Goal: Task Accomplishment & Management: Complete application form

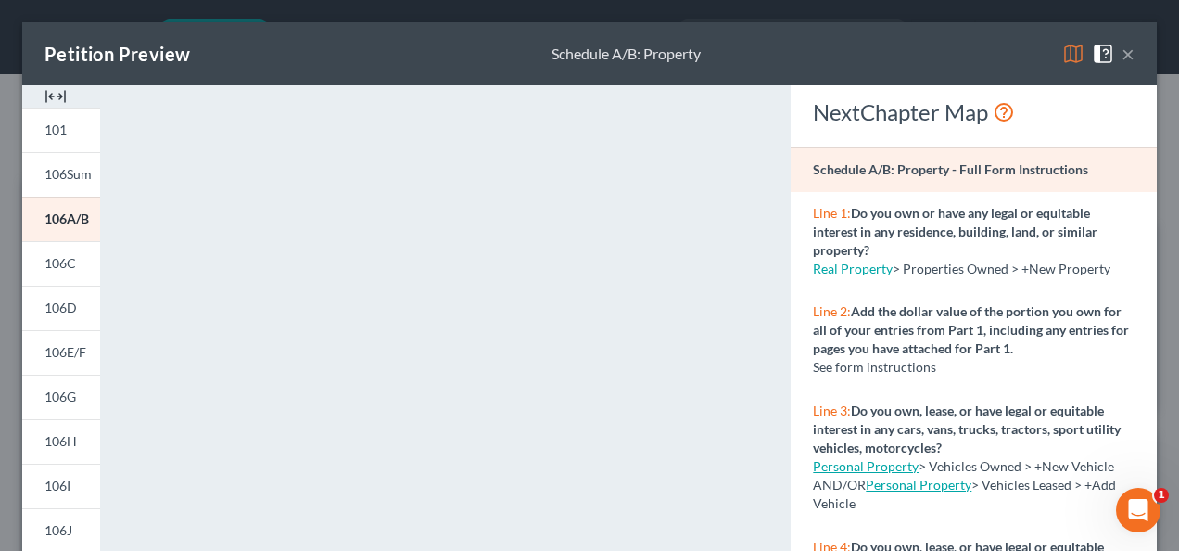
click at [1121, 52] on button "×" at bounding box center [1127, 54] width 13 height 22
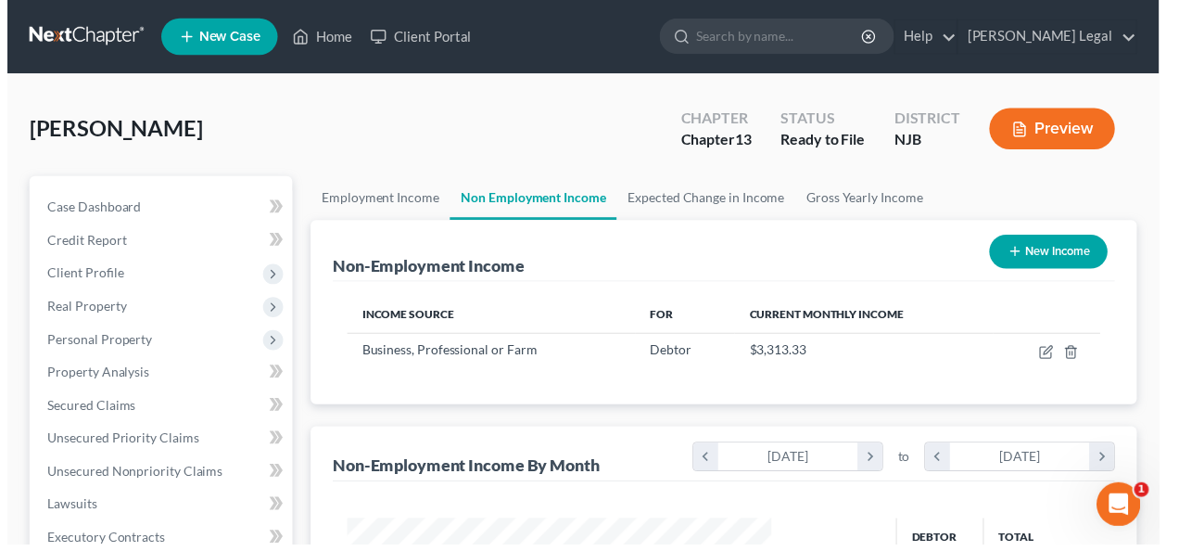
scroll to position [926516, 926380]
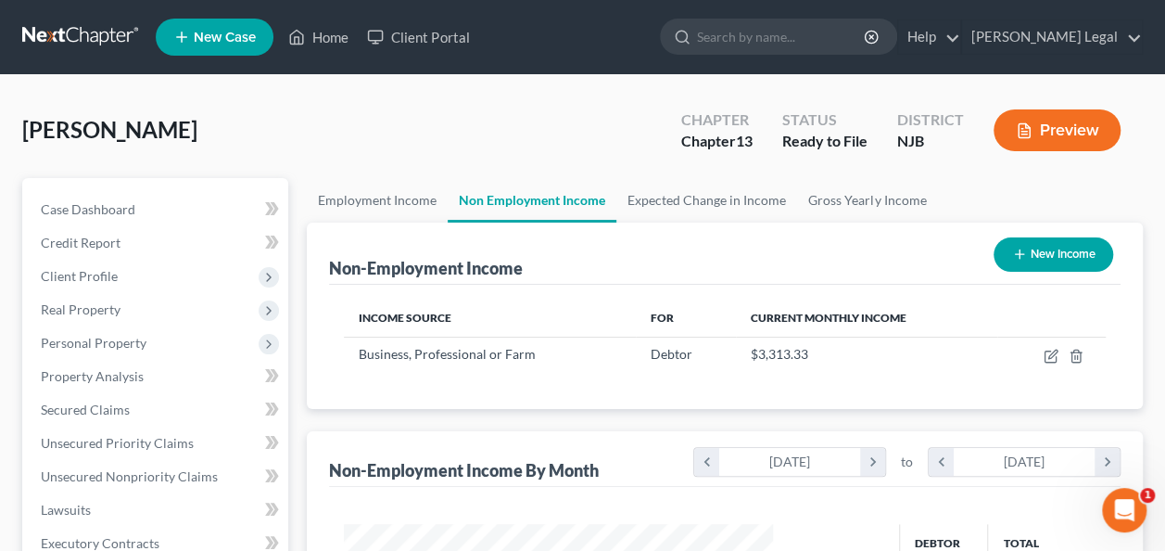
click at [221, 35] on span "New Case" at bounding box center [225, 38] width 62 height 14
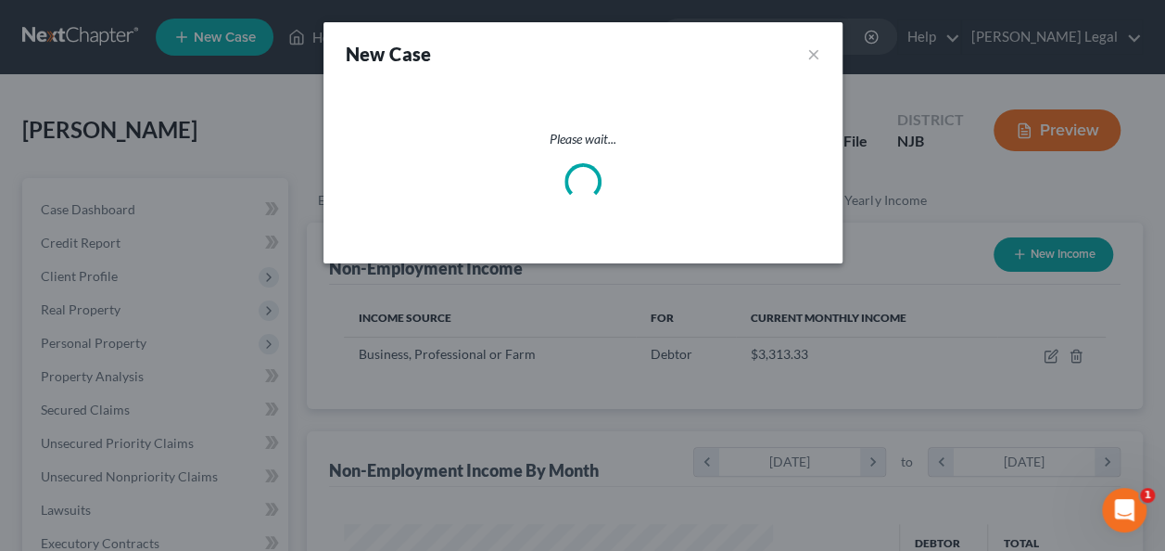
scroll to position [330, 472]
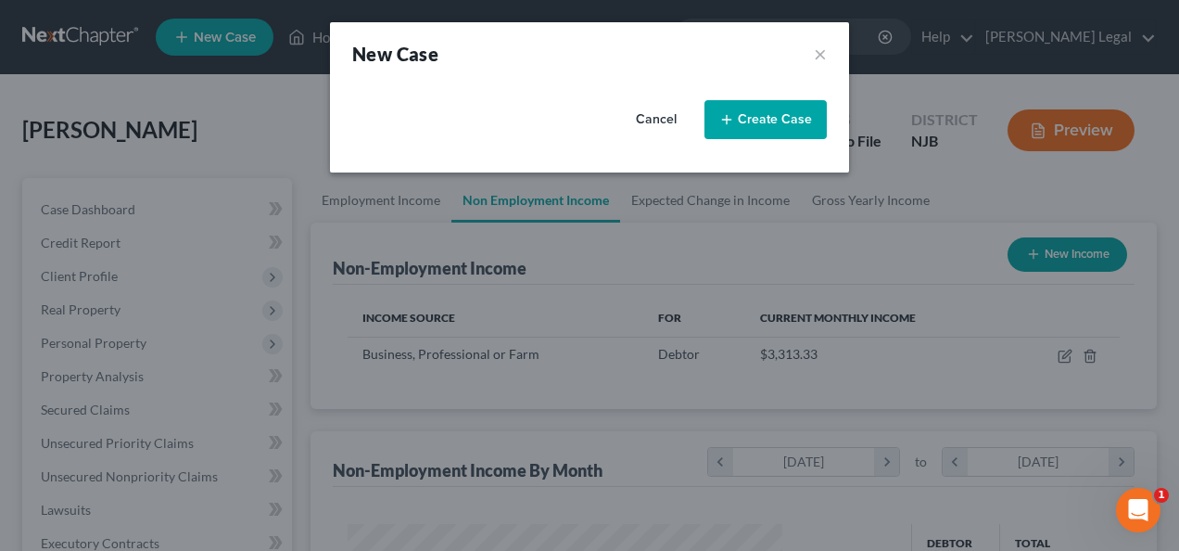
select select "51"
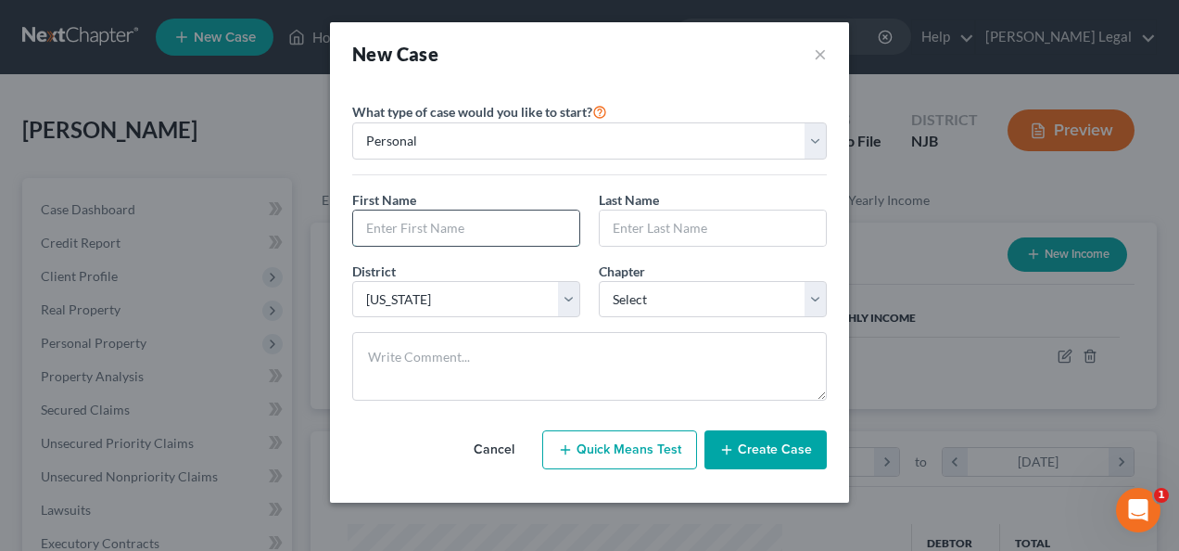
click at [475, 220] on input "text" at bounding box center [466, 227] width 226 height 35
type input "Kevib"
type input "[PERSON_NAME]"
click at [472, 221] on input "Kevib" at bounding box center [466, 227] width 226 height 35
type input "[PERSON_NAME]"
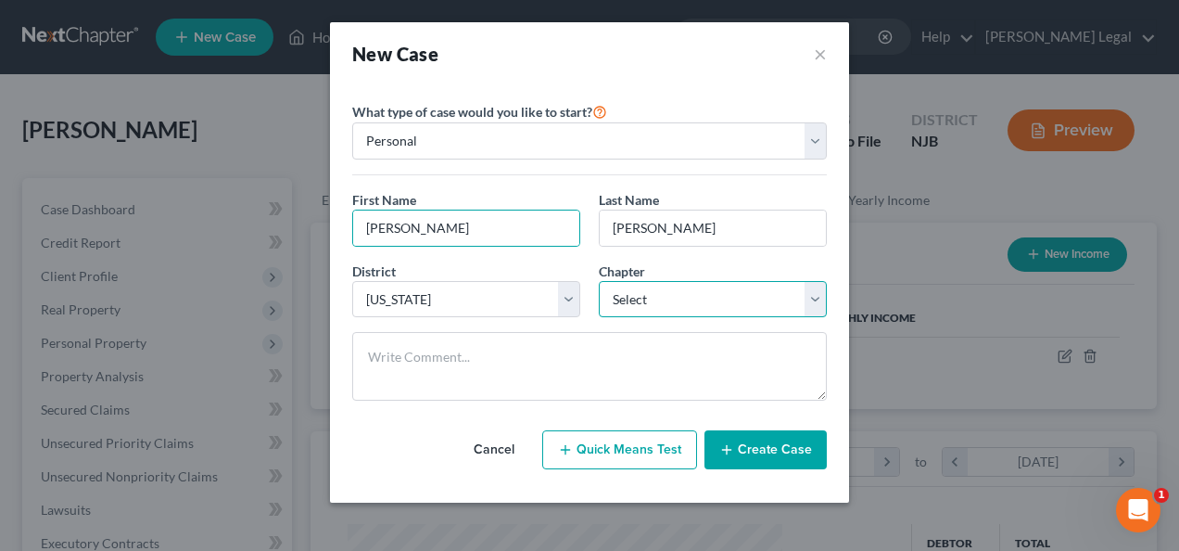
click at [682, 290] on select "Select 7 11 12 13" at bounding box center [713, 299] width 228 height 37
select select "0"
click at [599, 281] on select "Select 7 11 12 13" at bounding box center [713, 299] width 228 height 37
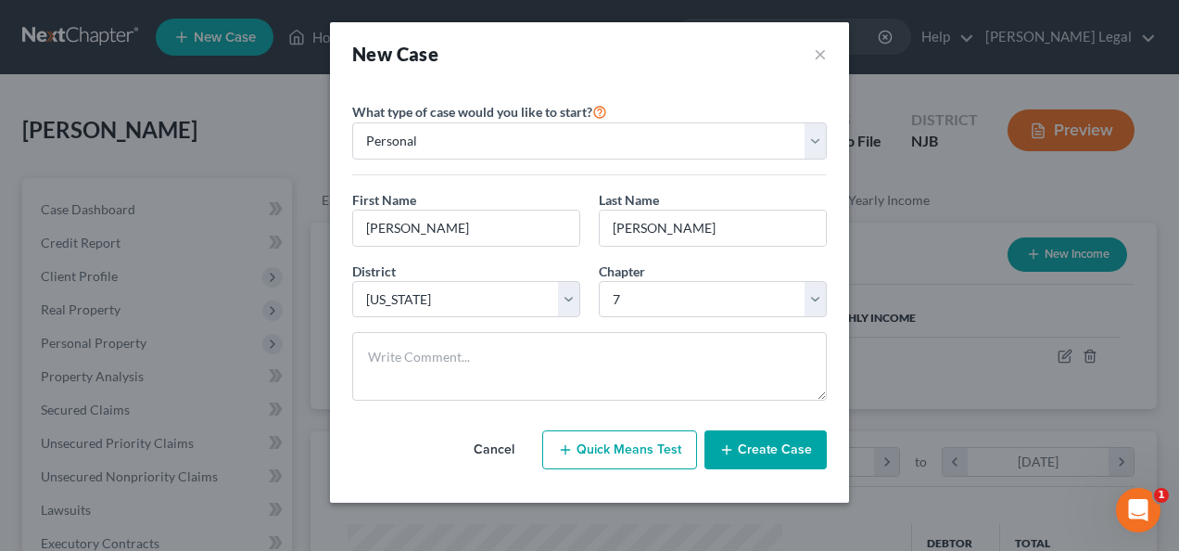
click at [743, 434] on button "Create Case" at bounding box center [765, 449] width 122 height 39
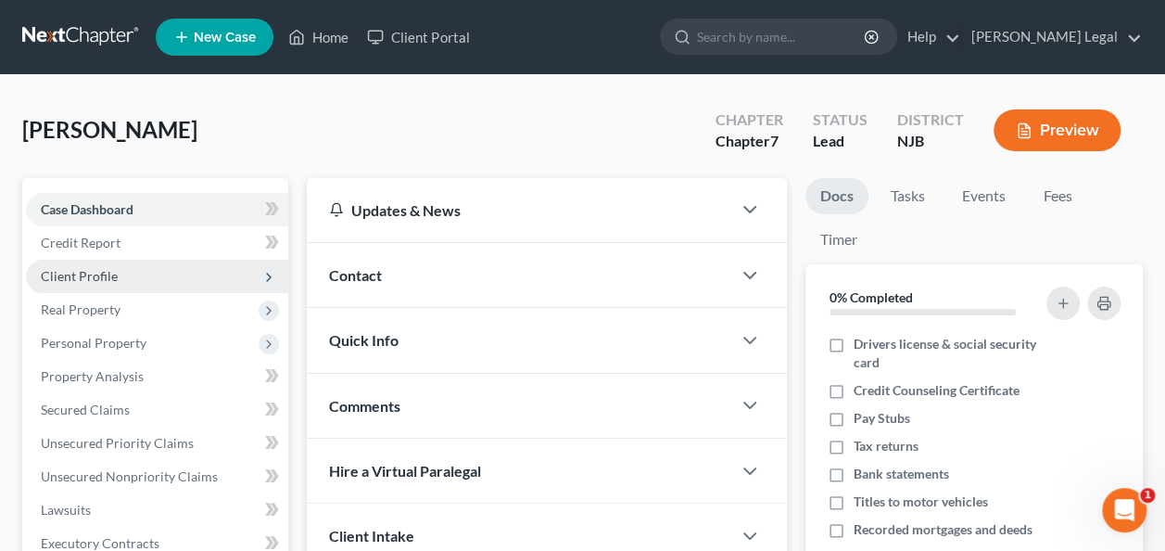
click at [147, 280] on span "Client Profile" at bounding box center [157, 276] width 262 height 33
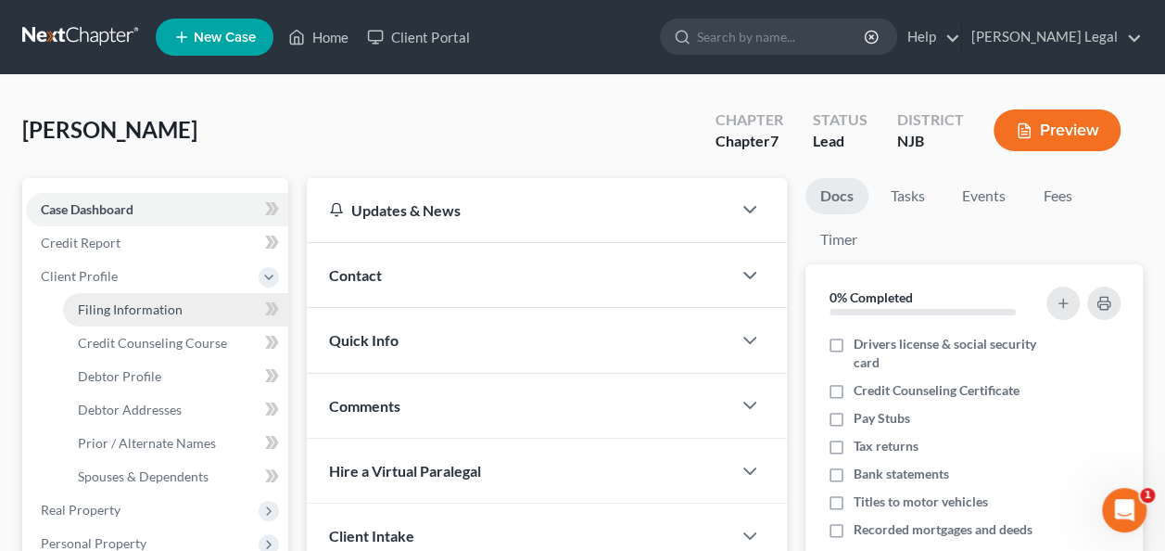
click at [132, 301] on span "Filing Information" at bounding box center [130, 309] width 105 height 16
select select "1"
select select "0"
select select "51"
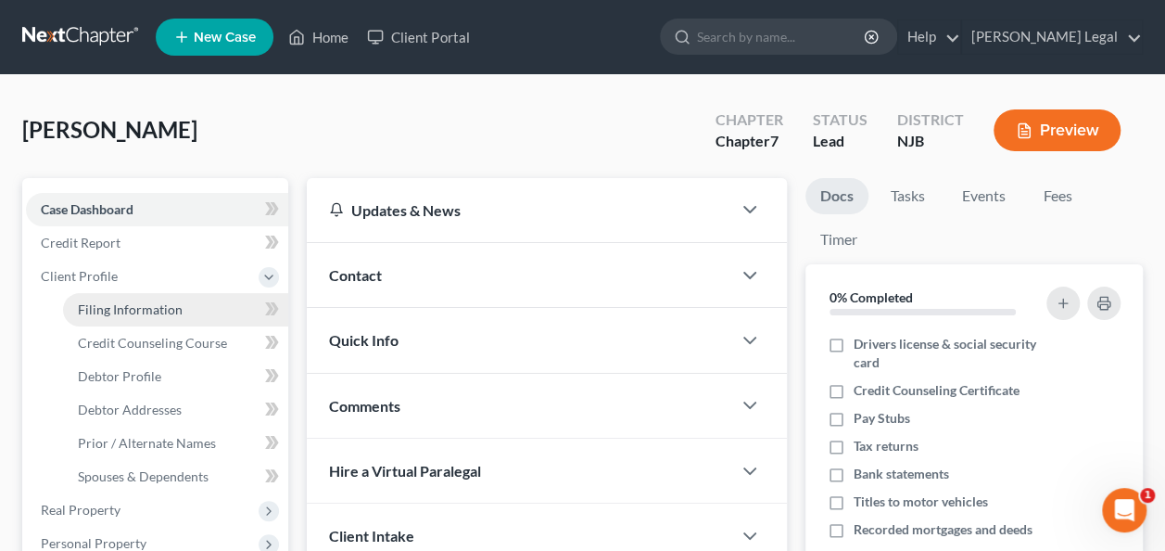
select select "33"
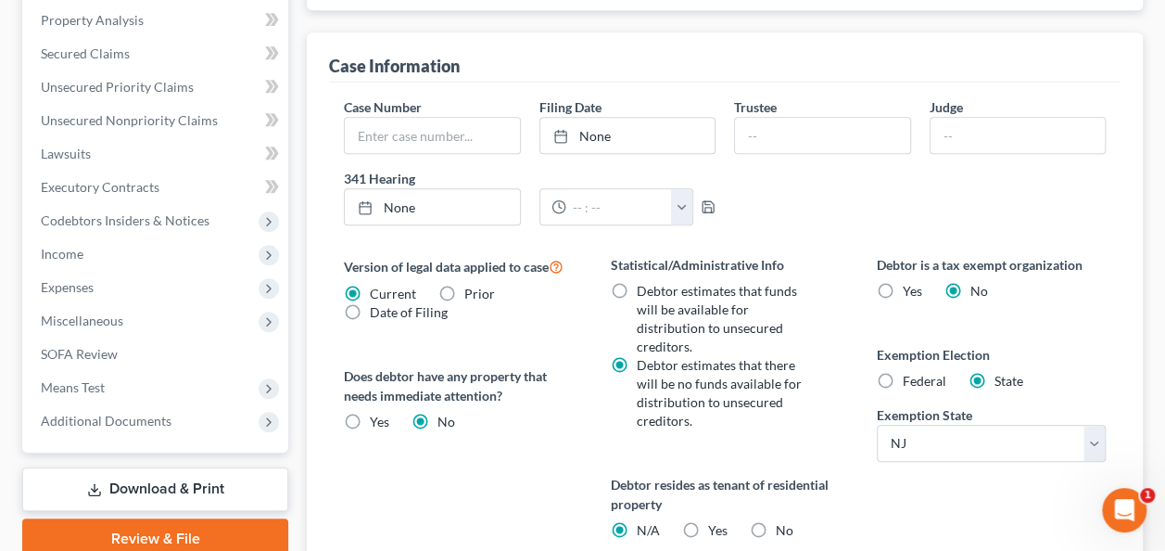
click at [903, 372] on label "Federal" at bounding box center [925, 381] width 44 height 19
click at [910, 372] on input "Federal" at bounding box center [916, 378] width 12 height 12
radio input "true"
radio input "false"
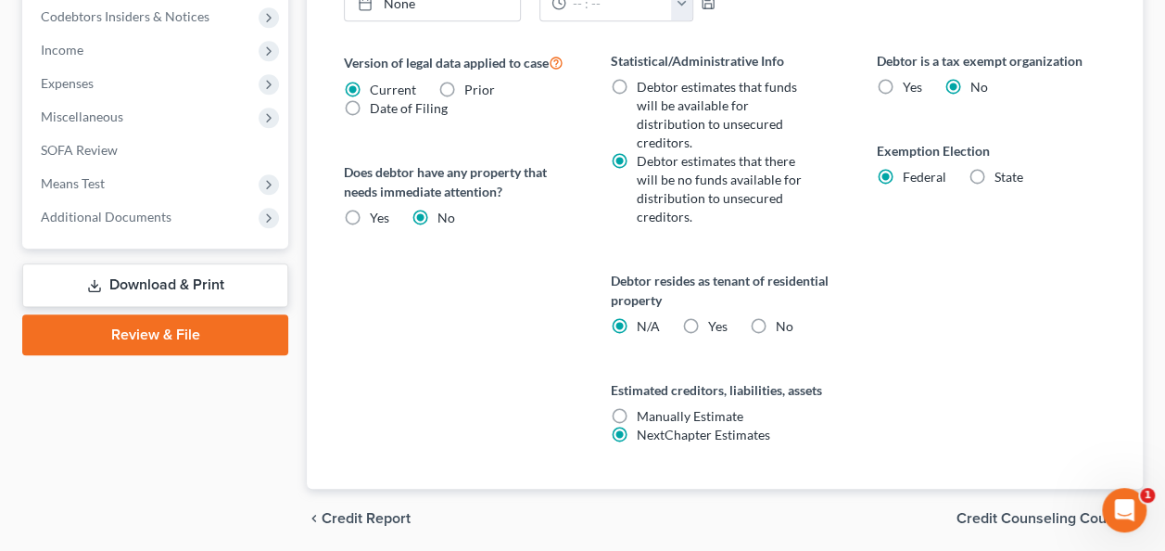
click at [1014, 511] on span "Credit Counseling Course" at bounding box center [1042, 518] width 171 height 15
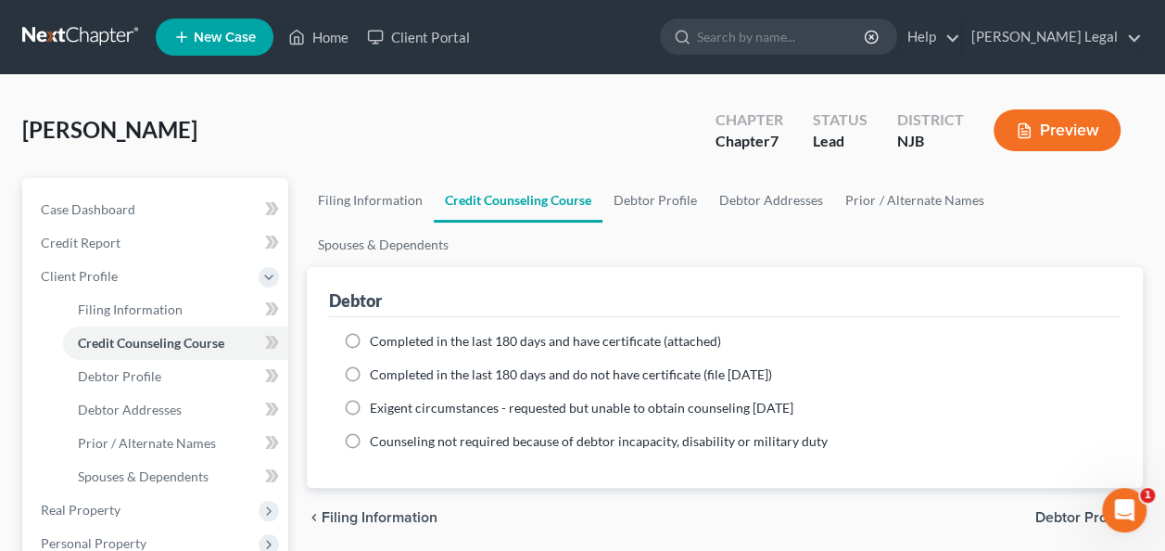
click at [1066, 510] on span "Debtor Profile" at bounding box center [1081, 517] width 93 height 15
select select "0"
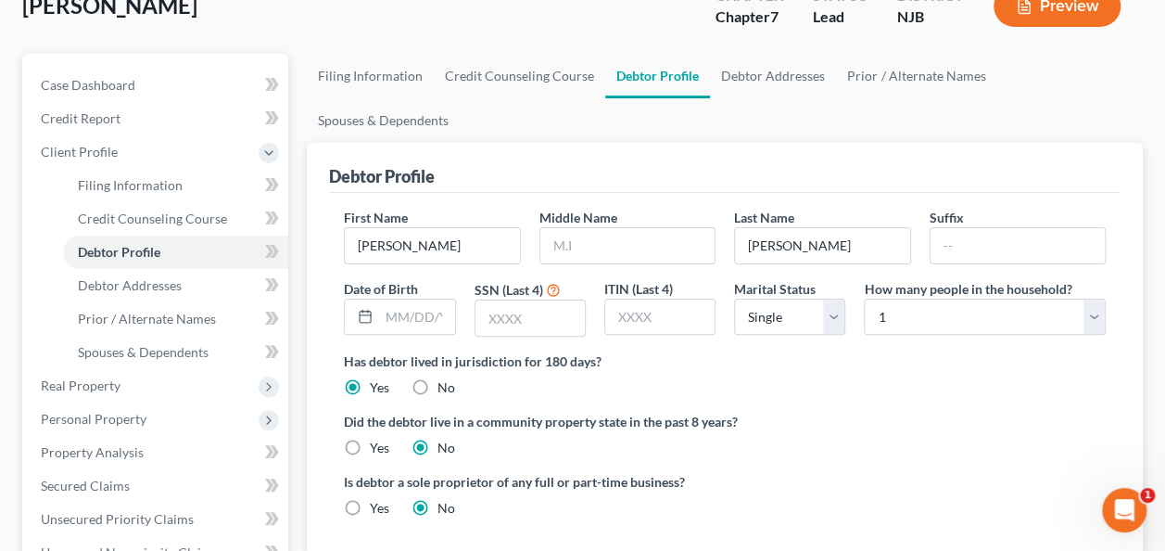
scroll to position [185, 0]
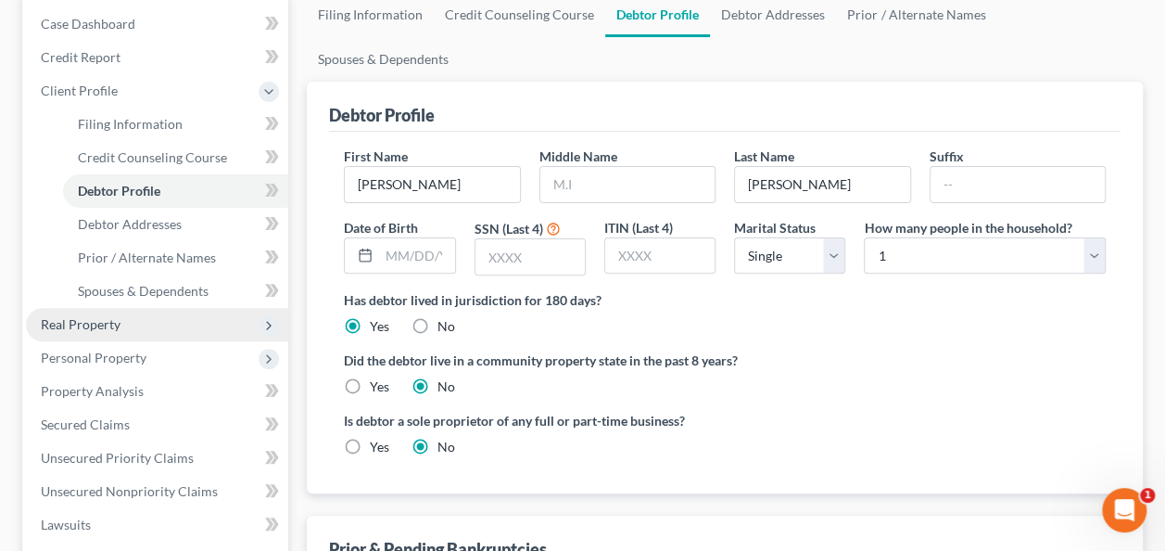
click at [148, 317] on span "Real Property" at bounding box center [157, 324] width 262 height 33
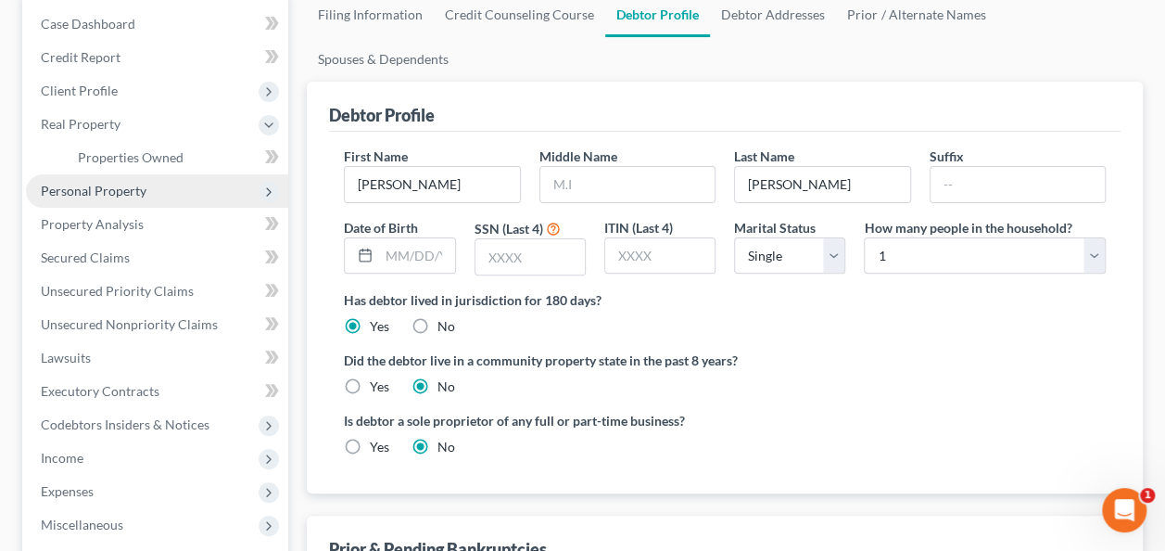
click at [132, 190] on span "Personal Property" at bounding box center [94, 191] width 106 height 16
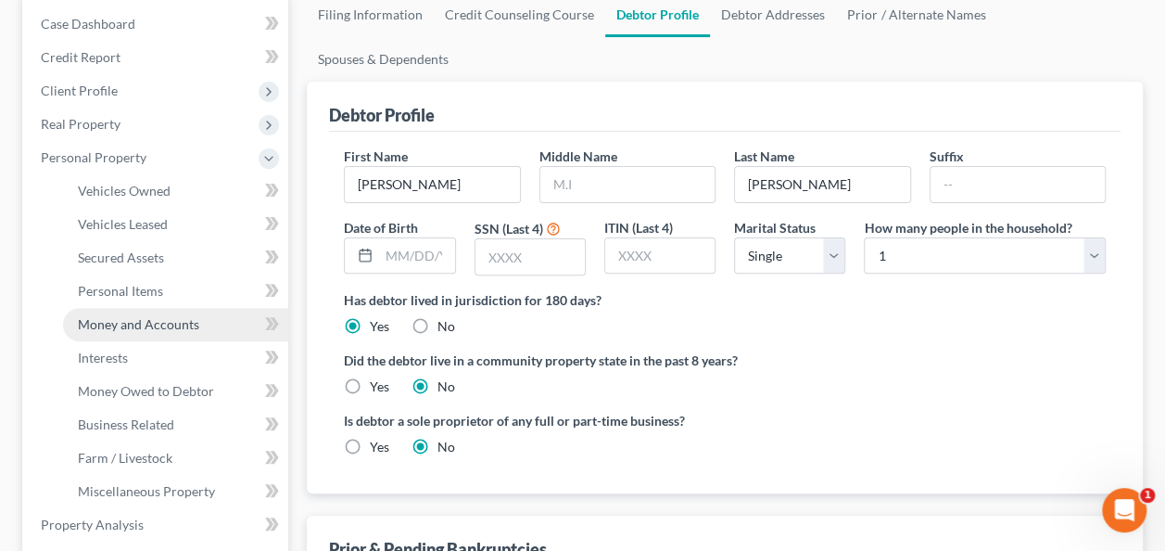
click at [139, 336] on link "Money and Accounts" at bounding box center [175, 324] width 225 height 33
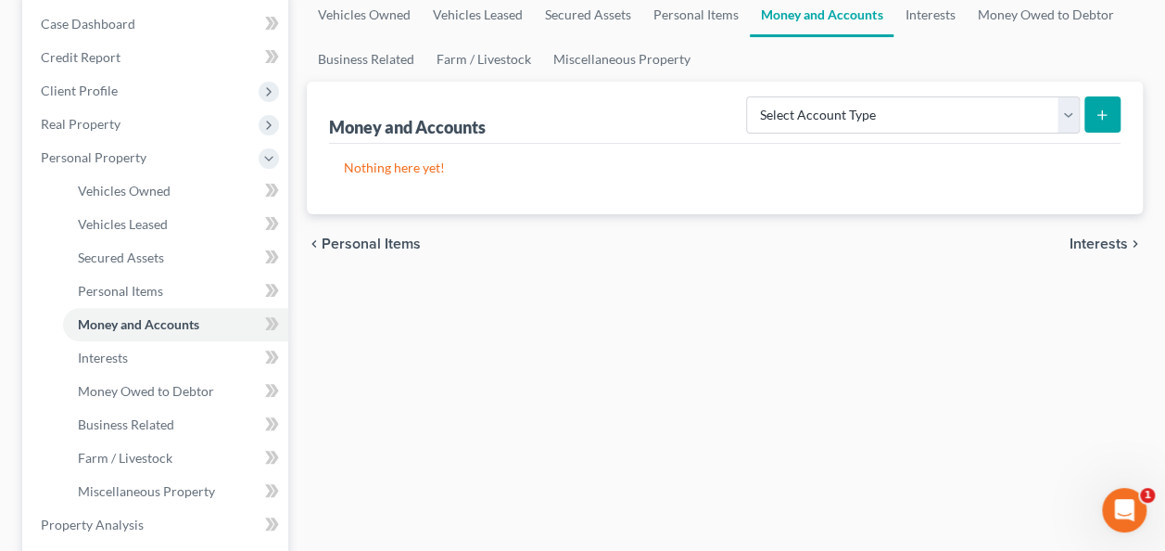
scroll to position [278, 0]
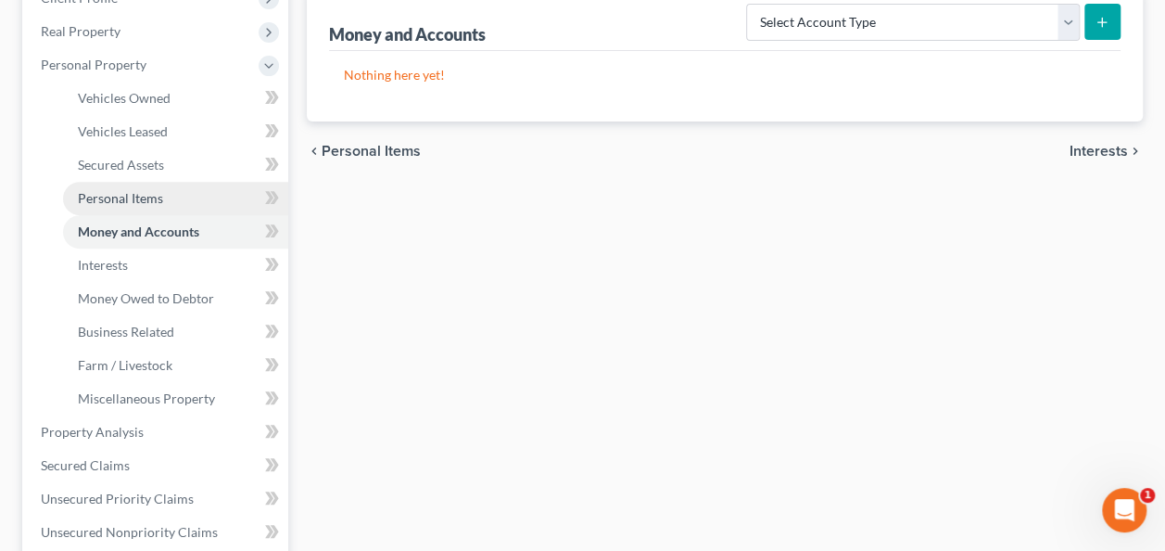
click at [150, 197] on span "Personal Items" at bounding box center [120, 198] width 85 height 16
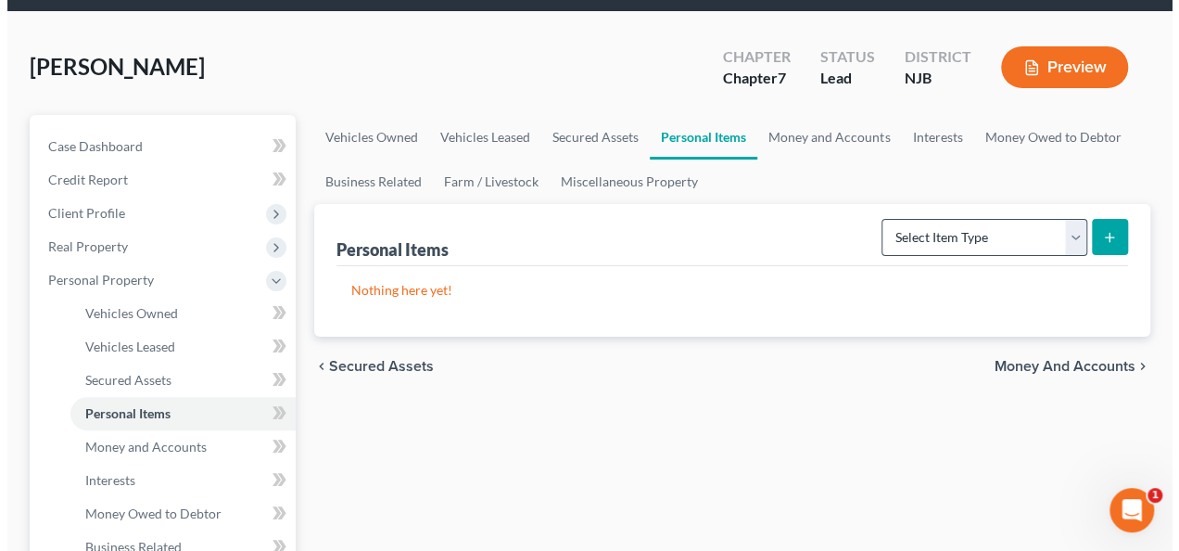
scroll to position [93, 0]
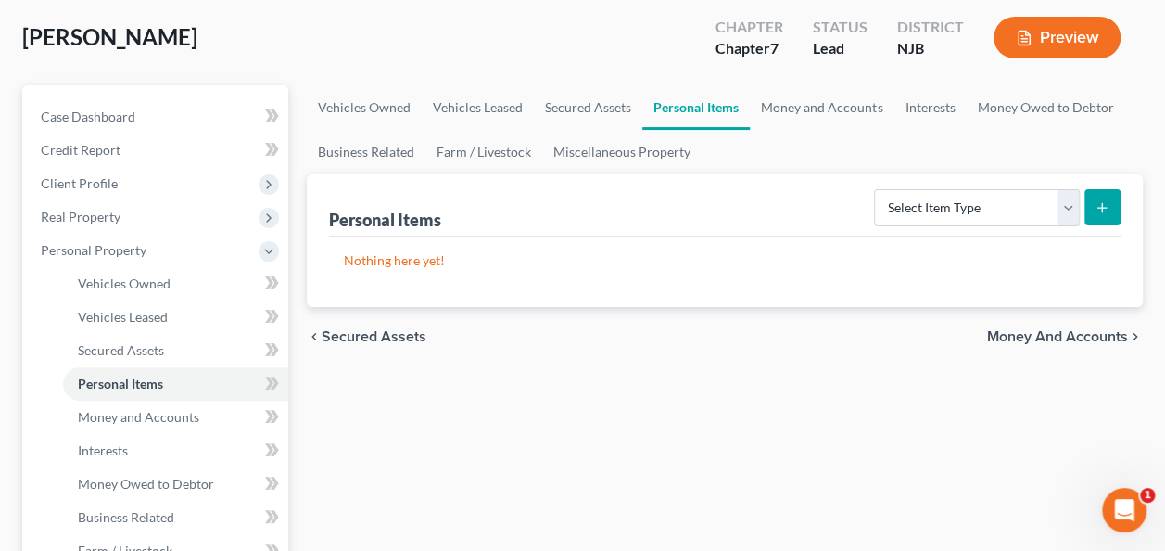
click at [976, 185] on div "Select Item Type Clothing Collectibles Of Value Electronics Firearms Household …" at bounding box center [994, 206] width 254 height 49
click at [971, 195] on select "Select Item Type Clothing Collectibles Of Value Electronics Firearms Household …" at bounding box center [977, 207] width 206 height 37
select select "clothing"
click at [877, 189] on select "Select Item Type Clothing Collectibles Of Value Electronics Firearms Household …" at bounding box center [977, 207] width 206 height 37
click at [1108, 215] on button "submit" at bounding box center [1102, 207] width 36 height 36
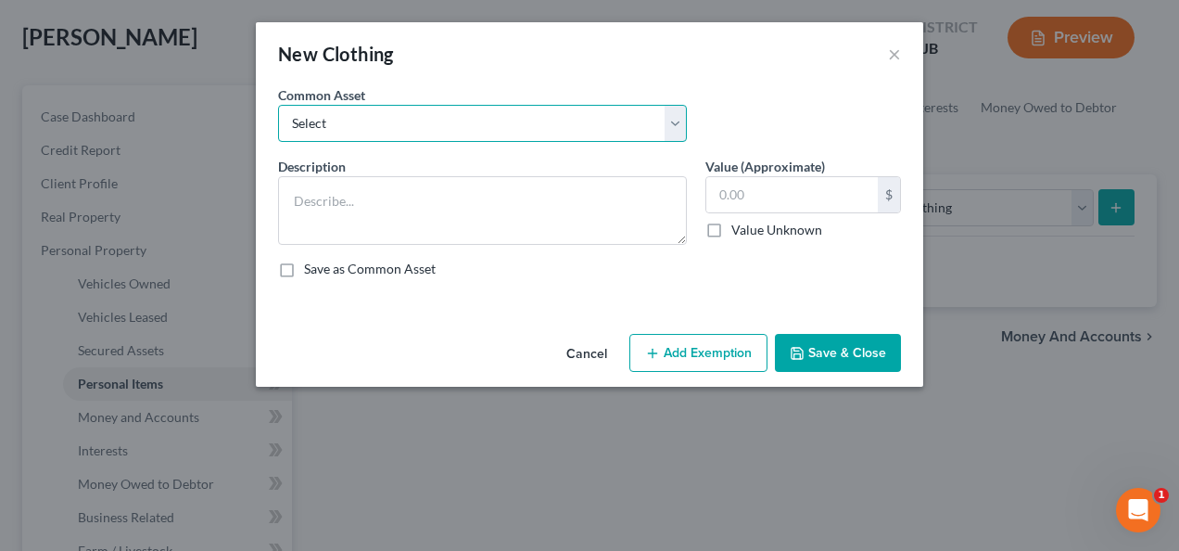
drag, startPoint x: 478, startPoint y: 118, endPoint x: 476, endPoint y: 135, distance: 17.7
click at [478, 118] on select "Select Used Clothing" at bounding box center [482, 123] width 409 height 37
click at [278, 105] on select "Select Used Clothing" at bounding box center [482, 123] width 409 height 37
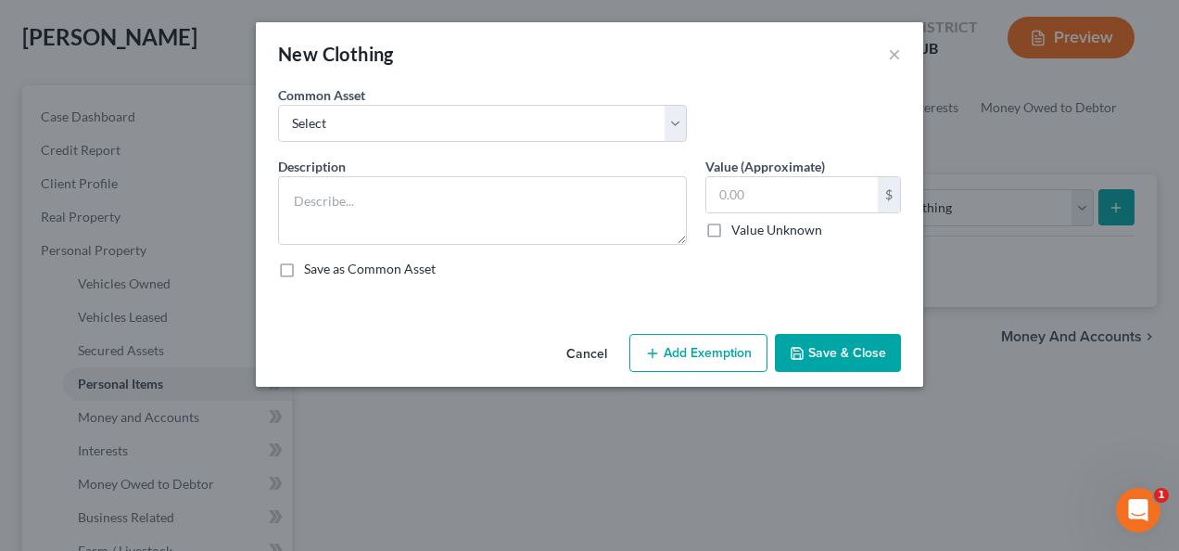
click at [463, 167] on div "Description *" at bounding box center [482, 201] width 427 height 88
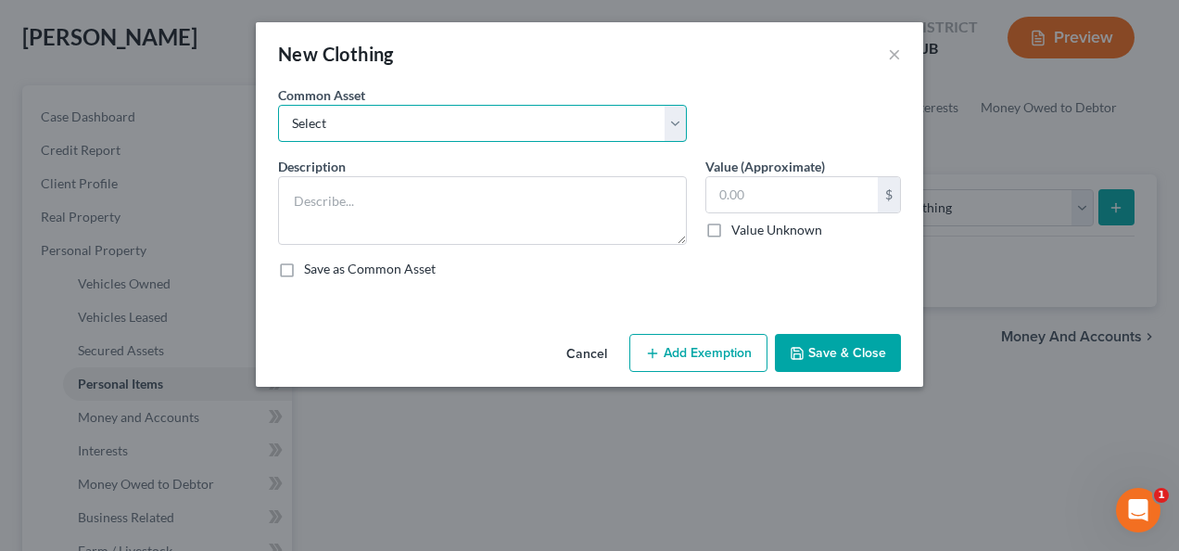
click at [460, 124] on select "Select Used Clothing" at bounding box center [482, 123] width 409 height 37
select select "0"
click at [278, 105] on select "Select Used Clothing" at bounding box center [482, 123] width 409 height 37
type textarea "Used Clothing"
type input "1,000.00"
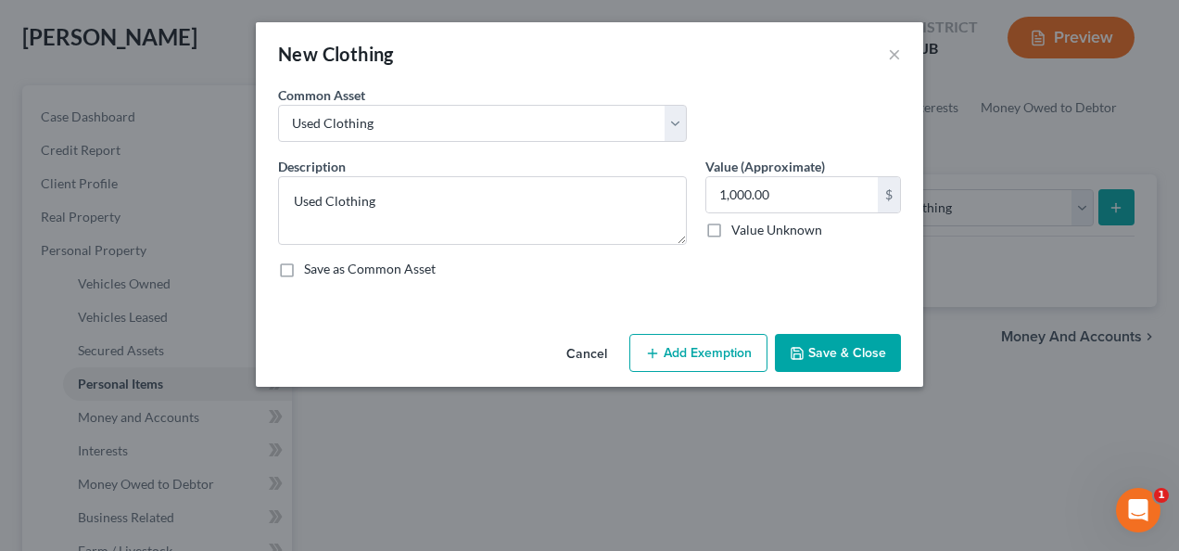
click at [667, 334] on button "Add Exemption" at bounding box center [698, 353] width 138 height 39
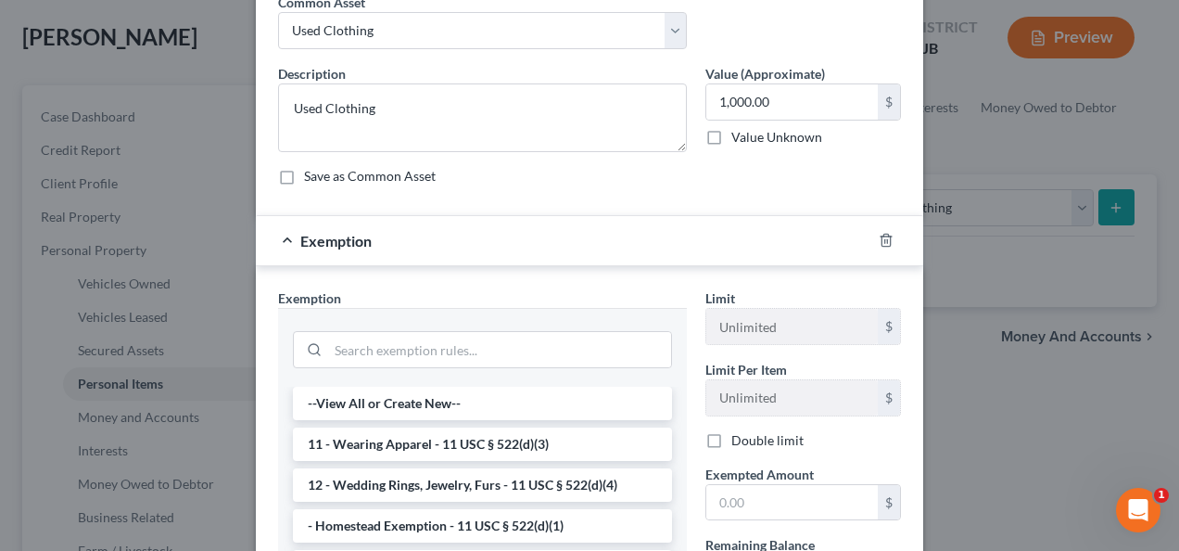
click at [536, 448] on li "11 - Wearing Apparel - 11 USC § 522(d)(3)" at bounding box center [482, 443] width 379 height 33
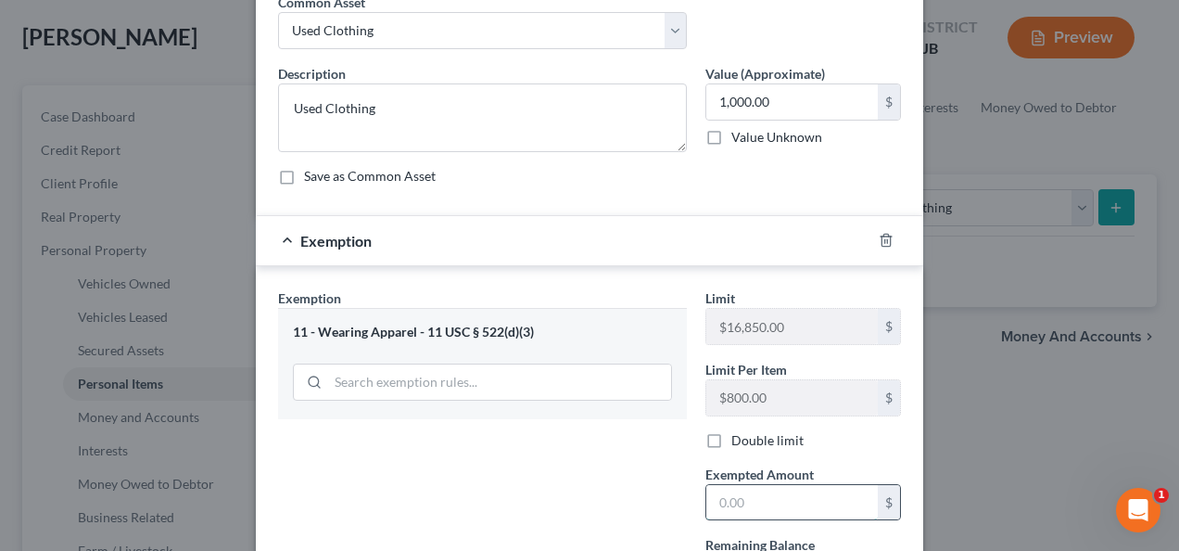
click at [753, 505] on input "text" at bounding box center [791, 502] width 171 height 35
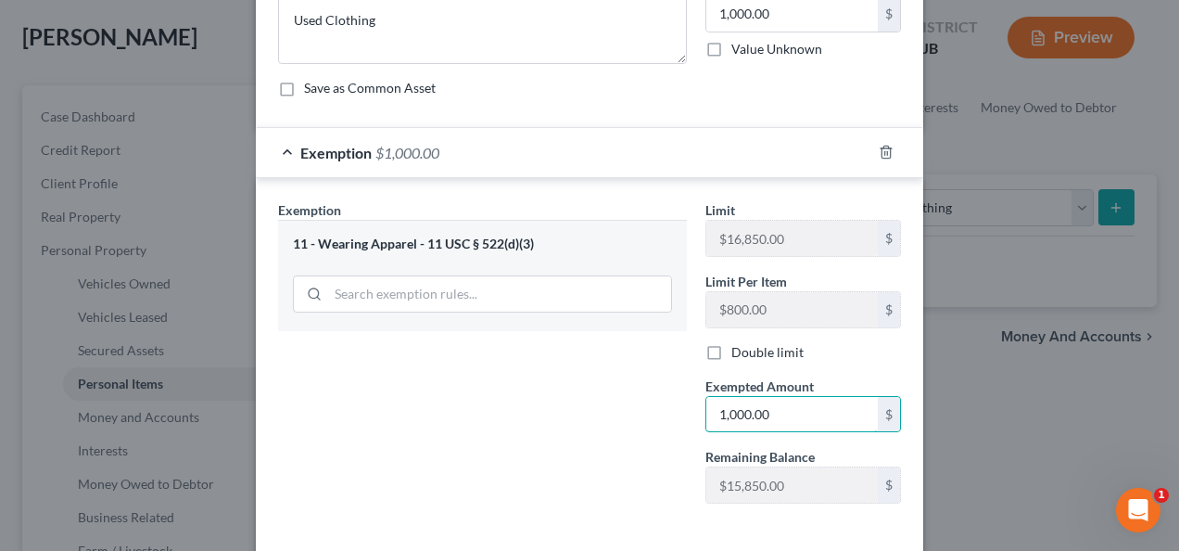
scroll to position [261, 0]
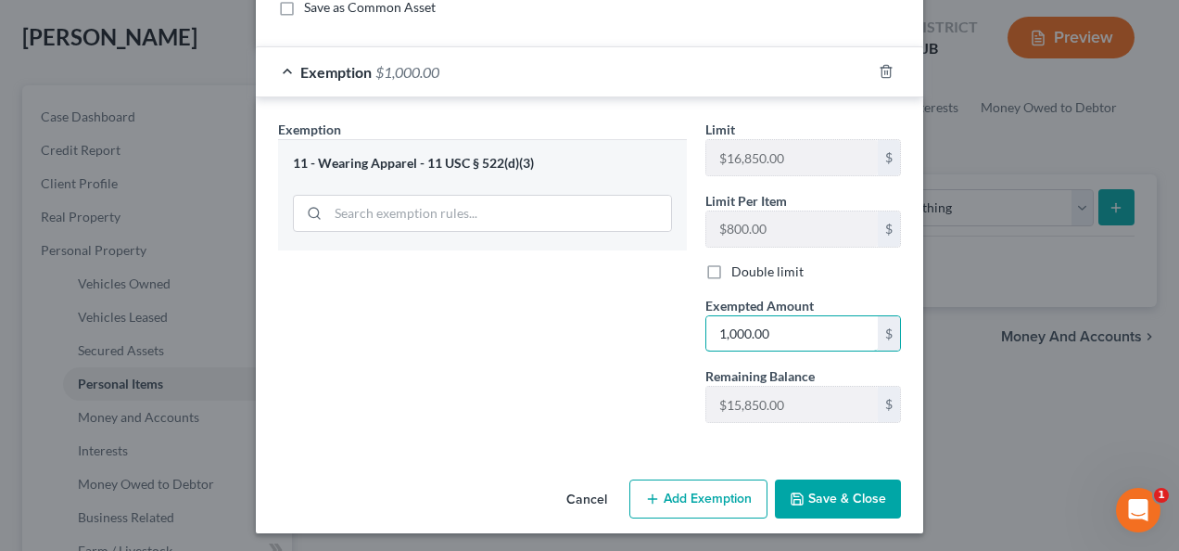
type input "1,000.00"
click at [790, 485] on button "Save & Close" at bounding box center [838, 498] width 126 height 39
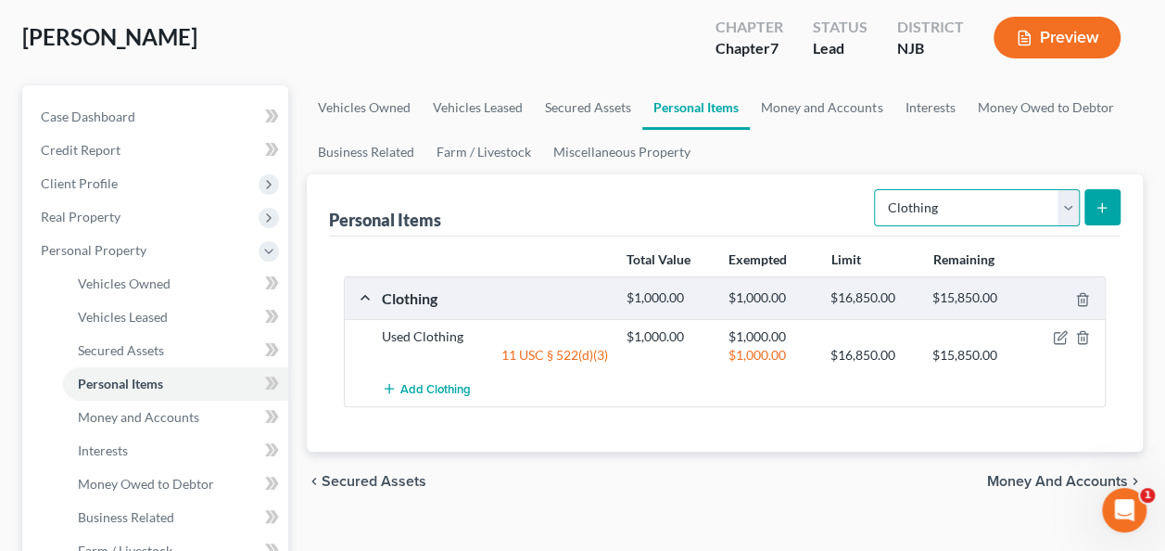
click at [933, 212] on select "Select Item Type Clothing Collectibles Of Value Electronics Firearms Household …" at bounding box center [977, 207] width 206 height 37
select select "electronics"
click at [877, 189] on select "Select Item Type Clothing Collectibles Of Value Electronics Firearms Household …" at bounding box center [977, 207] width 206 height 37
click at [1083, 200] on form "Select Item Type Clothing Collectibles Of Value Electronics Firearms Household …" at bounding box center [997, 208] width 247 height 38
click at [1084, 200] on button "submit" at bounding box center [1102, 207] width 36 height 36
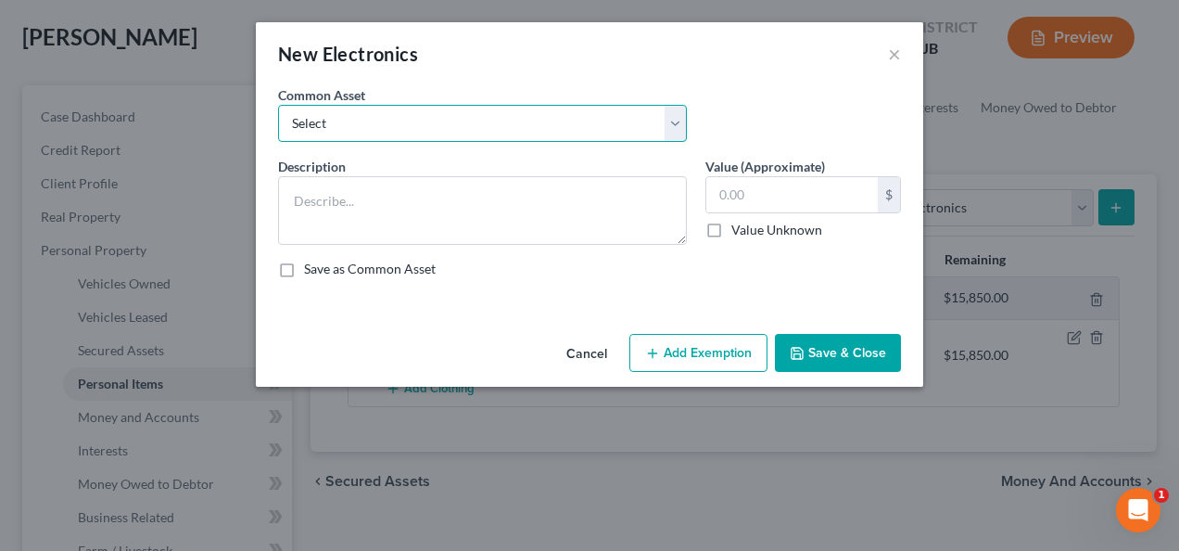
drag, startPoint x: 436, startPoint y: 119, endPoint x: 436, endPoint y: 141, distance: 22.2
click at [436, 119] on select "Select Television, laptop computer, cellphone" at bounding box center [482, 123] width 409 height 37
select select "0"
click at [278, 105] on select "Select Television, laptop computer, cellphone" at bounding box center [482, 123] width 409 height 37
type textarea "Television, laptop computer, cellphone"
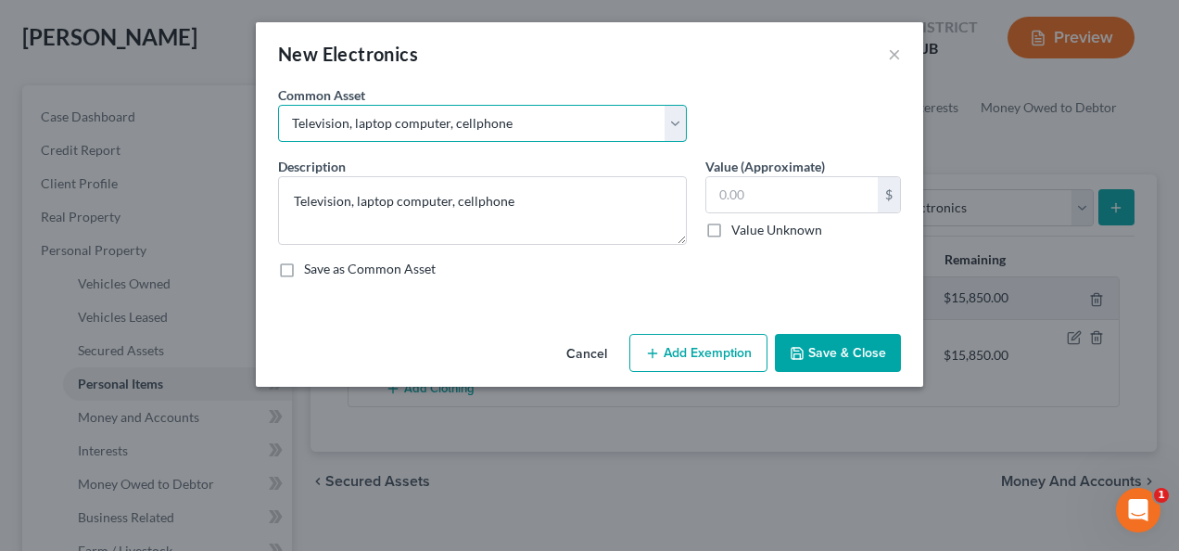
type input "1,200.00"
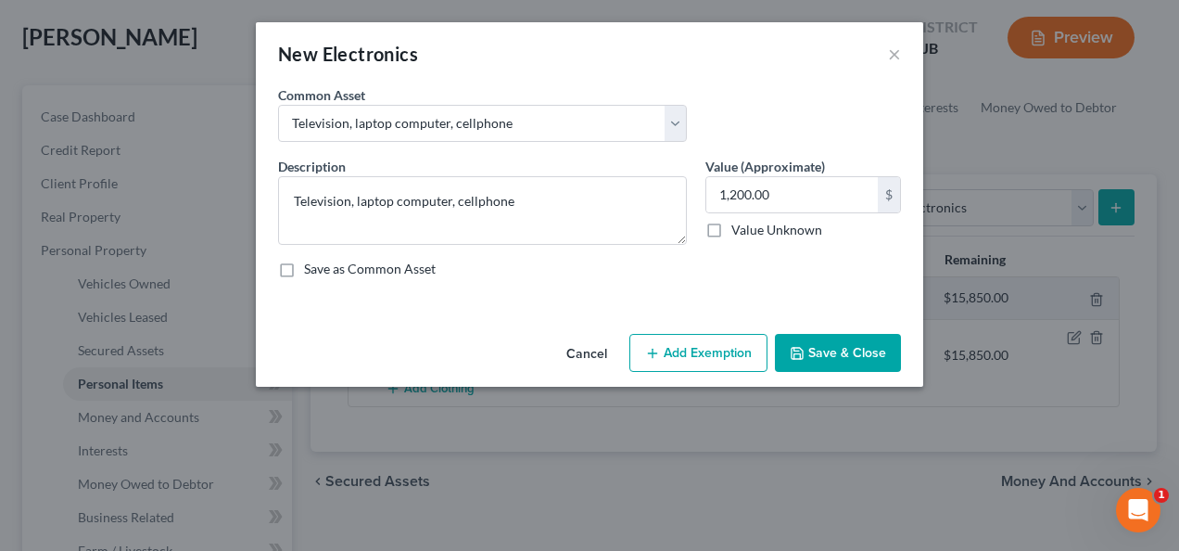
click at [688, 343] on button "Add Exemption" at bounding box center [698, 353] width 138 height 39
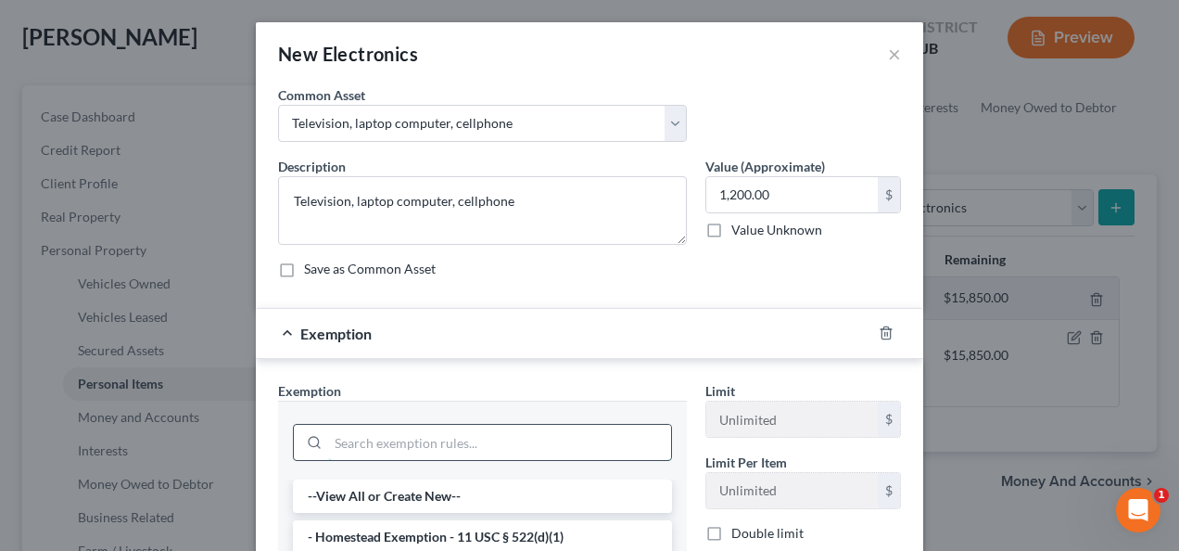
click at [432, 424] on input "search" at bounding box center [499, 441] width 343 height 35
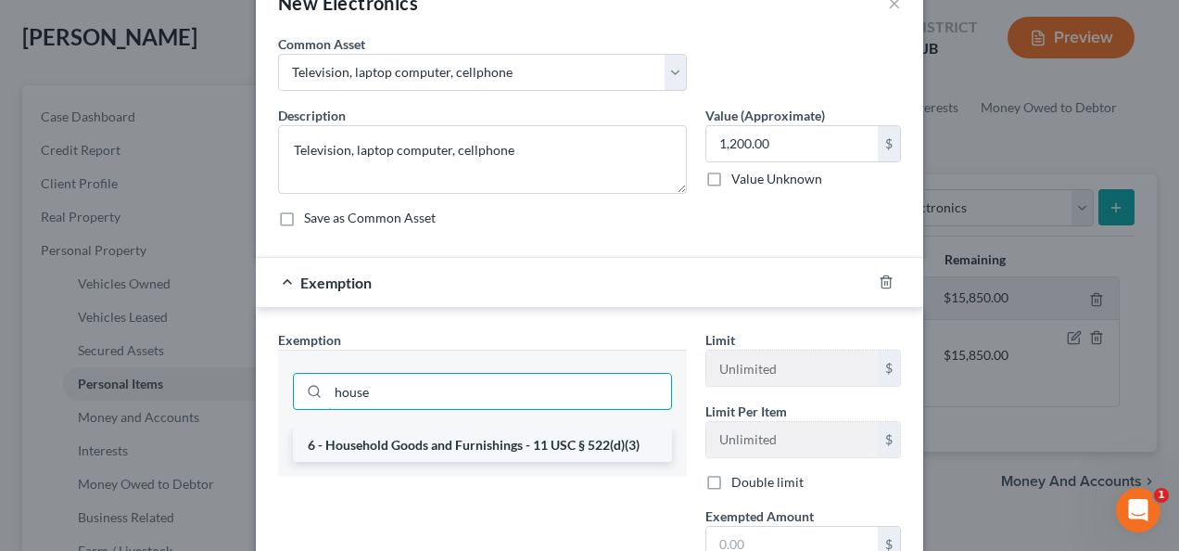
scroll to position [93, 0]
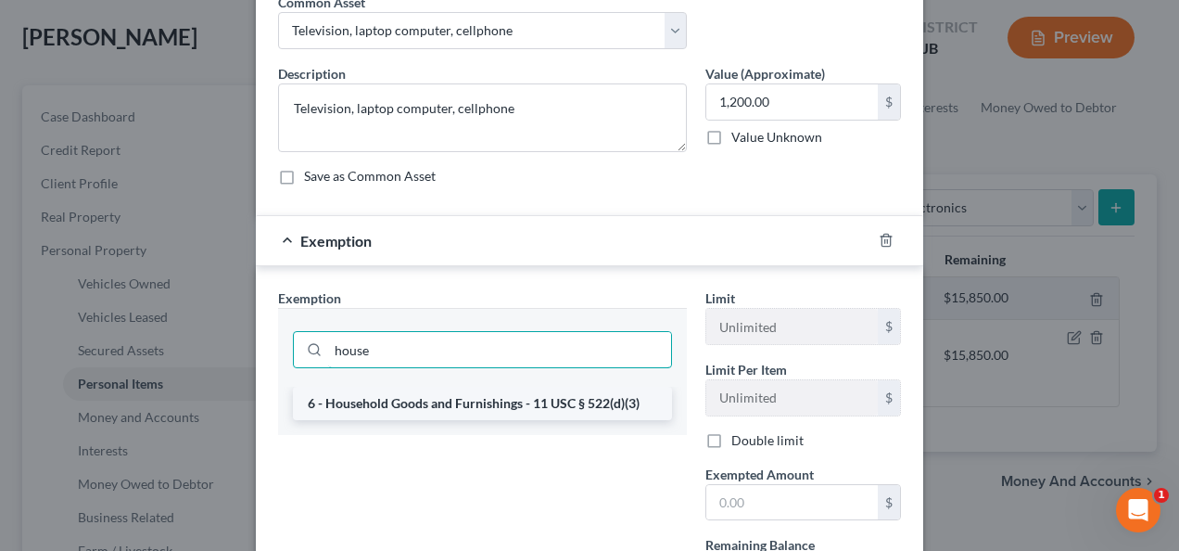
type input "house"
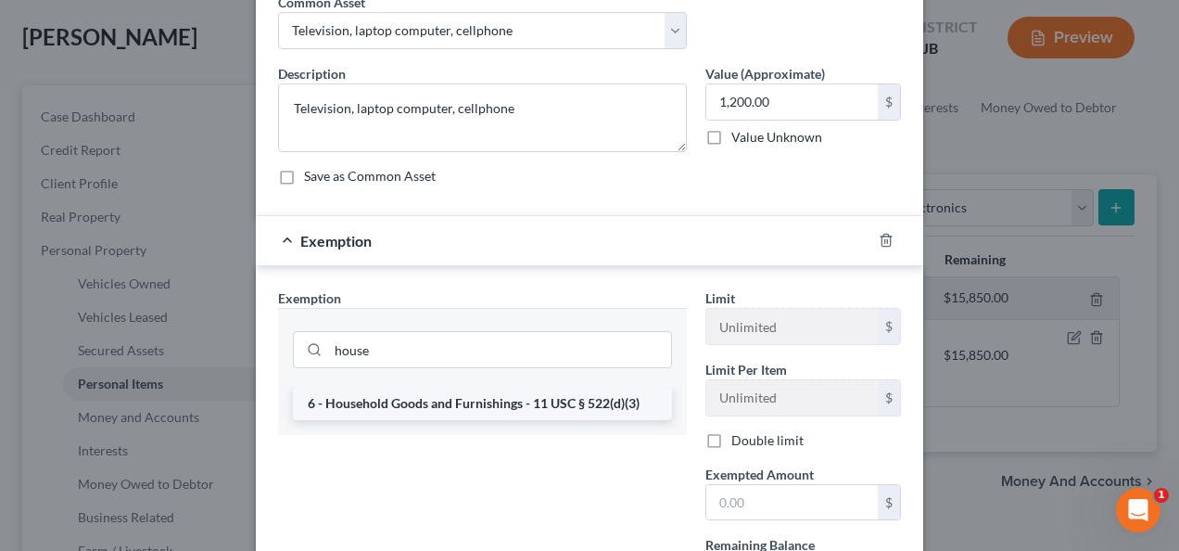
click at [526, 408] on li "6 - Household Goods and Furnishings - 11 USC § 522(d)(3)" at bounding box center [482, 402] width 379 height 33
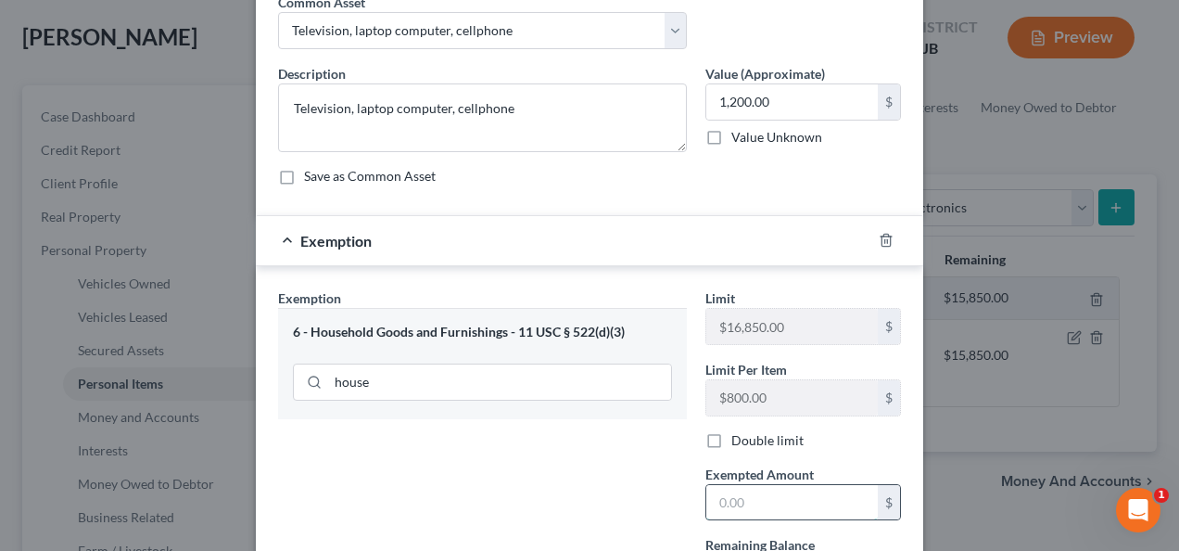
click at [735, 486] on input "text" at bounding box center [791, 502] width 171 height 35
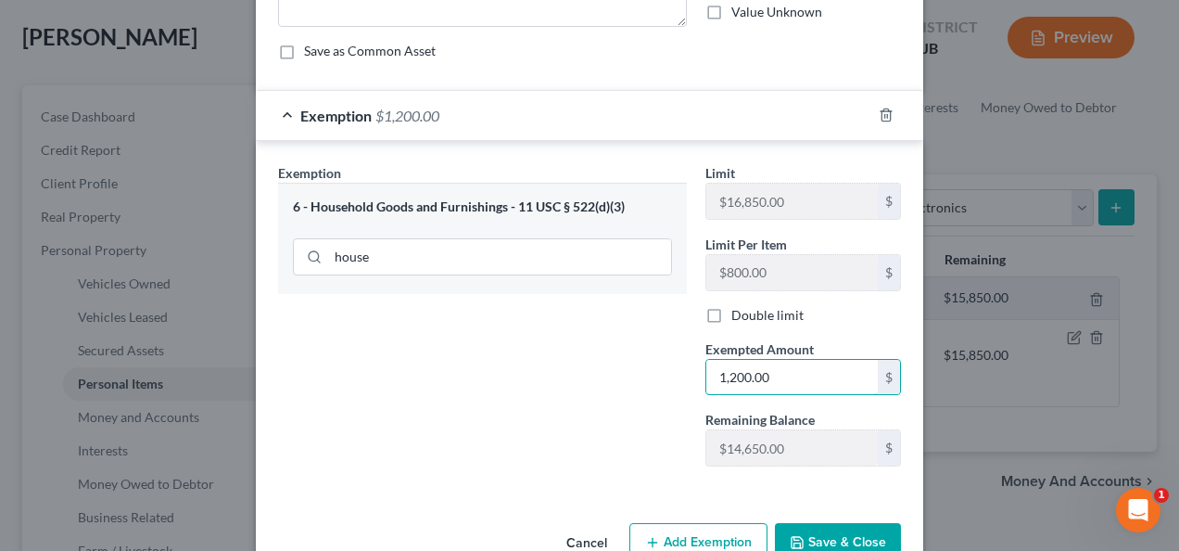
scroll to position [261, 0]
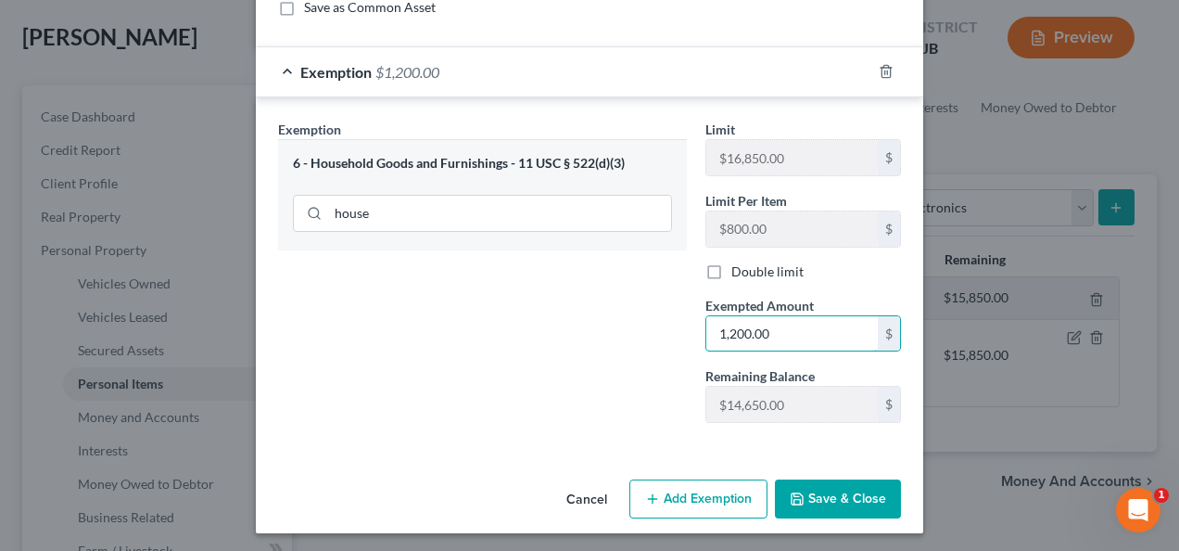
type input "1,200.00"
click at [797, 479] on button "Save & Close" at bounding box center [838, 498] width 126 height 39
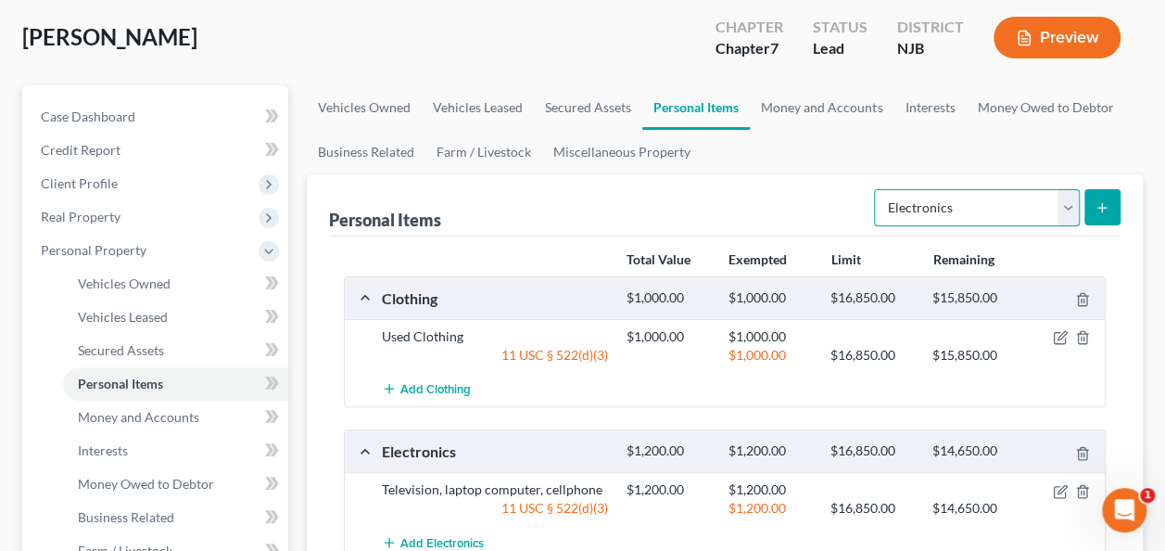
click at [944, 222] on select "Select Item Type Clothing Collectibles Of Value Electronics Firearms Household …" at bounding box center [977, 207] width 206 height 37
select select "household_goods"
click at [877, 189] on select "Select Item Type Clothing Collectibles Of Value Electronics Firearms Household …" at bounding box center [977, 207] width 206 height 37
click at [1095, 206] on icon "submit" at bounding box center [1102, 207] width 15 height 15
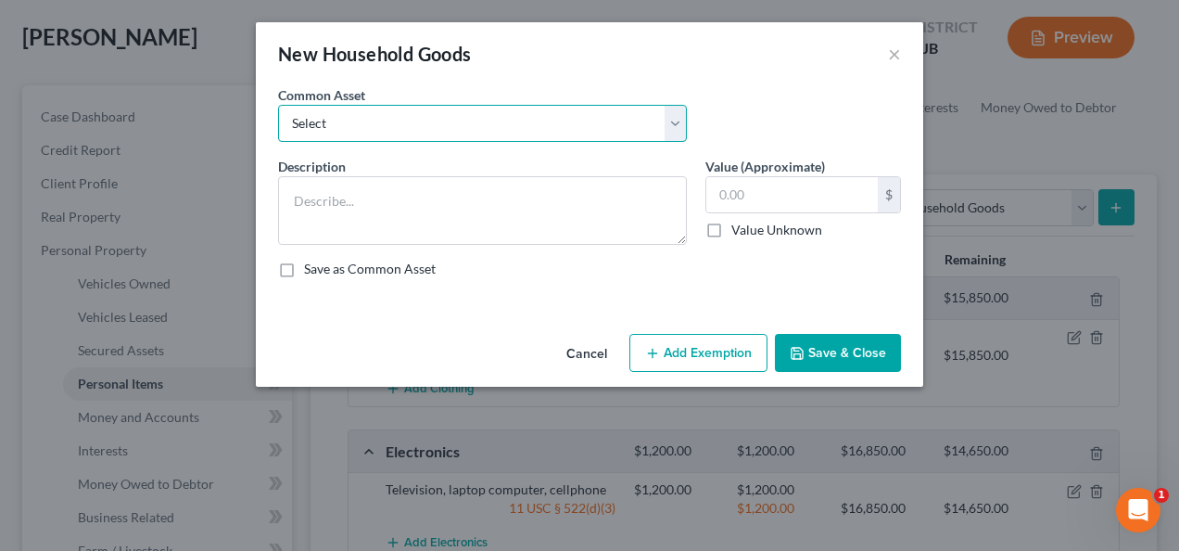
click at [476, 124] on select "Select Living room set, dining room set, bedroom set, various household goods" at bounding box center [482, 123] width 409 height 37
select select "0"
click at [278, 105] on select "Select Living room set, dining room set, bedroom set, various household goods" at bounding box center [482, 123] width 409 height 37
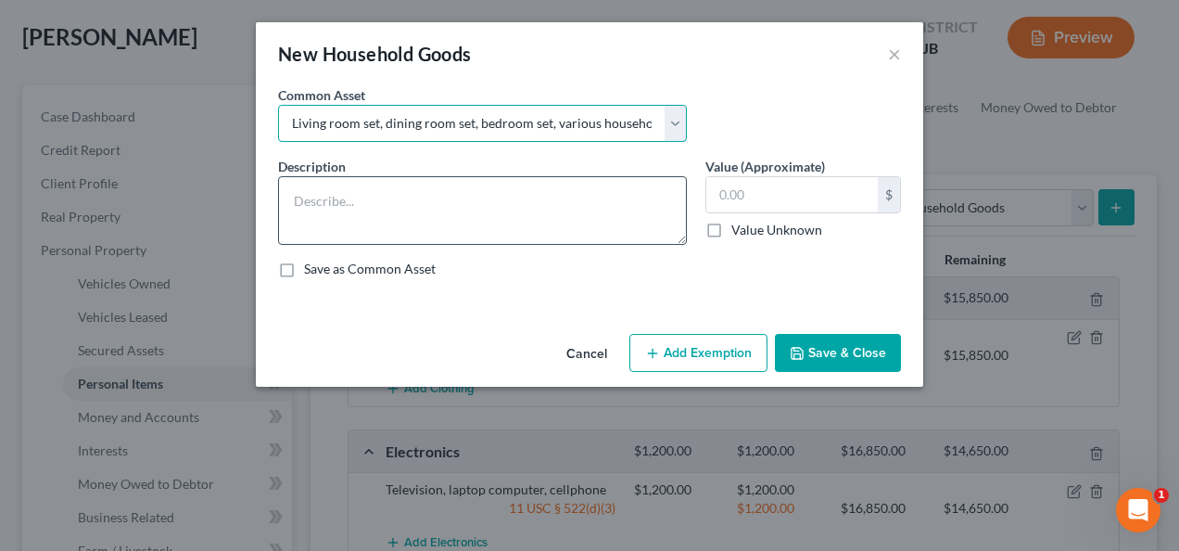
type textarea "Living room set, dining room set, bedroom set, various household goods"
type input "2,500.00"
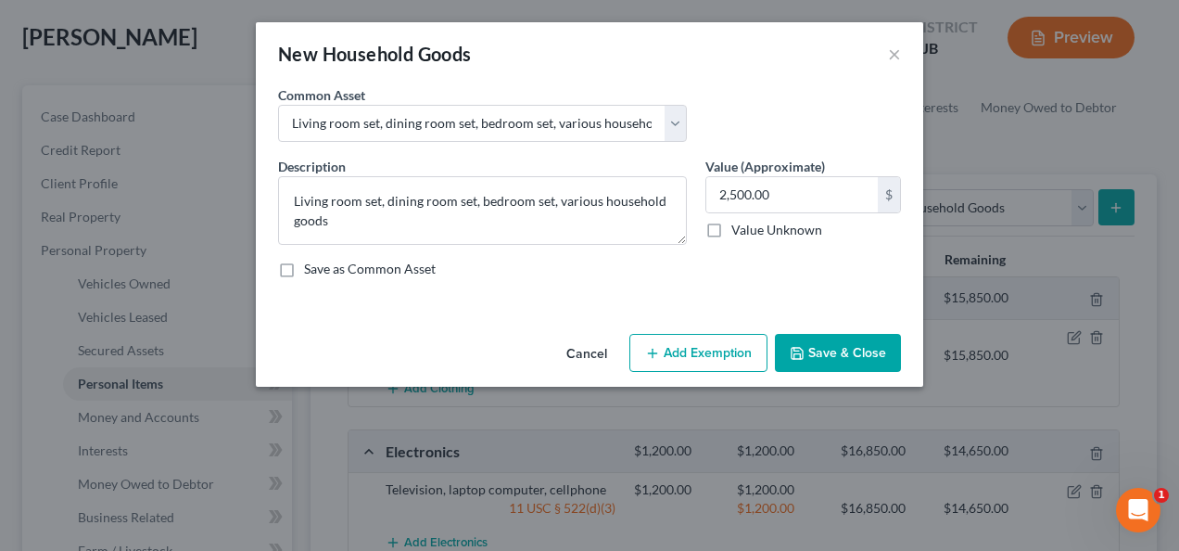
click at [667, 343] on button "Add Exemption" at bounding box center [698, 353] width 138 height 39
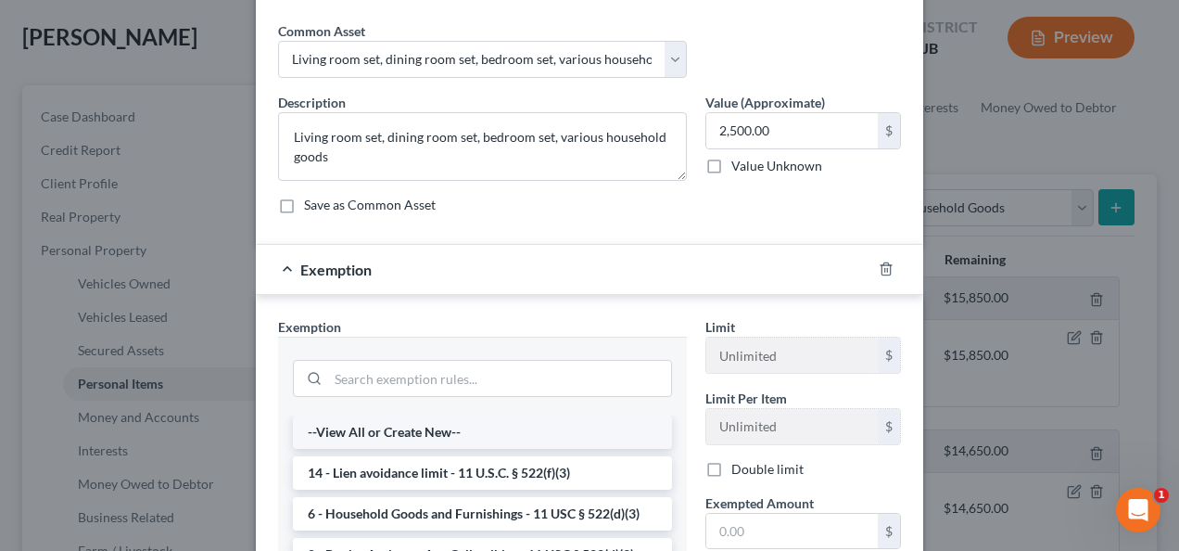
scroll to position [93, 0]
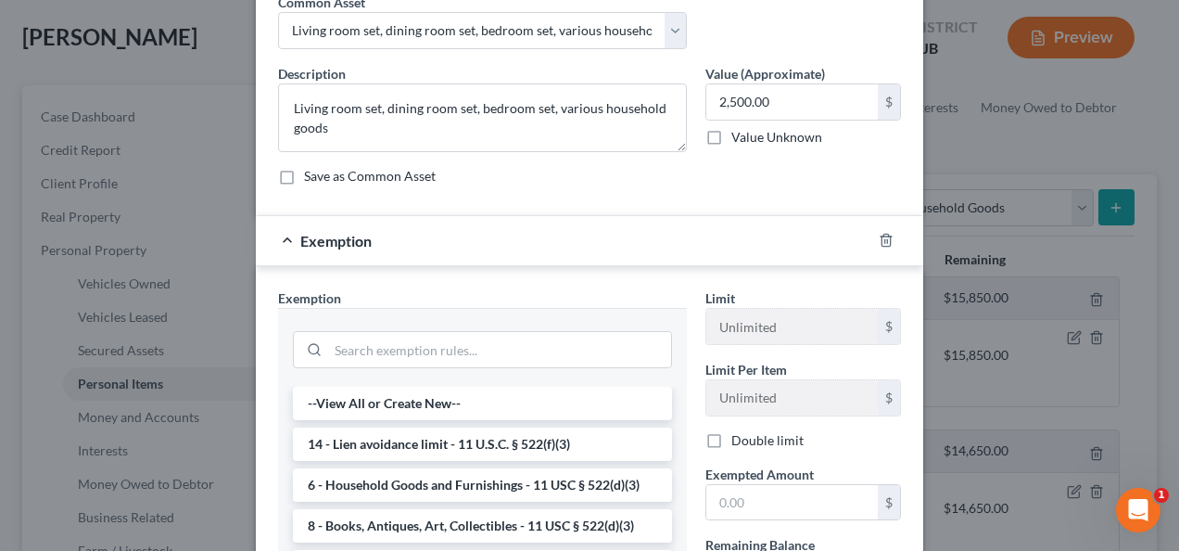
click at [484, 483] on li "6 - Household Goods and Furnishings - 11 USC § 522(d)(3)" at bounding box center [482, 484] width 379 height 33
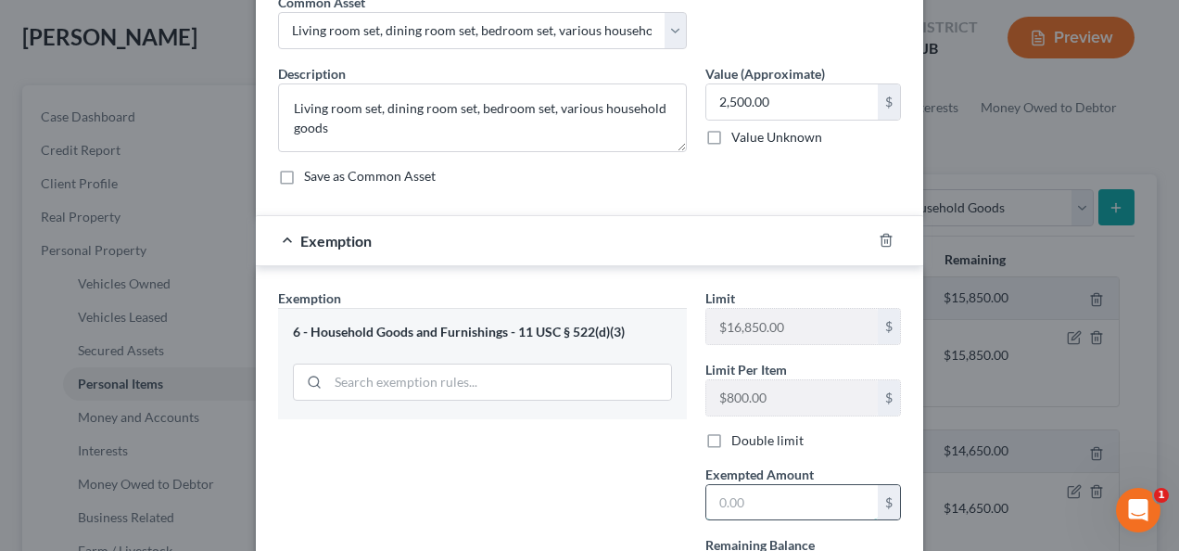
click at [729, 497] on input "text" at bounding box center [791, 502] width 171 height 35
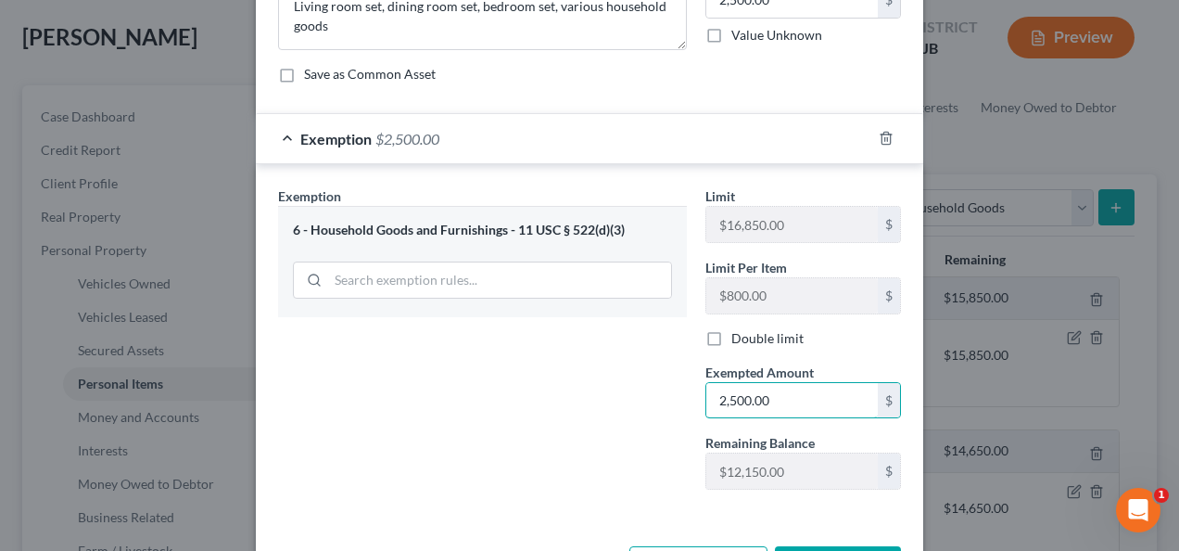
scroll to position [261, 0]
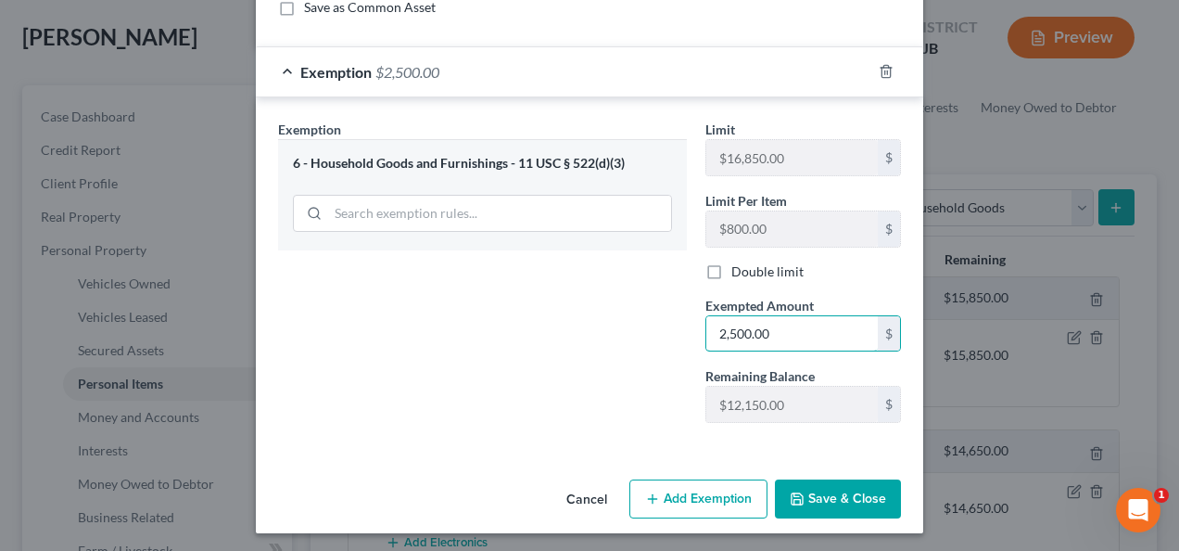
type input "2,500.00"
drag, startPoint x: 827, startPoint y: 491, endPoint x: 856, endPoint y: 449, distance: 51.9
click at [828, 491] on button "Save & Close" at bounding box center [838, 498] width 126 height 39
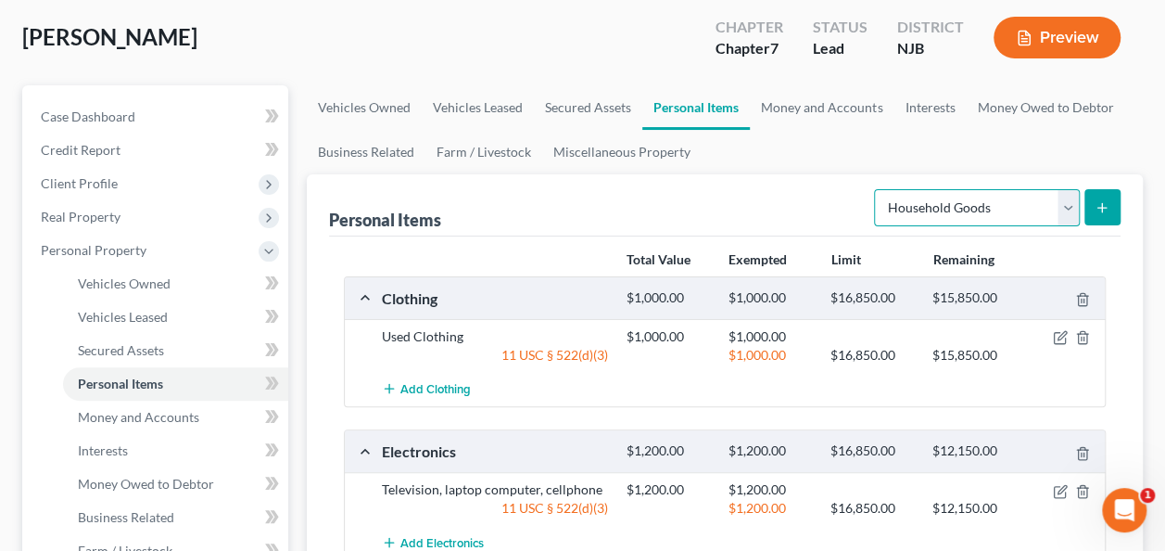
drag, startPoint x: 1020, startPoint y: 211, endPoint x: 1019, endPoint y: 225, distance: 13.9
click at [1020, 211] on select "Select Item Type Clothing Collectibles Of Value Electronics Firearms Household …" at bounding box center [977, 207] width 206 height 37
select select "jewelry"
click at [877, 189] on select "Select Item Type Clothing Collectibles Of Value Electronics Firearms Household …" at bounding box center [977, 207] width 206 height 37
click at [1100, 218] on button "submit" at bounding box center [1102, 207] width 36 height 36
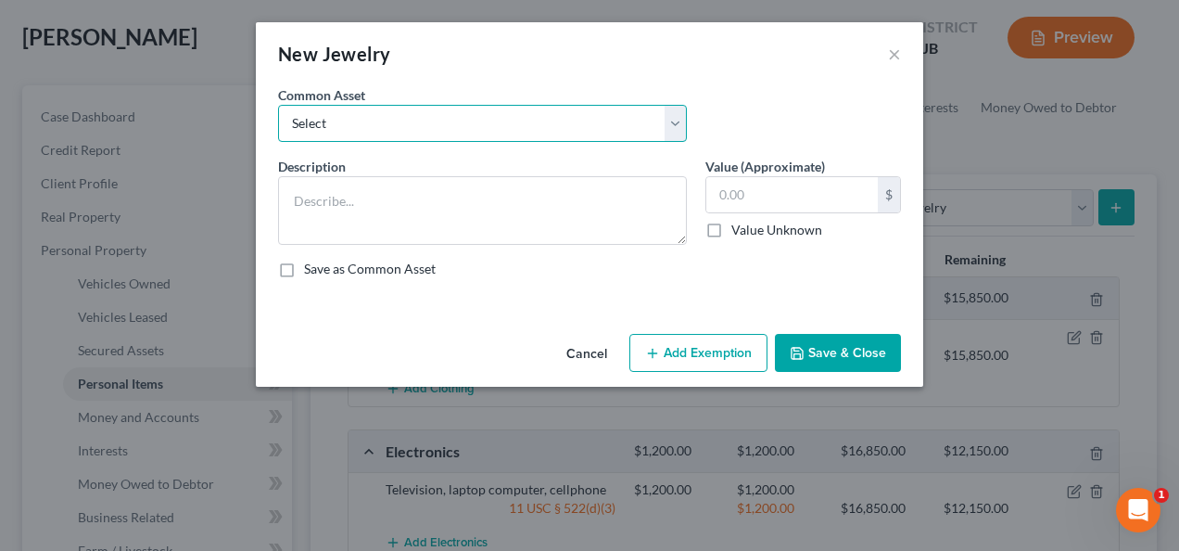
click at [526, 135] on select "Select Watch, Jewelry" at bounding box center [482, 123] width 409 height 37
select select "0"
click at [278, 105] on select "Select Watch, Jewelry" at bounding box center [482, 123] width 409 height 37
type textarea "Watch, Jewelry"
type input "1,000.00"
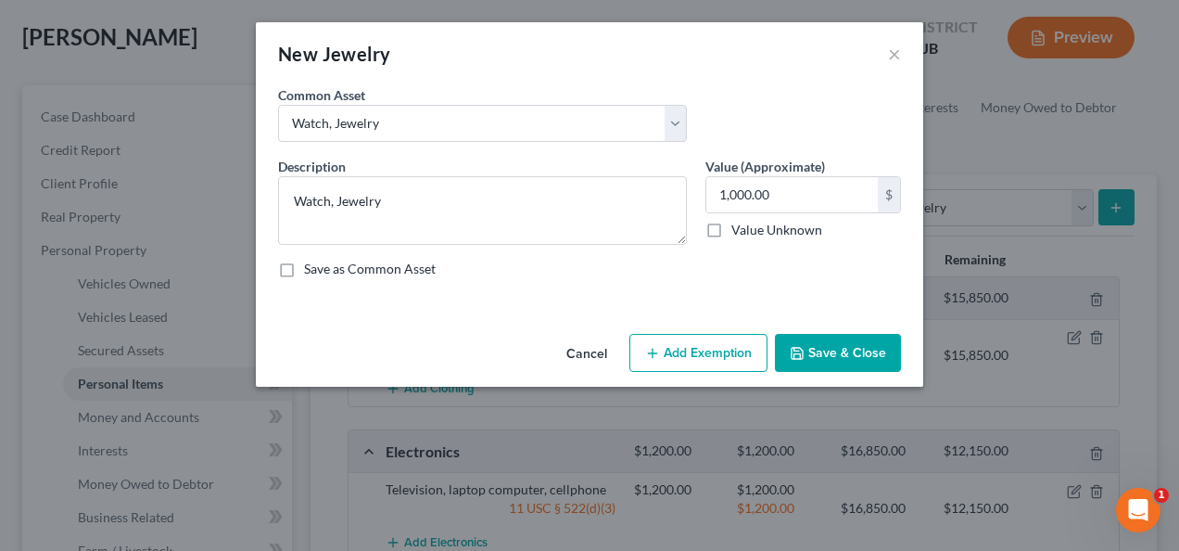
click at [689, 343] on button "Add Exemption" at bounding box center [698, 353] width 138 height 39
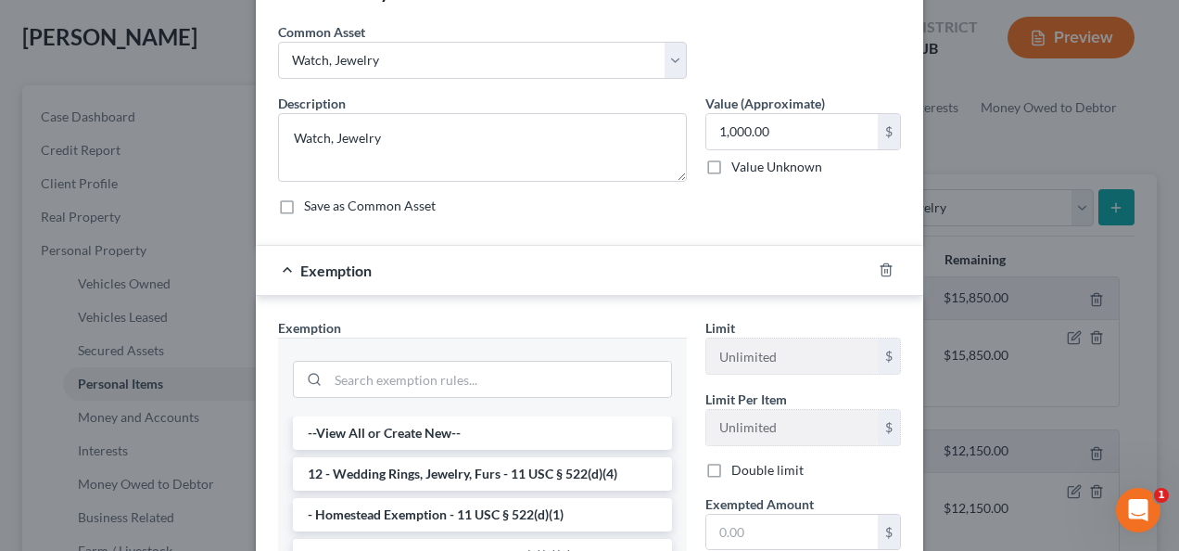
scroll to position [93, 0]
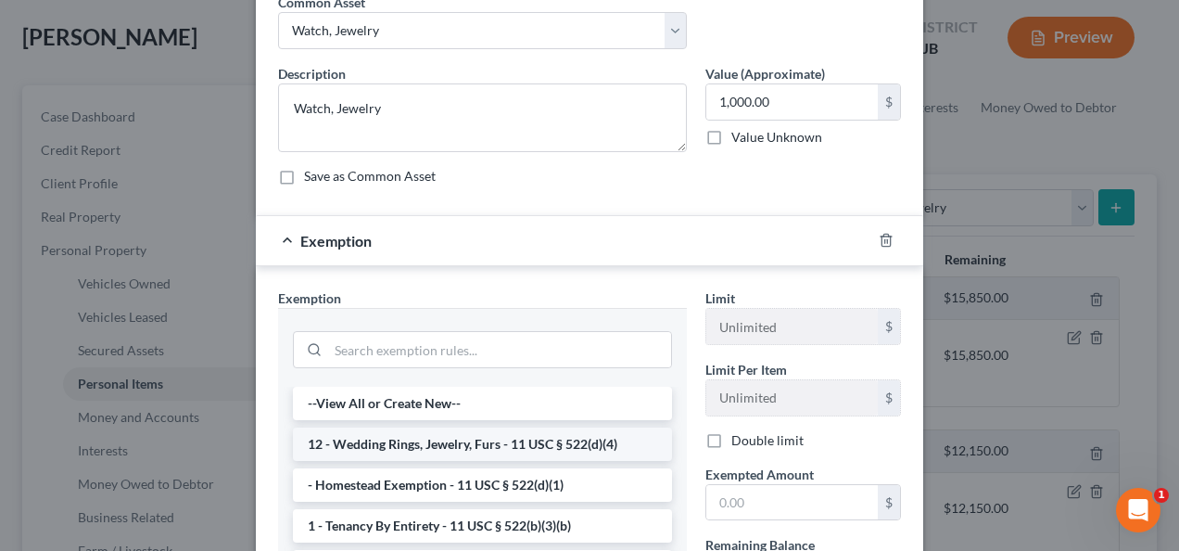
click at [513, 445] on li "12 - Wedding Rings, Jewelry, Furs - 11 USC § 522(d)(4)" at bounding box center [482, 443] width 379 height 33
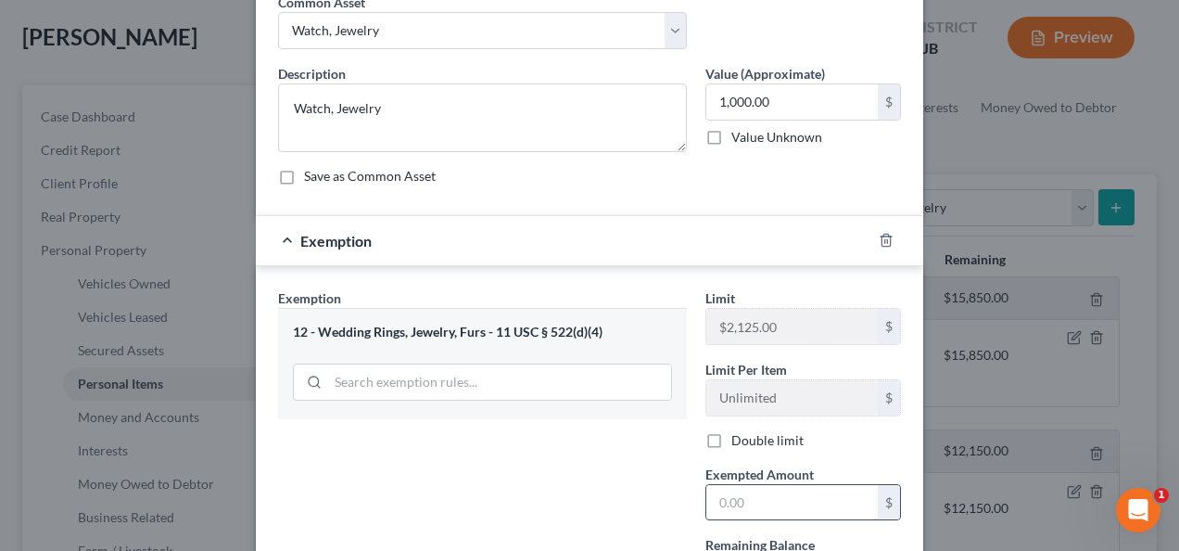
click at [717, 489] on input "text" at bounding box center [791, 502] width 171 height 35
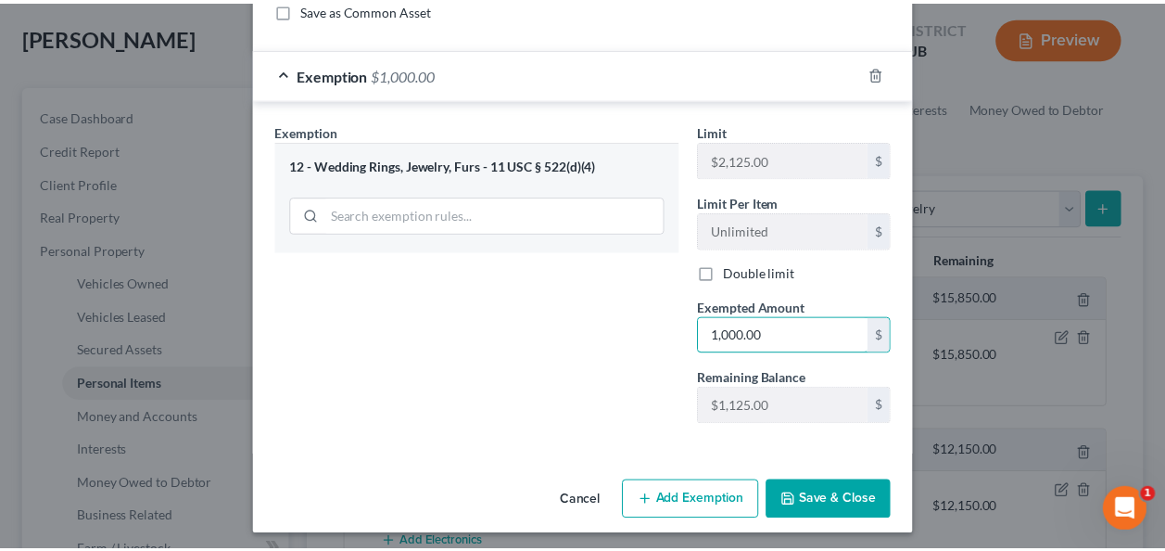
scroll to position [261, 0]
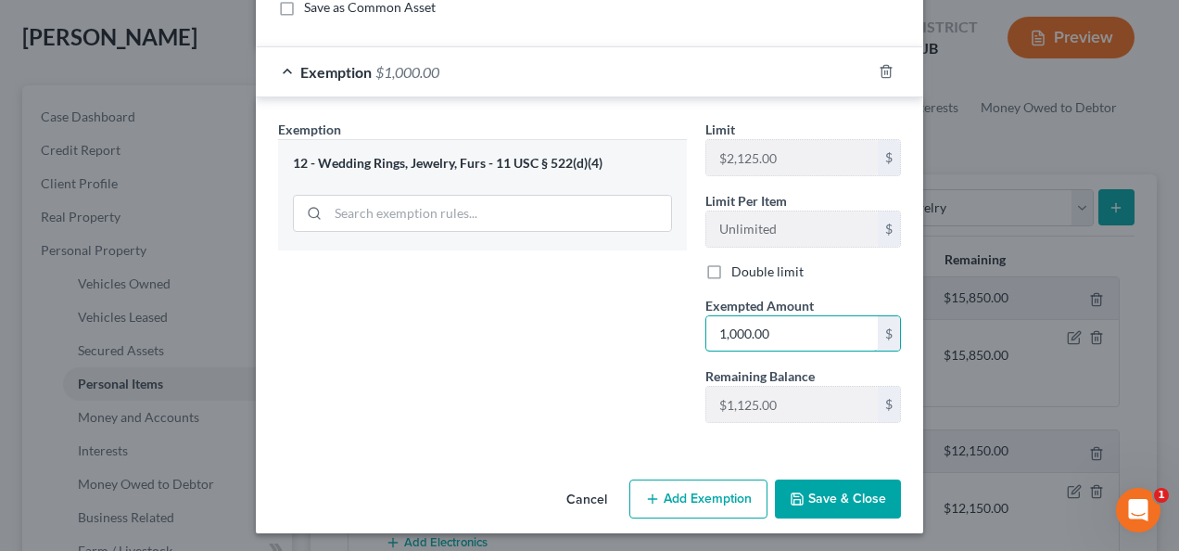
type input "1,000.00"
click at [795, 479] on button "Save & Close" at bounding box center [838, 498] width 126 height 39
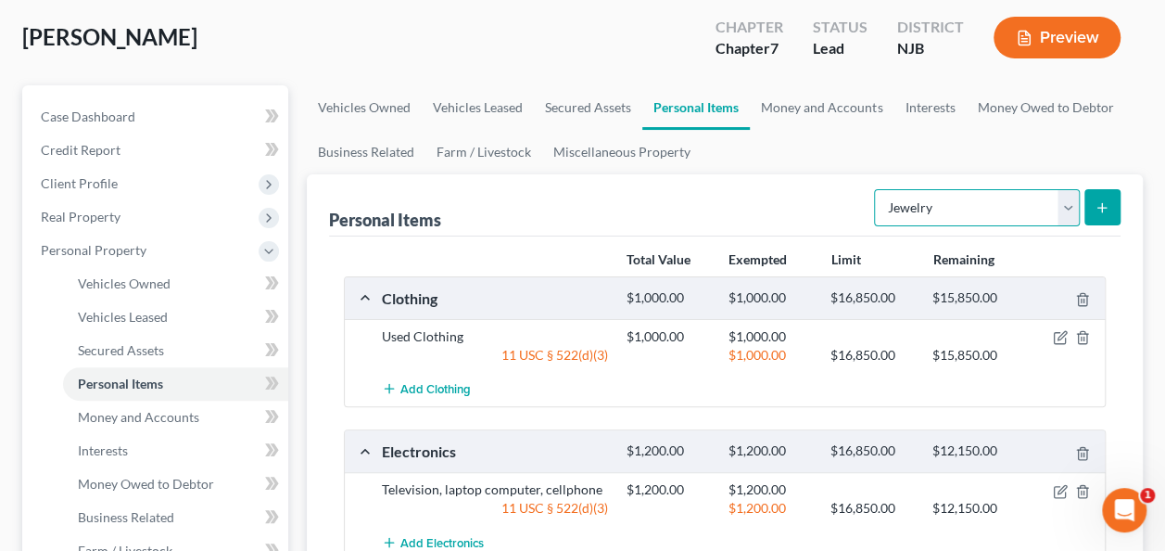
click at [974, 213] on select "Select Item Type Clothing Collectibles Of Value Electronics Firearms Household …" at bounding box center [977, 207] width 206 height 37
click at [786, 200] on div "Personal Items Select Item Type Clothing Collectibles Of Value Electronics Fire…" at bounding box center [725, 205] width 792 height 62
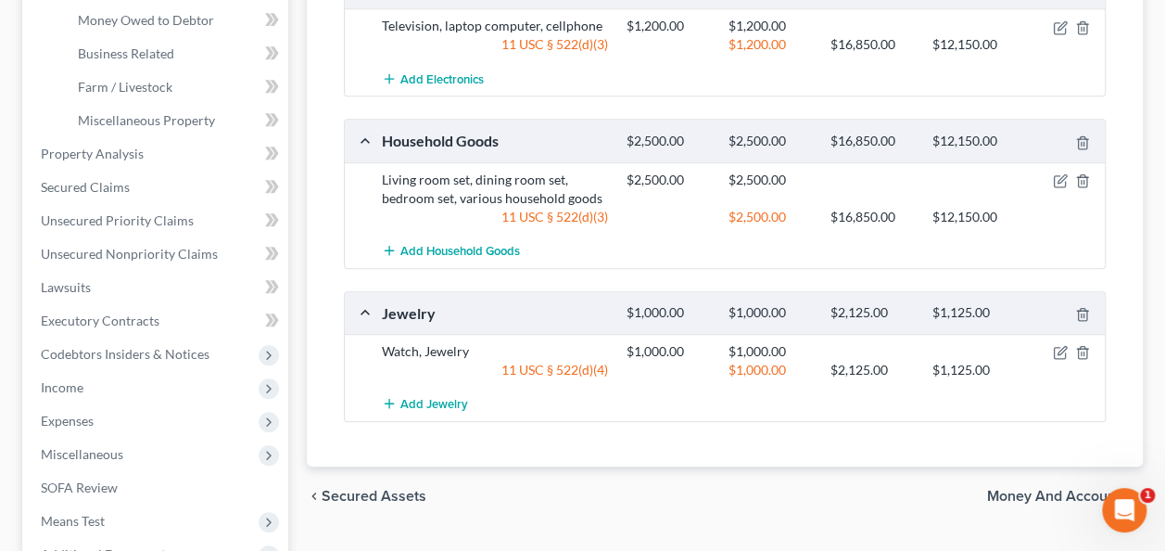
click at [1031, 496] on span "Money and Accounts" at bounding box center [1057, 495] width 141 height 15
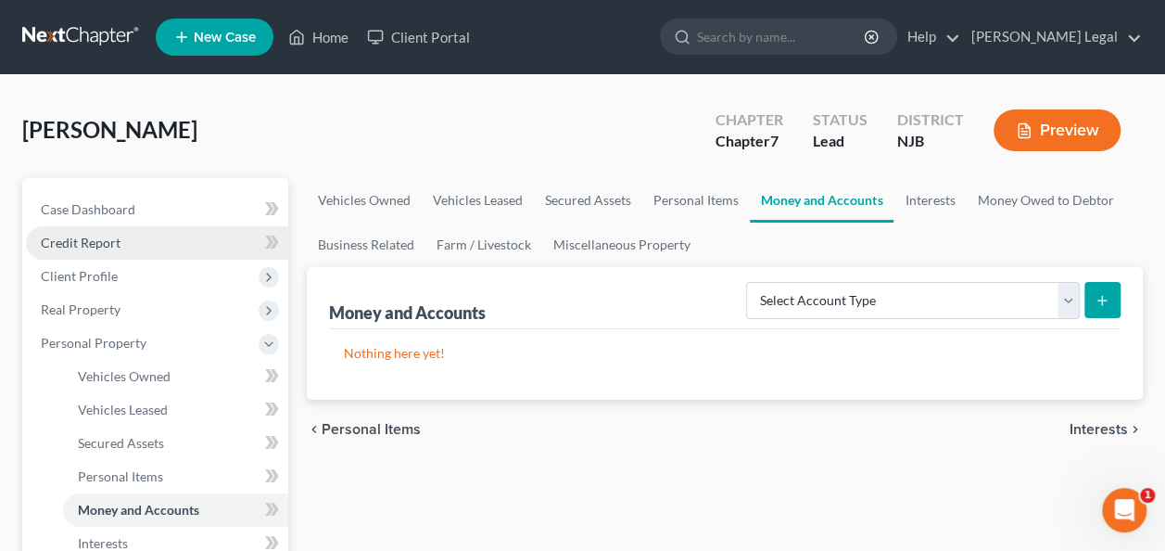
click at [141, 250] on link "Credit Report" at bounding box center [157, 242] width 262 height 33
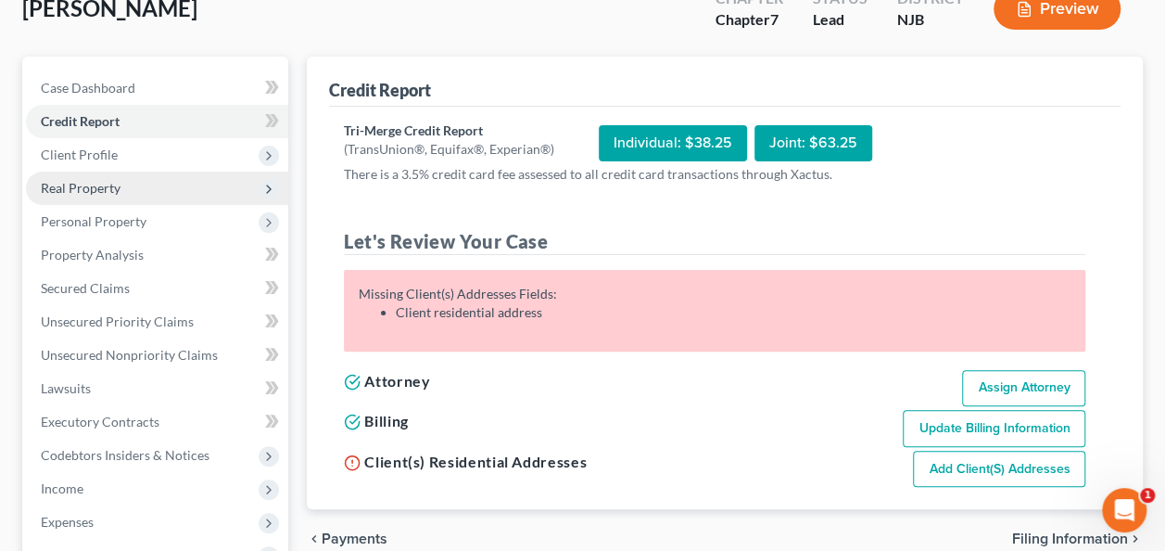
scroll to position [93, 0]
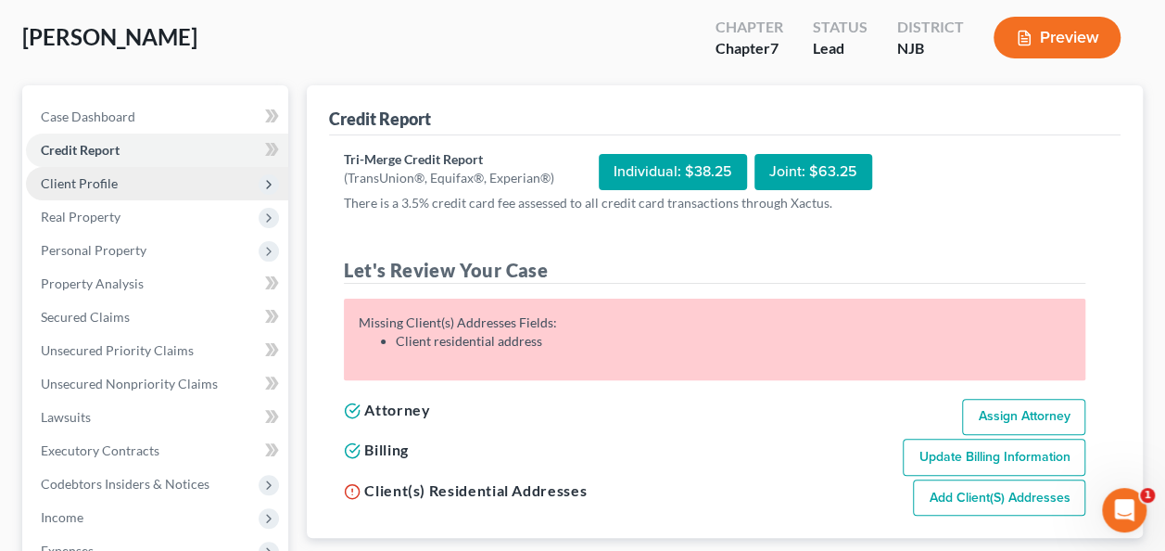
click at [146, 175] on span "Client Profile" at bounding box center [157, 183] width 262 height 33
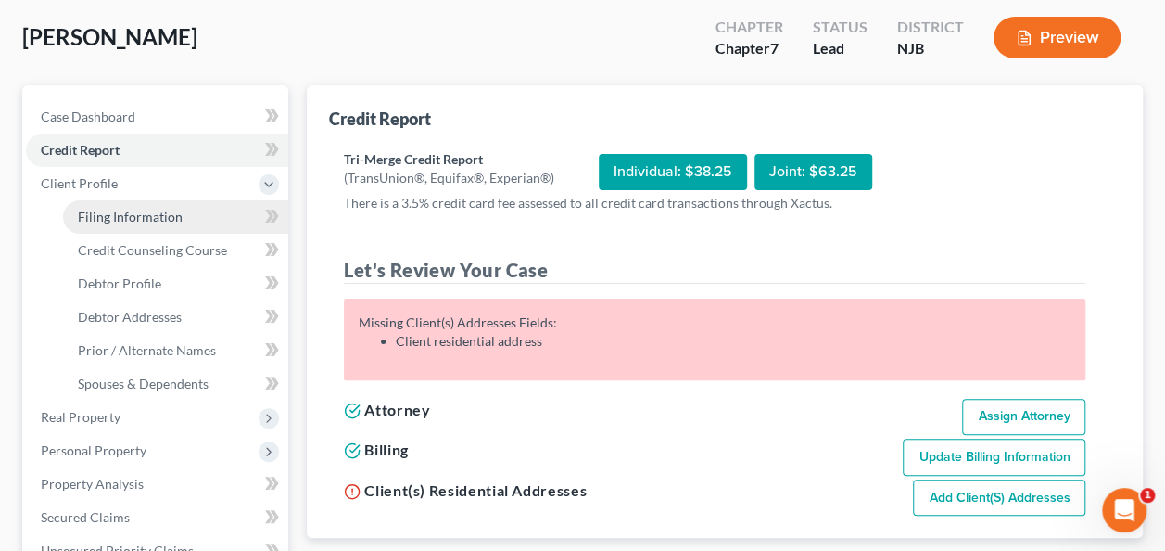
click at [146, 211] on span "Filing Information" at bounding box center [130, 217] width 105 height 16
select select "1"
select select "0"
select select "51"
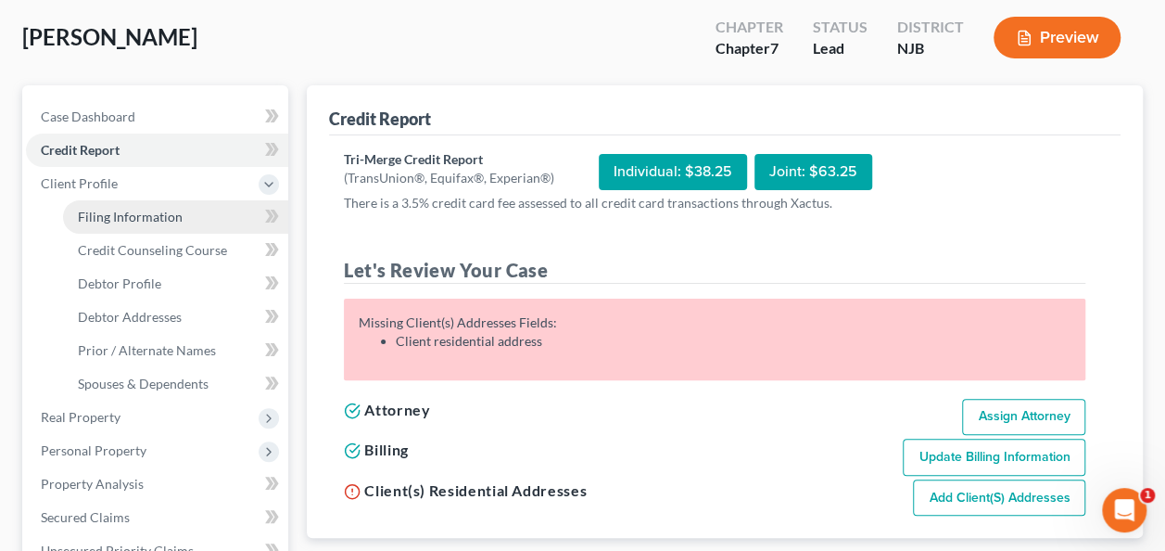
select select "0"
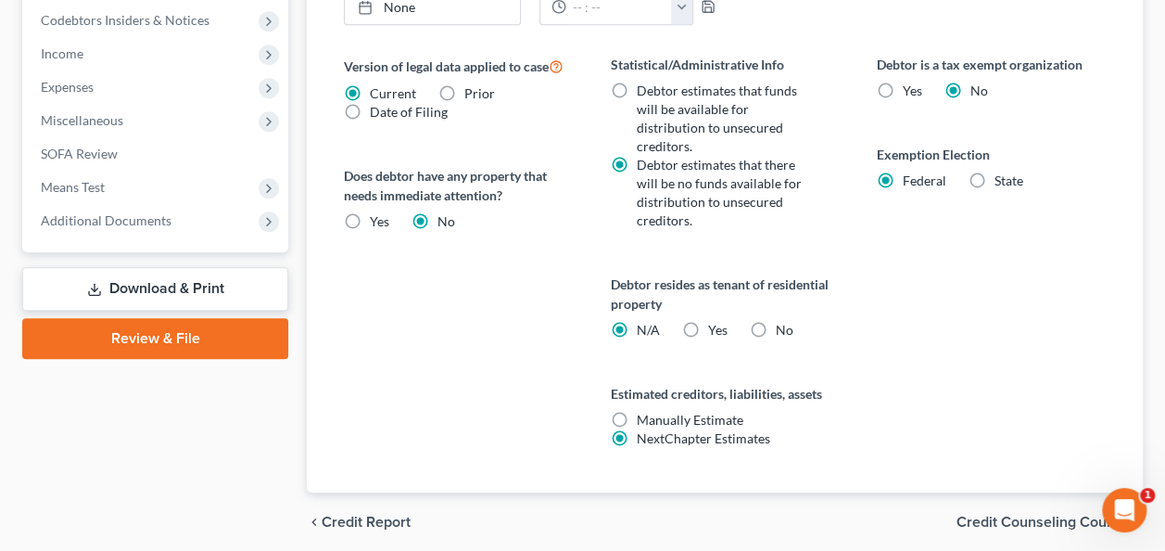
scroll to position [760, 0]
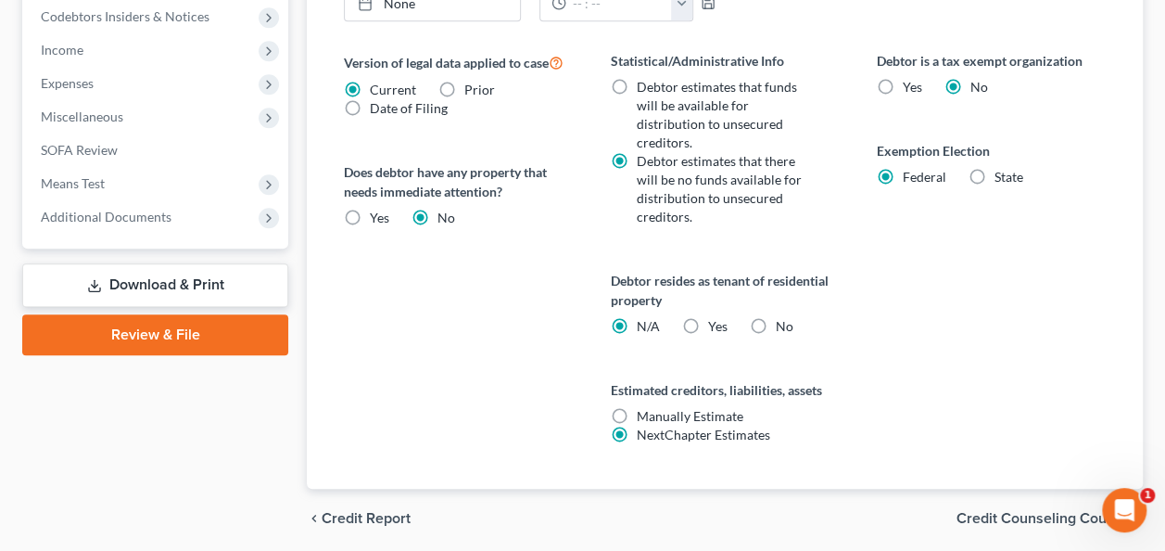
click at [1014, 511] on span "Credit Counseling Course" at bounding box center [1042, 518] width 171 height 15
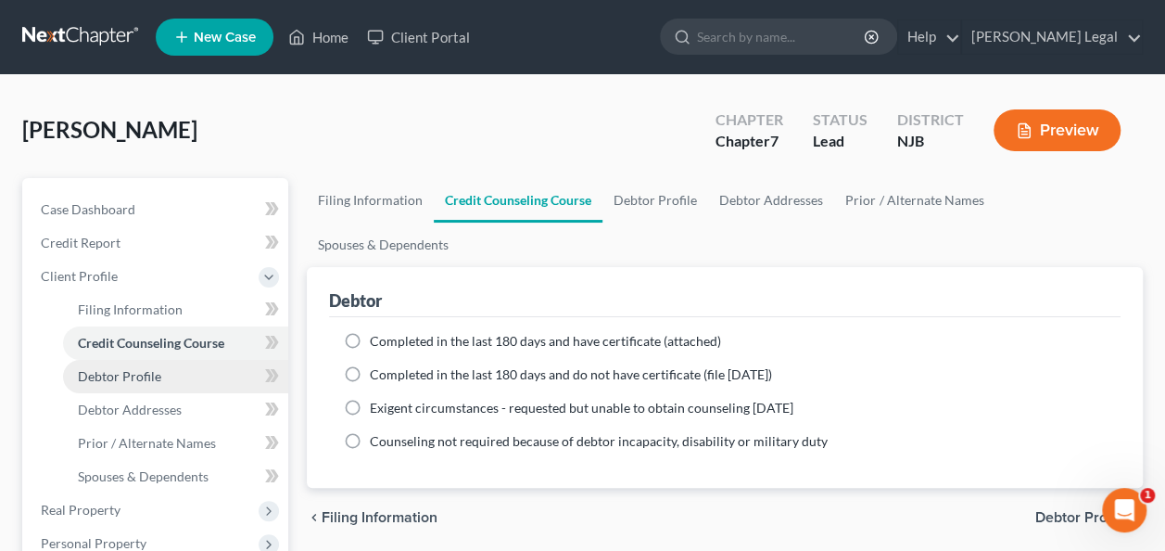
click at [155, 371] on span "Debtor Profile" at bounding box center [119, 376] width 83 height 16
select select "0"
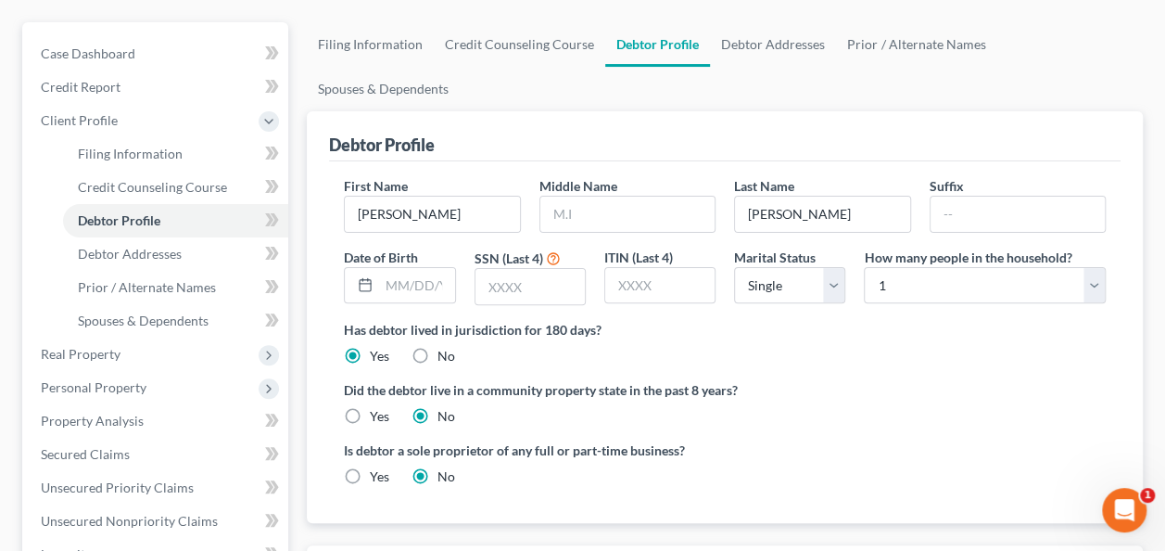
scroll to position [185, 0]
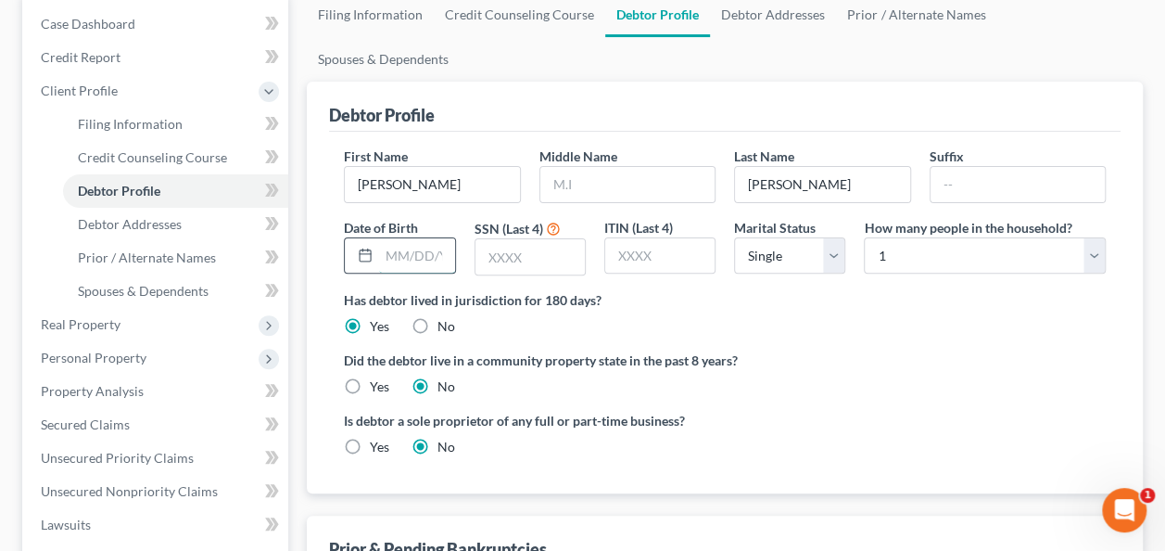
click at [429, 238] on input "text" at bounding box center [416, 255] width 75 height 35
type input "[DATE]"
click at [502, 239] on input "text" at bounding box center [529, 256] width 109 height 35
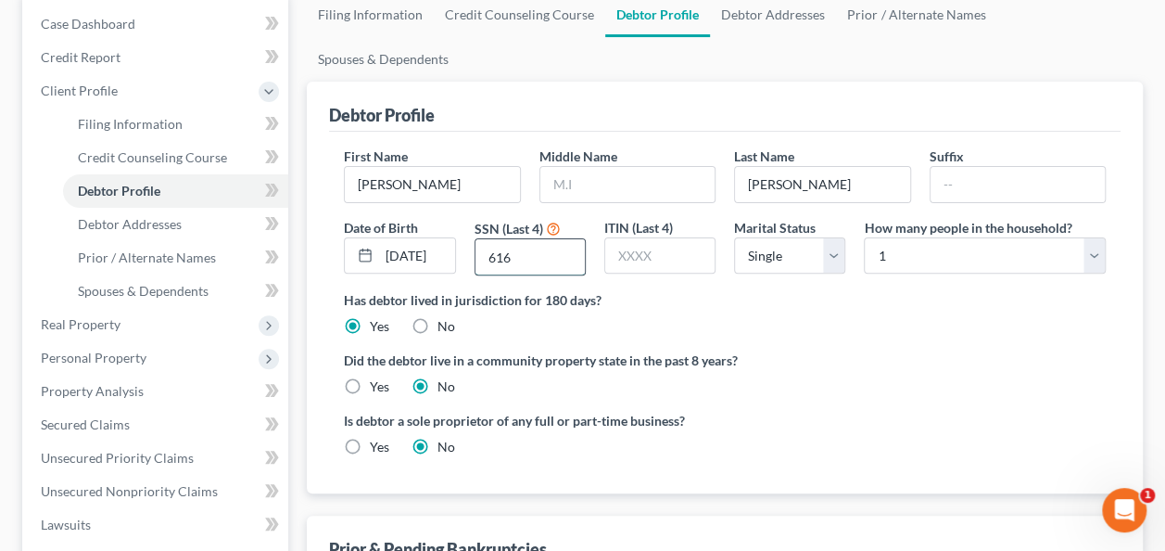
type input "6160"
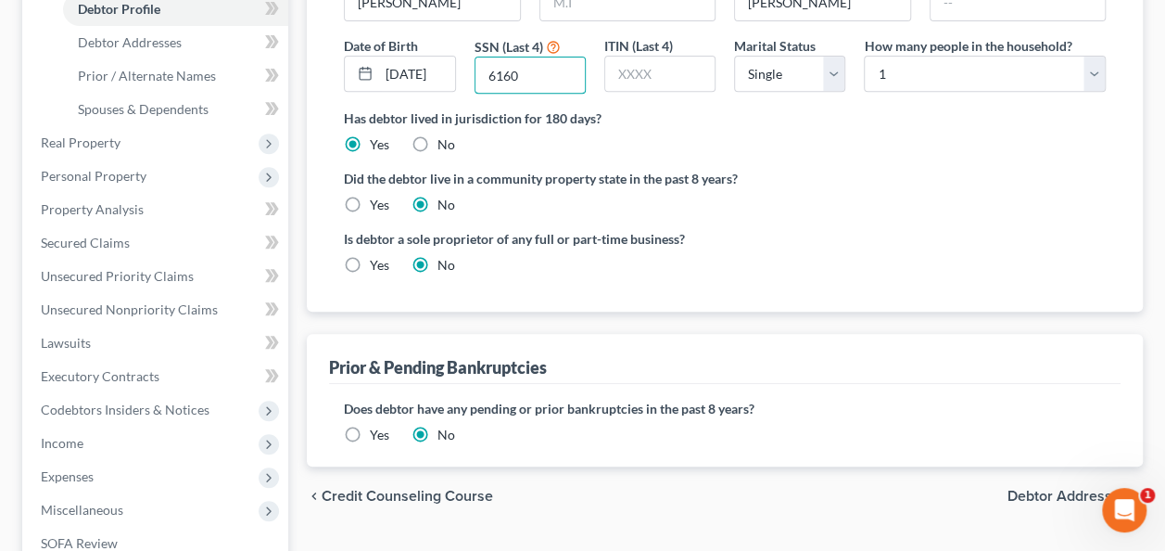
scroll to position [371, 0]
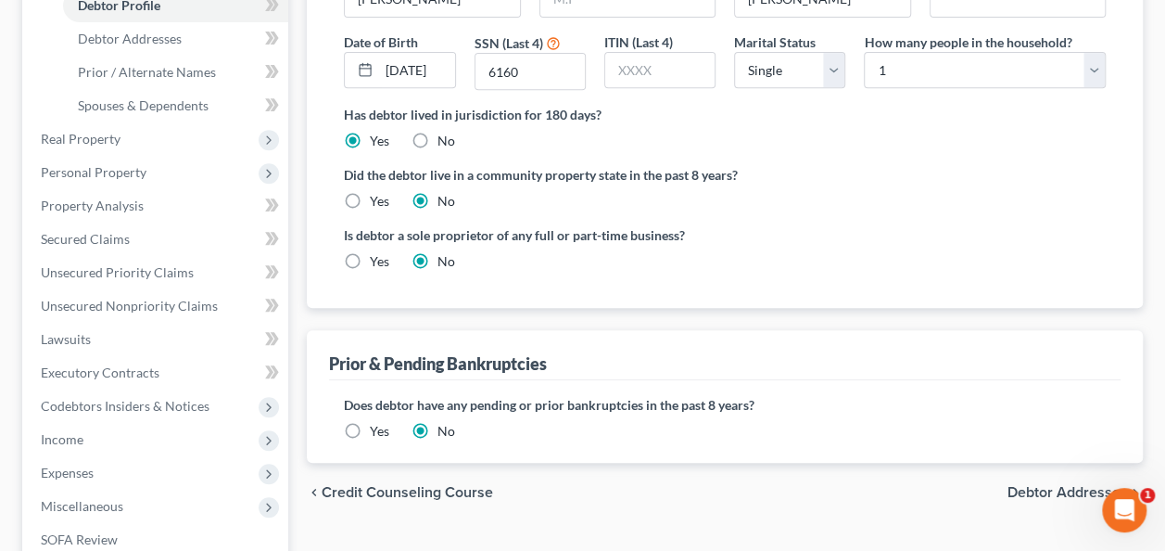
click at [1051, 485] on span "Debtor Addresses" at bounding box center [1067, 492] width 120 height 15
select select "0"
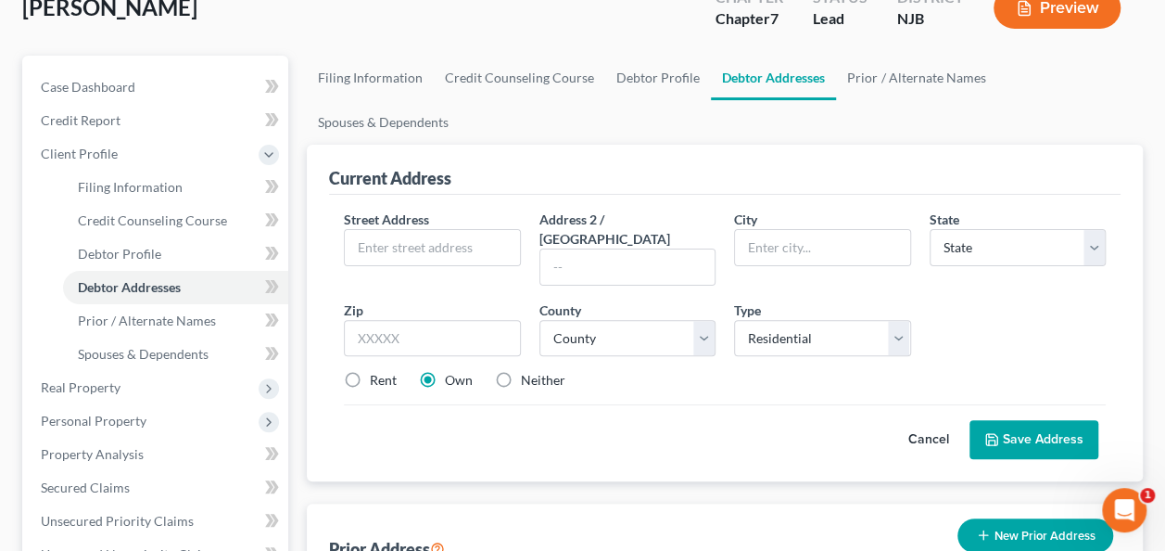
scroll to position [131, 0]
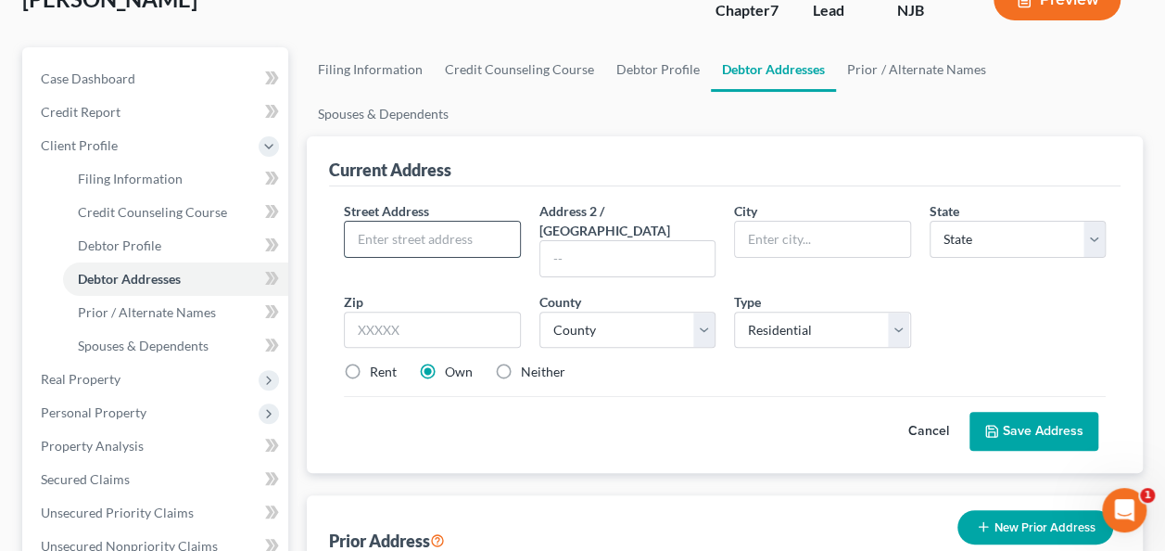
click at [434, 222] on input "text" at bounding box center [432, 239] width 174 height 35
type input "8 Shrump Pl"
click at [490, 311] on input "text" at bounding box center [432, 329] width 176 height 37
type input "07052"
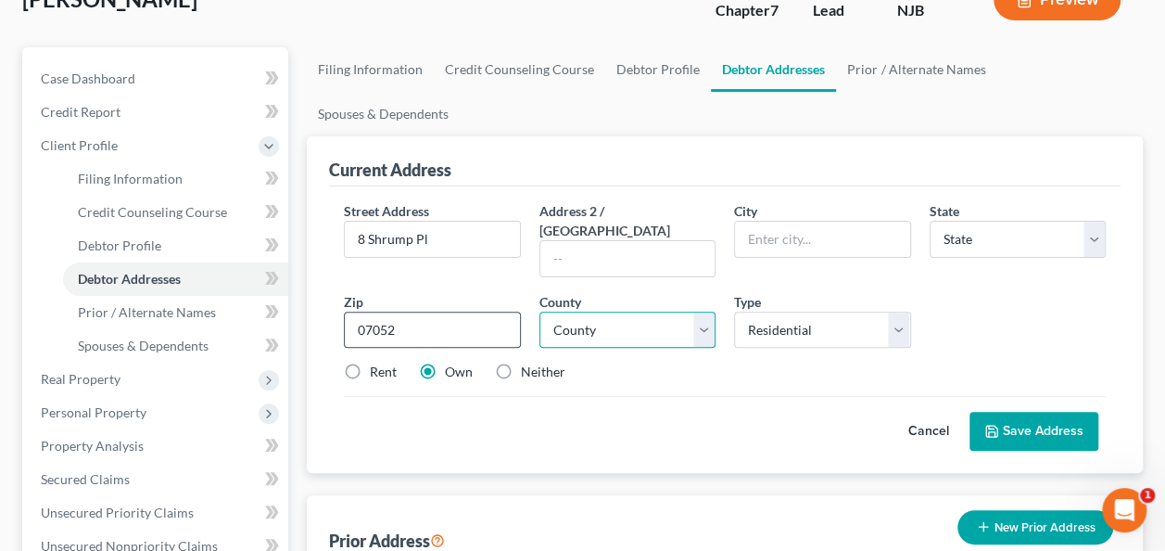
type input "West Orange"
select select "33"
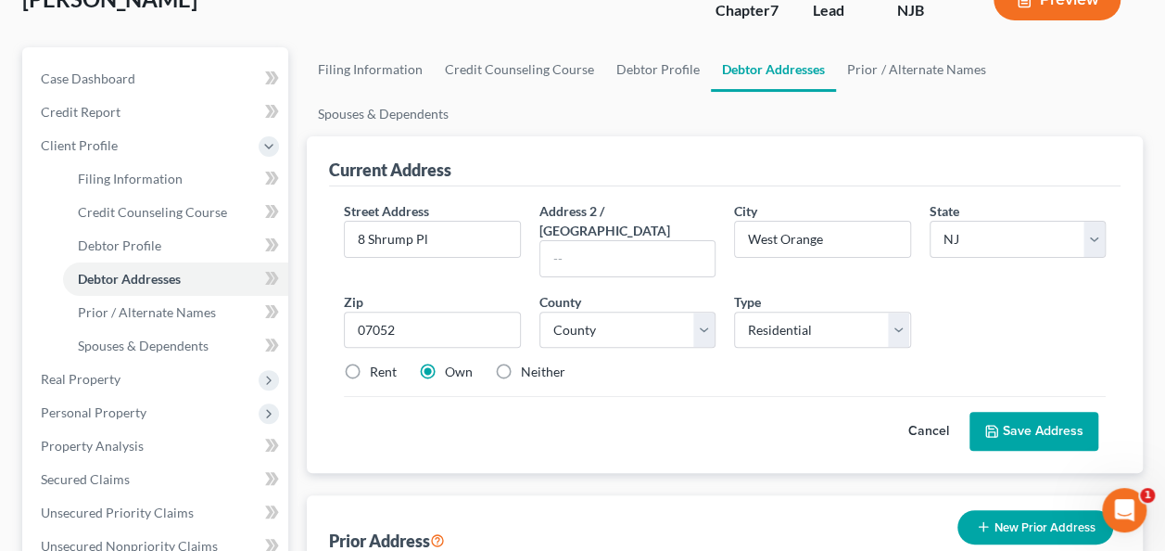
click at [370, 362] on label "Rent" at bounding box center [383, 371] width 27 height 19
click at [377, 362] on input "Rent" at bounding box center [383, 368] width 12 height 12
radio input "true"
click at [619, 311] on select "County [GEOGRAPHIC_DATA] [GEOGRAPHIC_DATA] [GEOGRAPHIC_DATA] [GEOGRAPHIC_DATA] …" at bounding box center [627, 329] width 176 height 37
select select "6"
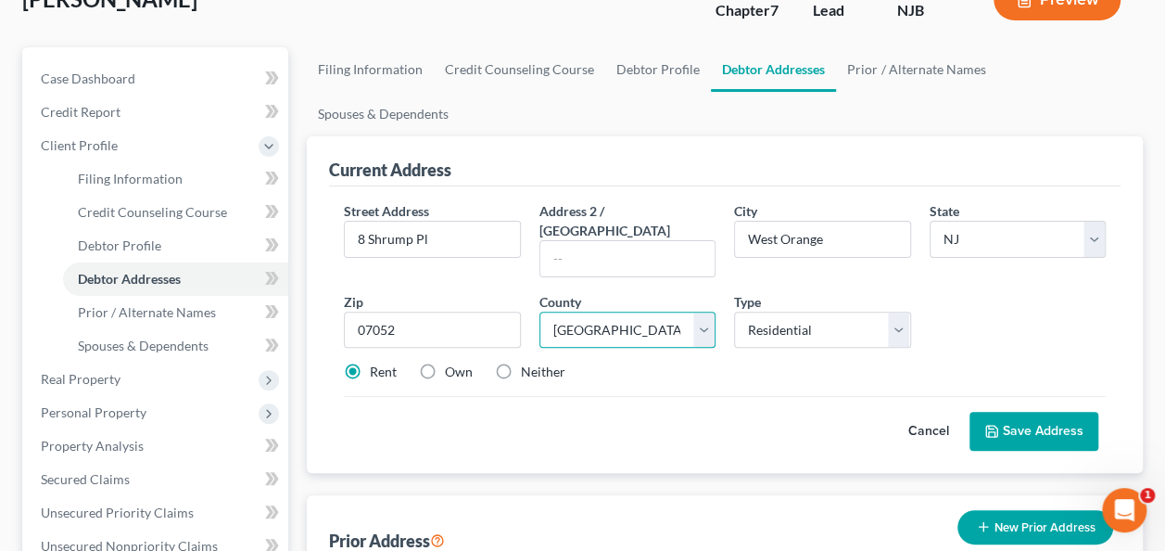
click at [539, 311] on select "County [GEOGRAPHIC_DATA] [GEOGRAPHIC_DATA] [GEOGRAPHIC_DATA] [GEOGRAPHIC_DATA] …" at bounding box center [627, 329] width 176 height 37
click at [1033, 412] on button "Save Address" at bounding box center [1033, 431] width 129 height 39
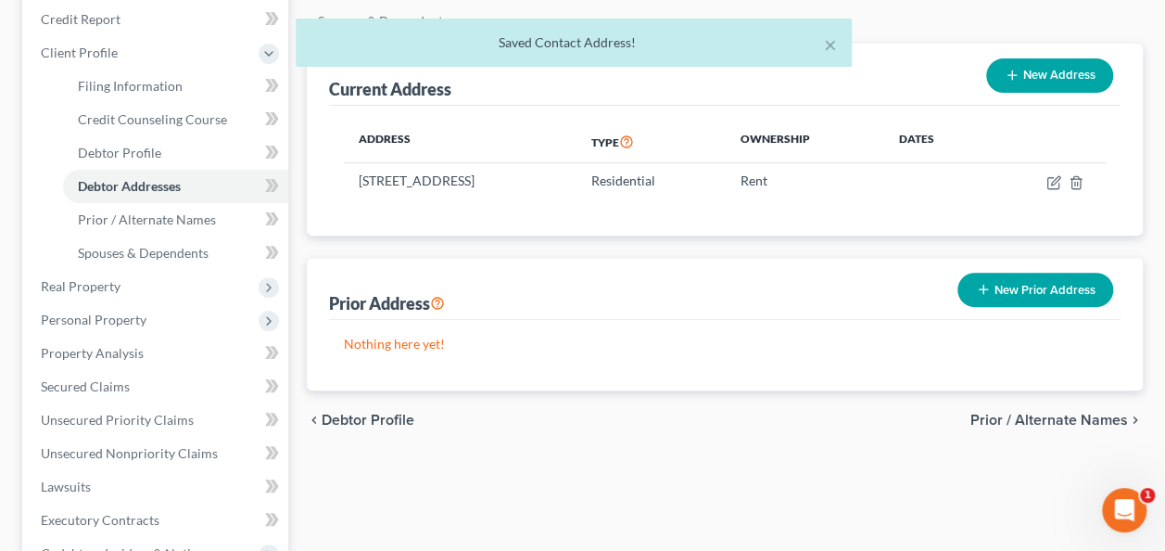
click at [1025, 412] on span "Prior / Alternate Names" at bounding box center [1049, 419] width 158 height 15
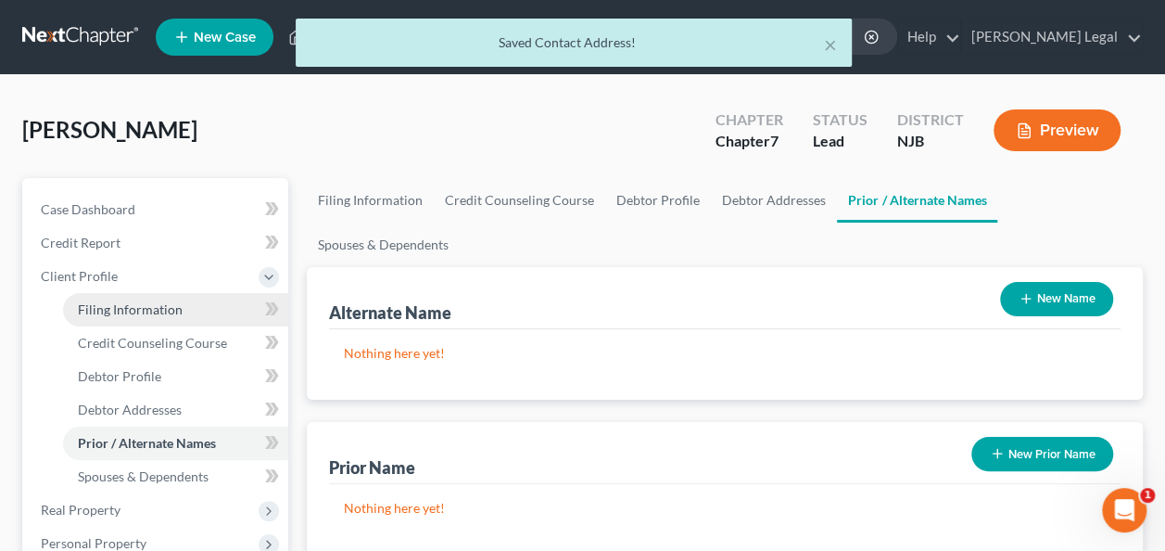
click at [195, 310] on link "Filing Information" at bounding box center [175, 309] width 225 height 33
select select "1"
select select "0"
select select "51"
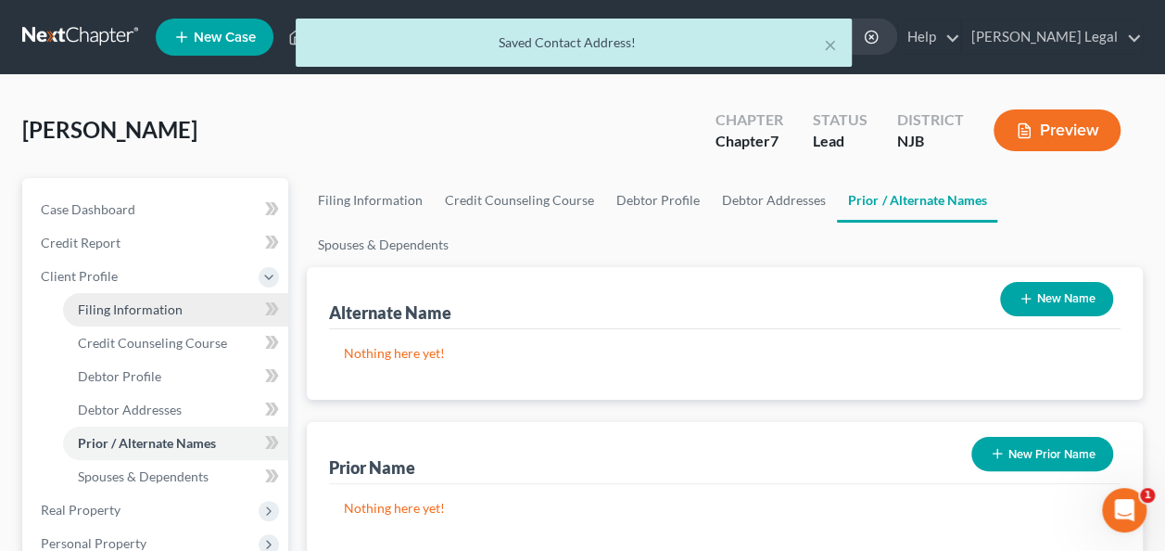
select select "0"
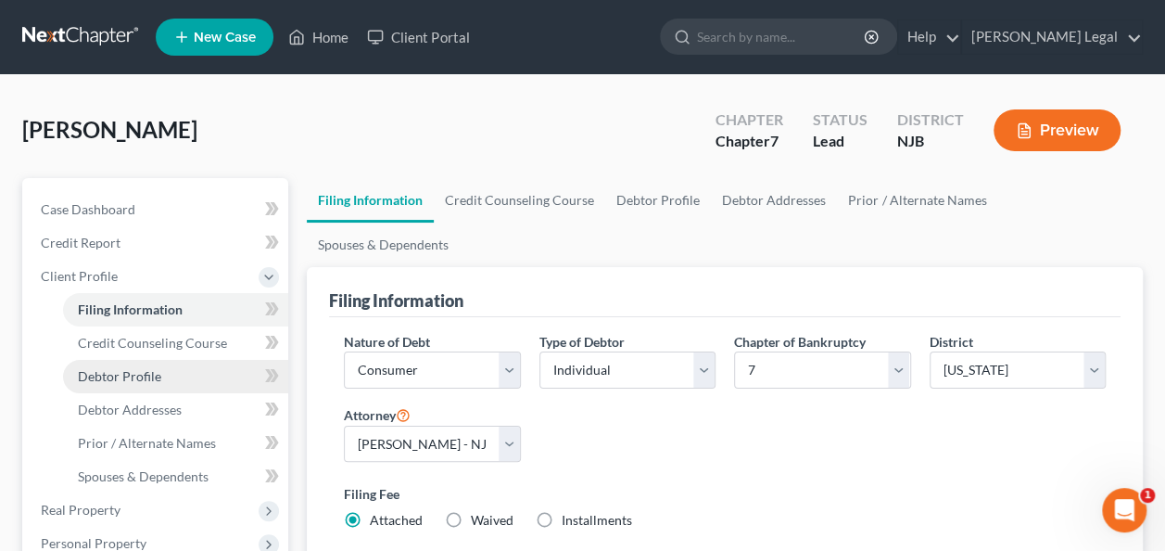
click at [184, 360] on link "Debtor Profile" at bounding box center [175, 376] width 225 height 33
select select "0"
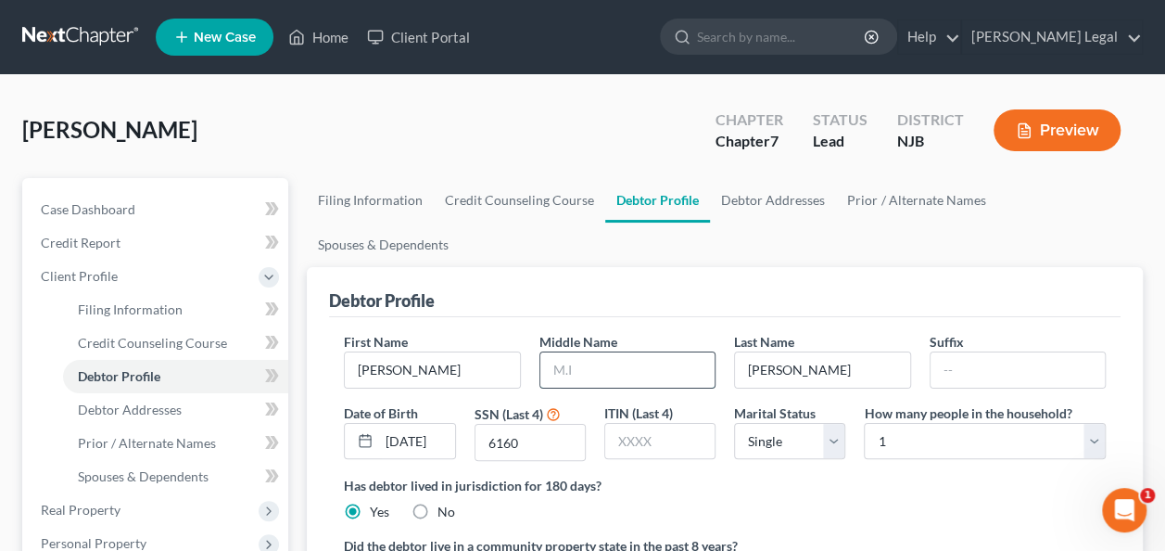
click at [595, 352] on input "text" at bounding box center [627, 369] width 174 height 35
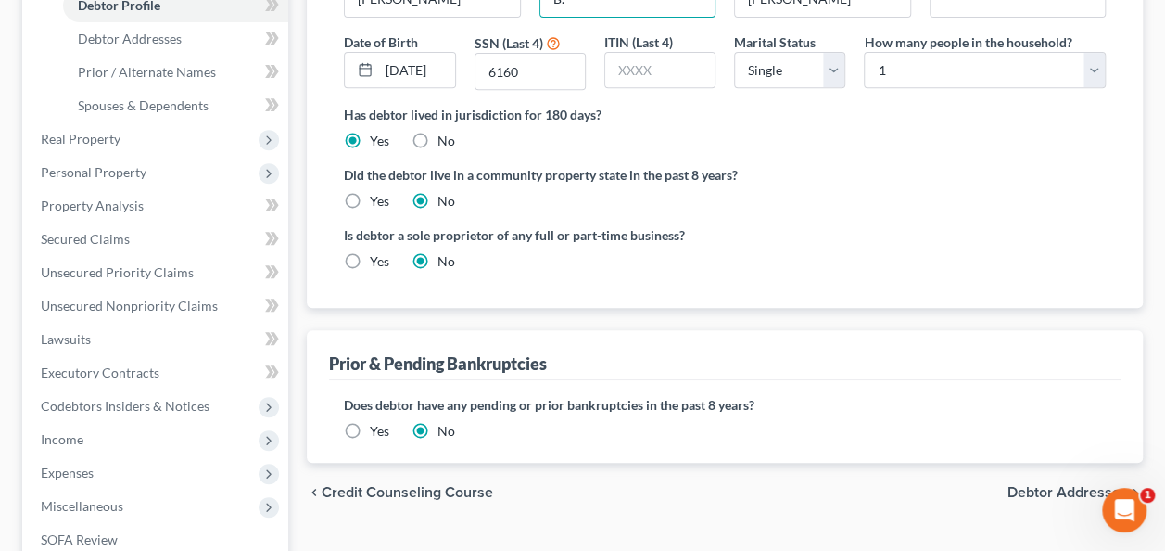
type input "B."
click at [1054, 485] on span "Debtor Addresses" at bounding box center [1067, 492] width 120 height 15
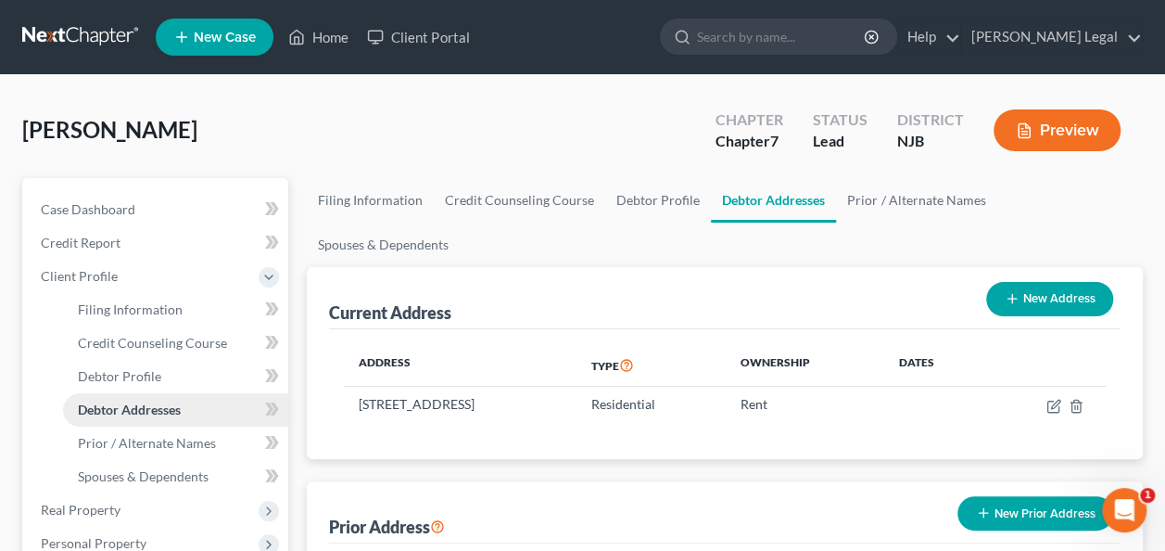
scroll to position [93, 0]
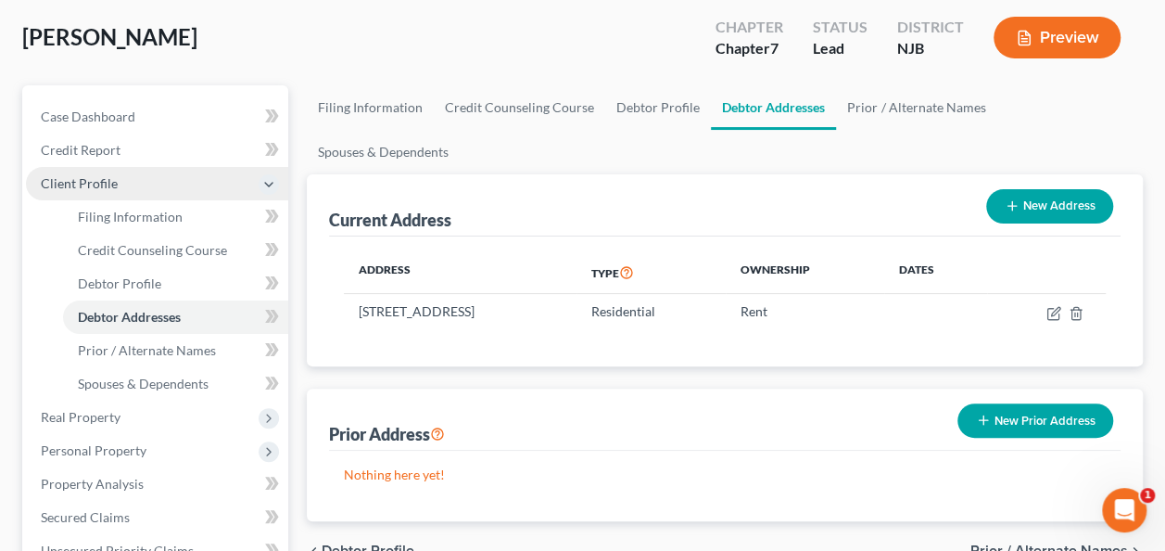
click at [129, 178] on span "Client Profile" at bounding box center [157, 183] width 262 height 33
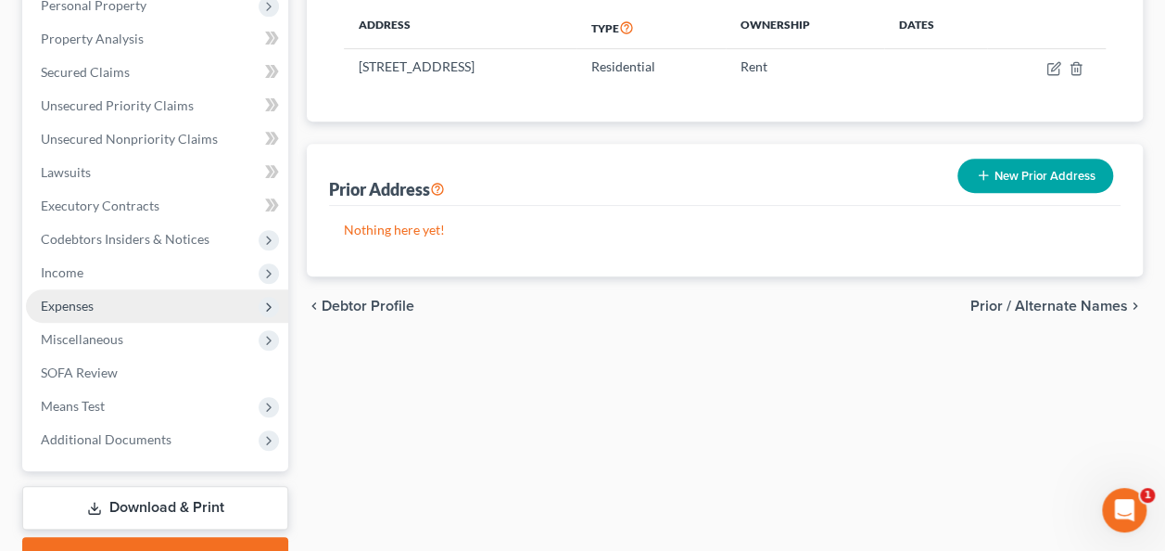
scroll to position [371, 0]
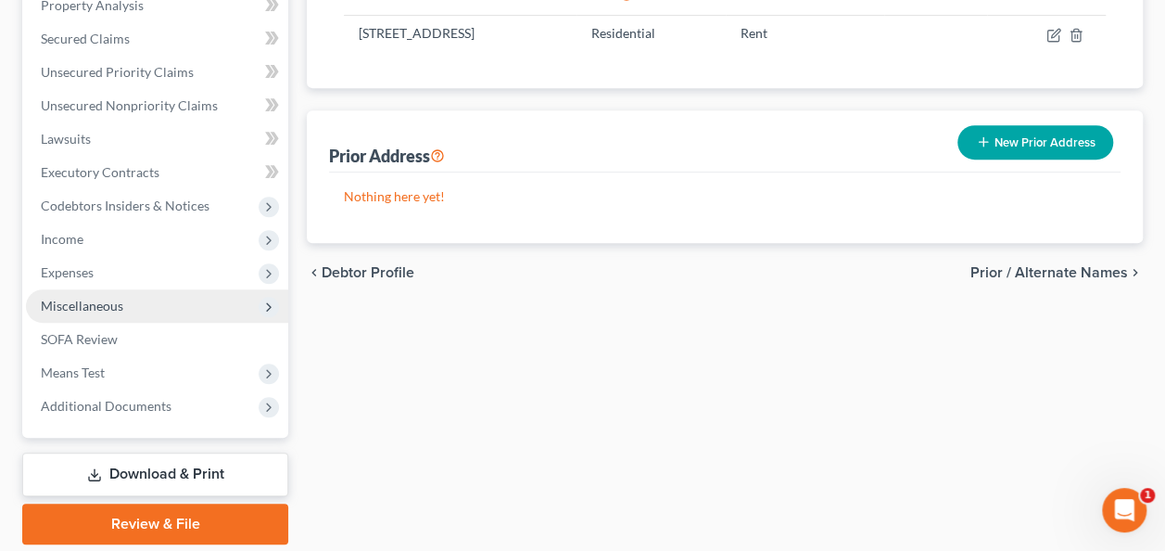
click at [110, 304] on span "Miscellaneous" at bounding box center [82, 306] width 82 height 16
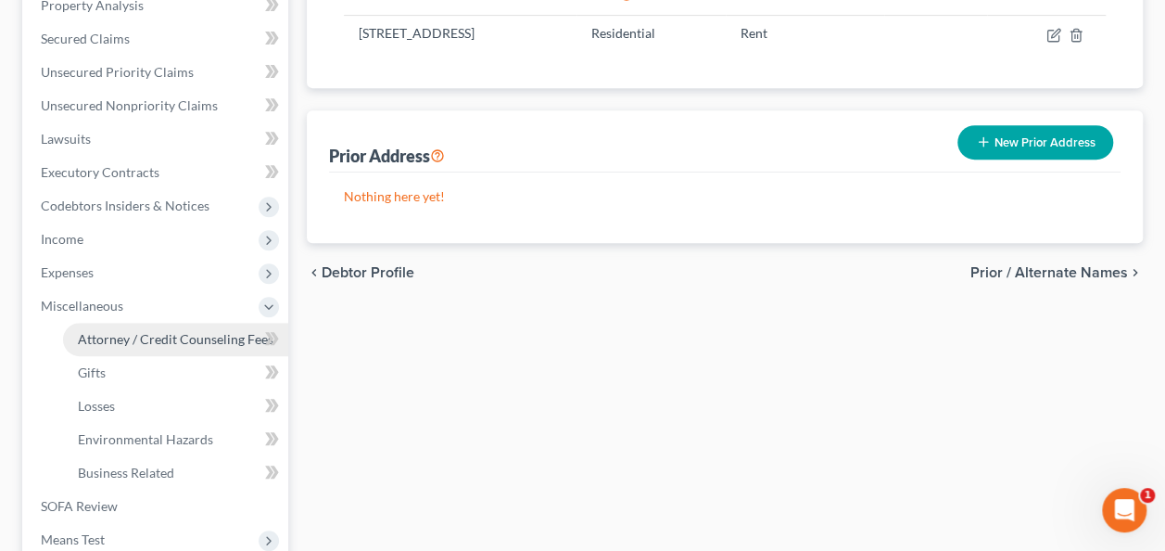
click at [122, 331] on span "Attorney / Credit Counseling Fees" at bounding box center [176, 339] width 196 height 16
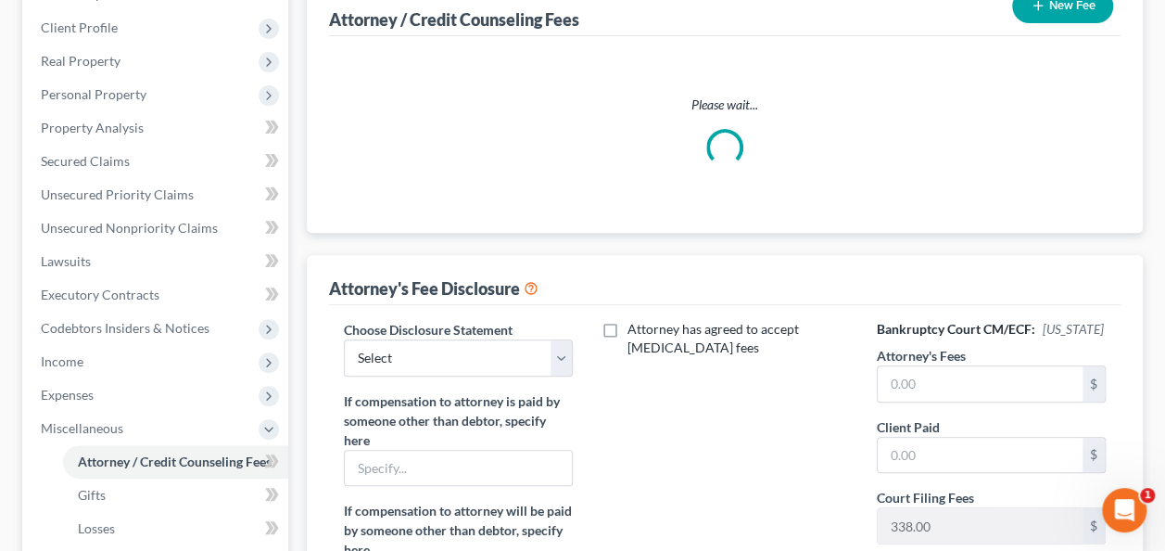
scroll to position [278, 0]
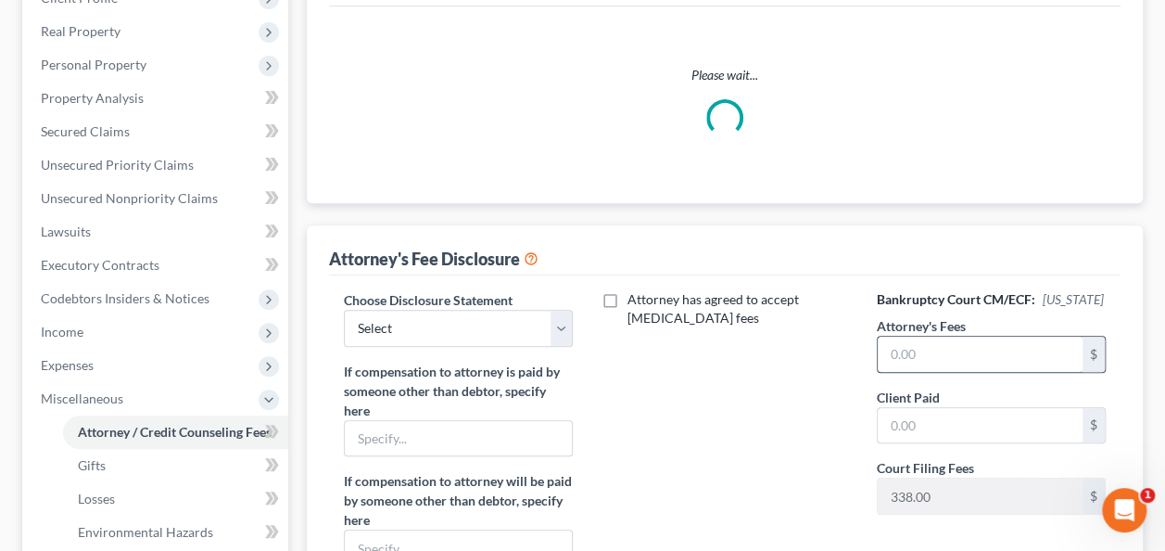
click at [935, 361] on input "text" at bounding box center [980, 353] width 205 height 35
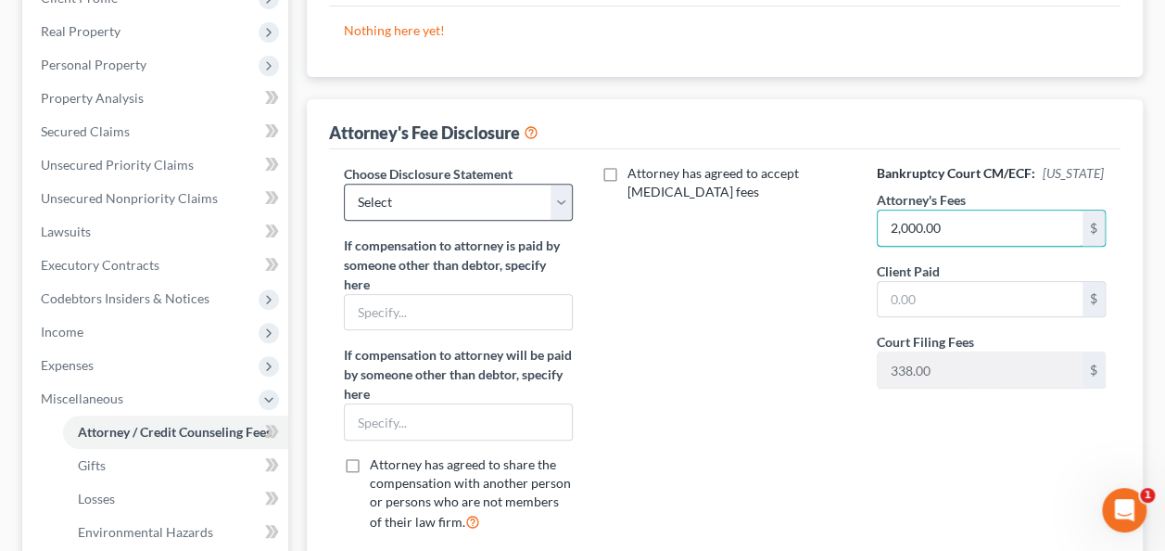
type input "2,000.00"
click at [443, 204] on select "Select Fee Disclosure" at bounding box center [458, 202] width 229 height 37
select select "0"
click at [344, 184] on select "Select Fee Disclosure" at bounding box center [458, 202] width 229 height 37
click at [975, 295] on input "text" at bounding box center [980, 299] width 205 height 35
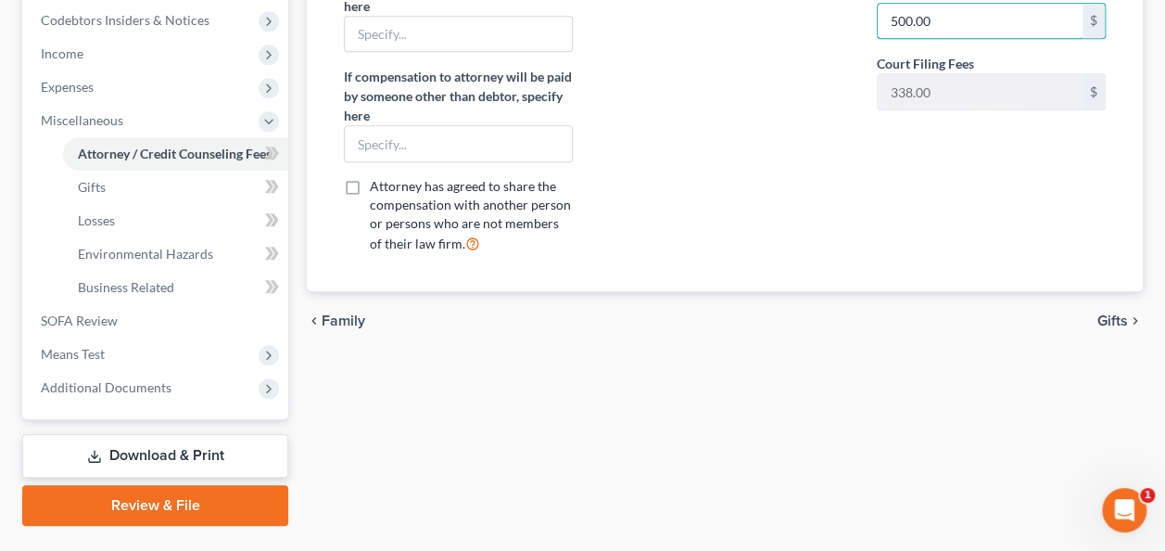
type input "500.00"
click at [1107, 317] on span "Gifts" at bounding box center [1112, 320] width 31 height 15
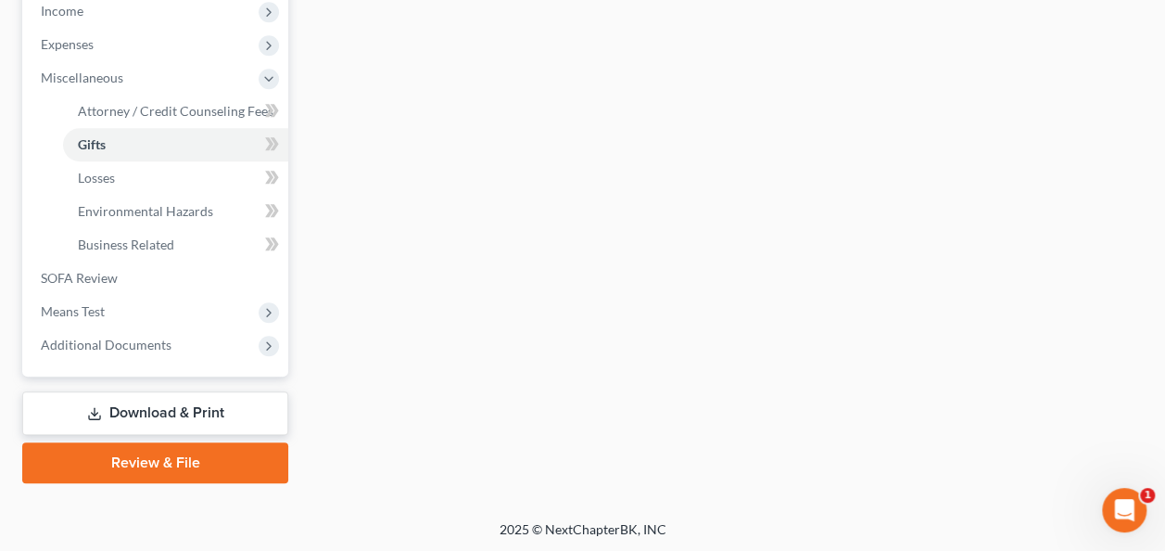
click at [208, 408] on link "Download & Print" at bounding box center [155, 413] width 266 height 44
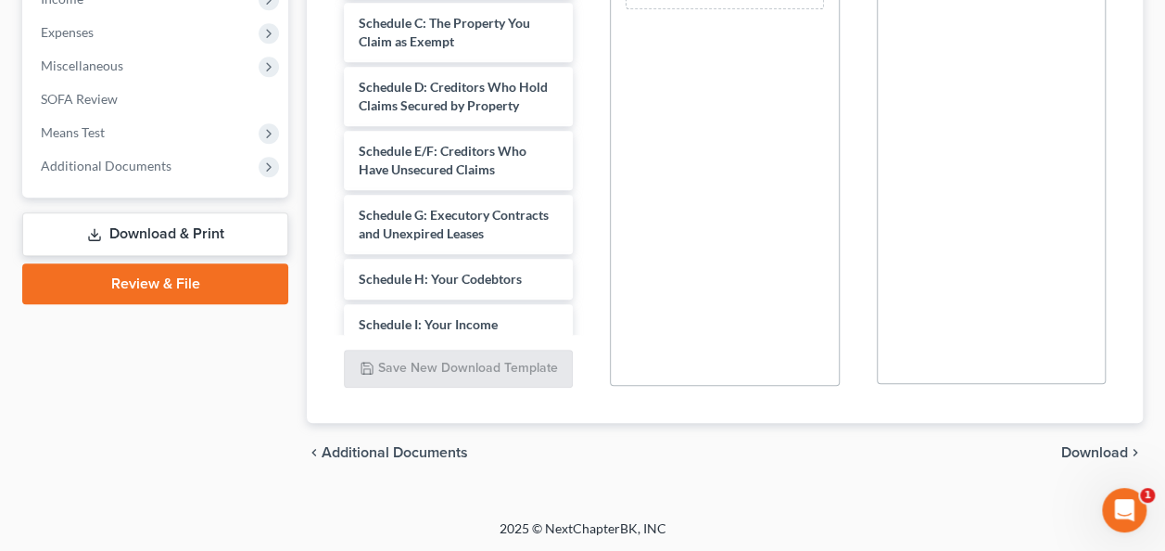
click at [1079, 445] on span "Download" at bounding box center [1094, 452] width 67 height 15
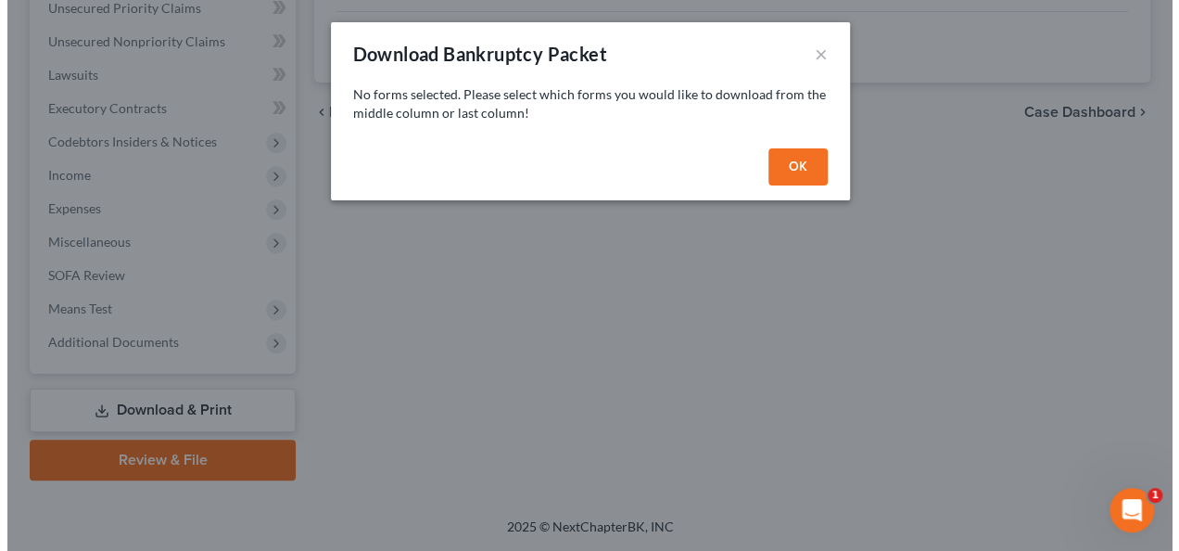
scroll to position [432, 0]
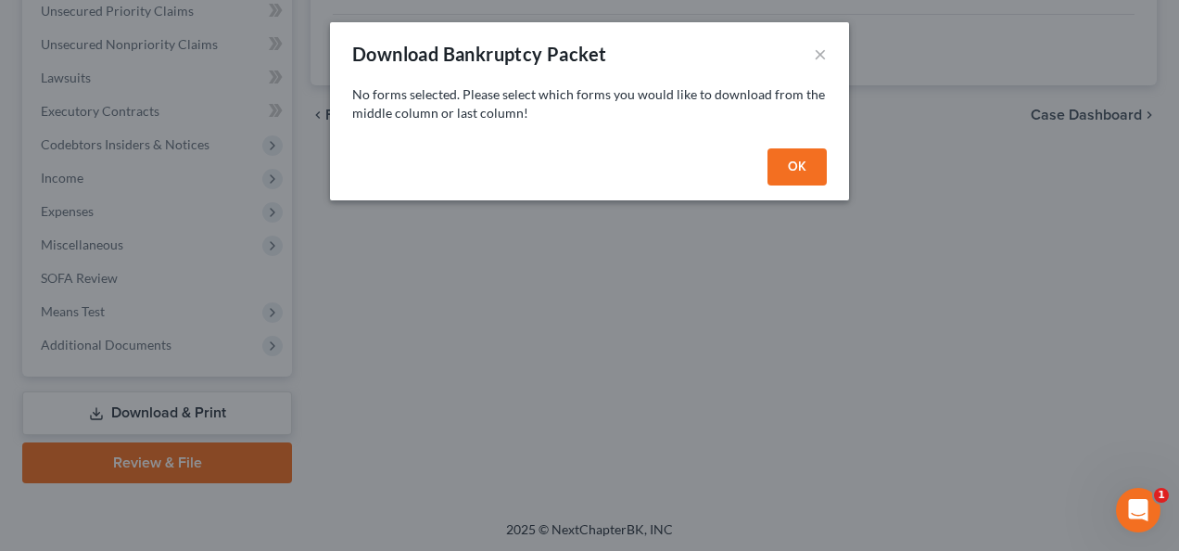
click at [795, 159] on button "OK" at bounding box center [796, 166] width 59 height 37
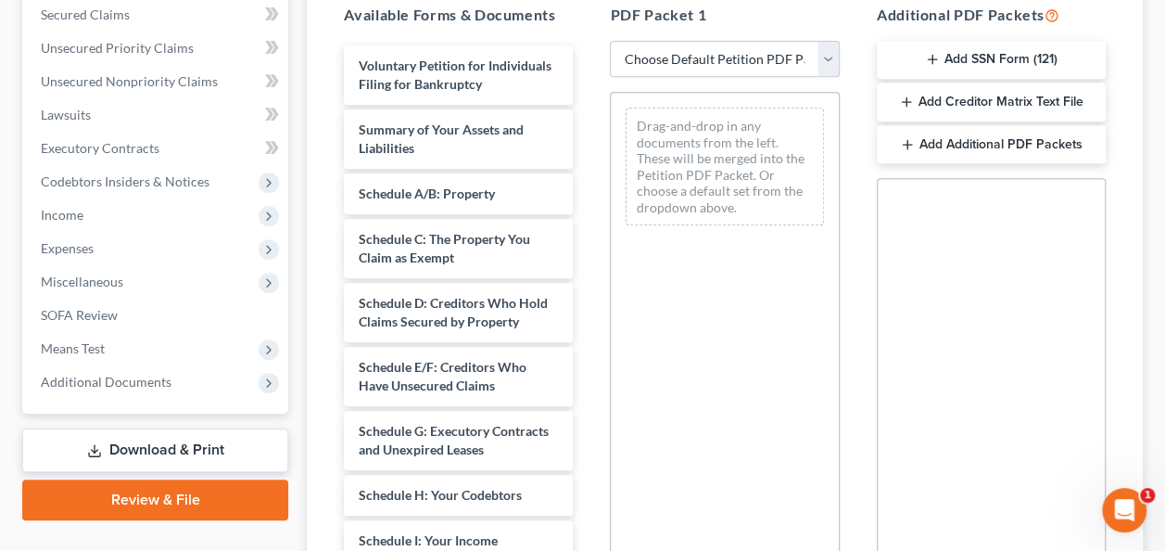
scroll to position [339, 0]
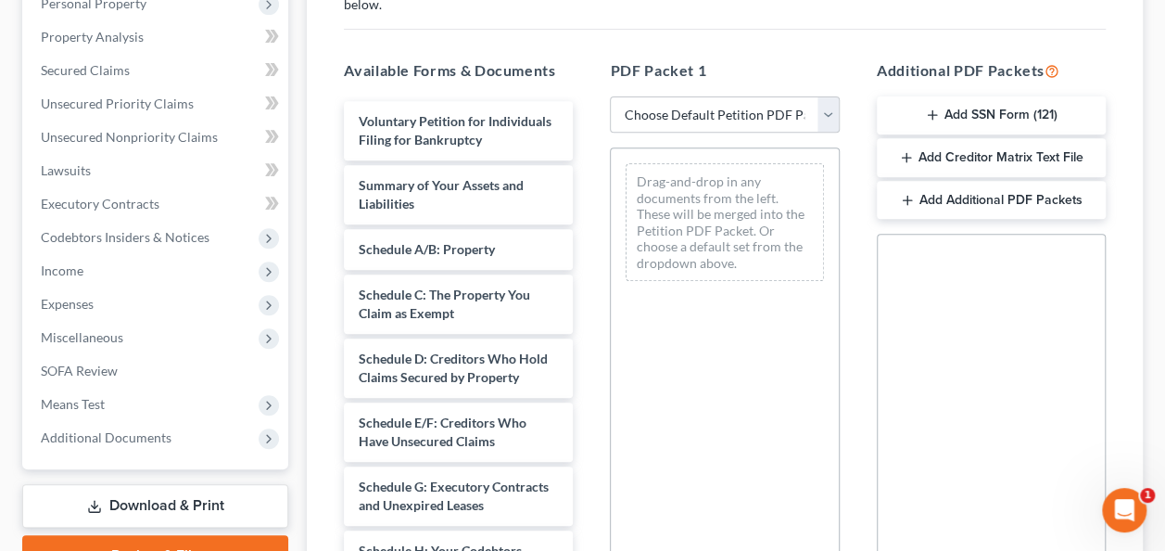
click at [988, 91] on div "Additional PDF Packets Add SSN Form (121) Add Creditor Matrix Text File Add Add…" at bounding box center [991, 358] width 266 height 628
click at [982, 105] on button "Add SSN Form (121)" at bounding box center [991, 115] width 229 height 39
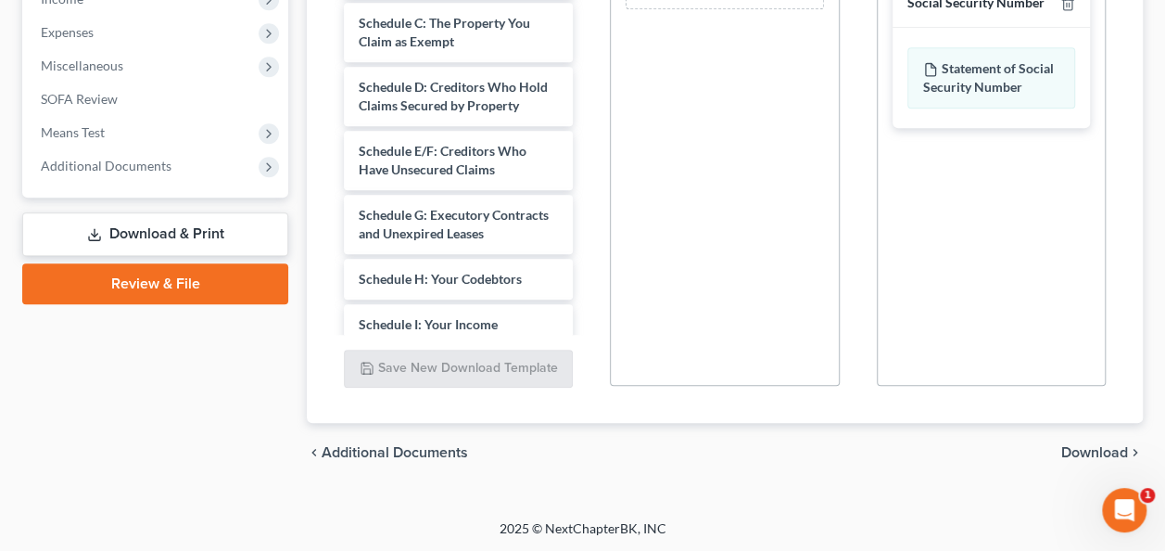
click at [1088, 445] on span "Download" at bounding box center [1094, 452] width 67 height 15
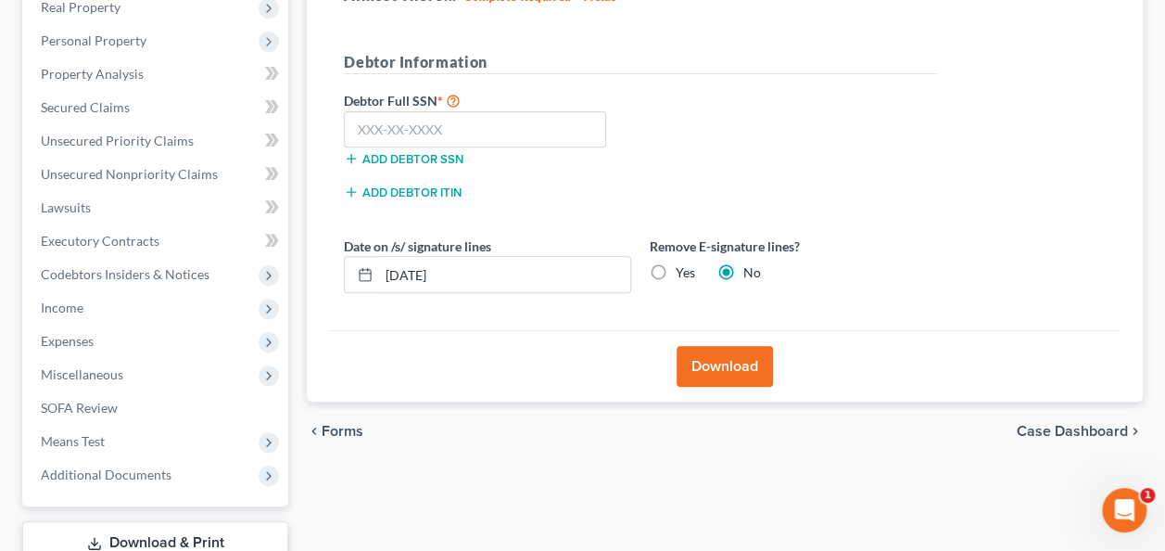
scroll to position [154, 0]
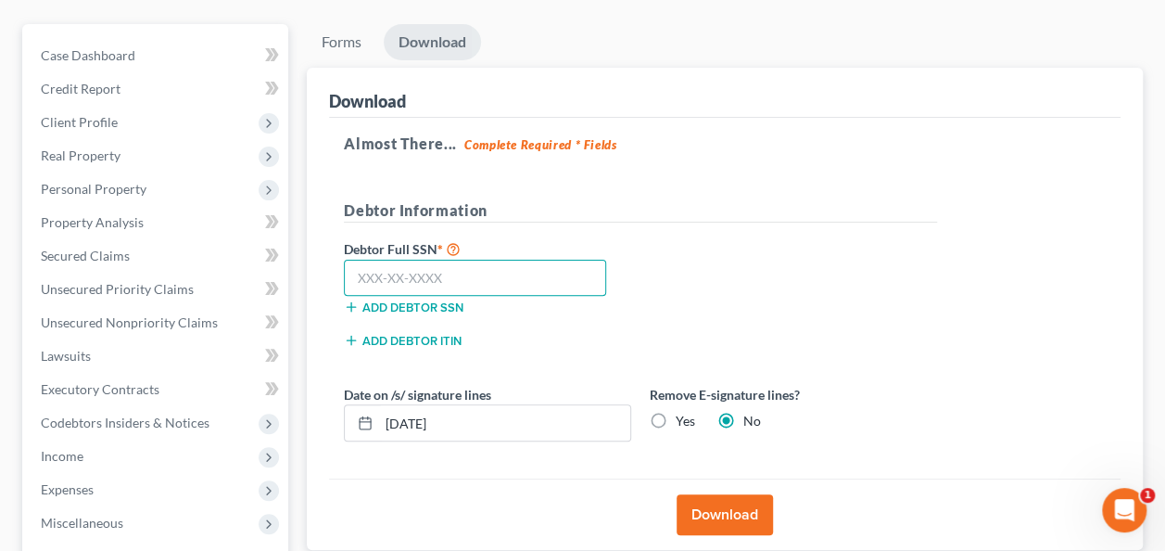
click at [519, 271] on input "text" at bounding box center [475, 278] width 262 height 37
type input "146-02-6160"
click at [725, 508] on button "Download" at bounding box center [725, 514] width 96 height 41
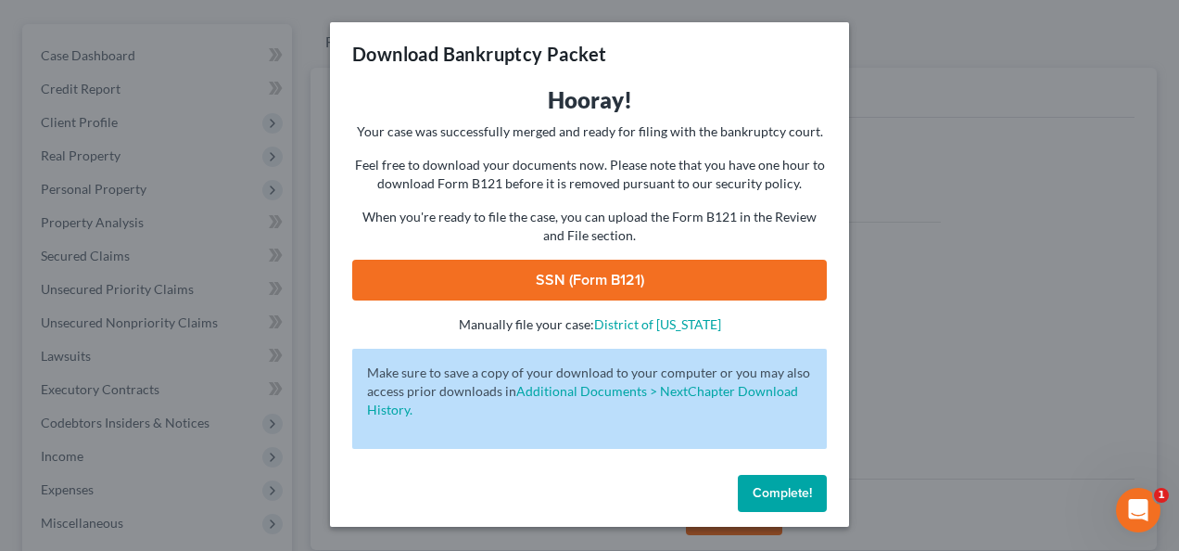
click at [605, 276] on link "SSN (Form B121)" at bounding box center [589, 280] width 475 height 41
click at [758, 484] on button "Complete!" at bounding box center [782, 493] width 89 height 37
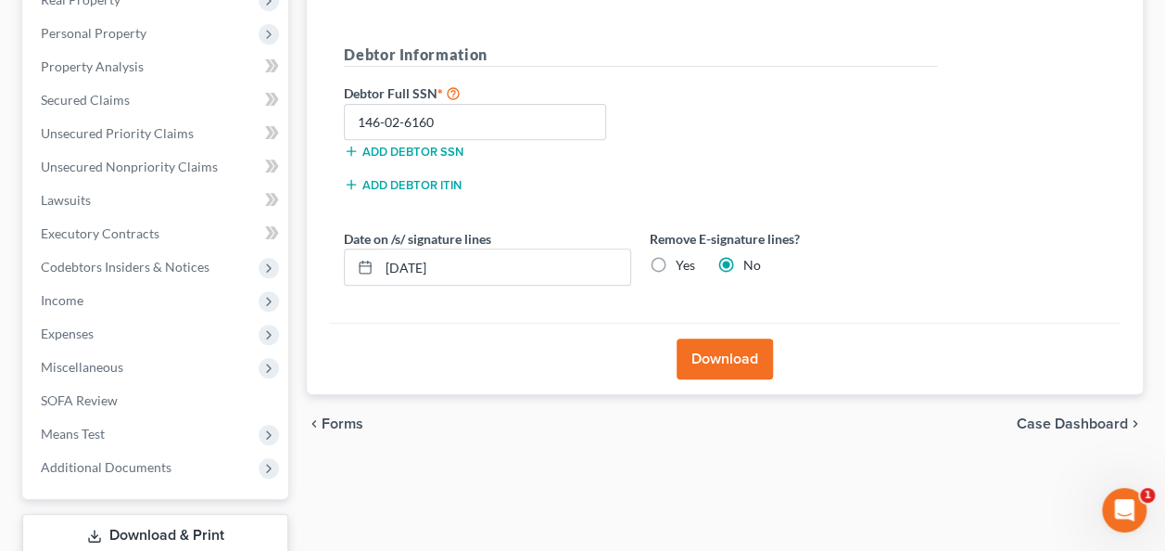
scroll to position [339, 0]
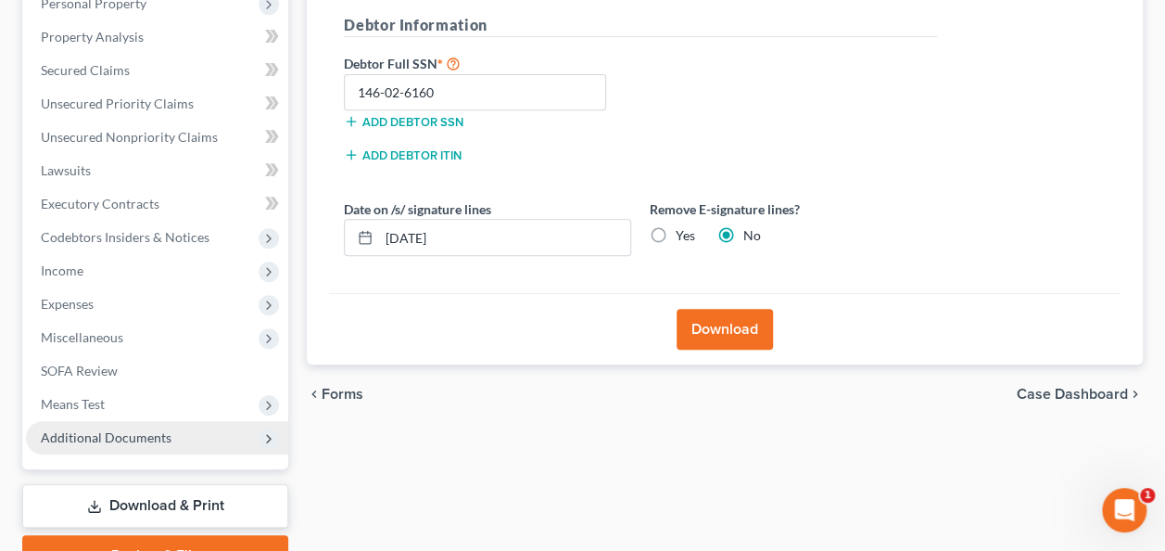
click at [109, 442] on span "Additional Documents" at bounding box center [106, 437] width 131 height 16
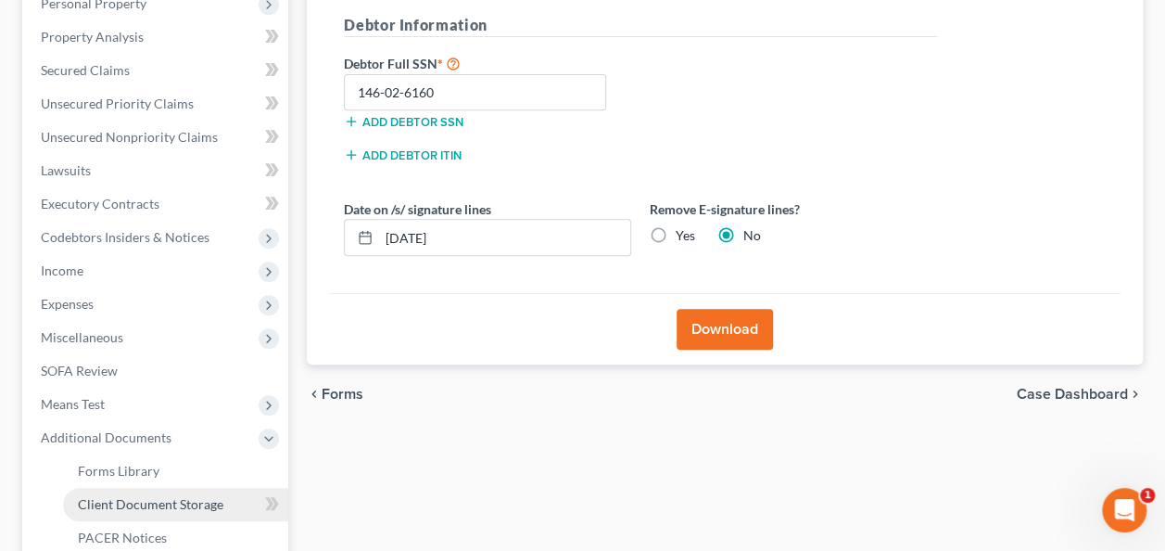
click at [129, 496] on span "Client Document Storage" at bounding box center [151, 504] width 146 height 16
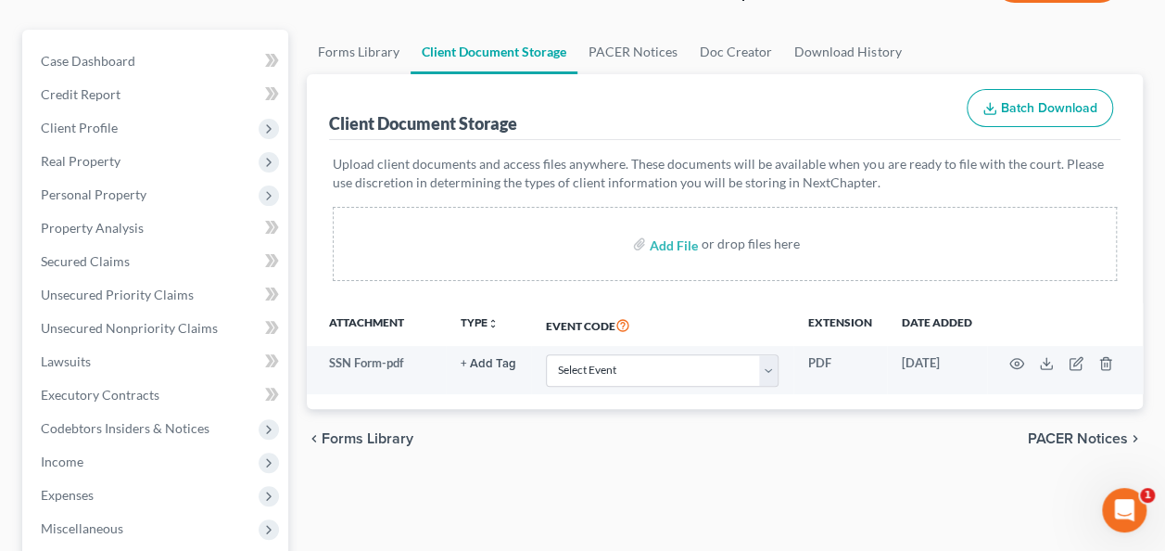
scroll to position [93, 0]
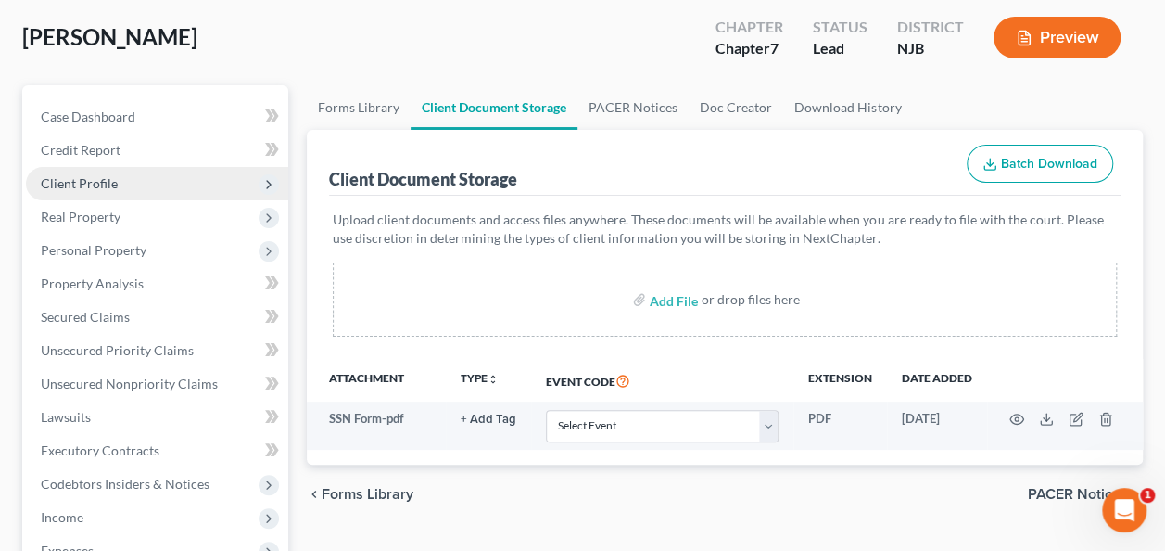
click at [176, 187] on span "Client Profile" at bounding box center [157, 183] width 262 height 33
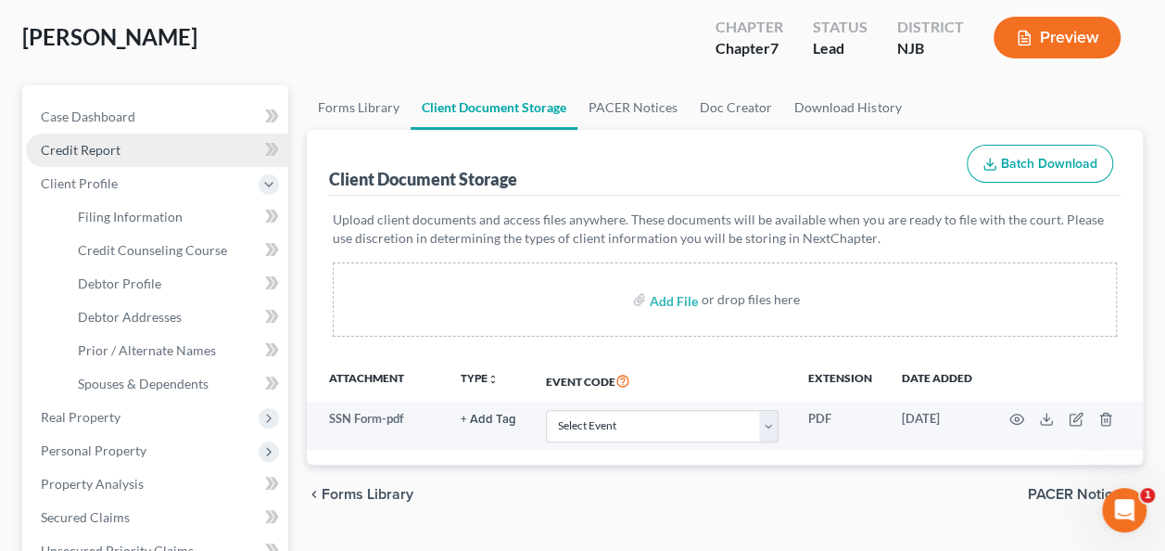
click at [177, 159] on link "Credit Report" at bounding box center [157, 149] width 262 height 33
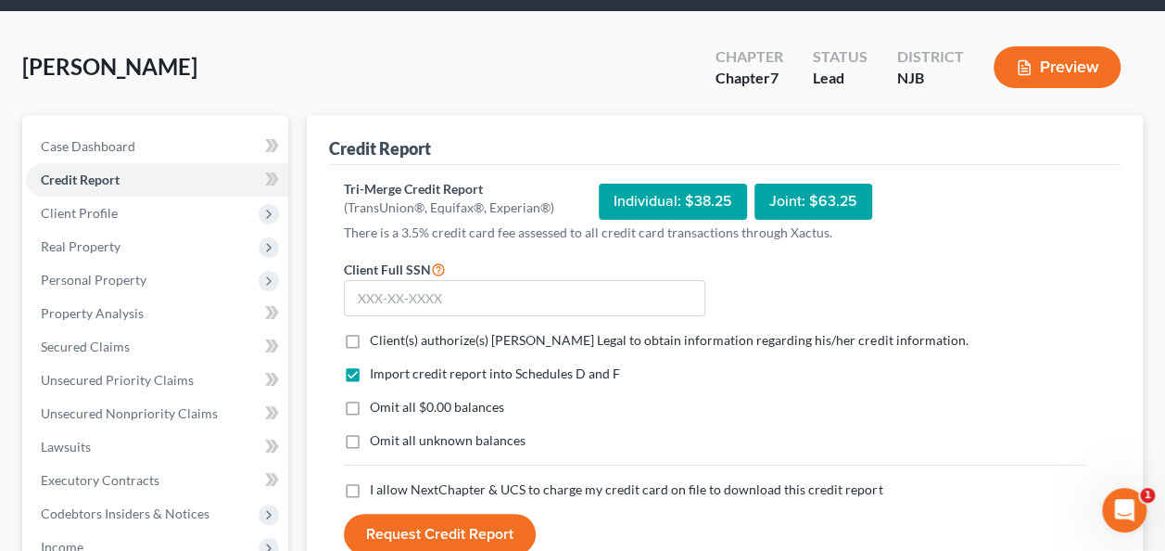
scroll to position [93, 0]
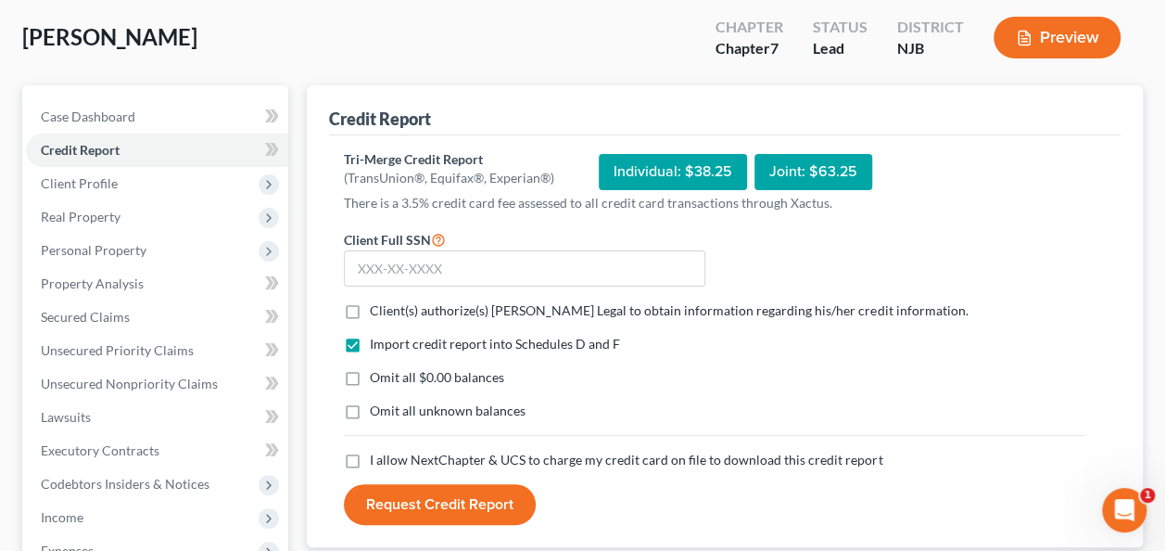
click at [395, 303] on span "Client(s) authorize(s) [PERSON_NAME] Legal to obtain information regarding his/…" at bounding box center [669, 310] width 598 height 16
click at [389, 303] on input "Client(s) authorize(s) [PERSON_NAME] Legal to obtain information regarding his/…" at bounding box center [383, 307] width 12 height 12
checkbox input "true"
click at [419, 456] on span "I allow NextChapter & UCS to charge my credit card on file to download this cre…" at bounding box center [626, 459] width 513 height 16
click at [389, 456] on input "I allow NextChapter & UCS to charge my credit card on file to download this cre…" at bounding box center [383, 456] width 12 height 12
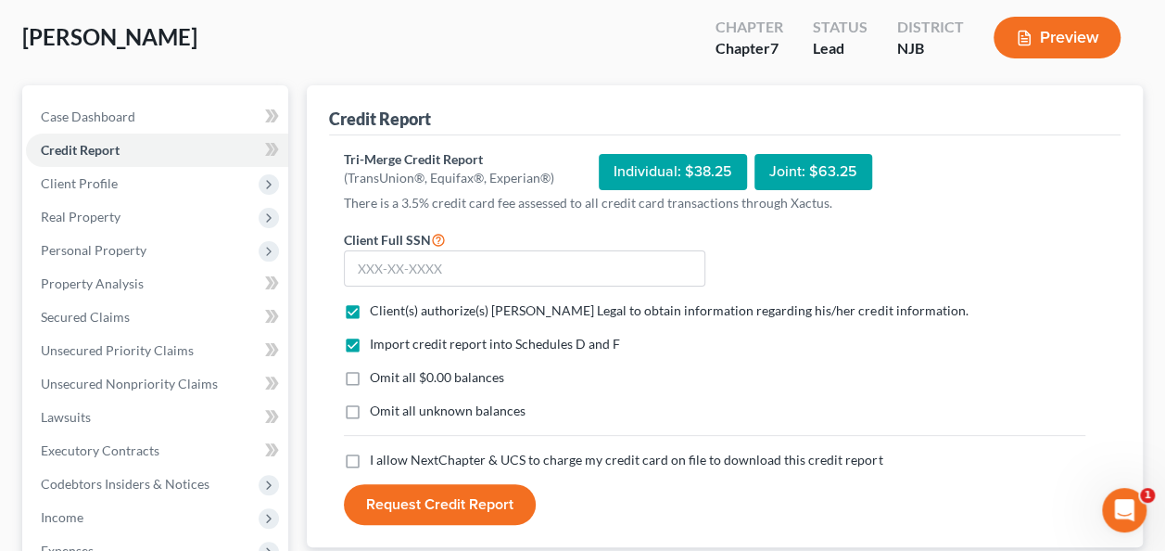
checkbox input "true"
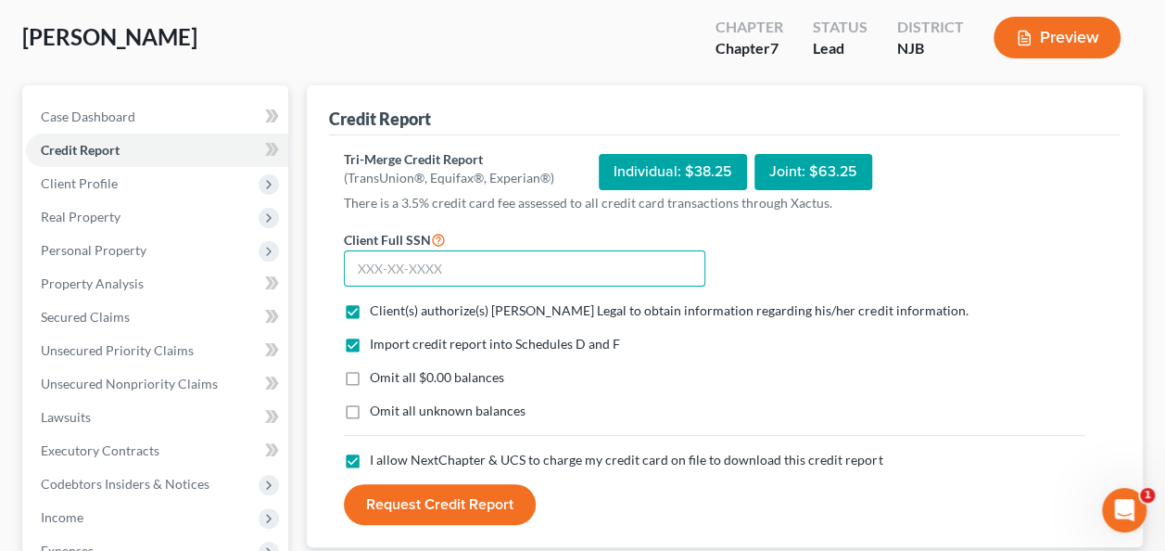
click at [425, 264] on input "text" at bounding box center [524, 268] width 361 height 37
type input "146-02-6160"
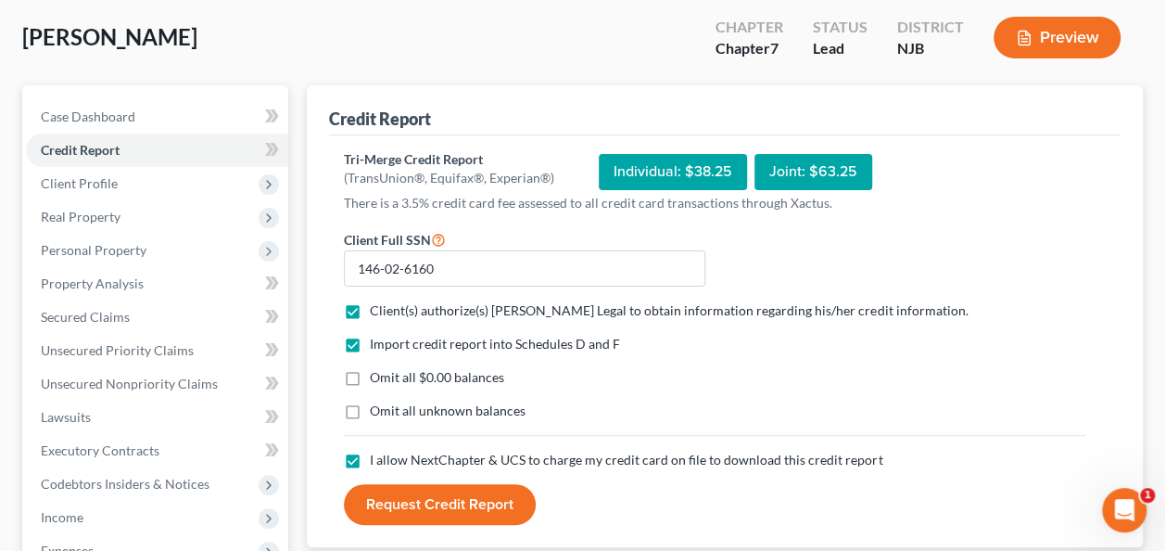
click at [491, 500] on button "Request Credit Report" at bounding box center [440, 504] width 192 height 41
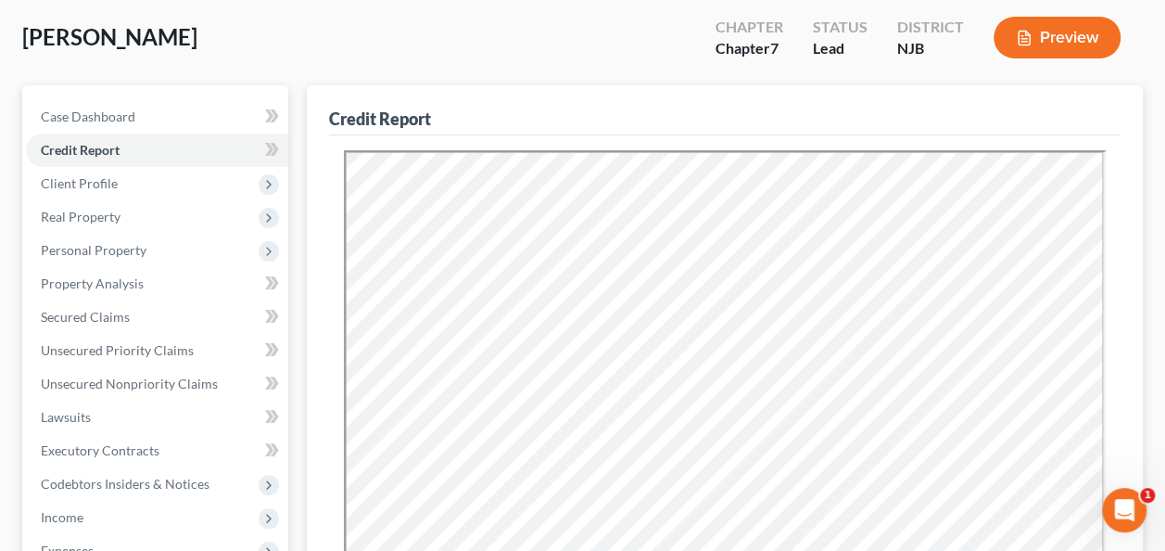
scroll to position [0, 0]
click at [143, 184] on span "Client Profile" at bounding box center [157, 183] width 262 height 33
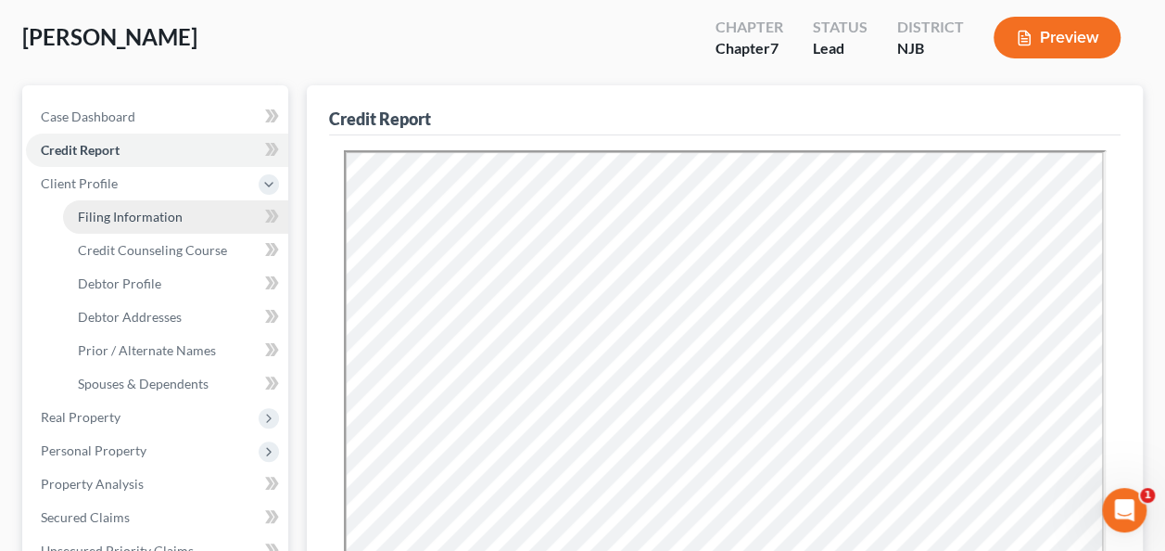
click at [154, 211] on span "Filing Information" at bounding box center [130, 217] width 105 height 16
select select "1"
select select "0"
select select "51"
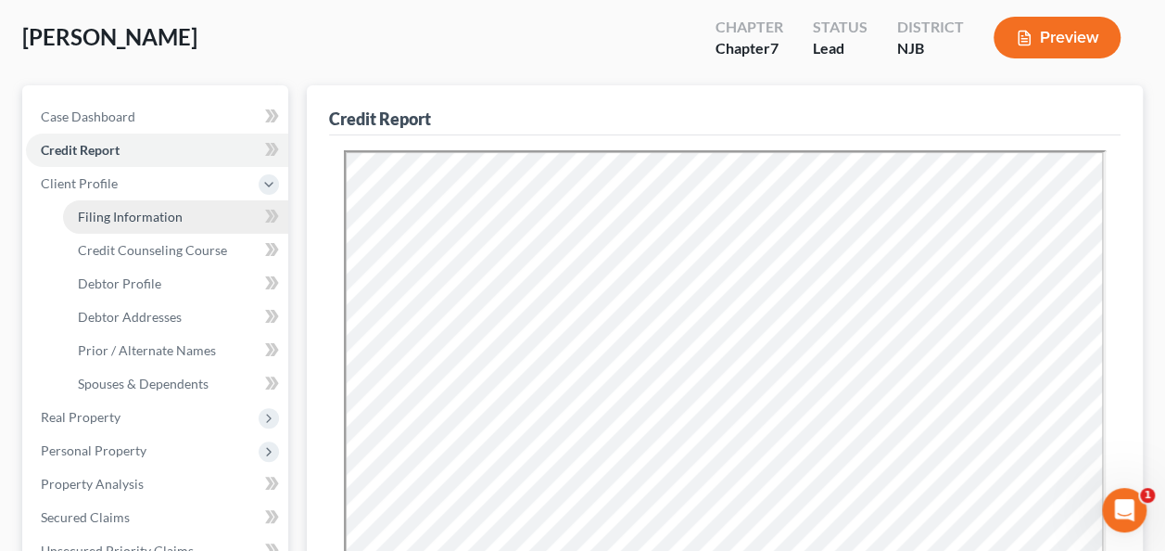
select select "0"
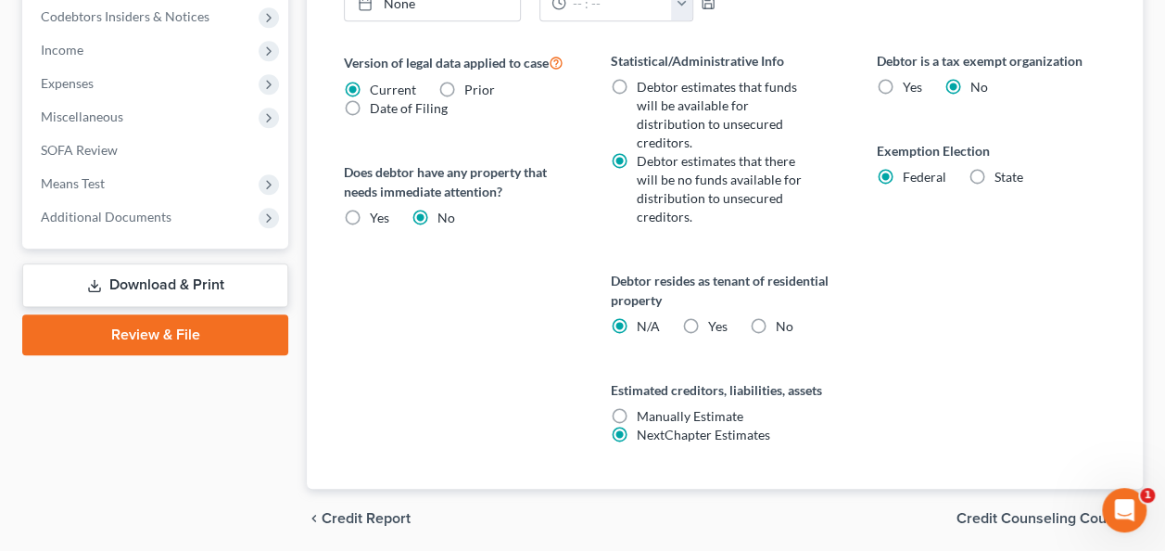
click at [1004, 511] on span "Credit Counseling Course" at bounding box center [1042, 518] width 171 height 15
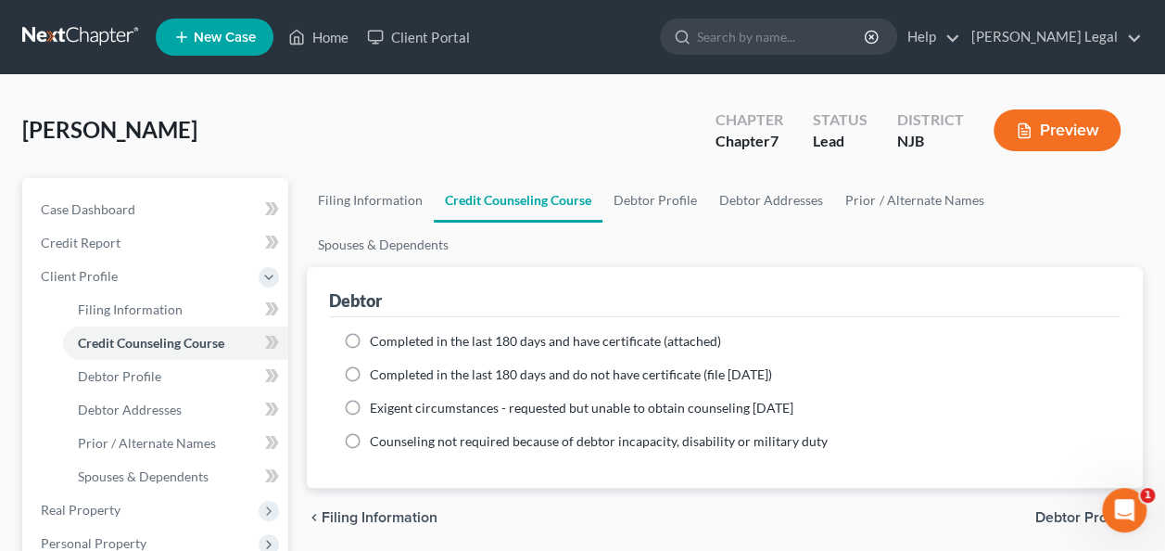
click at [1096, 510] on span "Debtor Profile" at bounding box center [1081, 517] width 93 height 15
select select "0"
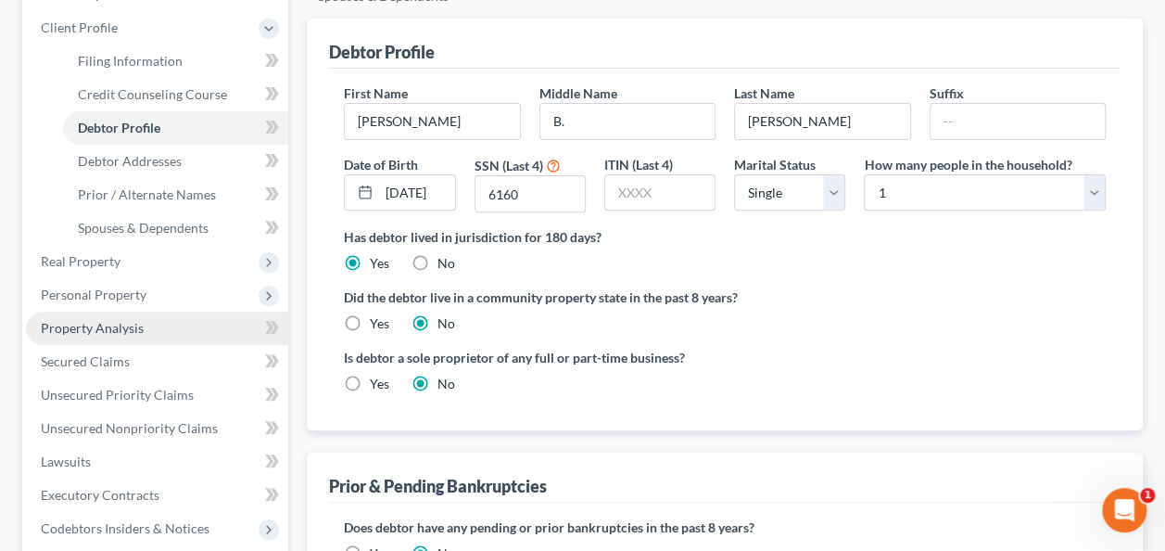
scroll to position [278, 0]
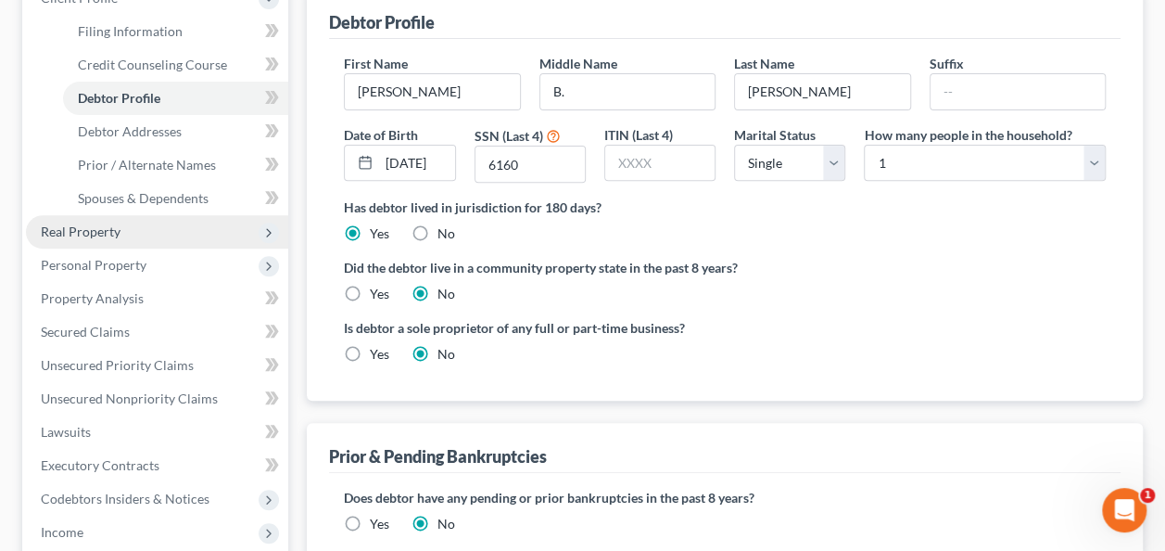
click at [139, 222] on span "Real Property" at bounding box center [157, 231] width 262 height 33
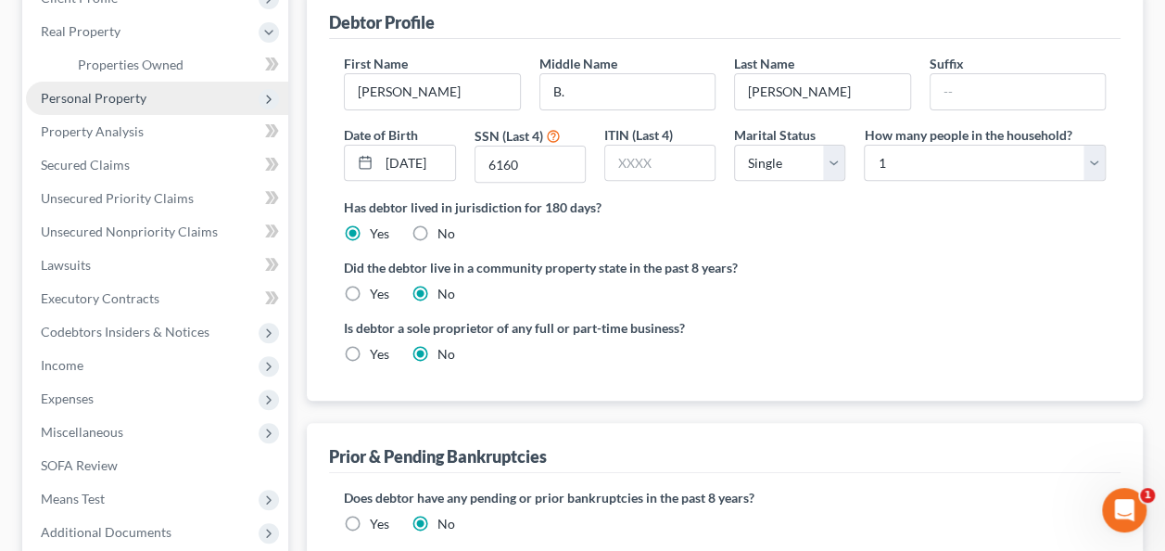
click at [117, 93] on span "Personal Property" at bounding box center [94, 98] width 106 height 16
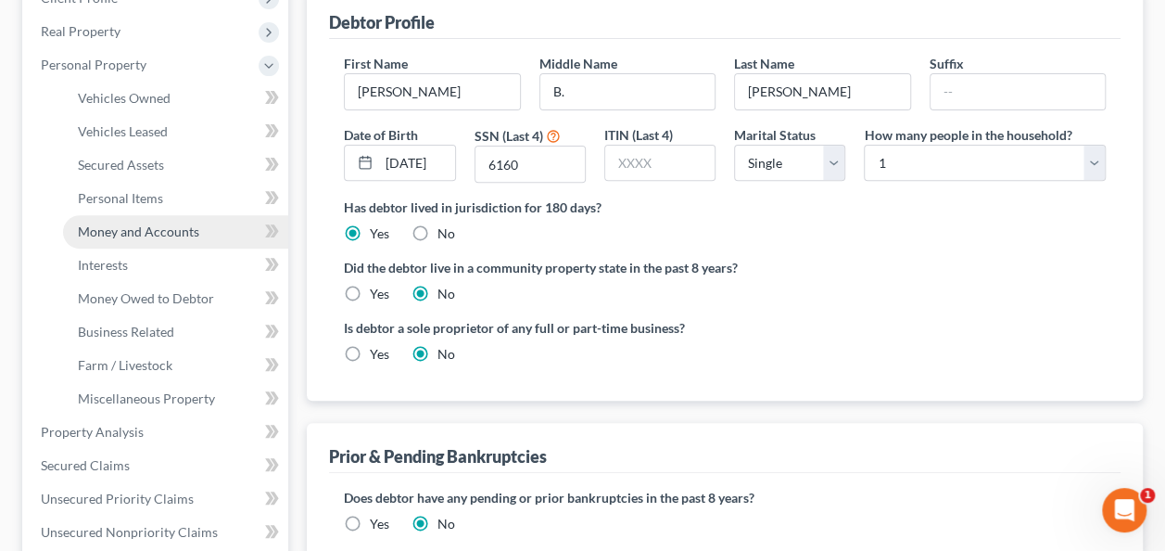
click at [139, 228] on span "Money and Accounts" at bounding box center [138, 231] width 121 height 16
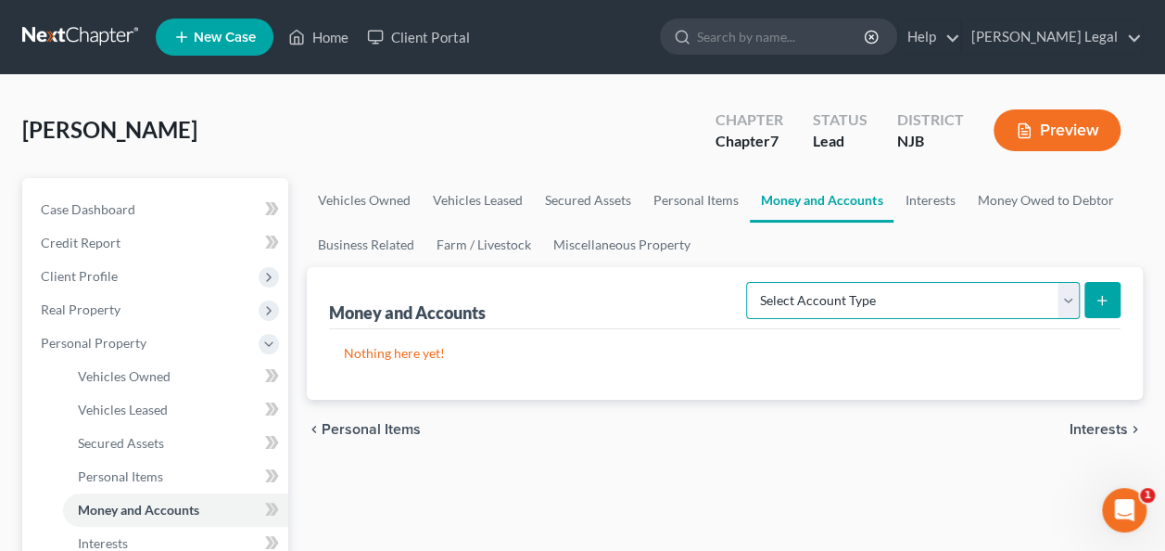
click at [987, 302] on select "Select Account Type Brokerage Cash on Hand Certificates of Deposit Checking Acc…" at bounding box center [913, 300] width 334 height 37
select select "checking"
click at [751, 282] on select "Select Account Type Brokerage Cash on Hand Certificates of Deposit Checking Acc…" at bounding box center [913, 300] width 334 height 37
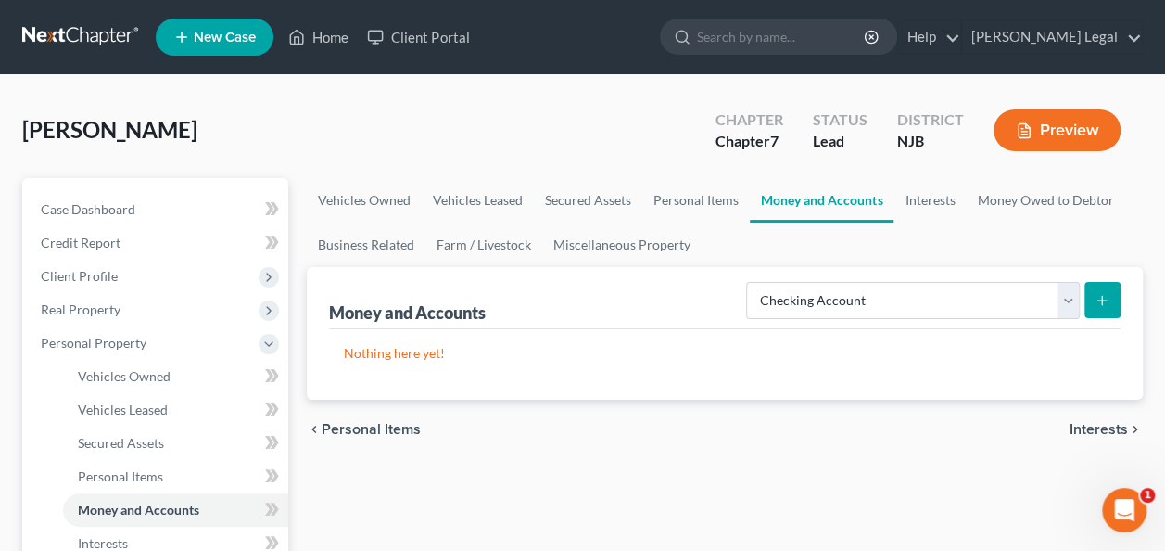
click at [1096, 303] on icon "submit" at bounding box center [1102, 300] width 15 height 15
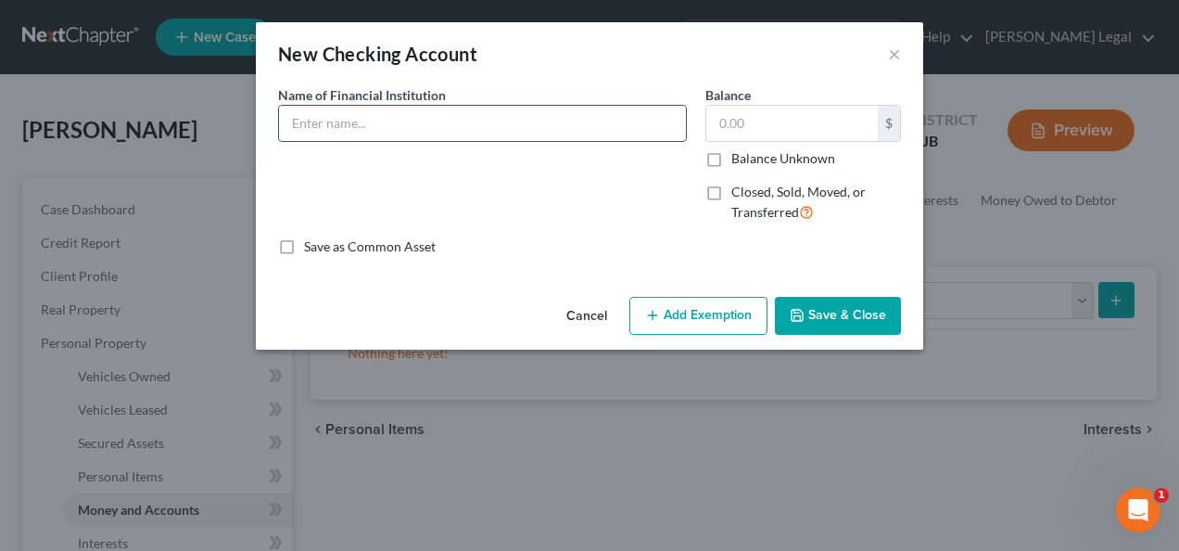
click at [319, 108] on input "text" at bounding box center [482, 123] width 407 height 35
type input "TD Bank"
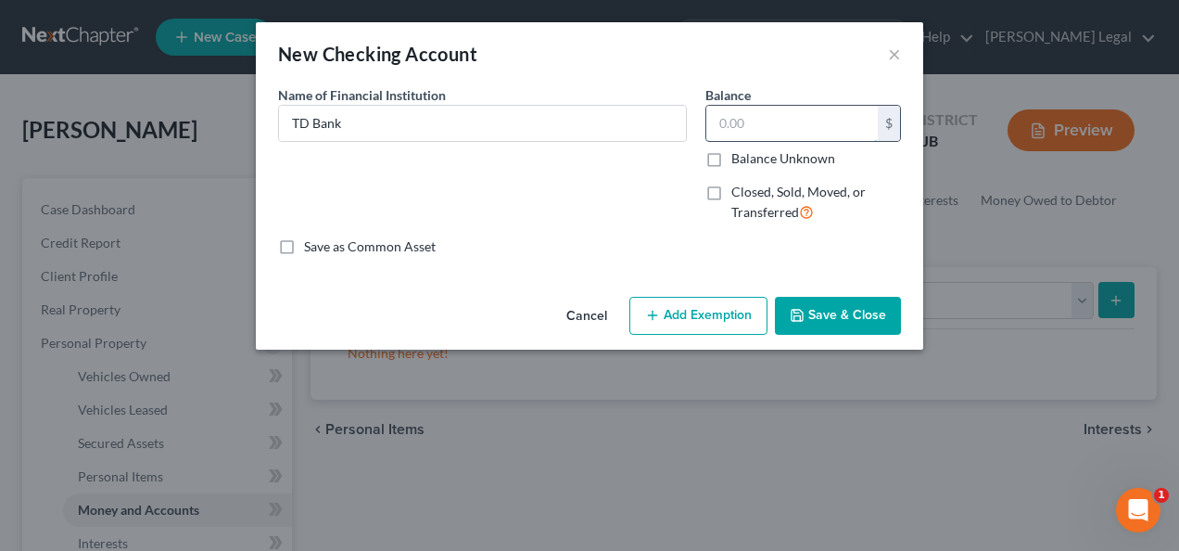
paste input "58.90"
type input "58.90"
click at [730, 310] on button "Add Exemption" at bounding box center [698, 316] width 138 height 39
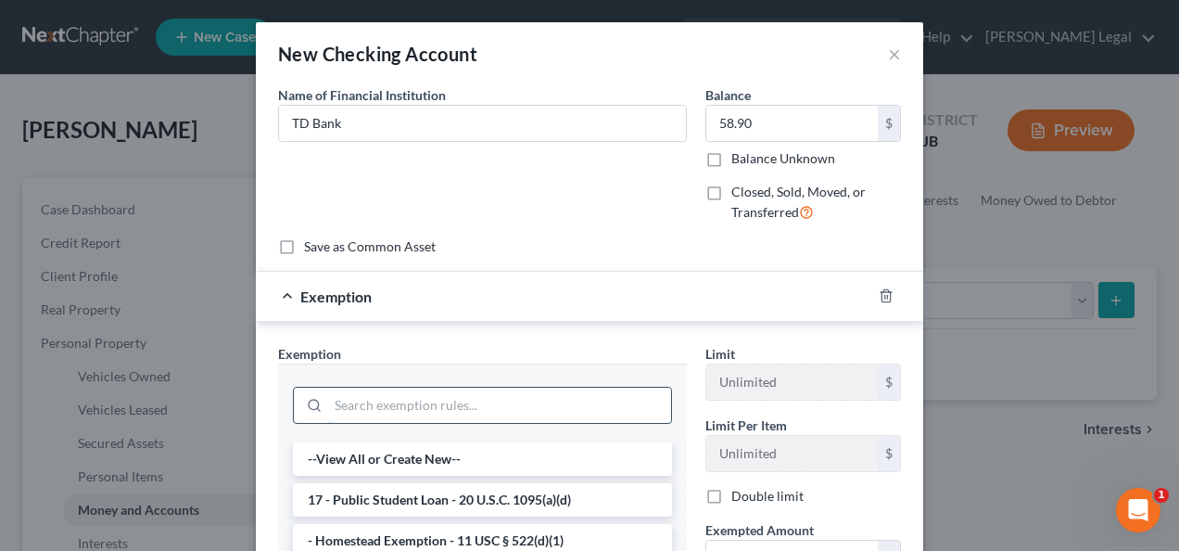
click at [468, 397] on input "search" at bounding box center [499, 404] width 343 height 35
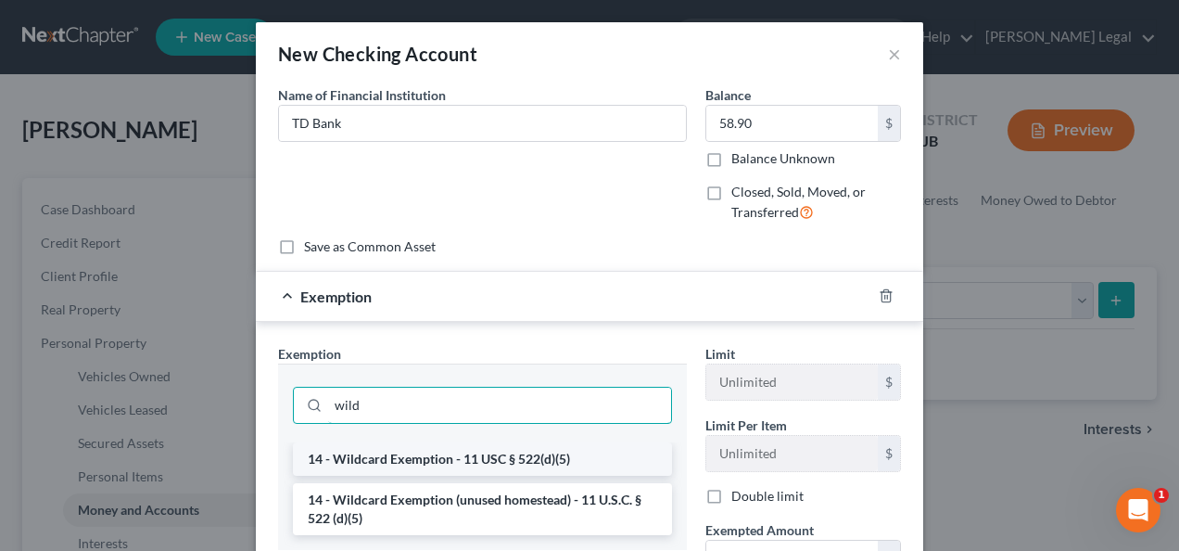
type input "wild"
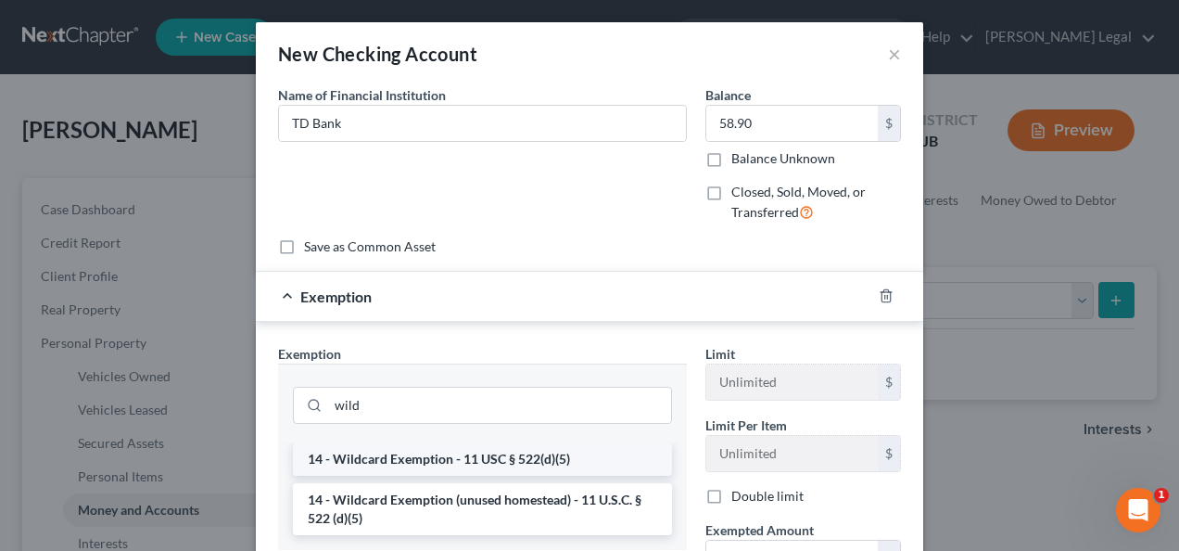
click at [488, 471] on li "14 - Wildcard Exemption - 11 USC § 522(d)(5)" at bounding box center [482, 458] width 379 height 33
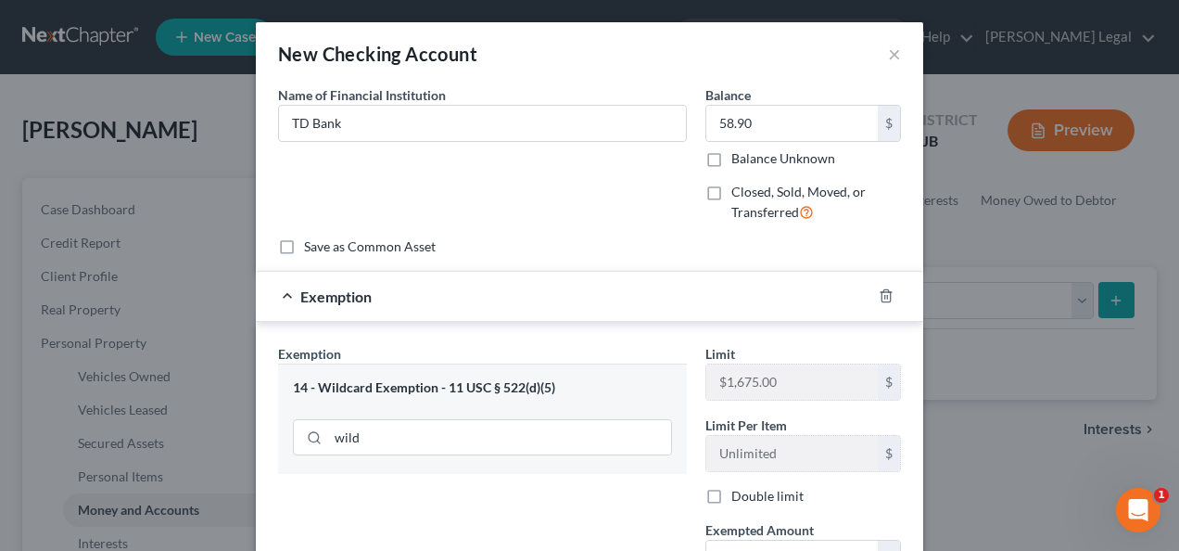
scroll to position [93, 0]
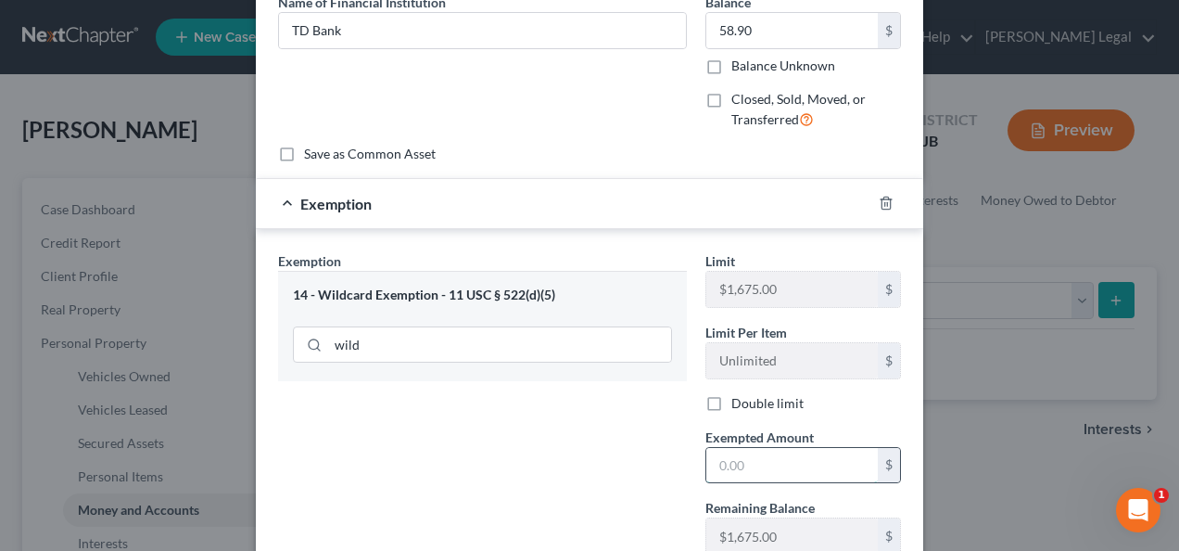
click at [720, 448] on input "text" at bounding box center [791, 465] width 171 height 35
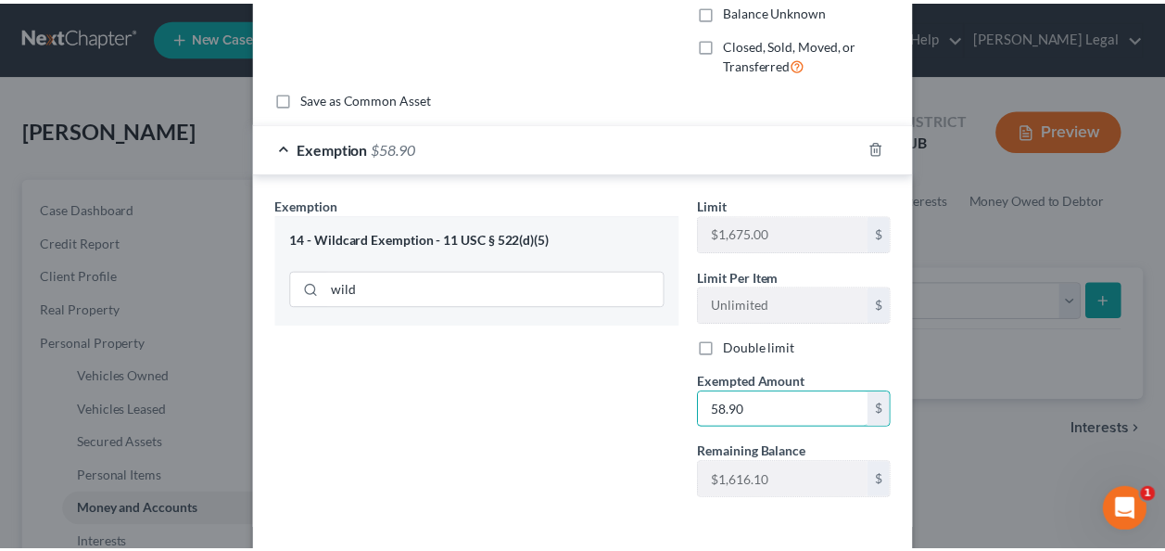
scroll to position [224, 0]
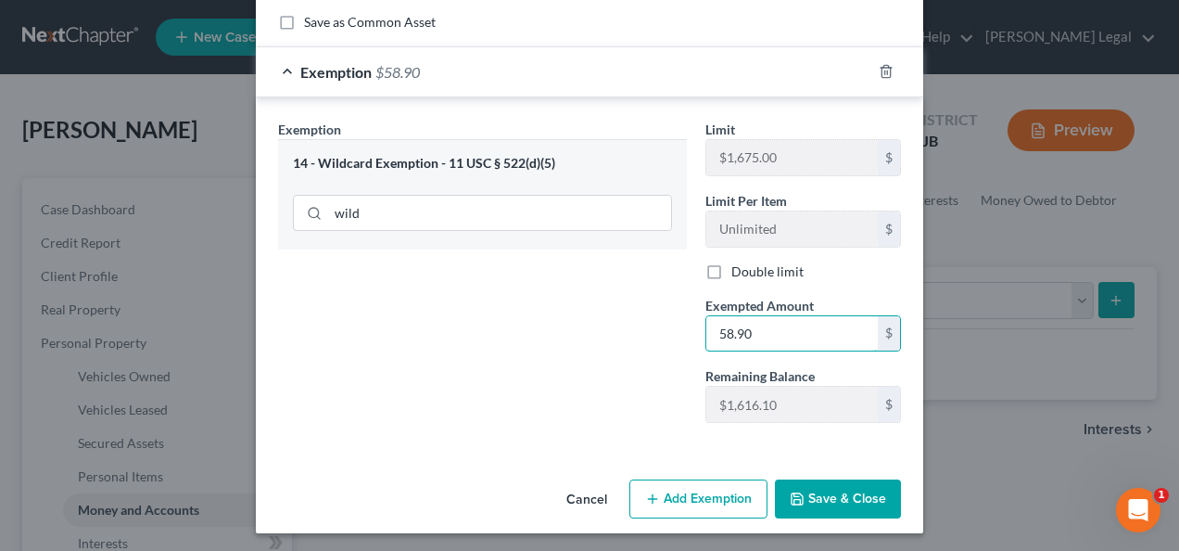
type input "58.90"
click at [822, 496] on button "Save & Close" at bounding box center [838, 498] width 126 height 39
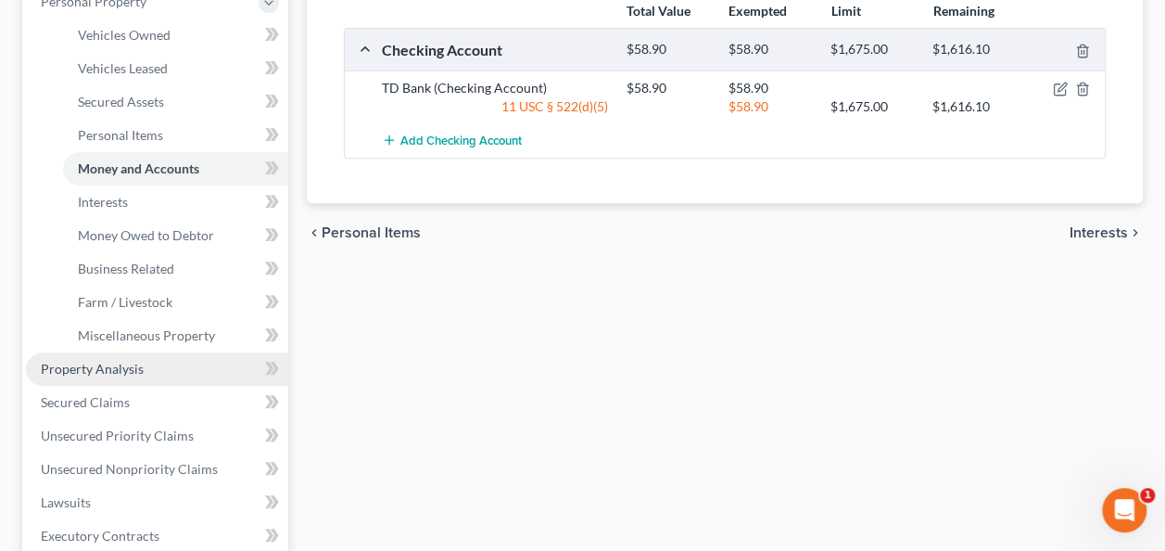
scroll to position [371, 0]
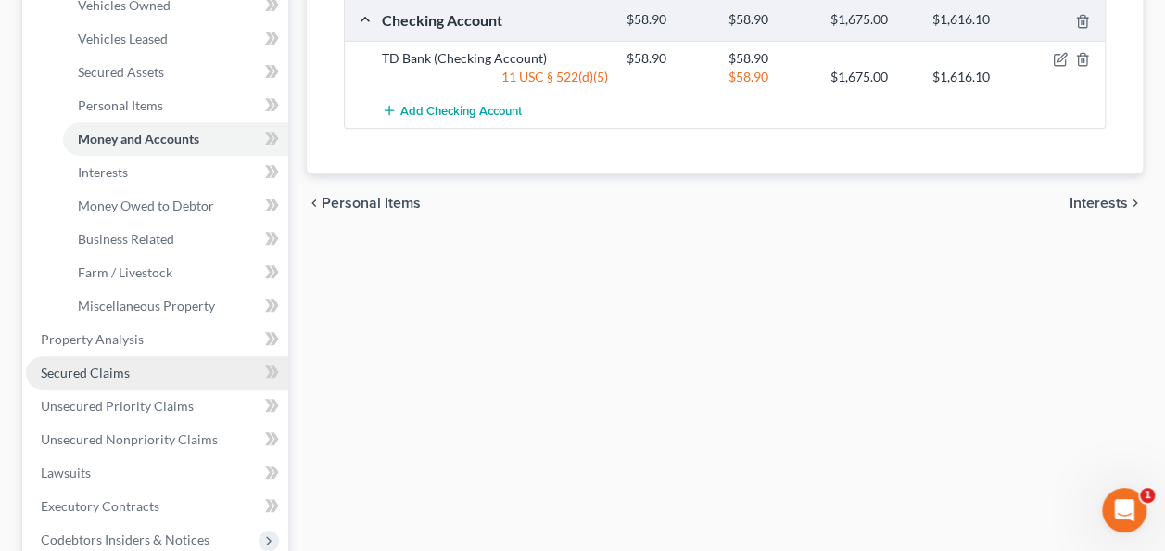
click at [148, 382] on link "Secured Claims" at bounding box center [157, 372] width 262 height 33
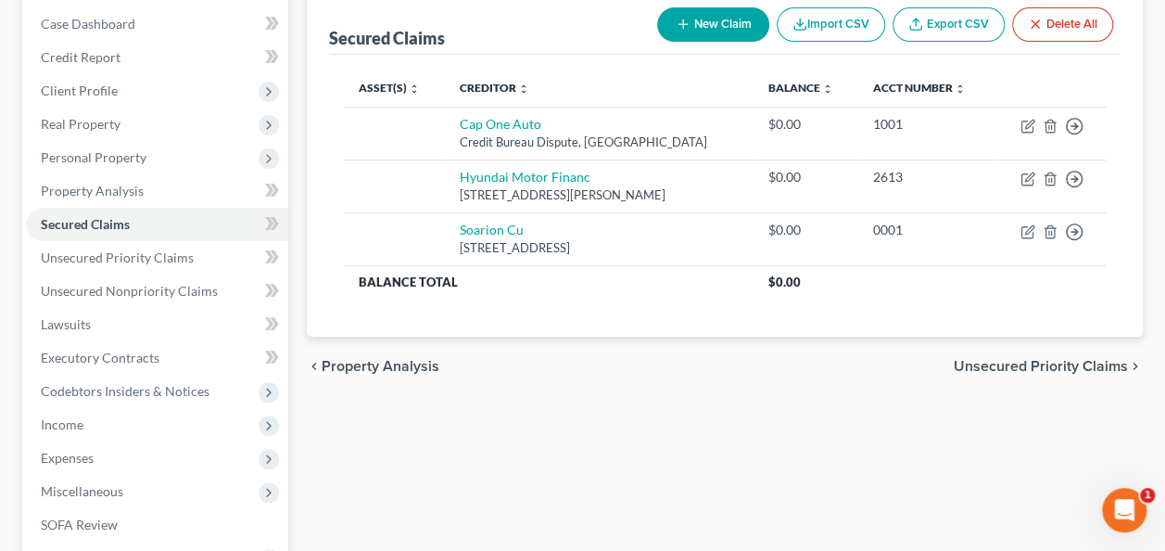
click at [991, 359] on span "Unsecured Priority Claims" at bounding box center [1041, 366] width 174 height 15
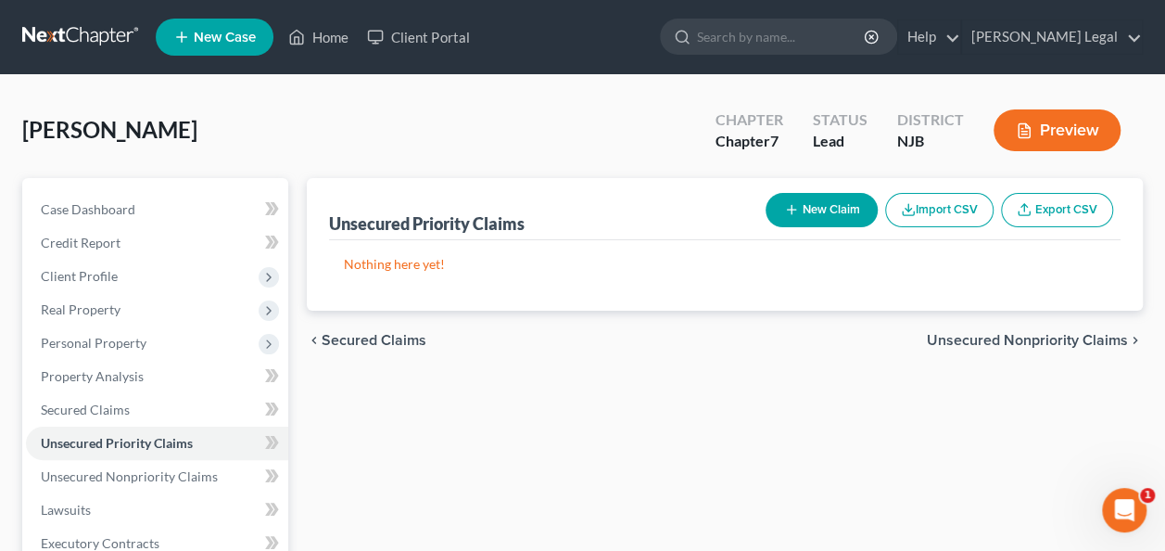
click at [990, 343] on span "Unsecured Nonpriority Claims" at bounding box center [1027, 340] width 201 height 15
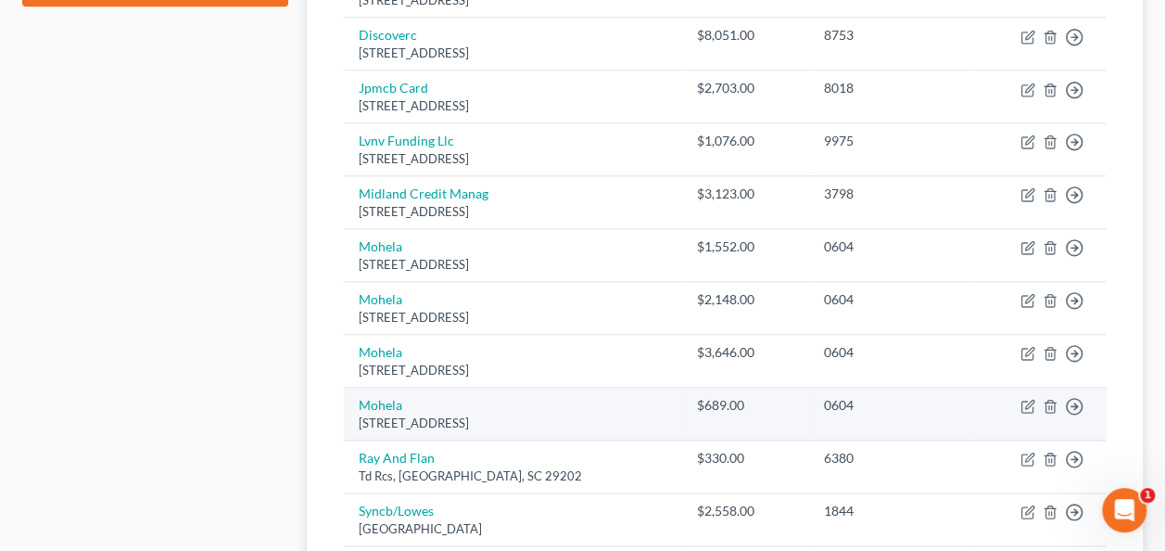
scroll to position [870, 0]
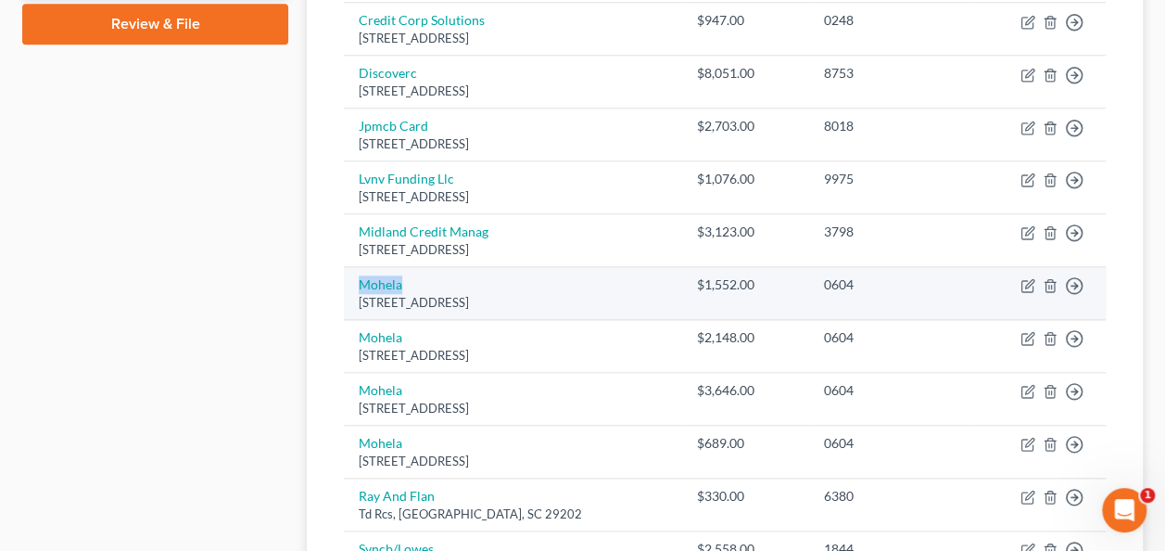
drag, startPoint x: 439, startPoint y: 274, endPoint x: 348, endPoint y: 283, distance: 92.1
click at [348, 283] on td "Mohela [STREET_ADDRESS]" at bounding box center [513, 293] width 338 height 53
drag, startPoint x: 356, startPoint y: 281, endPoint x: 383, endPoint y: 279, distance: 26.9
copy link "Mohela"
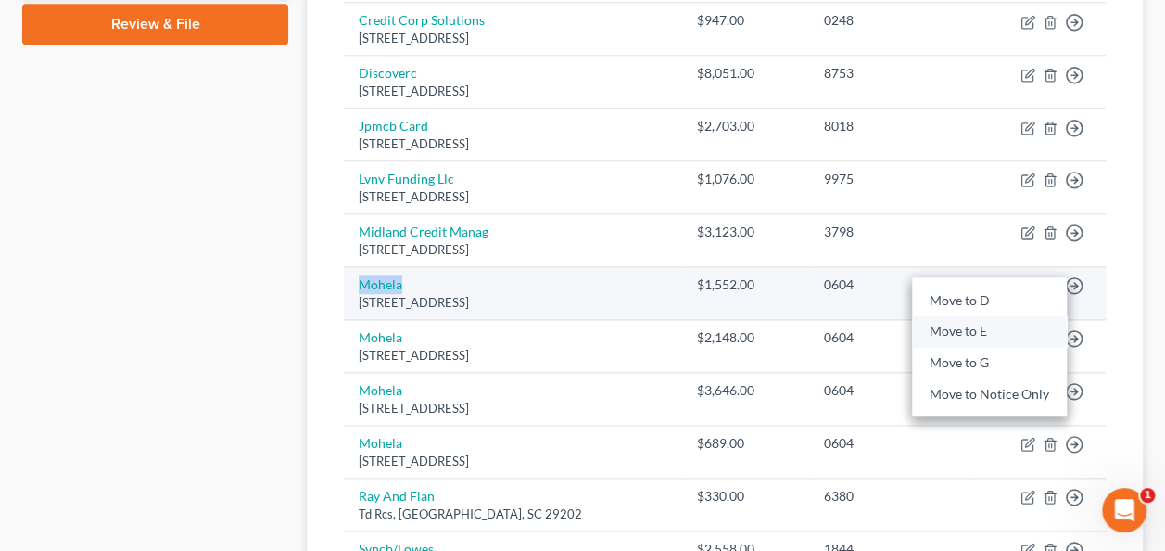
click at [997, 317] on link "Move to E" at bounding box center [989, 332] width 155 height 32
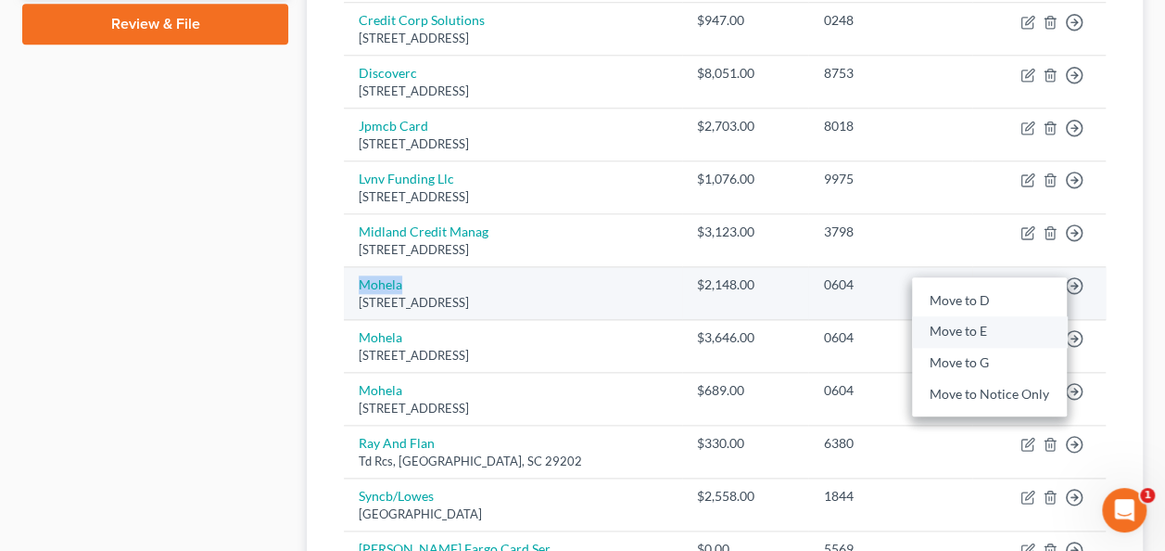
click at [995, 319] on link "Move to E" at bounding box center [989, 332] width 155 height 32
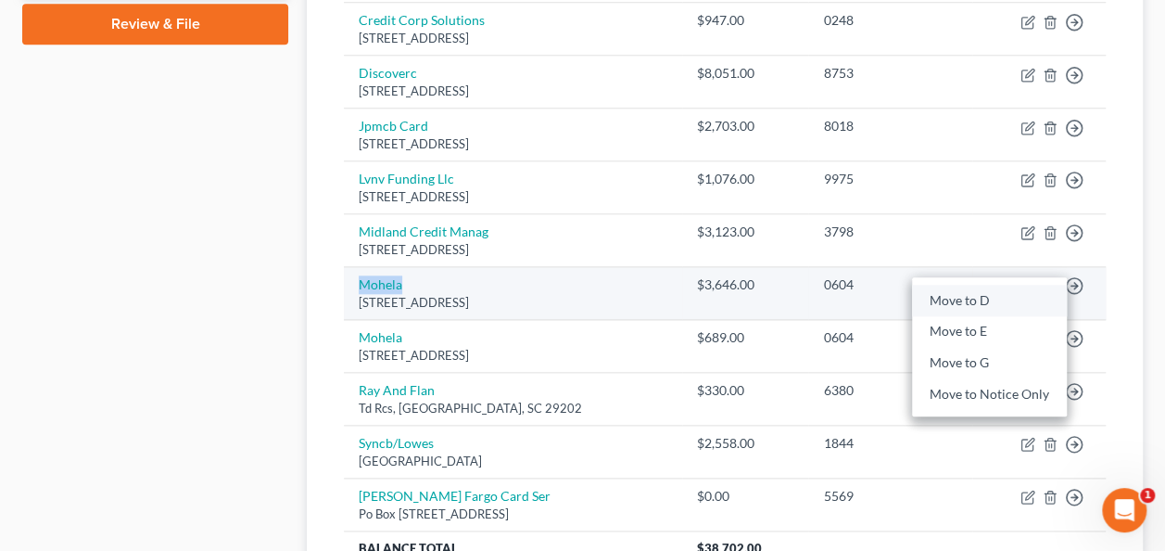
click at [999, 298] on link "Move to D" at bounding box center [989, 301] width 155 height 32
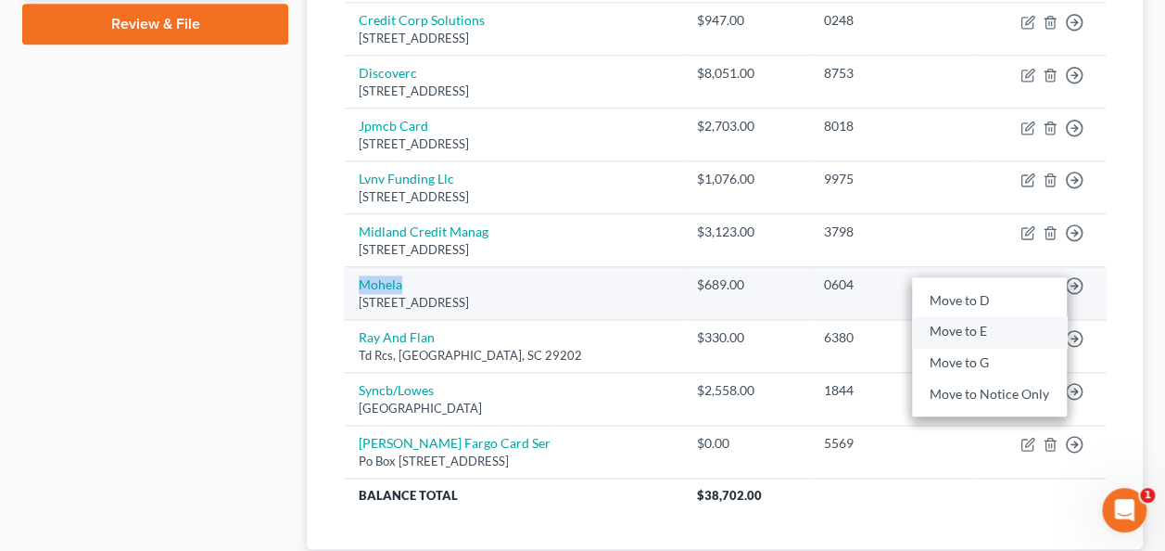
click at [1003, 324] on link "Move to E" at bounding box center [989, 332] width 155 height 32
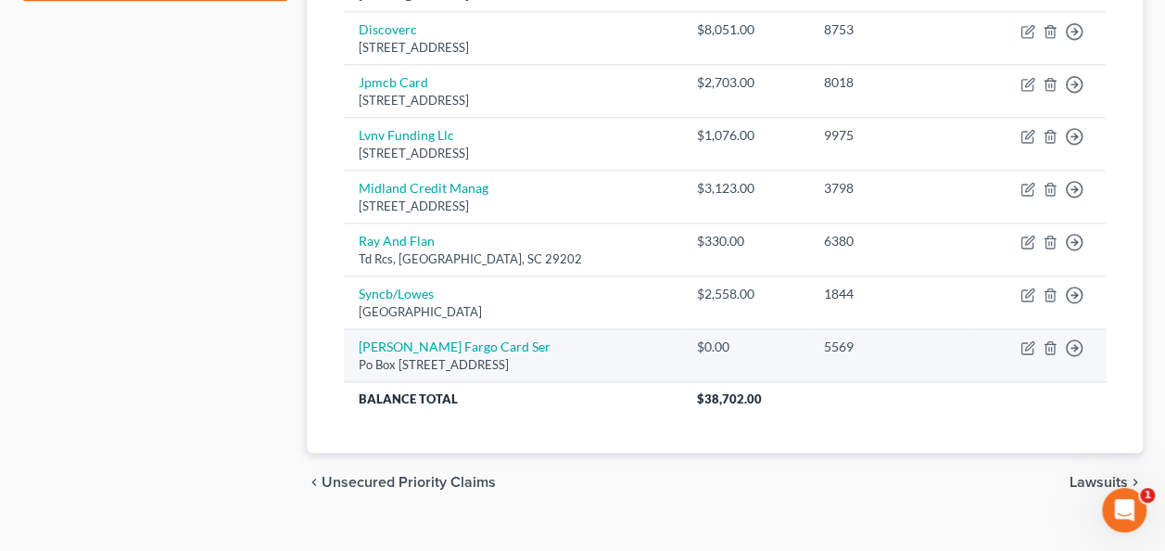
scroll to position [938, 0]
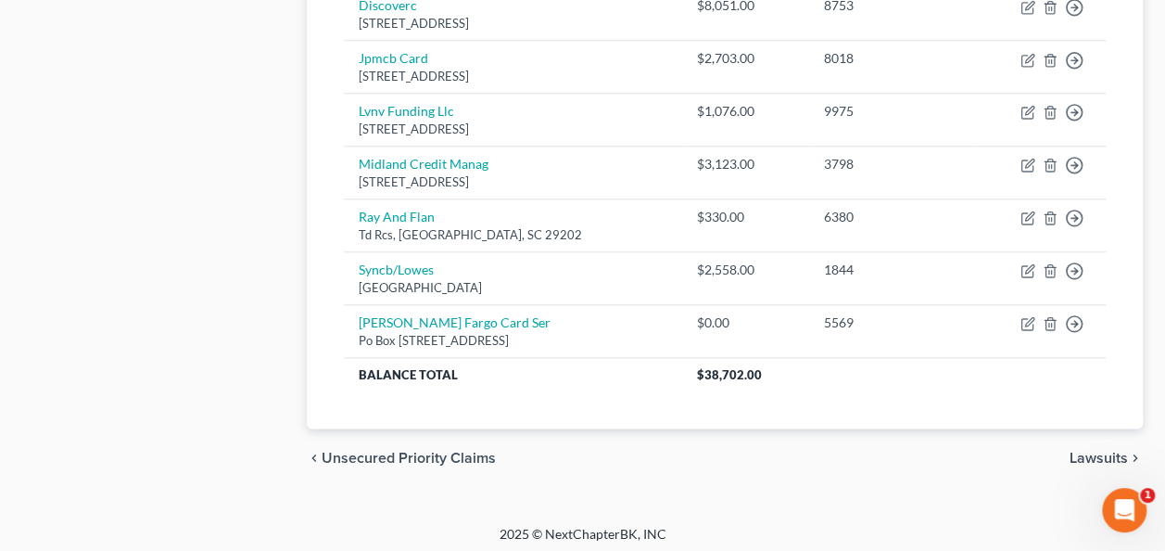
click at [465, 453] on span "Unsecured Priority Claims" at bounding box center [409, 457] width 174 height 15
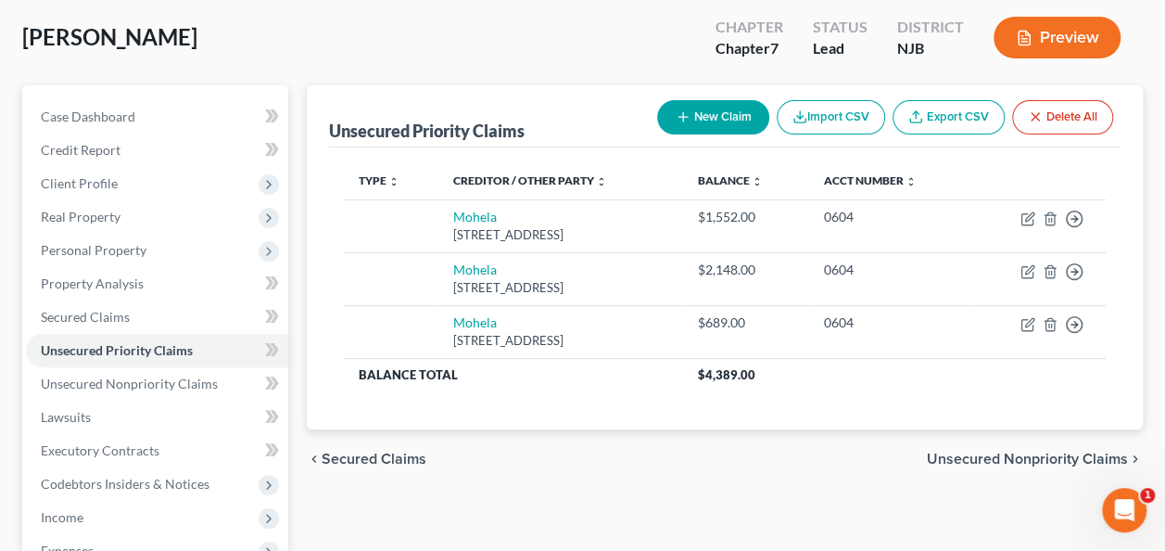
click at [402, 455] on span "Secured Claims" at bounding box center [374, 458] width 105 height 15
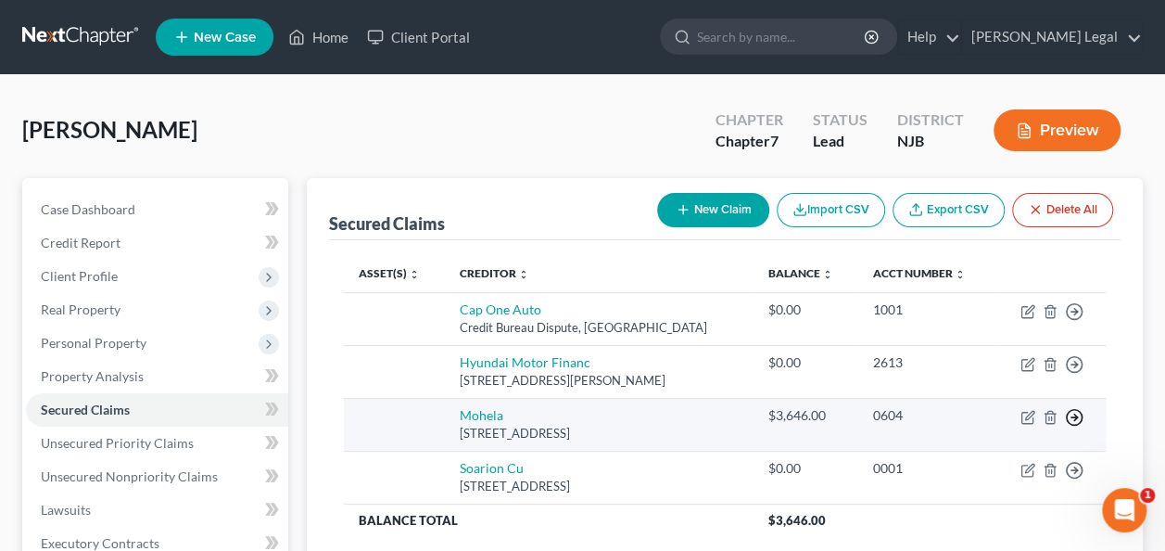
click at [1075, 321] on icon "button" at bounding box center [1074, 311] width 19 height 19
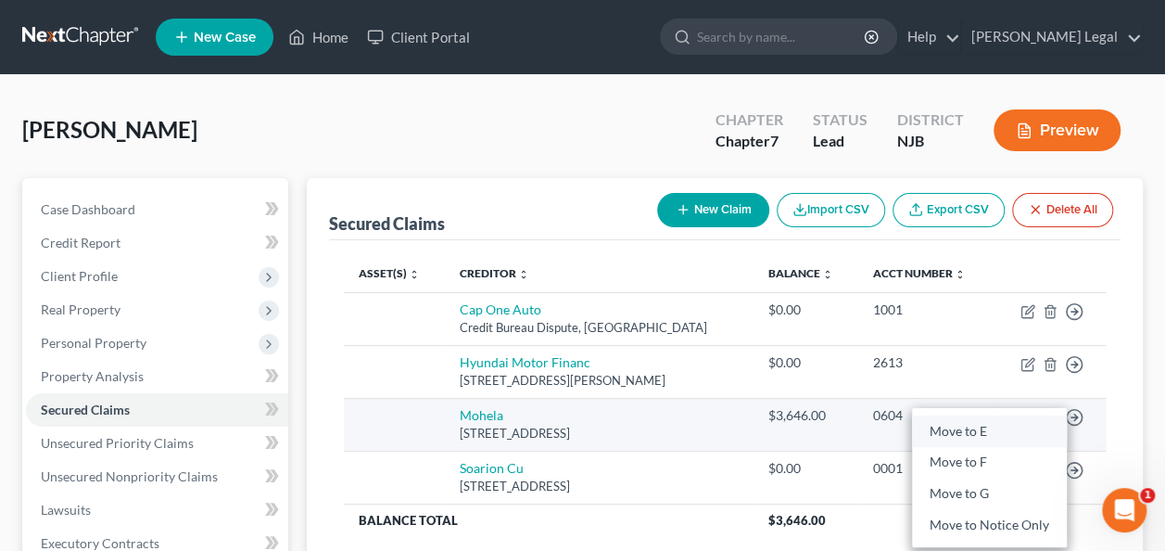
click at [1020, 435] on link "Move to E" at bounding box center [989, 431] width 155 height 32
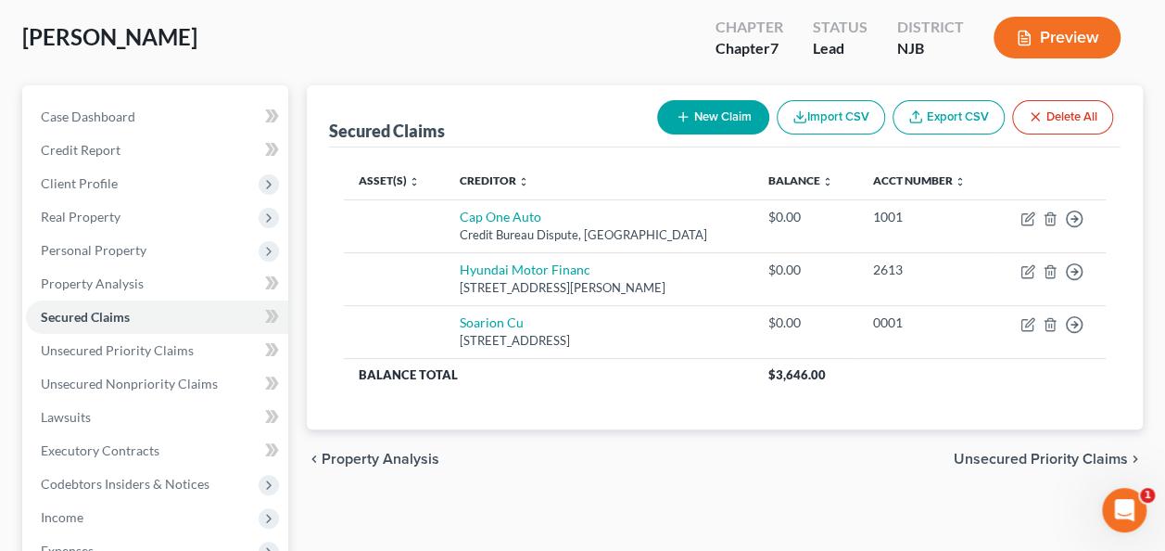
click at [1016, 451] on span "Unsecured Priority Claims" at bounding box center [1041, 458] width 174 height 15
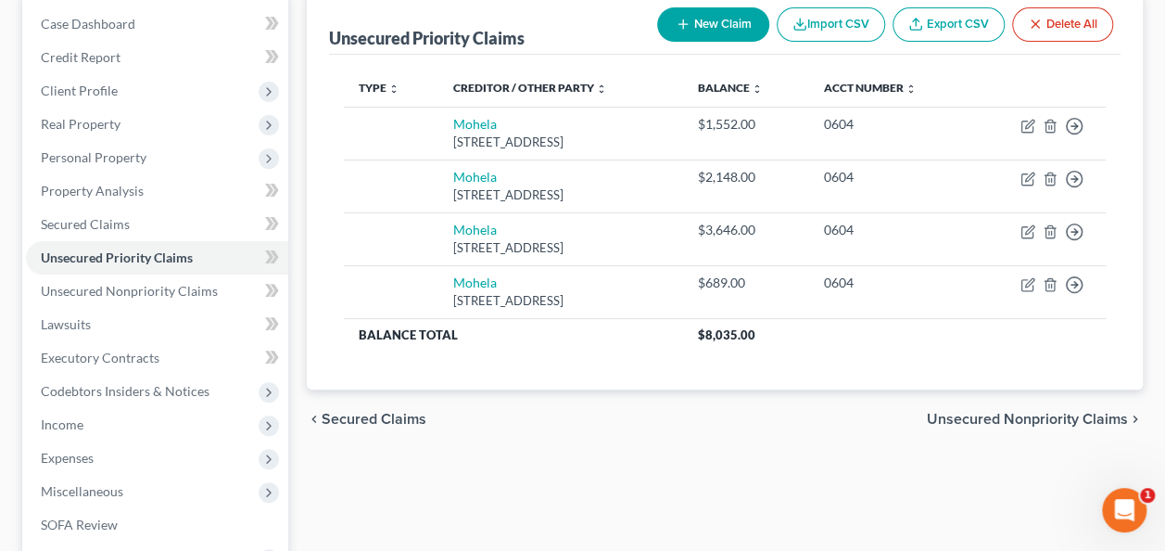
click at [997, 417] on span "Unsecured Nonpriority Claims" at bounding box center [1027, 419] width 201 height 15
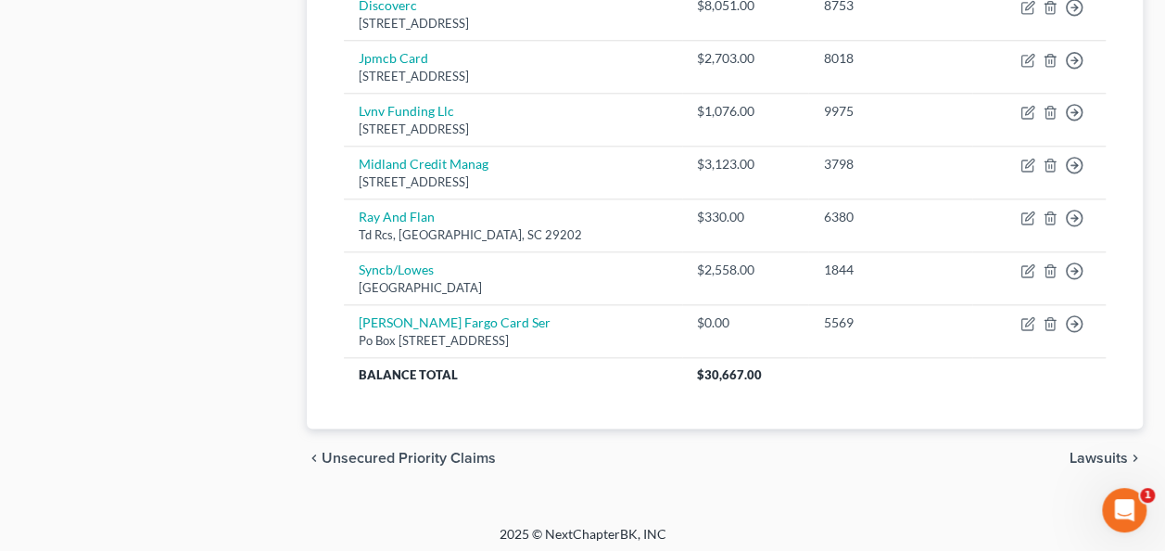
click at [1096, 450] on span "Lawsuits" at bounding box center [1099, 457] width 58 height 15
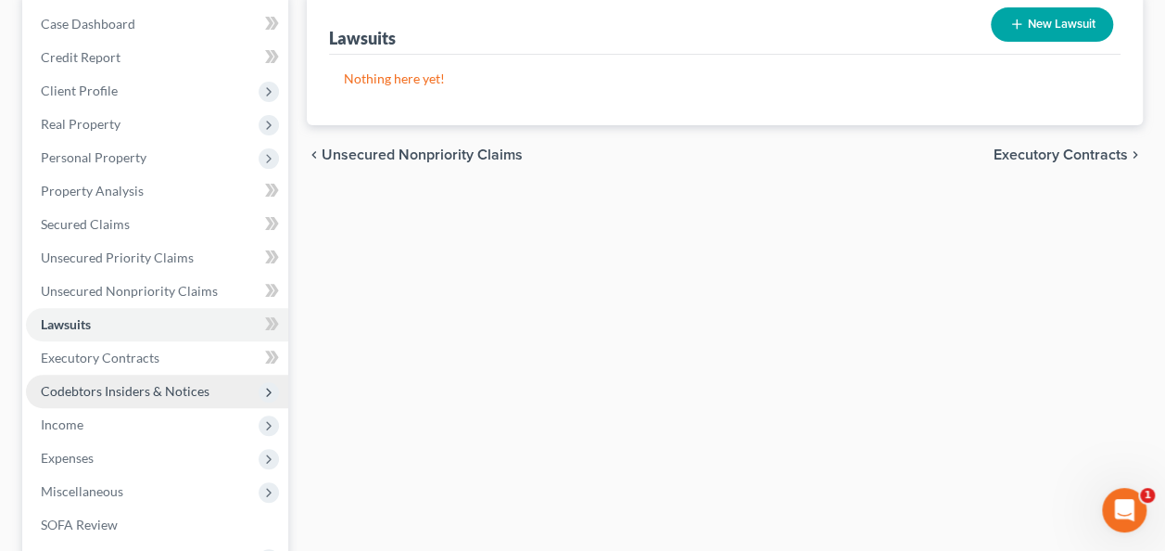
scroll to position [278, 0]
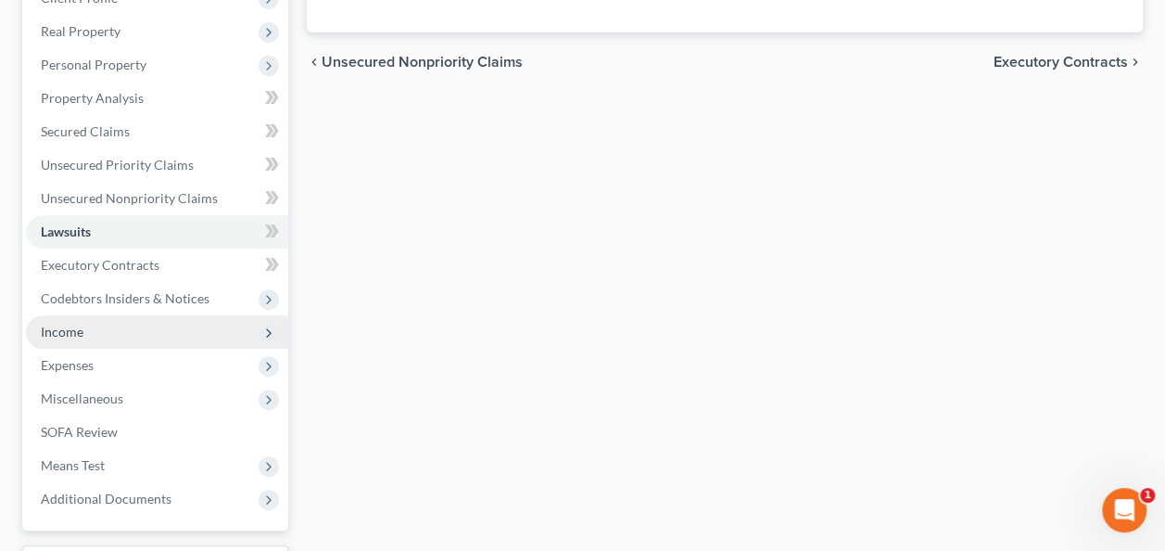
click at [83, 344] on span "Income" at bounding box center [157, 331] width 262 height 33
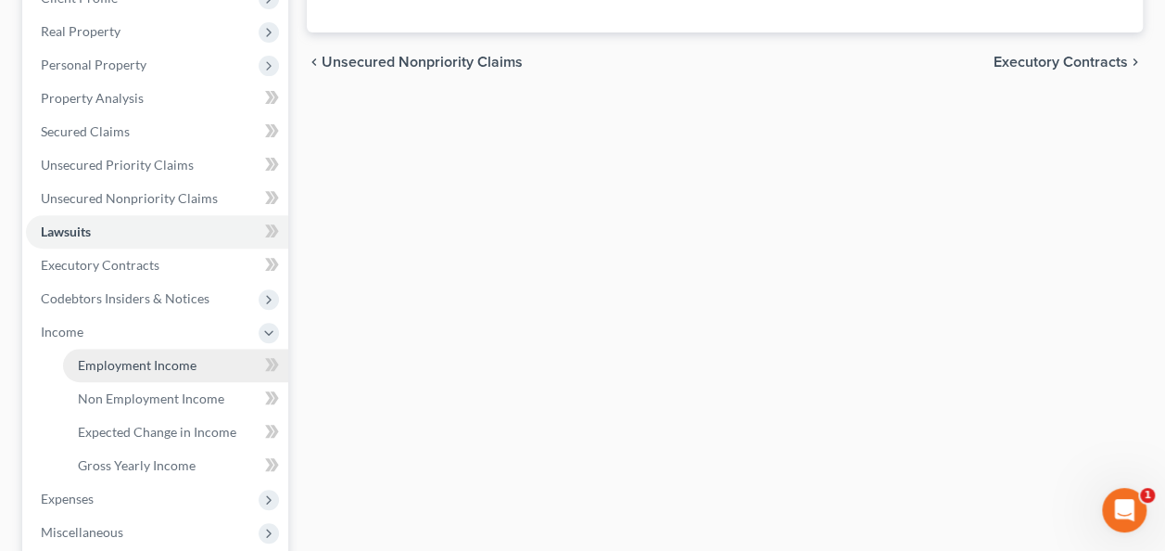
click at [111, 371] on span "Employment Income" at bounding box center [137, 365] width 119 height 16
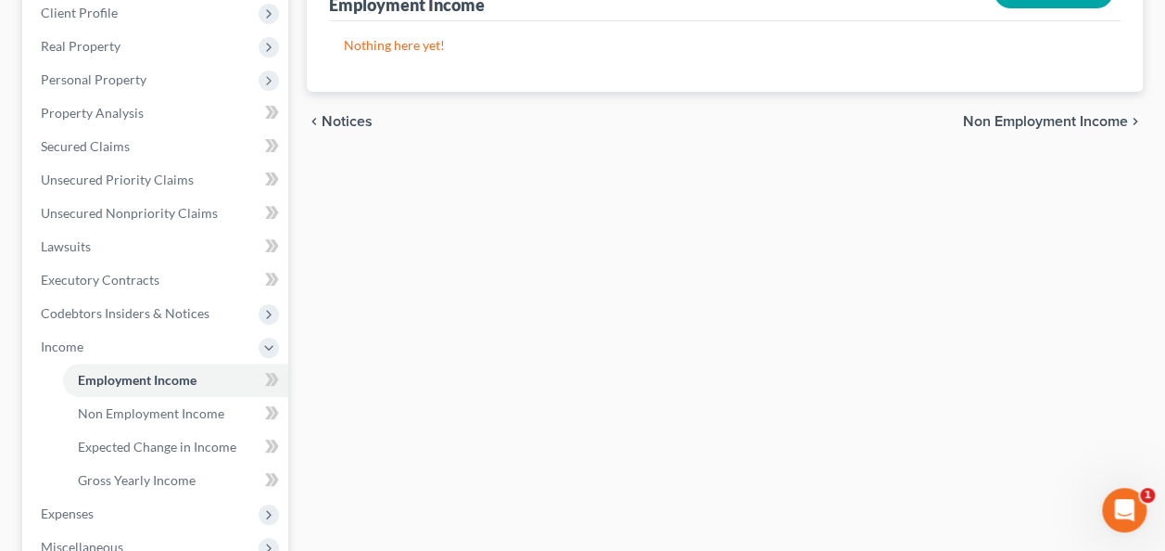
scroll to position [185, 0]
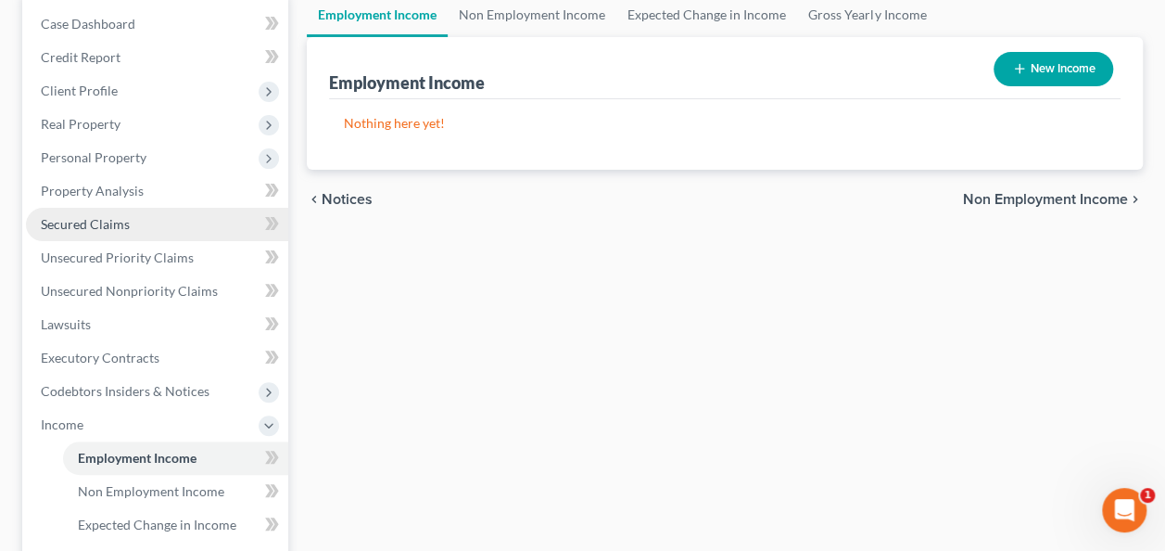
click at [153, 234] on link "Secured Claims" at bounding box center [157, 224] width 262 height 33
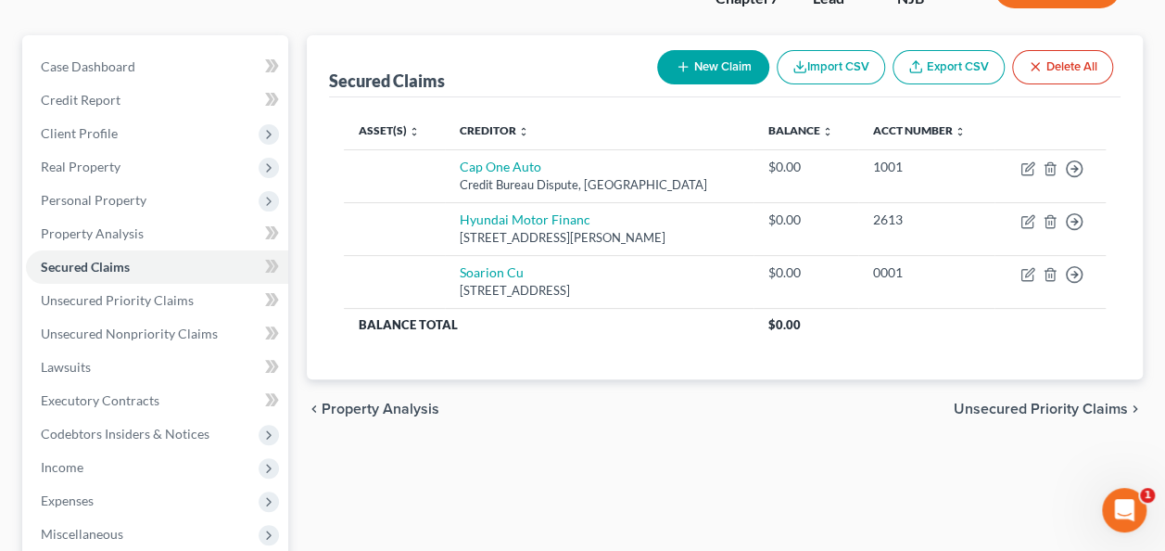
scroll to position [185, 0]
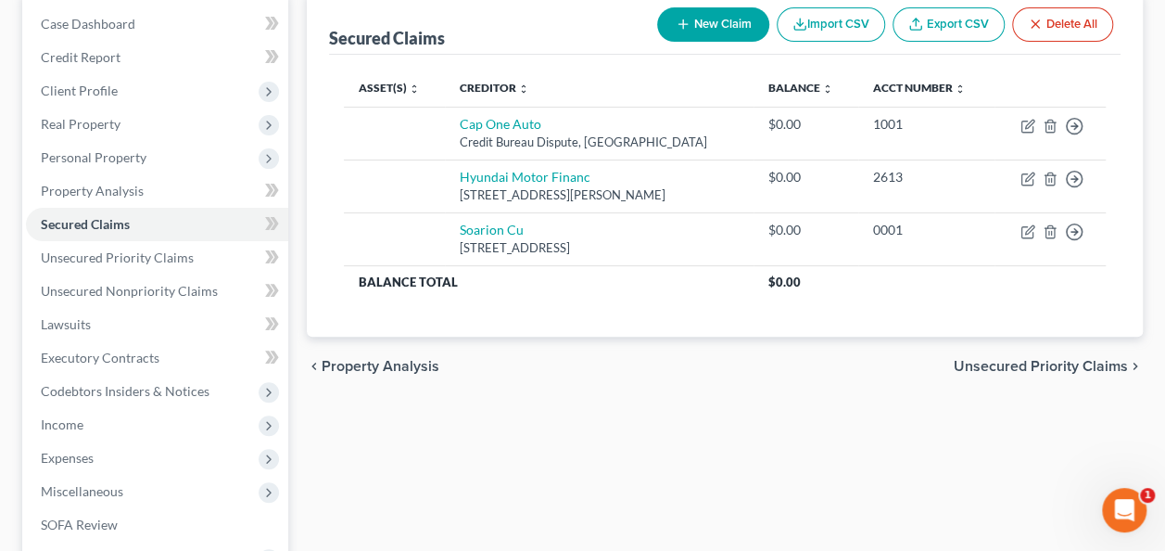
click at [1040, 371] on span "Unsecured Priority Claims" at bounding box center [1041, 366] width 174 height 15
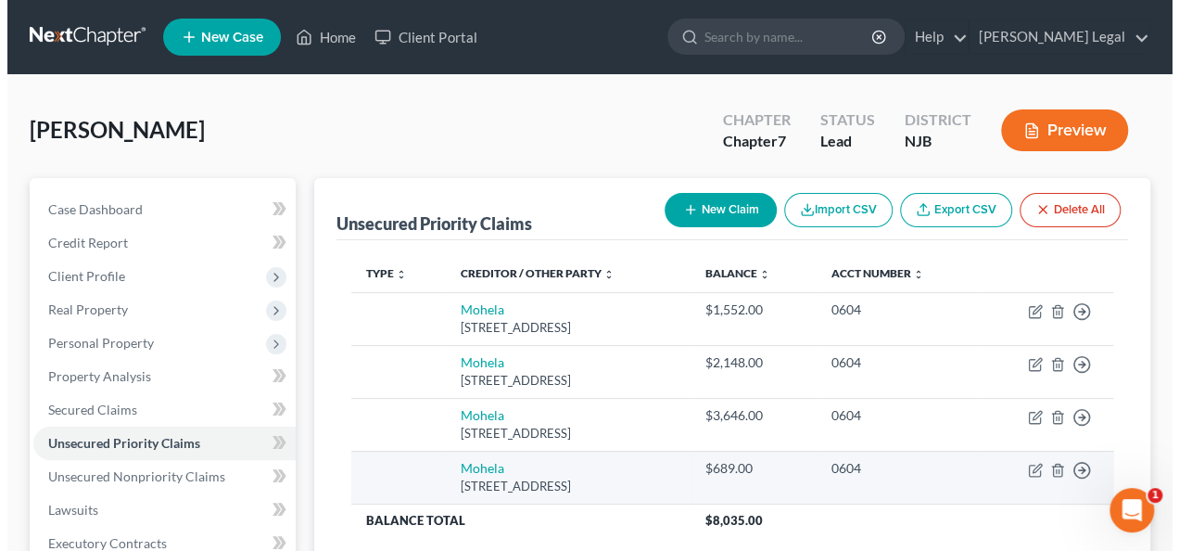
scroll to position [93, 0]
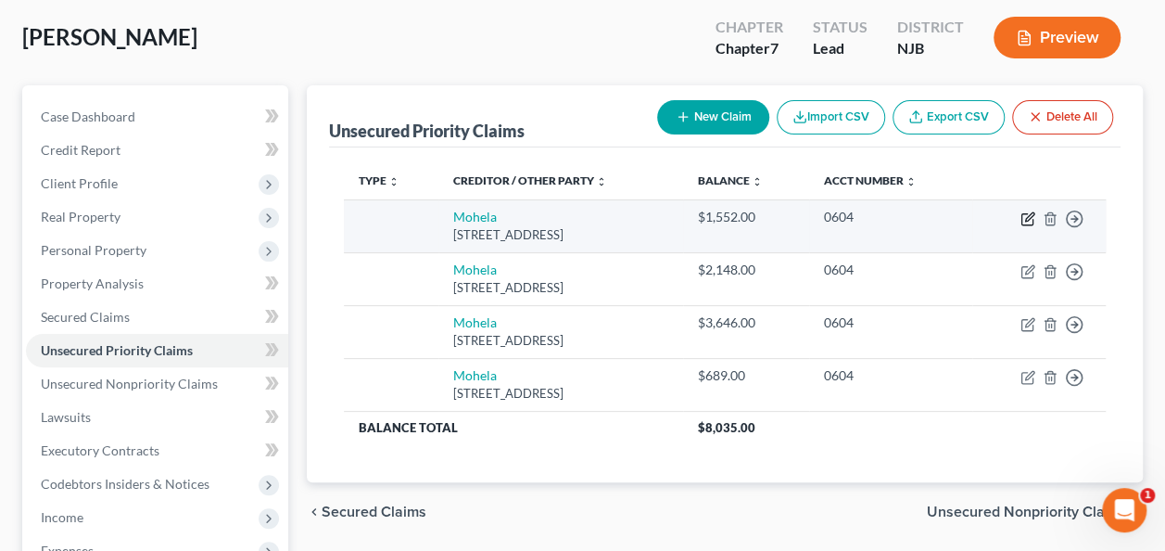
click at [1028, 222] on icon "button" at bounding box center [1027, 218] width 15 height 15
select select "26"
select select "0"
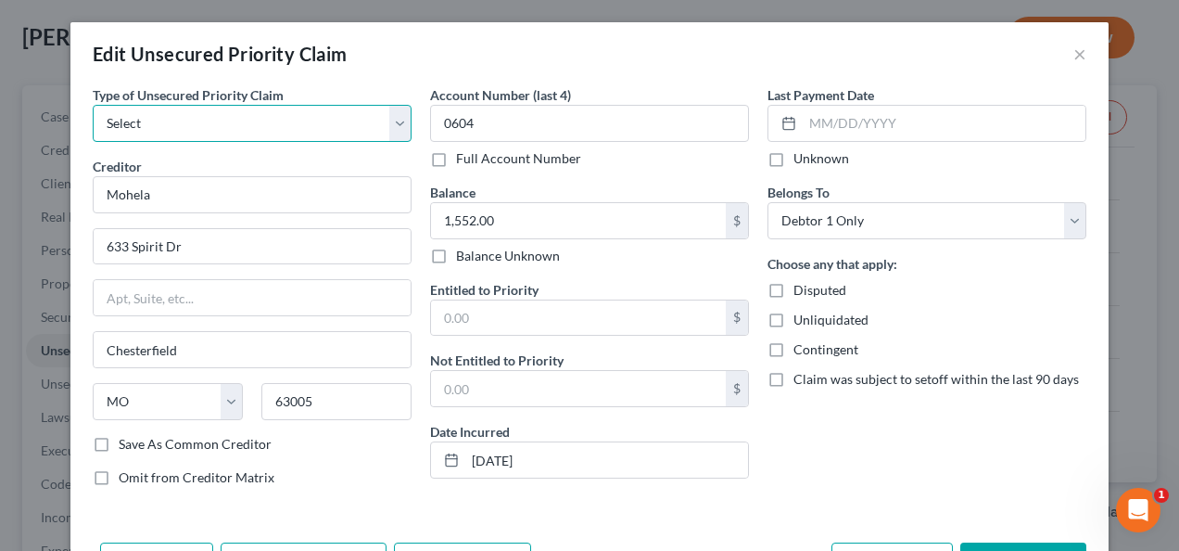
drag, startPoint x: 276, startPoint y: 126, endPoint x: 276, endPoint y: 144, distance: 17.6
click at [276, 126] on select "Select Taxes & Other Government Units Domestic Support Obligations Extensions o…" at bounding box center [252, 123] width 319 height 37
select select "9"
click at [93, 105] on select "Select Taxes & Other Government Units Domestic Support Obligations Extensions o…" at bounding box center [252, 123] width 319 height 37
select select "26"
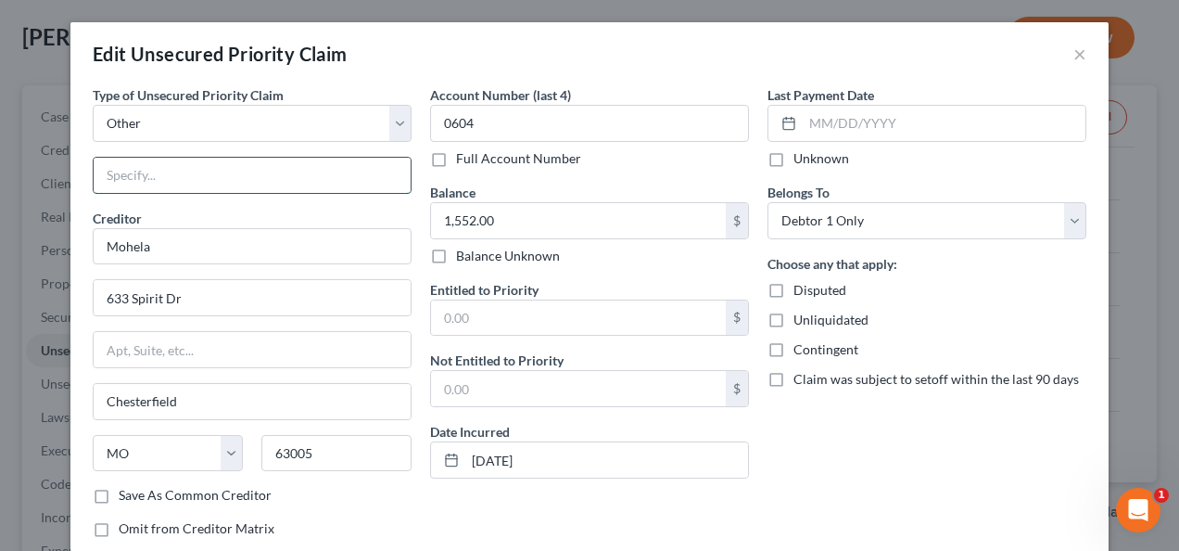
click at [204, 184] on input "text" at bounding box center [252, 175] width 317 height 35
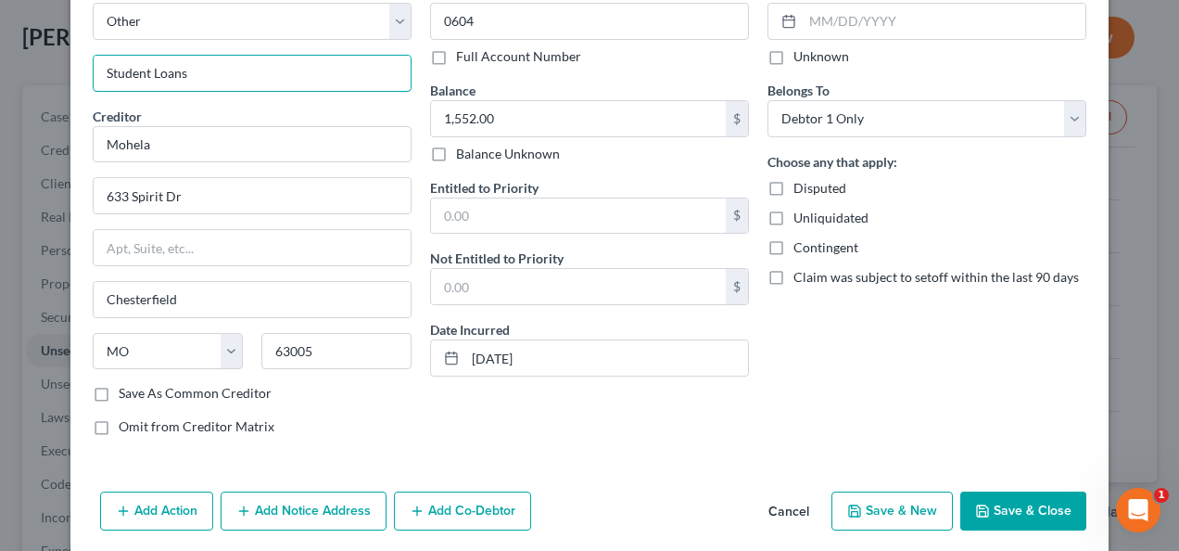
scroll to position [168, 0]
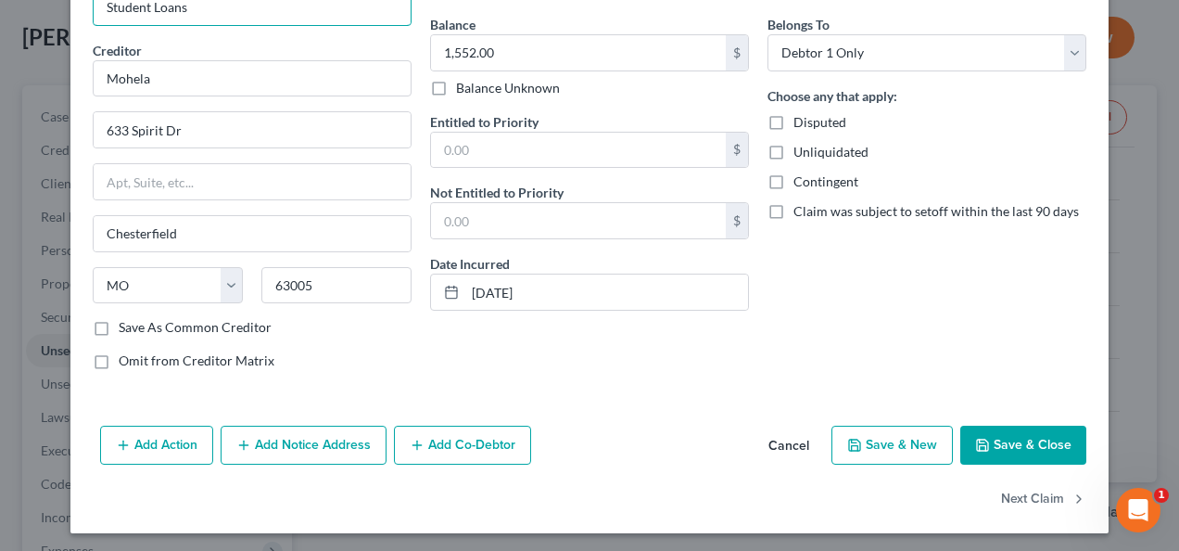
type input "Student Loans"
click at [969, 428] on button "Save & Close" at bounding box center [1023, 444] width 126 height 39
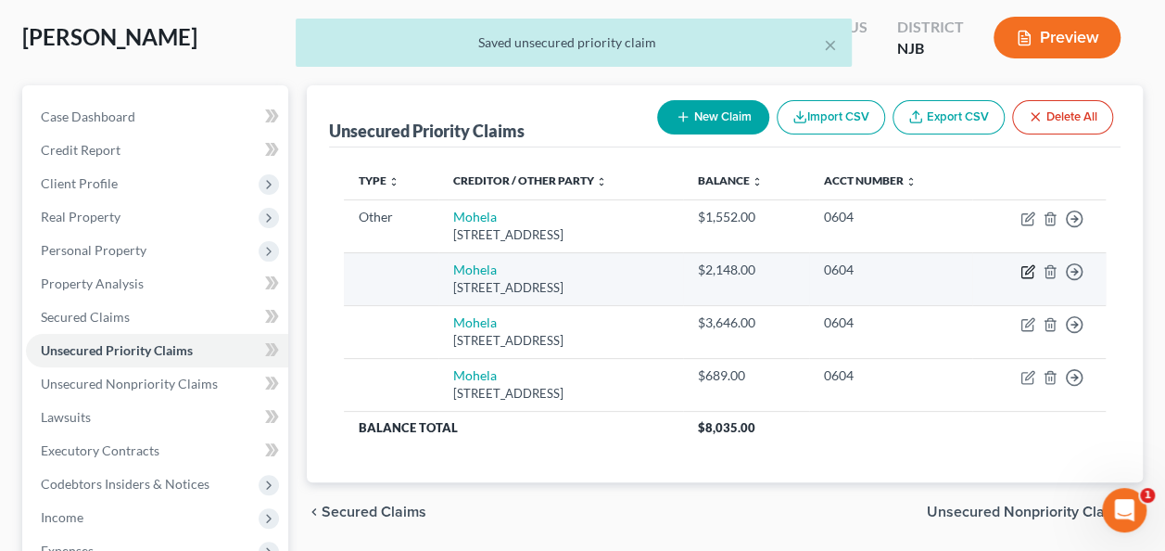
click at [1025, 269] on icon "button" at bounding box center [1027, 271] width 15 height 15
select select "26"
select select "0"
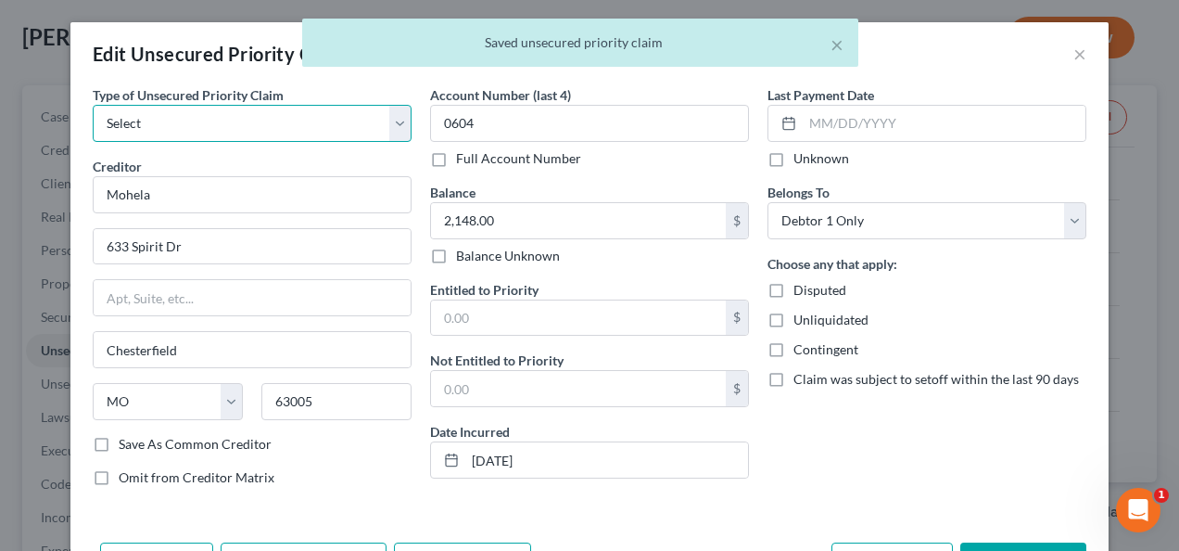
click at [249, 133] on select "Select Taxes & Other Government Units Domestic Support Obligations Extensions o…" at bounding box center [252, 123] width 319 height 37
select select "9"
click at [93, 105] on select "Select Taxes & Other Government Units Domestic Support Obligations Extensions o…" at bounding box center [252, 123] width 319 height 37
select select "26"
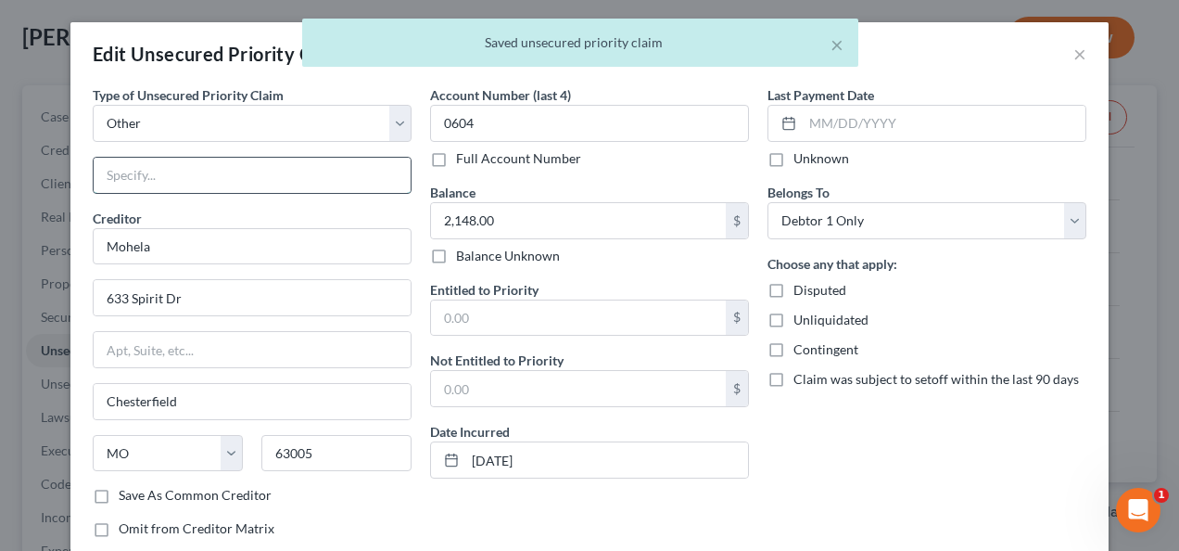
click at [172, 175] on input "text" at bounding box center [252, 175] width 317 height 35
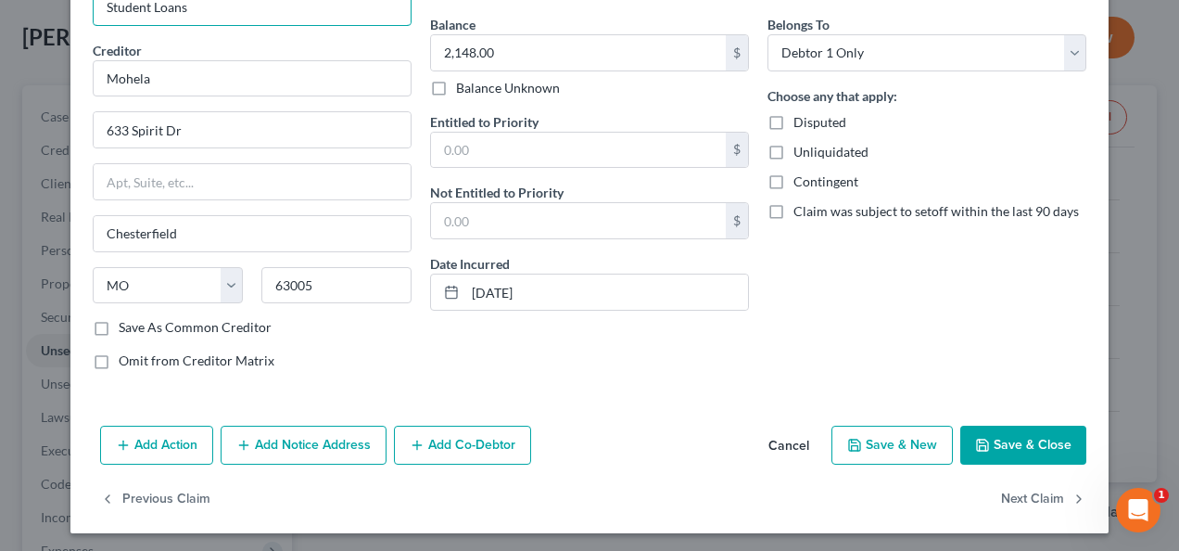
type input "Student Loans"
click at [1043, 450] on button "Save & Close" at bounding box center [1023, 444] width 126 height 39
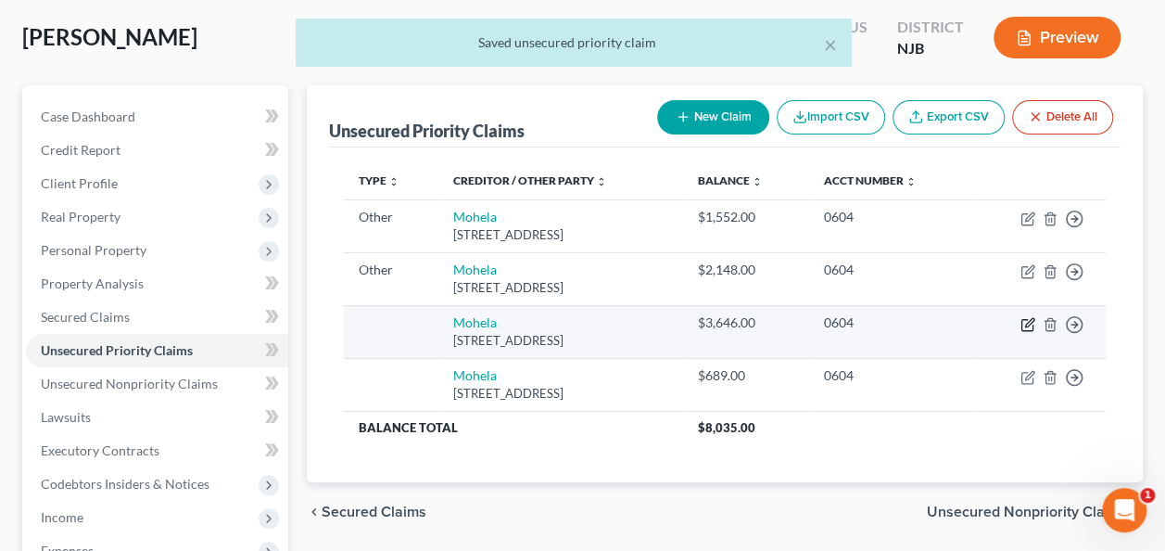
click at [1023, 321] on icon "button" at bounding box center [1027, 324] width 15 height 15
select select "26"
select select "0"
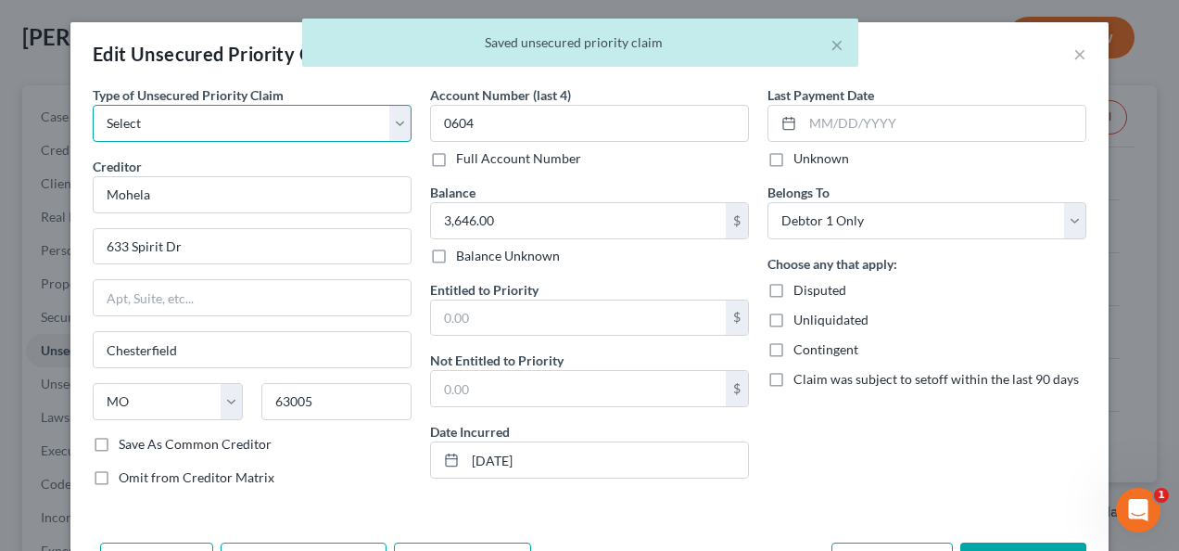
drag, startPoint x: 297, startPoint y: 135, endPoint x: 289, endPoint y: 144, distance: 11.2
click at [297, 134] on select "Select Taxes & Other Government Units Domestic Support Obligations Extensions o…" at bounding box center [252, 123] width 319 height 37
select select "9"
click at [93, 105] on select "Select Taxes & Other Government Units Domestic Support Obligations Extensions o…" at bounding box center [252, 123] width 319 height 37
select select "26"
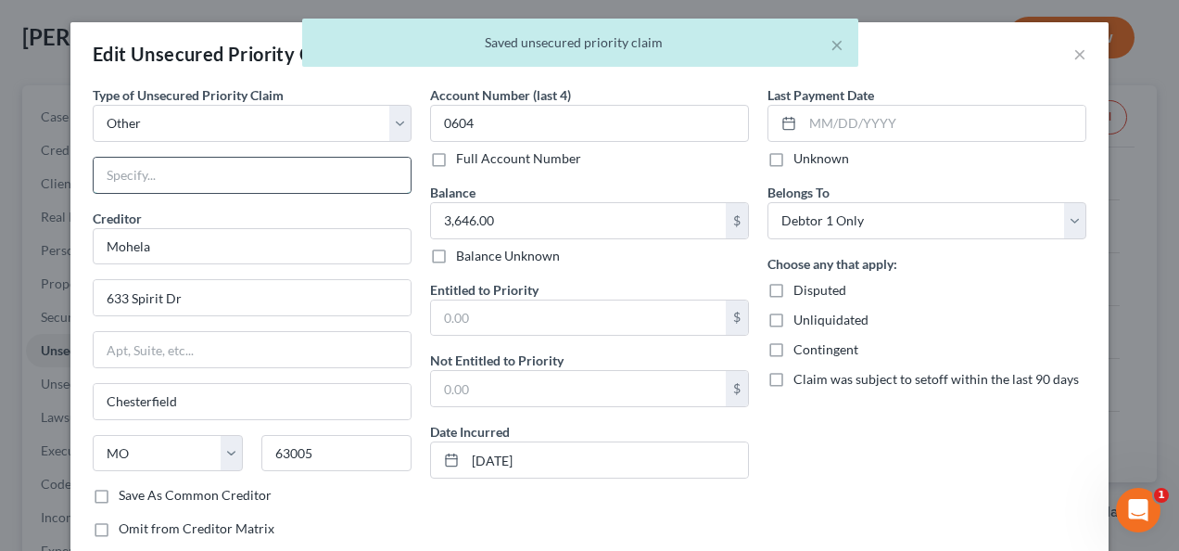
click at [181, 189] on input "text" at bounding box center [252, 175] width 317 height 35
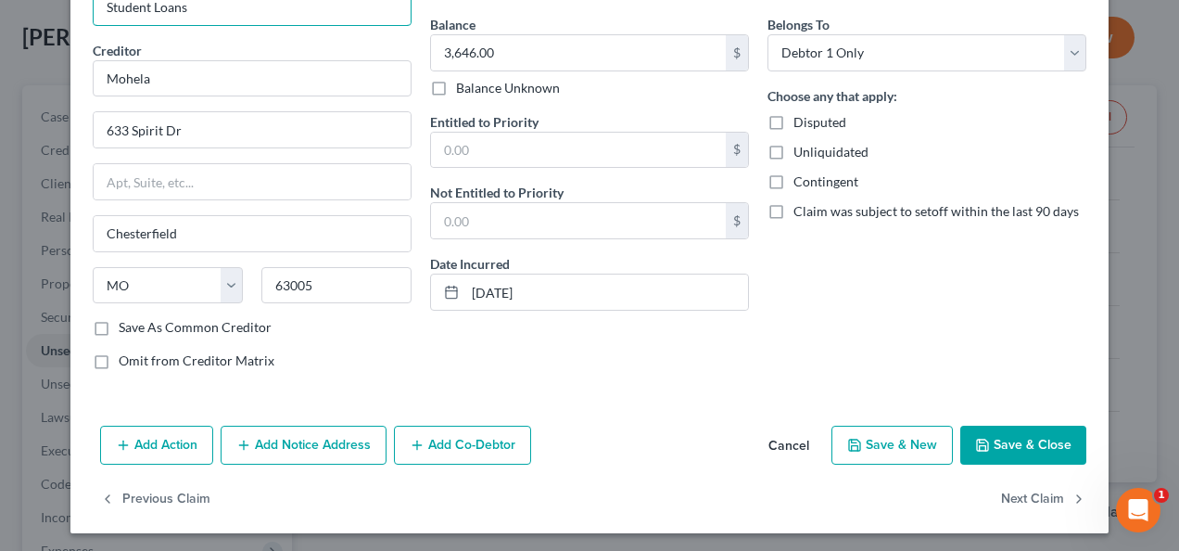
type input "Student Loans"
click at [982, 457] on button "Save & Close" at bounding box center [1023, 444] width 126 height 39
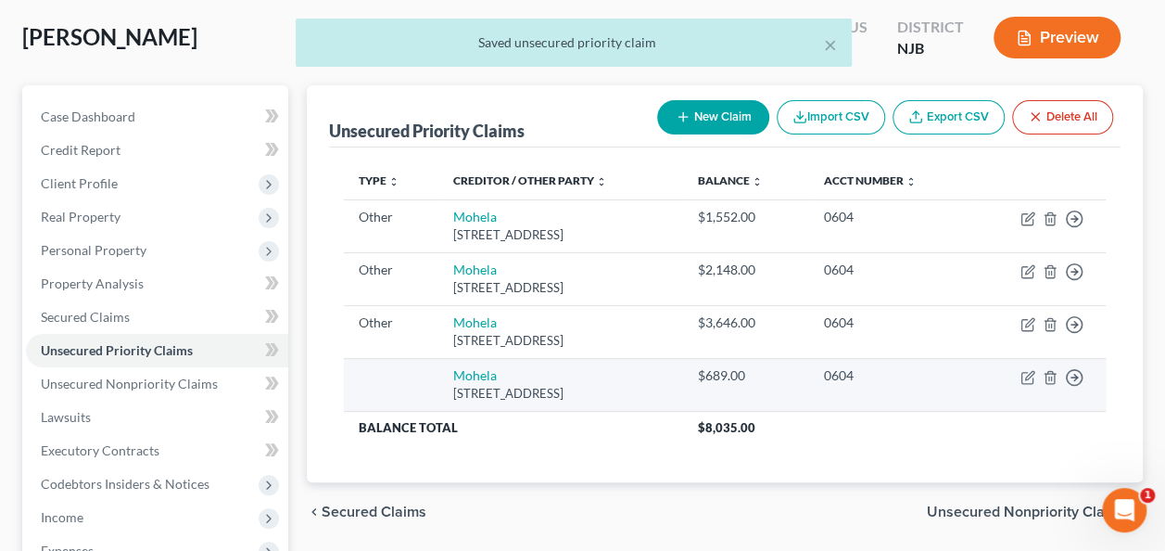
click at [1025, 384] on td "Move to D Move to F Move to G Move to Notice Only" at bounding box center [1038, 384] width 133 height 53
click at [1023, 376] on icon "button" at bounding box center [1027, 377] width 15 height 15
select select "26"
select select "0"
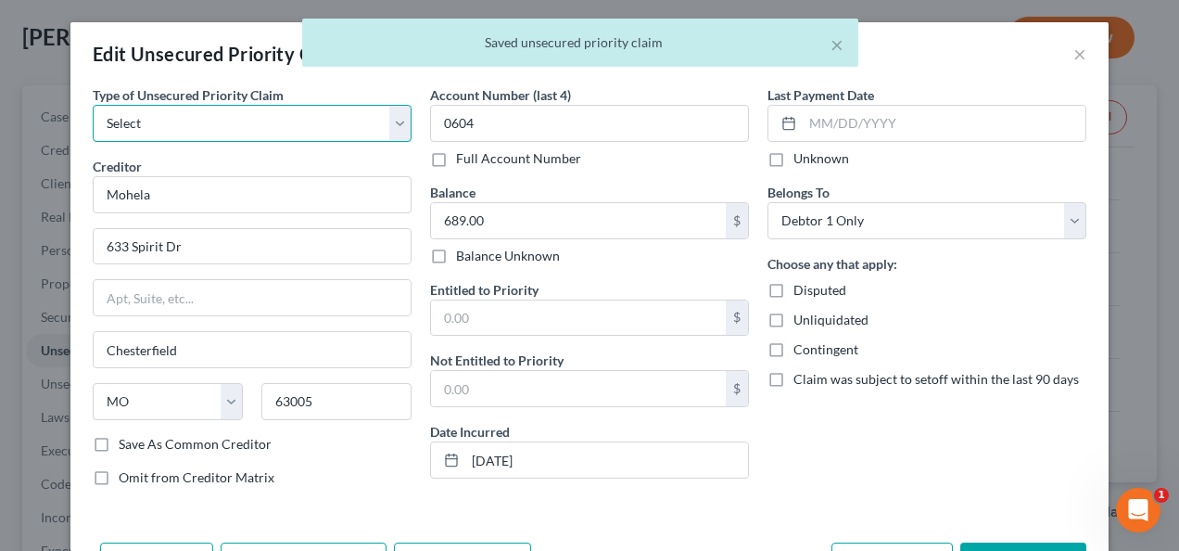
click at [172, 123] on select "Select Taxes & Other Government Units Domestic Support Obligations Extensions o…" at bounding box center [252, 123] width 319 height 37
select select "9"
click at [93, 105] on select "Select Taxes & Other Government Units Domestic Support Obligations Extensions o…" at bounding box center [252, 123] width 319 height 37
select select "26"
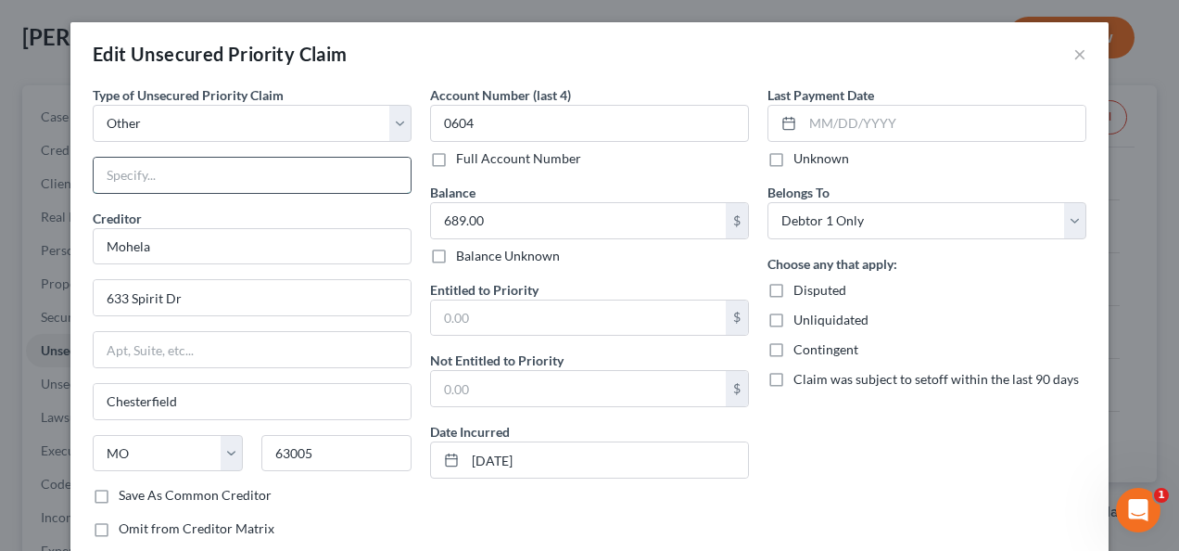
click at [189, 182] on input "text" at bounding box center [252, 175] width 317 height 35
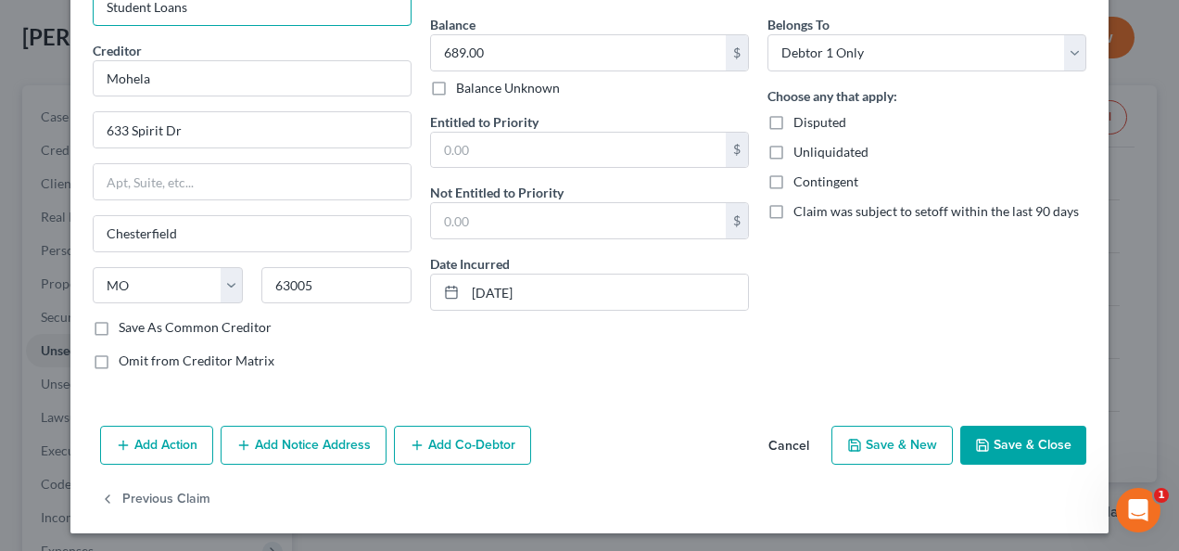
type input "Student Loans"
click at [1020, 450] on button "Save & Close" at bounding box center [1023, 444] width 126 height 39
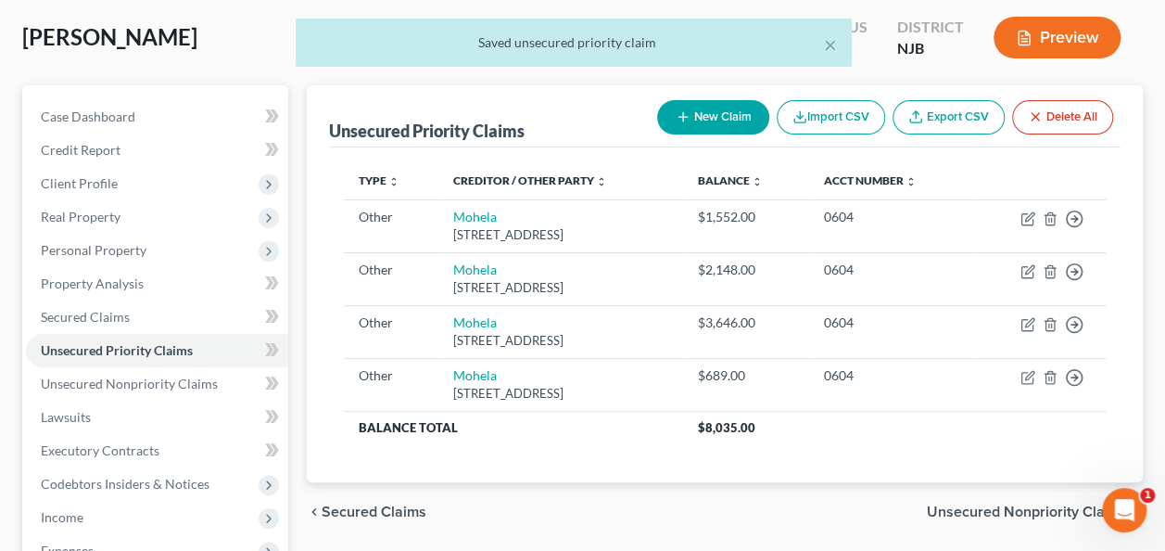
click at [986, 506] on span "Unsecured Nonpriority Claims" at bounding box center [1027, 511] width 201 height 15
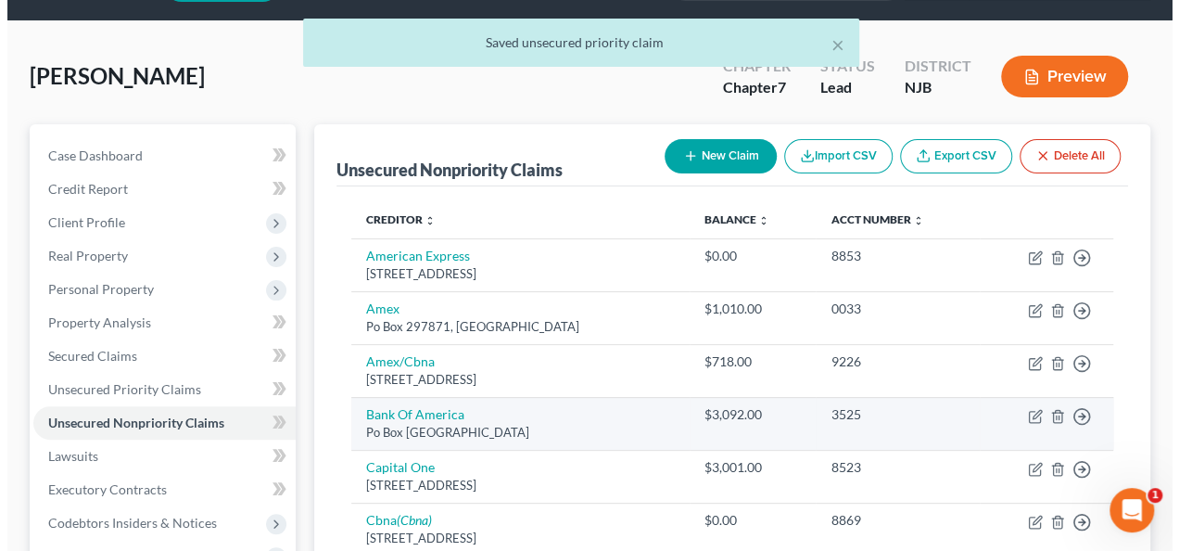
scroll to position [93, 0]
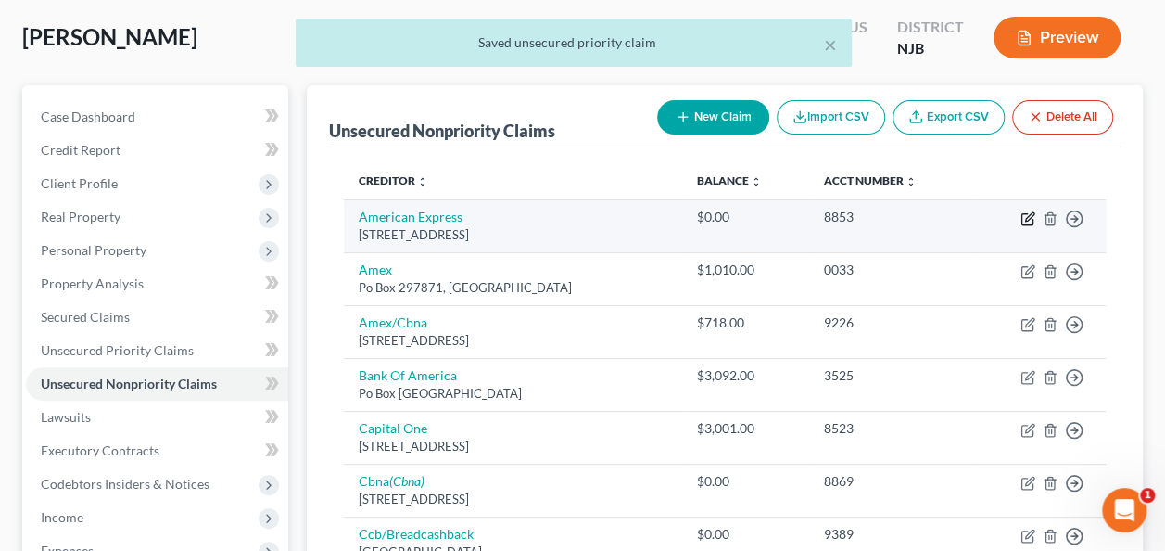
click at [1025, 222] on icon "button" at bounding box center [1027, 218] width 15 height 15
select select "45"
select select "0"
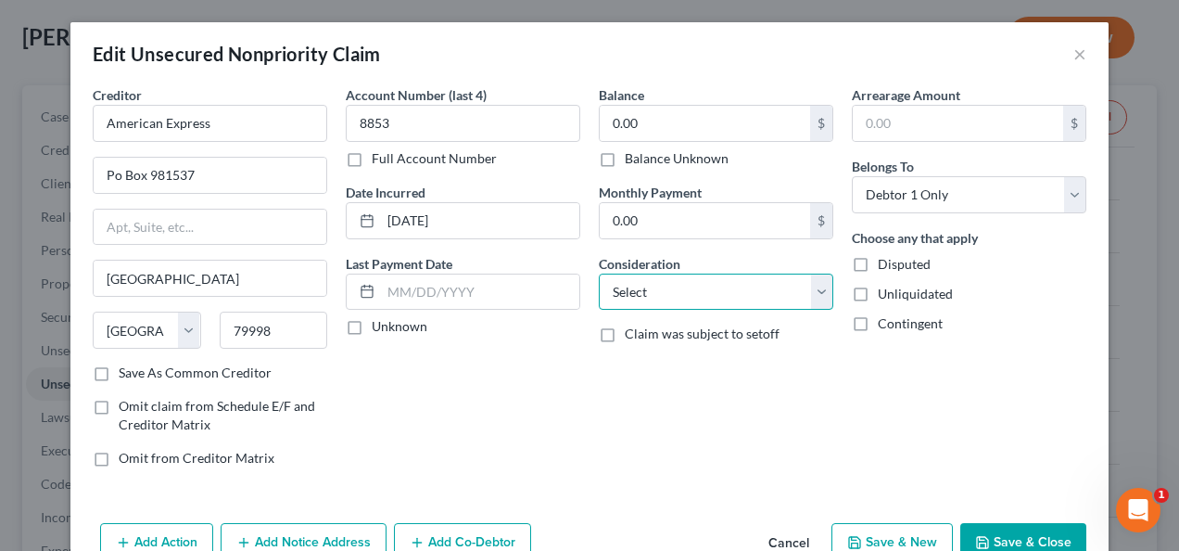
click at [704, 294] on select "Select Cable / Satellite Services Collection Agency Credit Card Debt Debt Couns…" at bounding box center [716, 291] width 234 height 37
select select "2"
click at [599, 273] on select "Select Cable / Satellite Services Collection Agency Credit Card Debt Debt Couns…" at bounding box center [716, 291] width 234 height 37
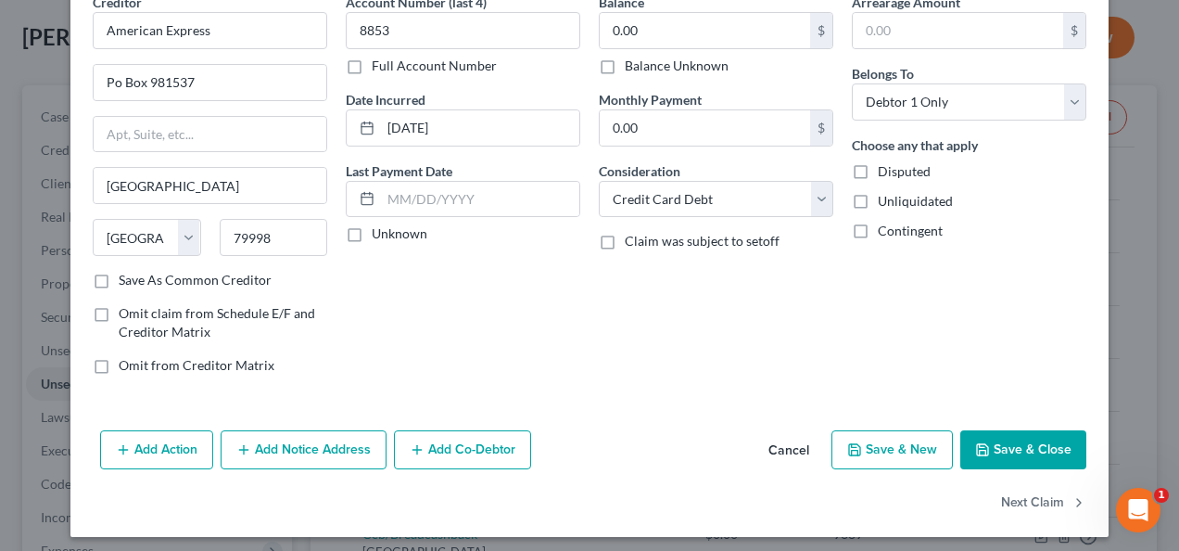
click at [965, 437] on button "Save & Close" at bounding box center [1023, 449] width 126 height 39
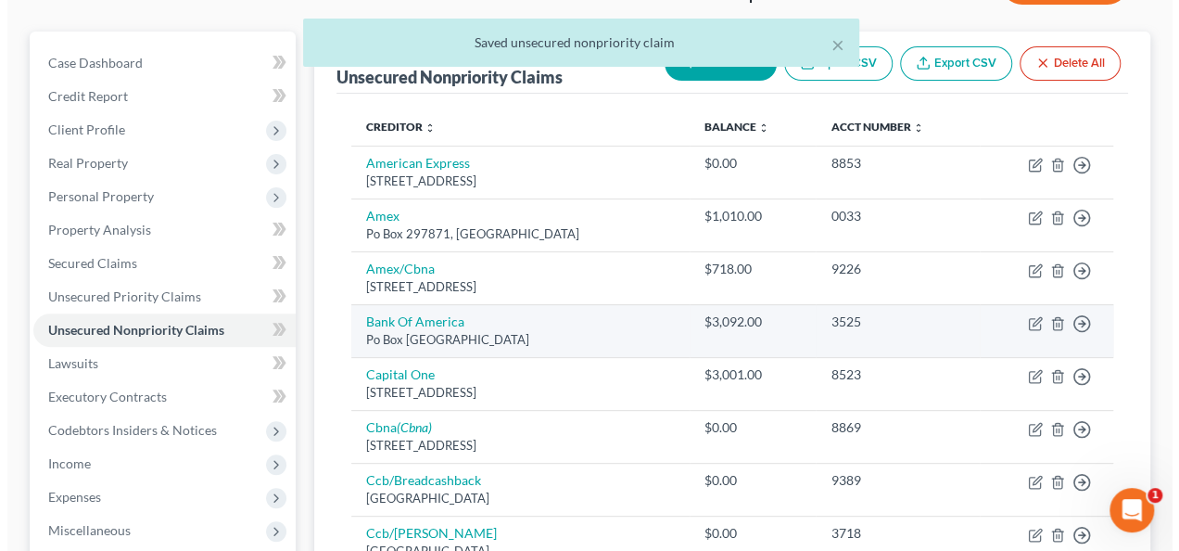
scroll to position [185, 0]
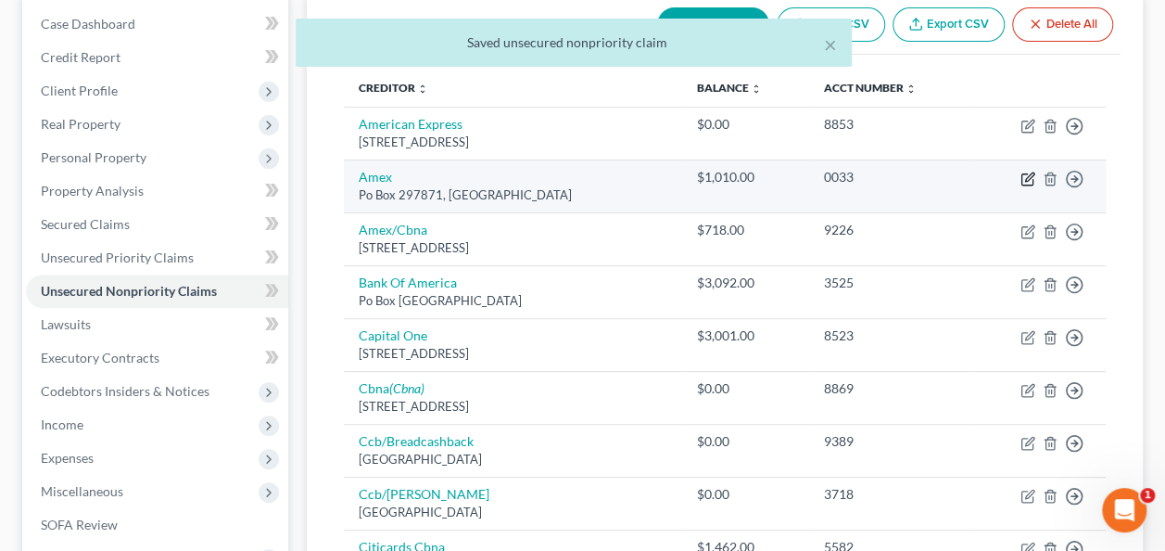
click at [1021, 175] on icon "button" at bounding box center [1026, 179] width 11 height 11
select select "9"
select select "2"
select select "0"
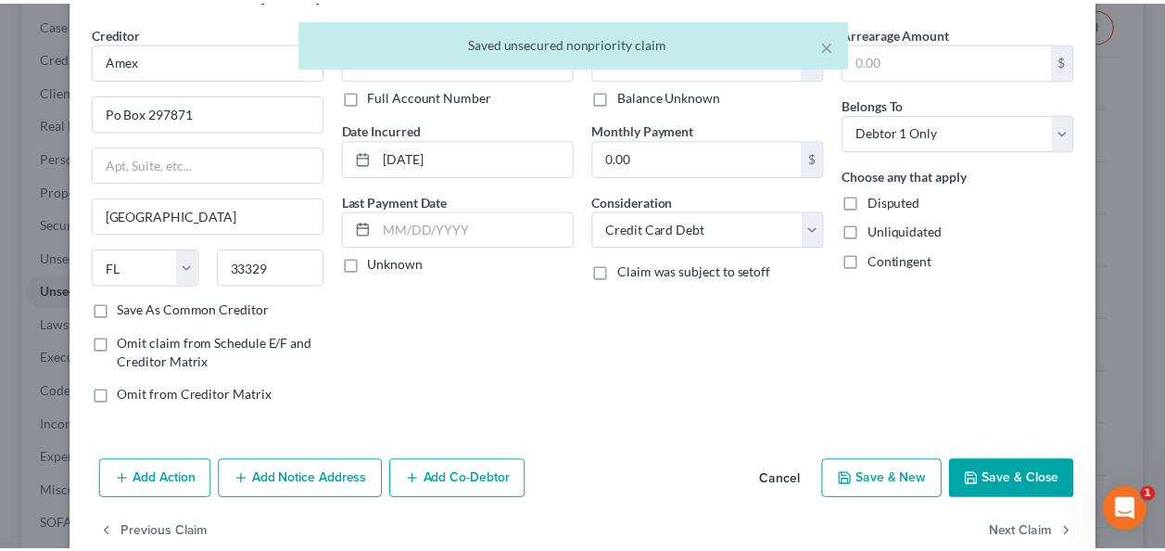
scroll to position [93, 0]
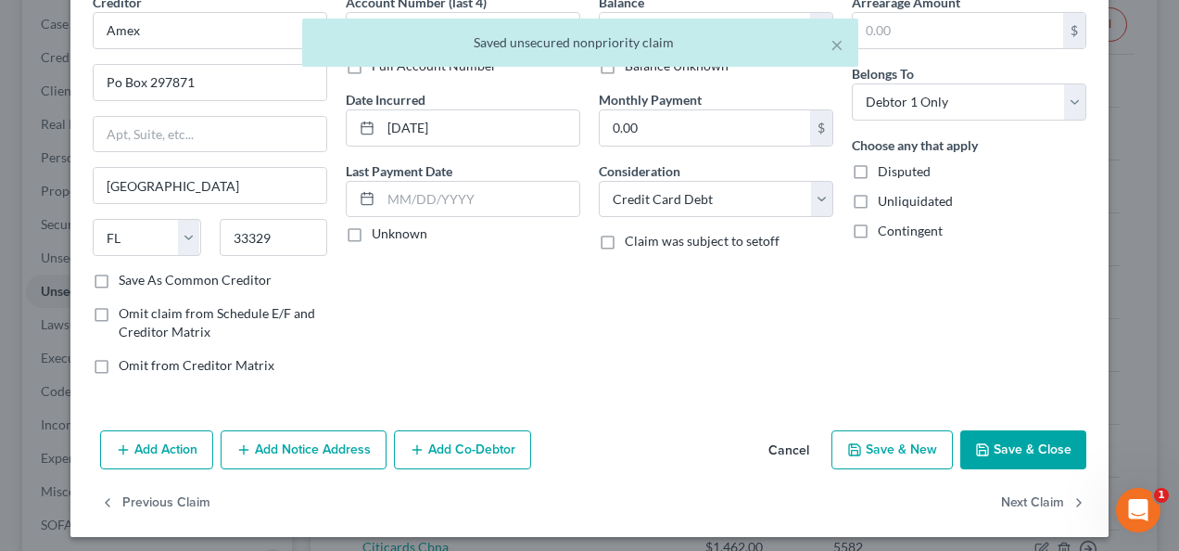
click at [1029, 457] on button "Save & Close" at bounding box center [1023, 449] width 126 height 39
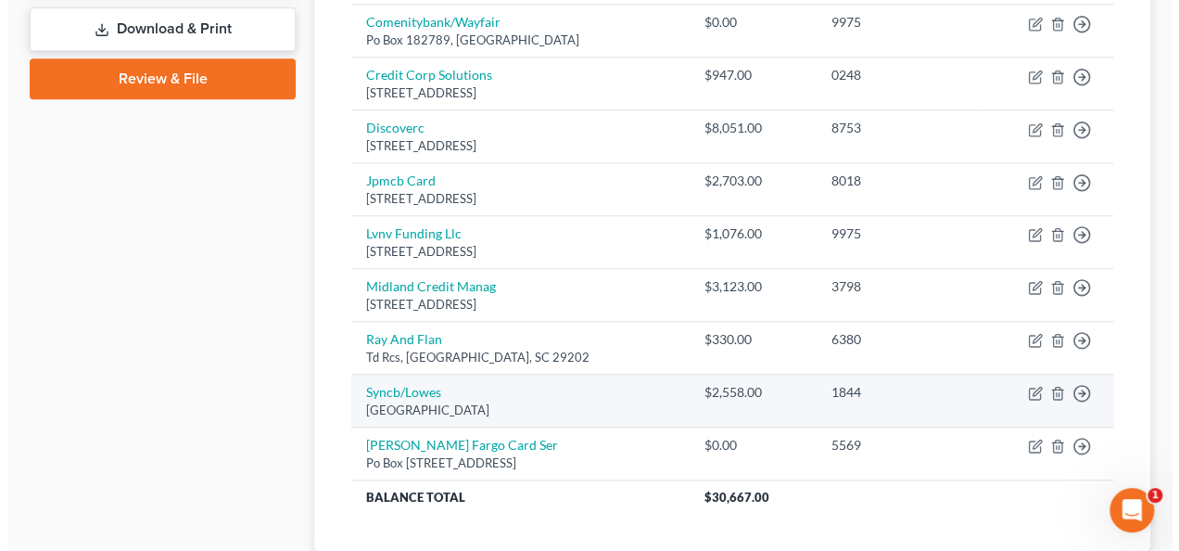
scroll to position [834, 0]
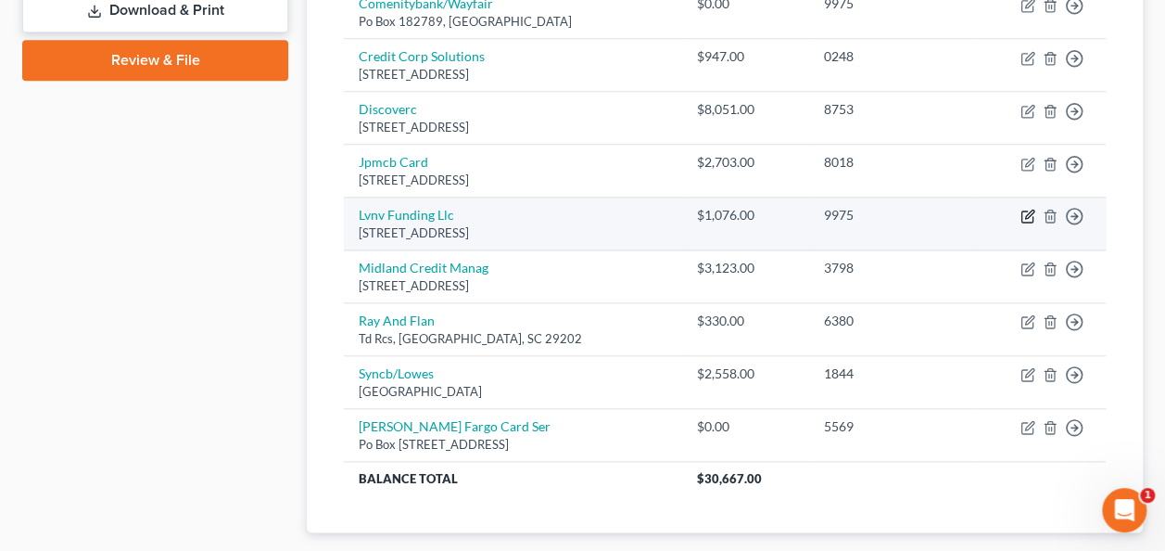
click at [1032, 210] on icon "button" at bounding box center [1027, 216] width 15 height 15
select select "42"
select select "0"
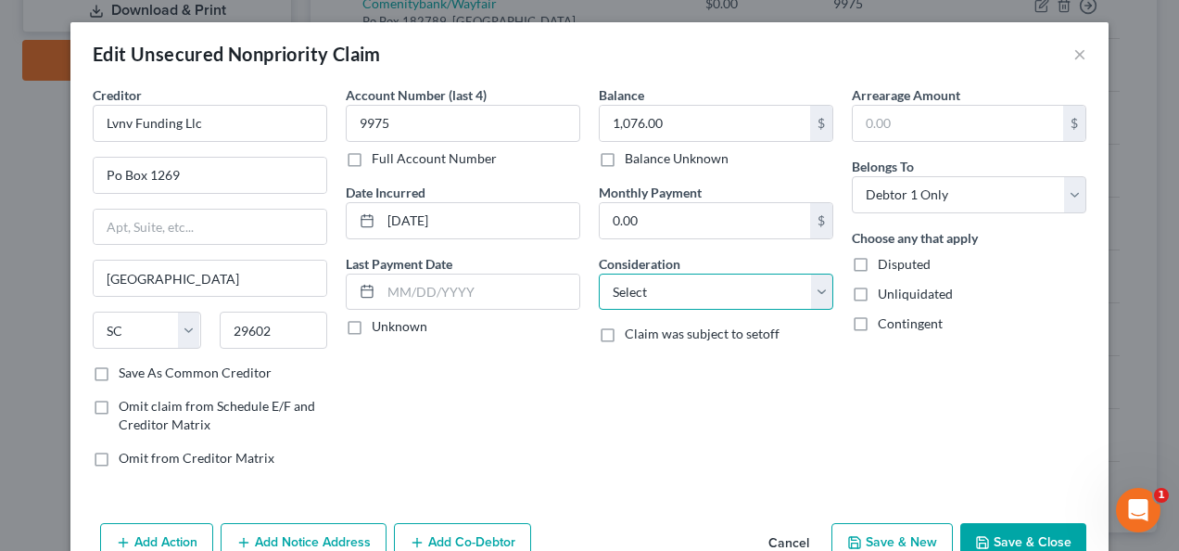
drag, startPoint x: 720, startPoint y: 298, endPoint x: 717, endPoint y: 274, distance: 24.3
click at [720, 298] on select "Select Cable / Satellite Services Collection Agency Credit Card Debt Debt Couns…" at bounding box center [716, 291] width 234 height 37
select select "1"
click at [599, 273] on select "Select Cable / Satellite Services Collection Agency Credit Card Debt Debt Couns…" at bounding box center [716, 291] width 234 height 37
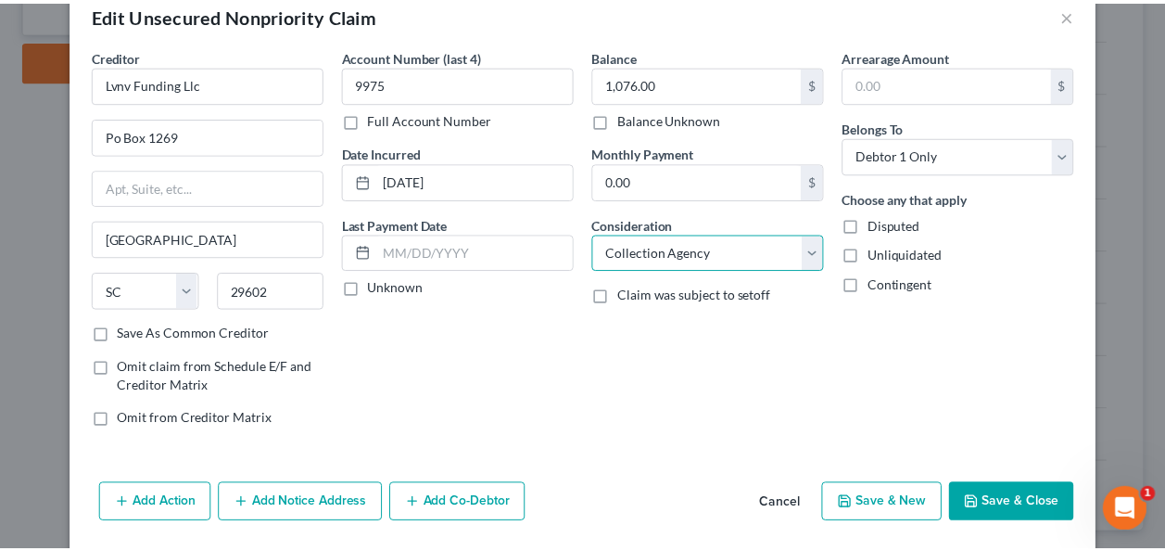
scroll to position [93, 0]
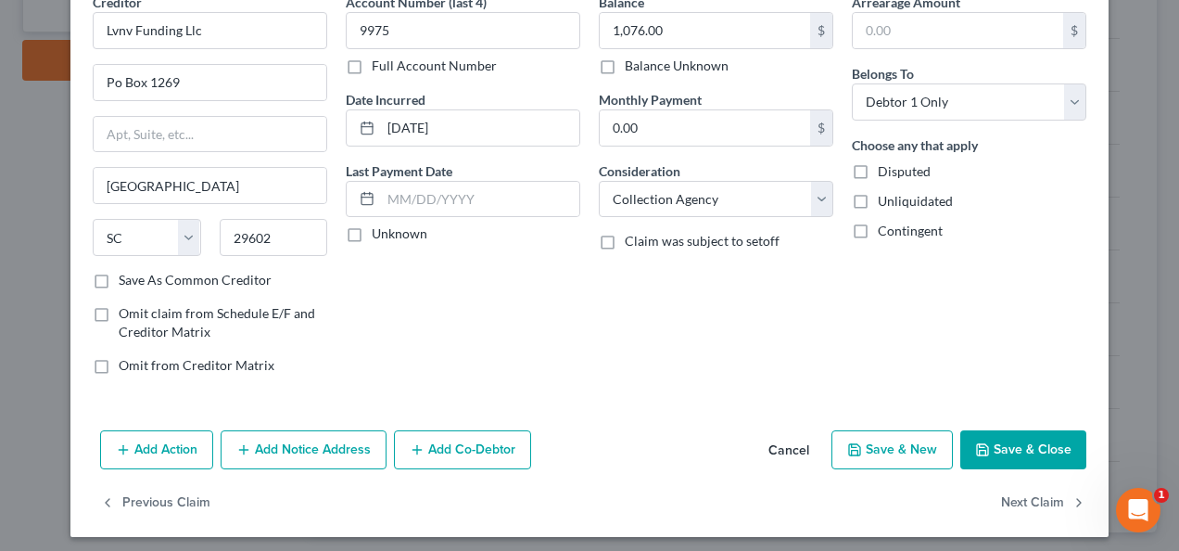
click at [984, 452] on icon "button" at bounding box center [982, 449] width 15 height 15
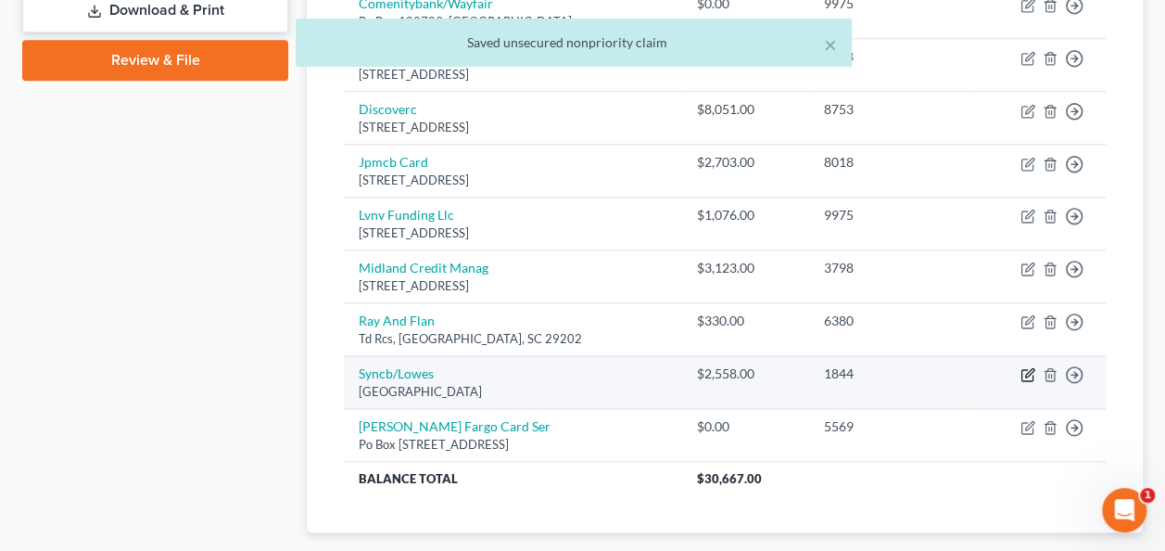
click at [1033, 371] on icon "button" at bounding box center [1026, 375] width 11 height 11
select select "39"
select select "1"
select select "0"
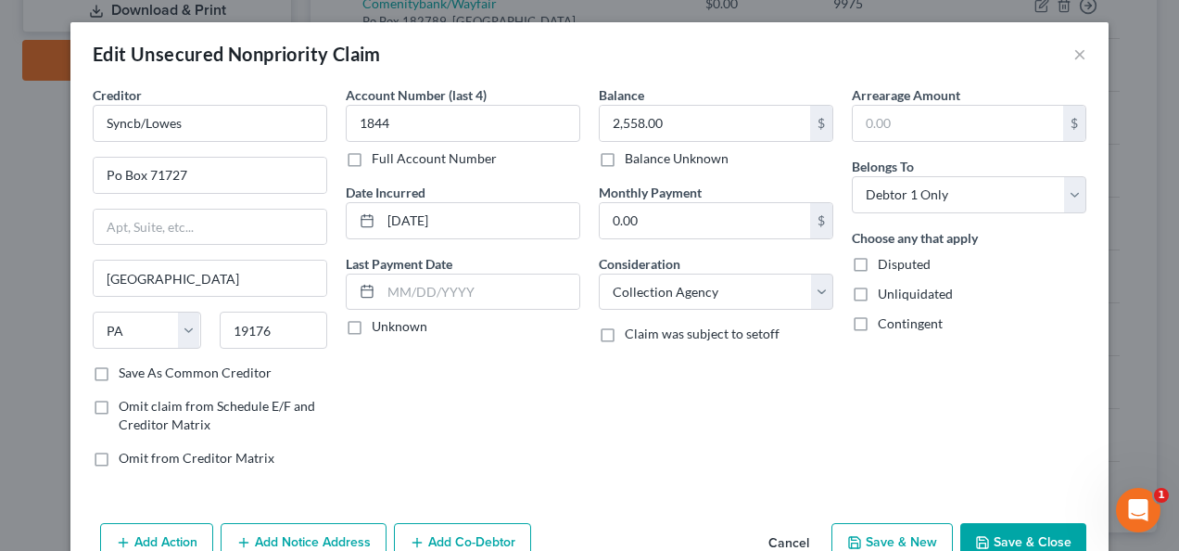
click at [986, 530] on button "Save & Close" at bounding box center [1023, 542] width 126 height 39
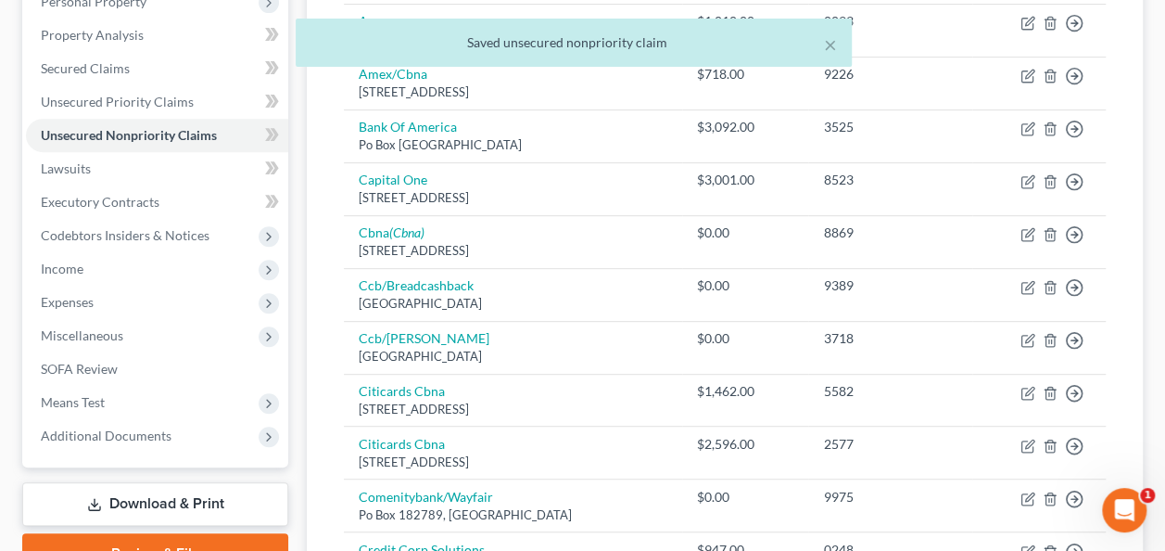
scroll to position [371, 0]
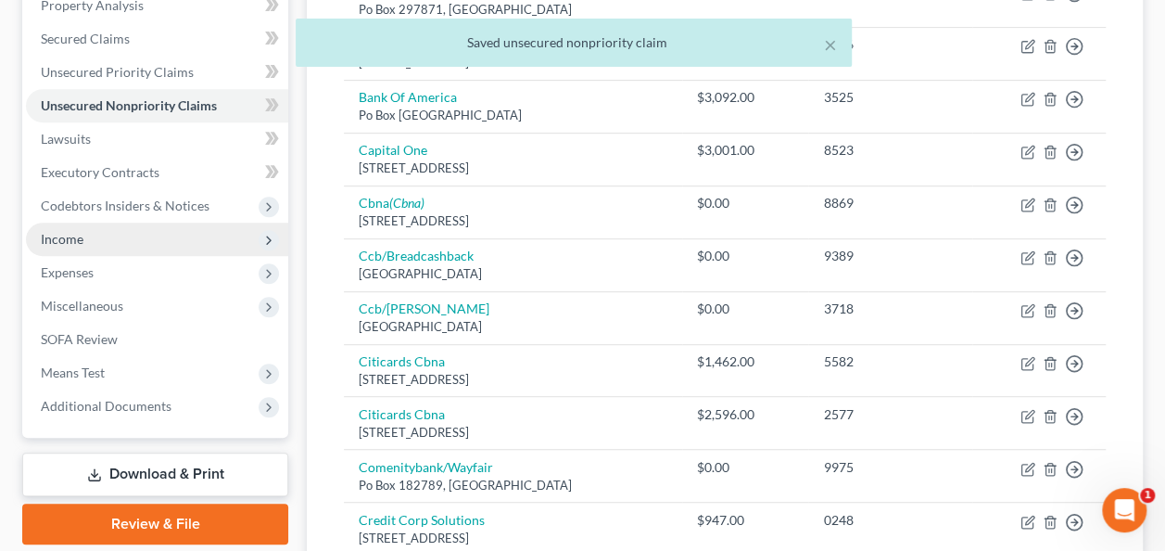
click at [127, 247] on span "Income" at bounding box center [157, 238] width 262 height 33
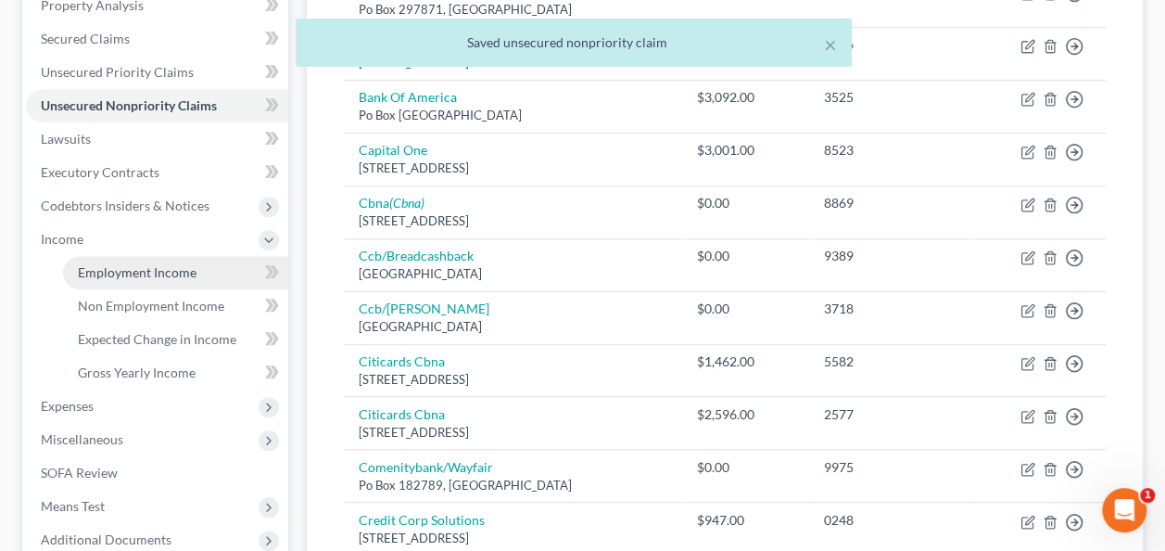
click at [122, 267] on span "Employment Income" at bounding box center [137, 272] width 119 height 16
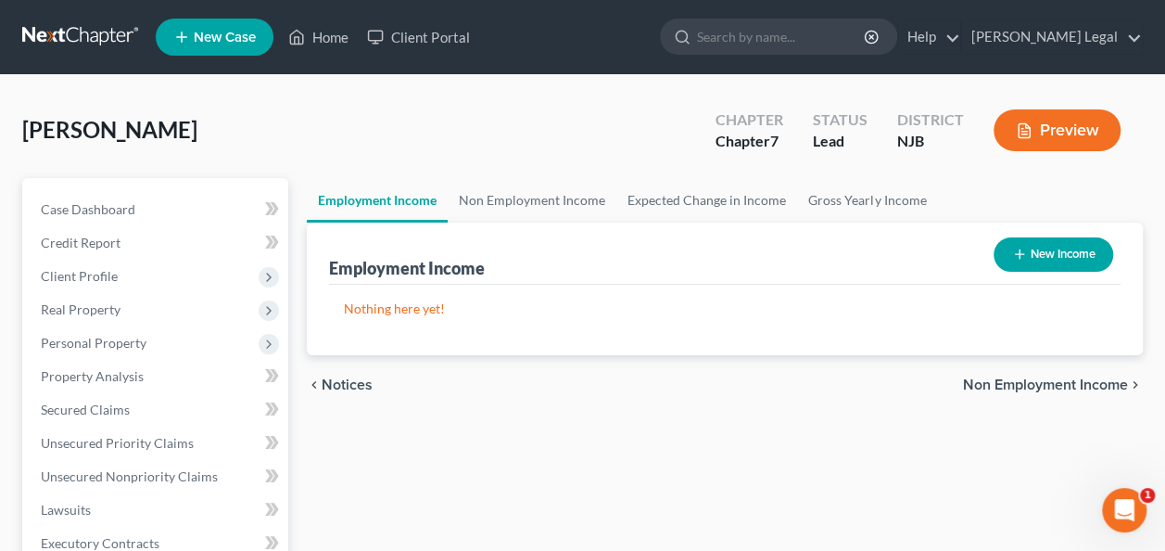
click at [1008, 250] on button "New Income" at bounding box center [1054, 254] width 120 height 34
select select "0"
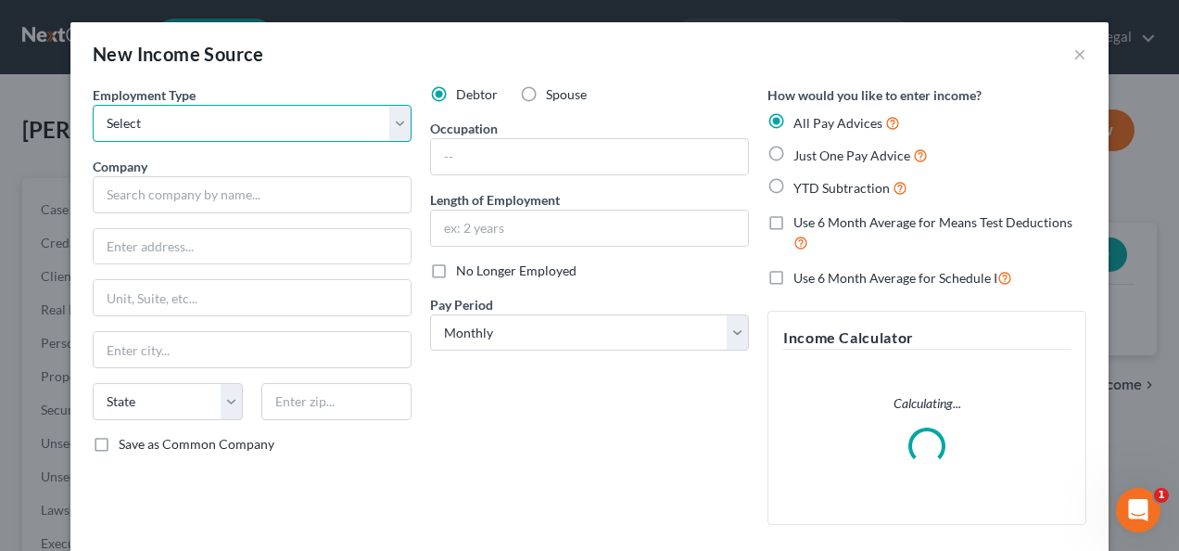
click at [211, 122] on select "Select Full or [DEMOGRAPHIC_DATA] Employment Self Employment" at bounding box center [252, 123] width 319 height 37
select select "0"
click at [93, 105] on select "Select Full or [DEMOGRAPHIC_DATA] Employment Self Employment" at bounding box center [252, 123] width 319 height 37
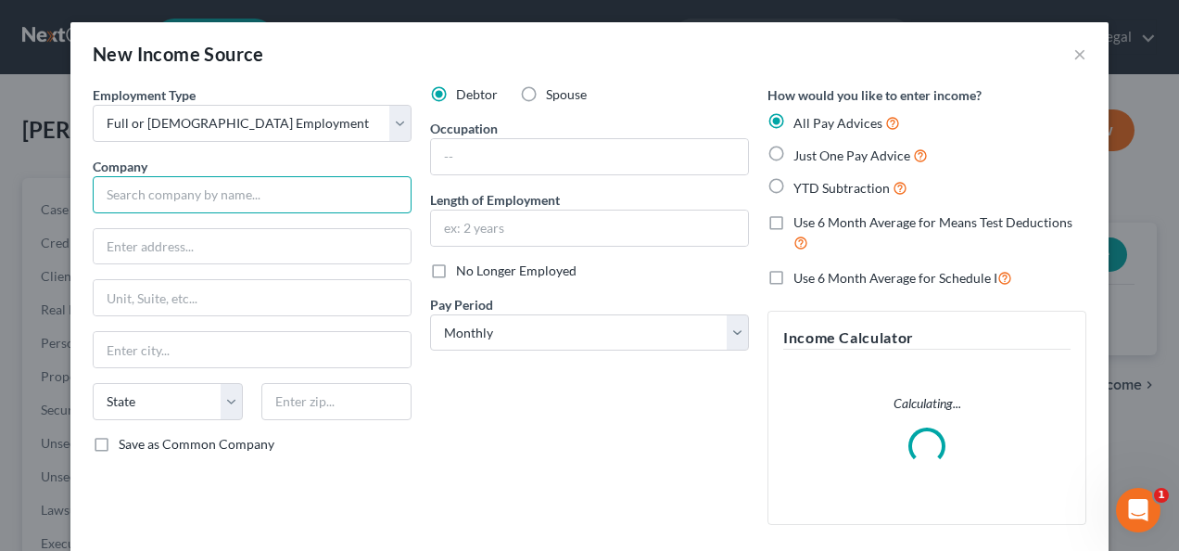
click at [217, 195] on input "text" at bounding box center [252, 194] width 319 height 37
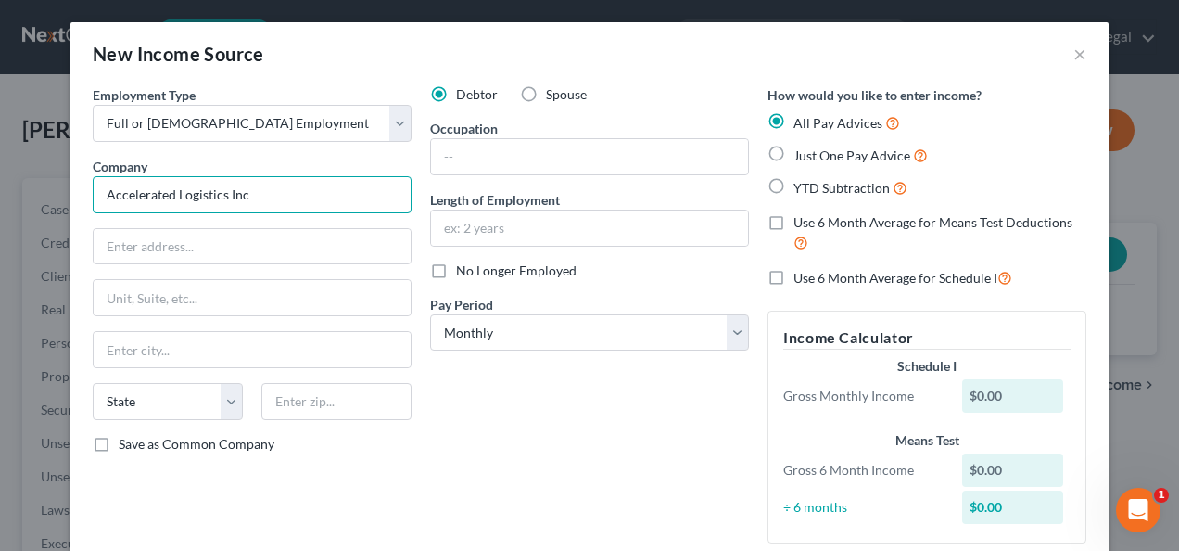
drag, startPoint x: 252, startPoint y: 196, endPoint x: 222, endPoint y: 191, distance: 30.2
click at [222, 191] on input "Accelerated Logistics Inc" at bounding box center [252, 194] width 319 height 37
type input "Accelerated Logistics Corp"
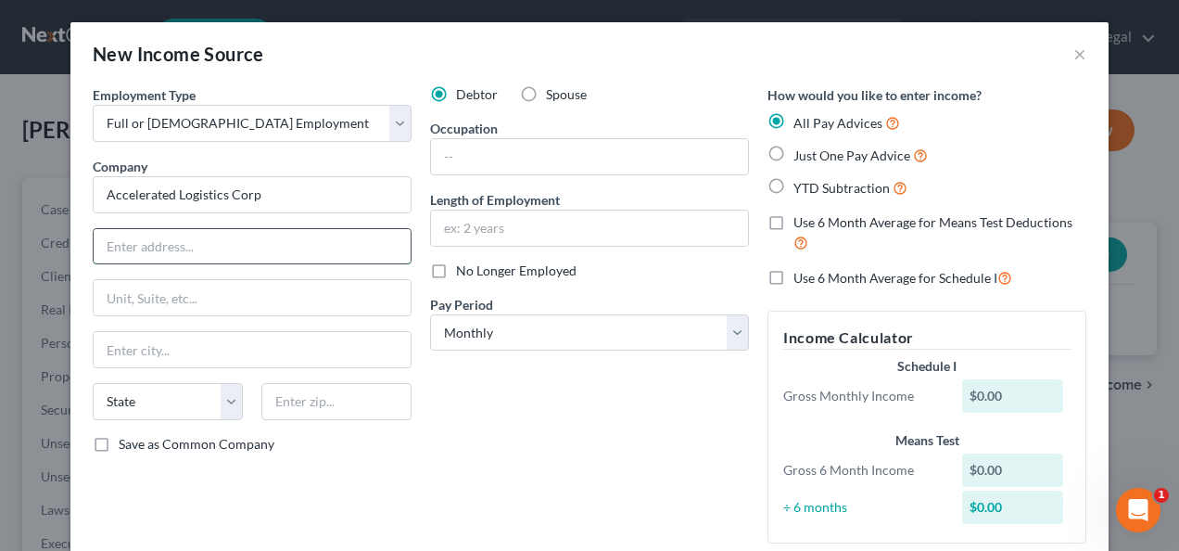
click at [287, 252] on input "text" at bounding box center [252, 246] width 317 height 35
type input "[STREET_ADDRESS]"
click at [340, 397] on input "text" at bounding box center [336, 401] width 150 height 37
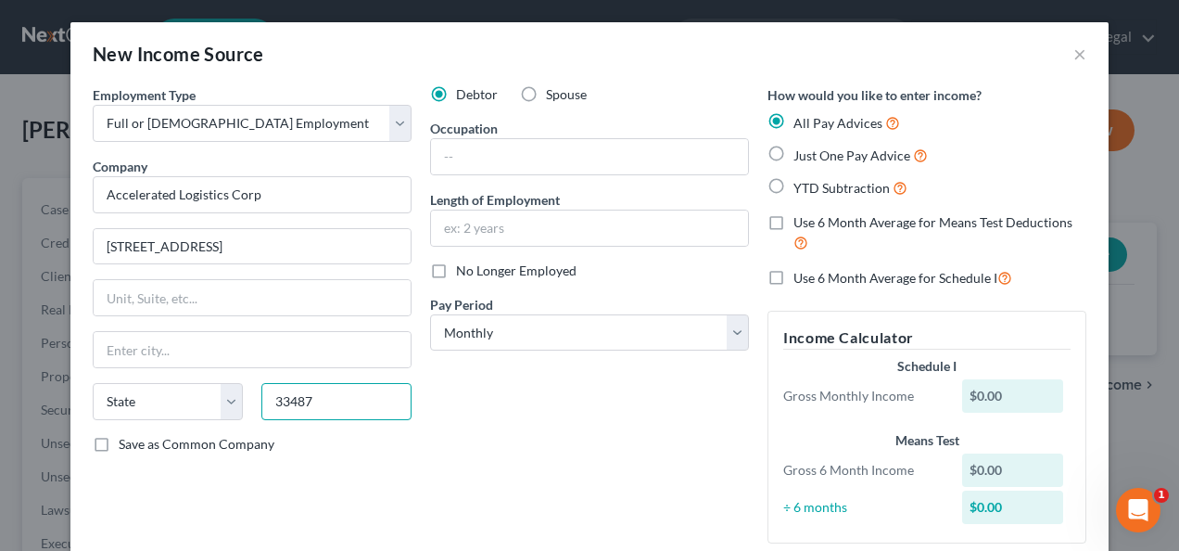
type input "33487"
type input "Boca Raton"
select select "9"
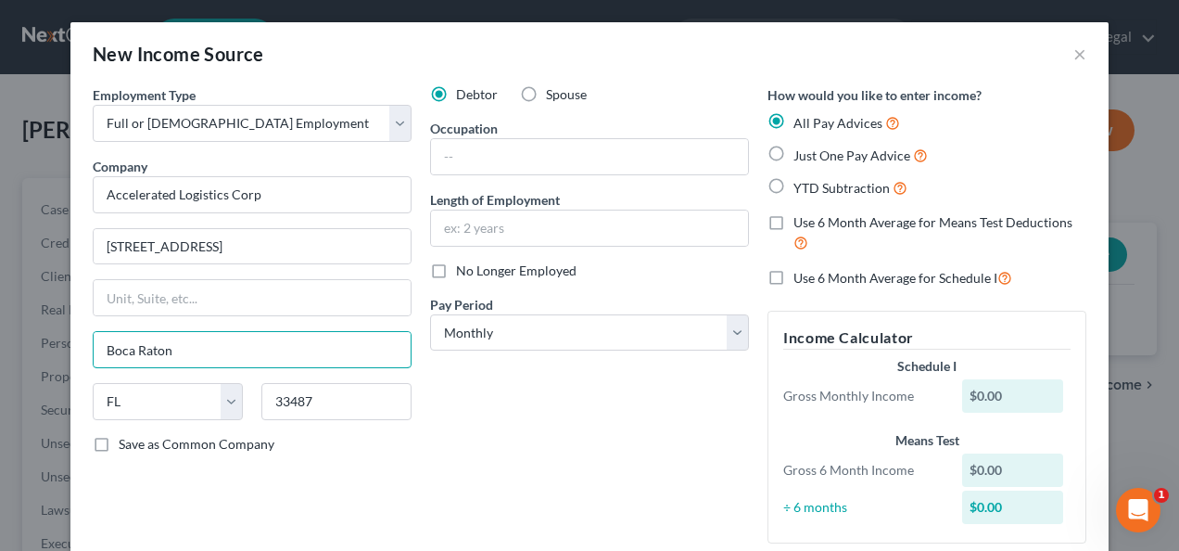
drag, startPoint x: 219, startPoint y: 361, endPoint x: 83, endPoint y: 358, distance: 135.4
click at [127, 341] on input "[GEOGRAPHIC_DATA]" at bounding box center [252, 349] width 317 height 35
type input "[GEOGRAPHIC_DATA]"
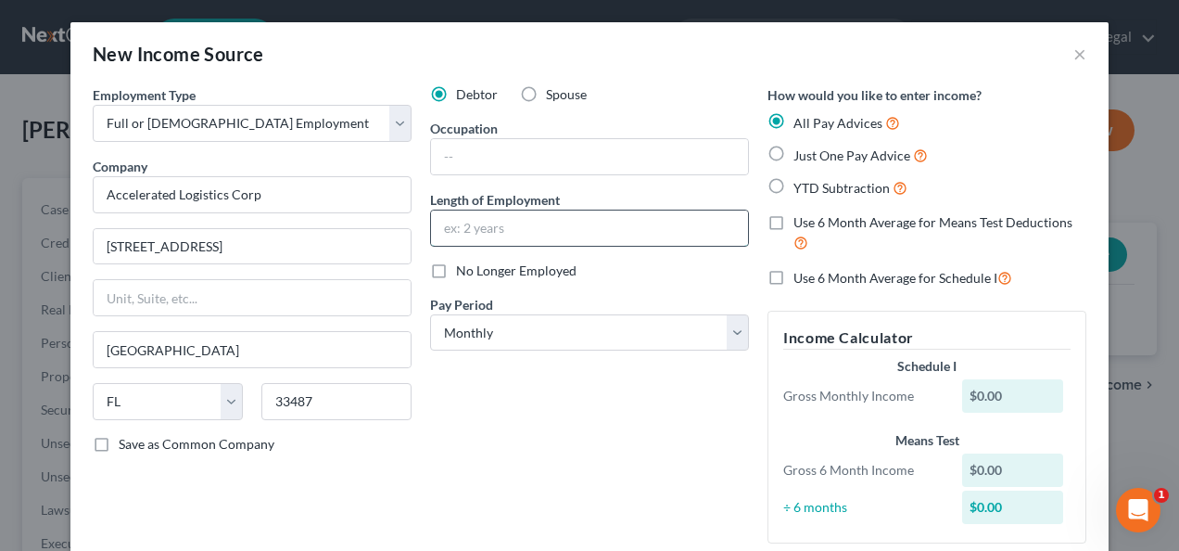
click at [530, 213] on input "text" at bounding box center [589, 227] width 317 height 35
click at [509, 163] on input "text" at bounding box center [589, 156] width 317 height 35
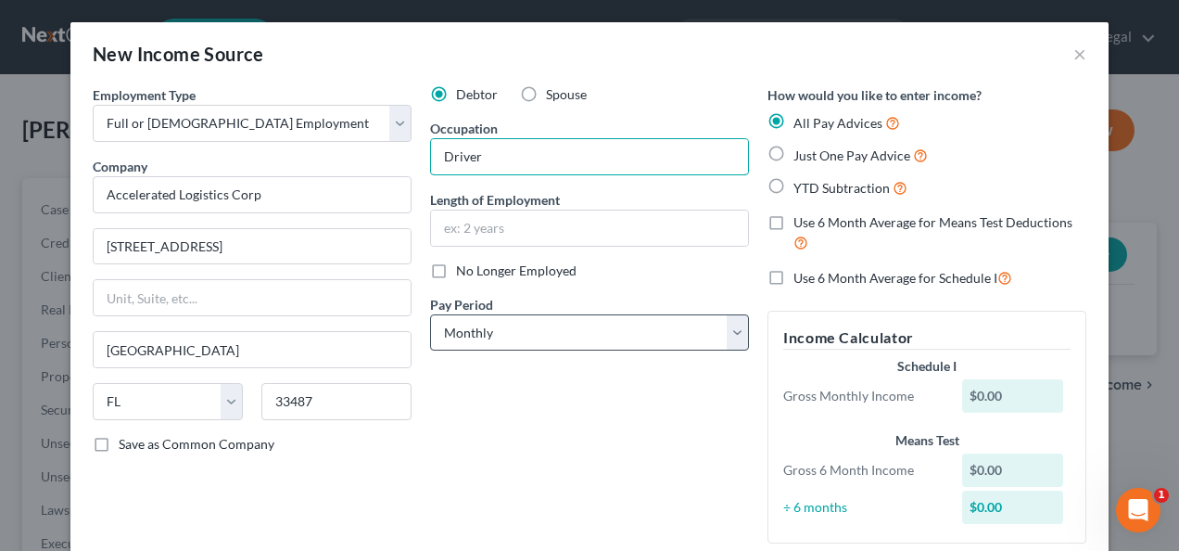
type input "Driver"
click at [529, 330] on select "Select Monthly Twice Monthly Every Other Week Weekly" at bounding box center [589, 332] width 319 height 37
select select "3"
click at [430, 314] on select "Select Monthly Twice Monthly Every Other Week Weekly" at bounding box center [589, 332] width 319 height 37
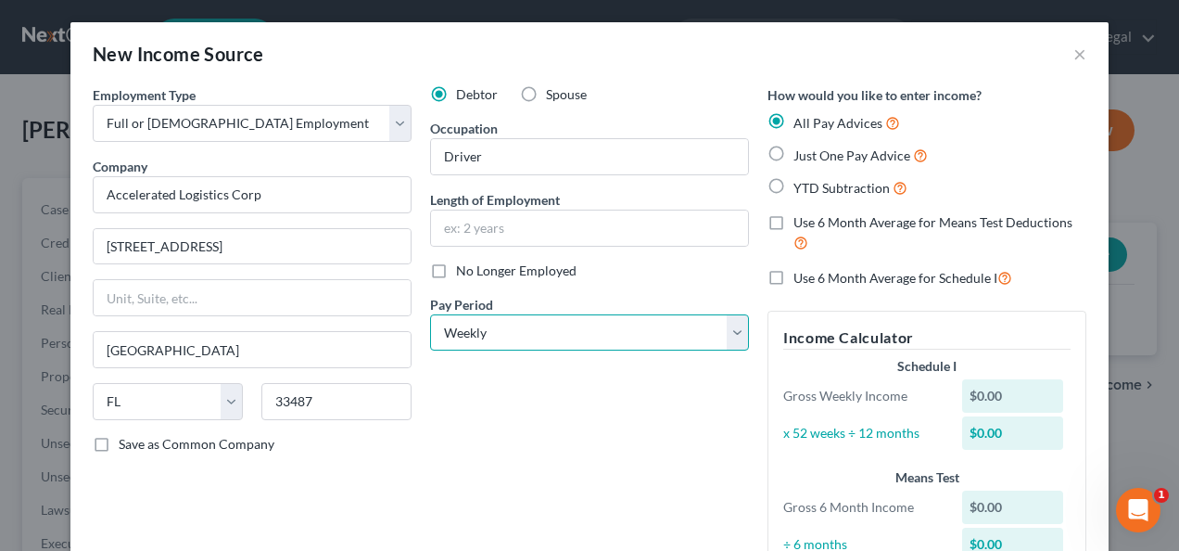
click at [512, 317] on select "Select Monthly Twice Monthly Every Other Week Weekly" at bounding box center [589, 332] width 319 height 37
click at [507, 320] on select "Select Monthly Twice Monthly Every Other Week Weekly" at bounding box center [589, 332] width 319 height 37
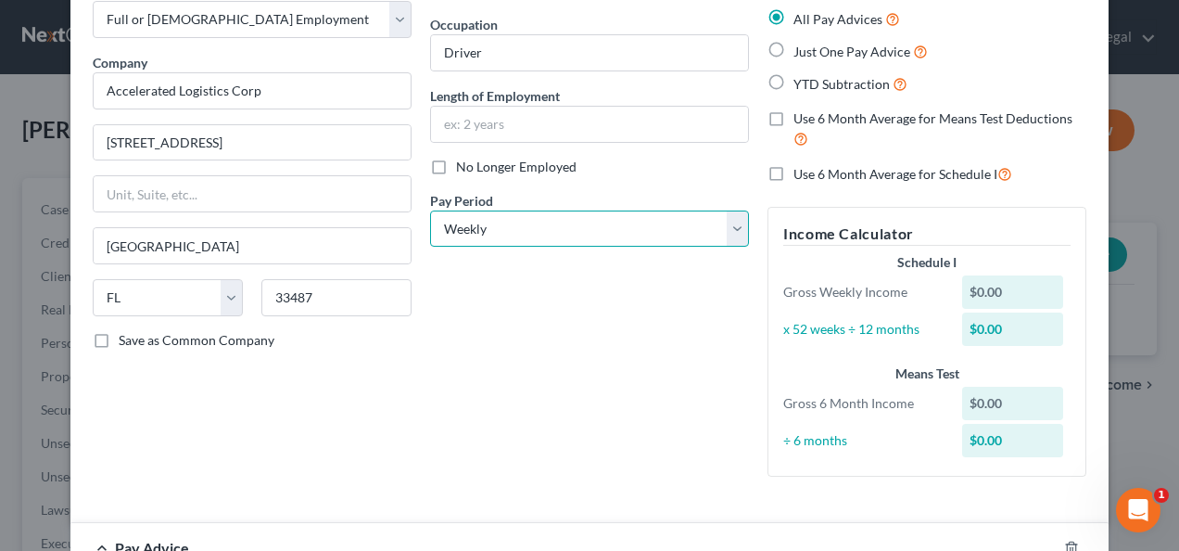
scroll to position [278, 0]
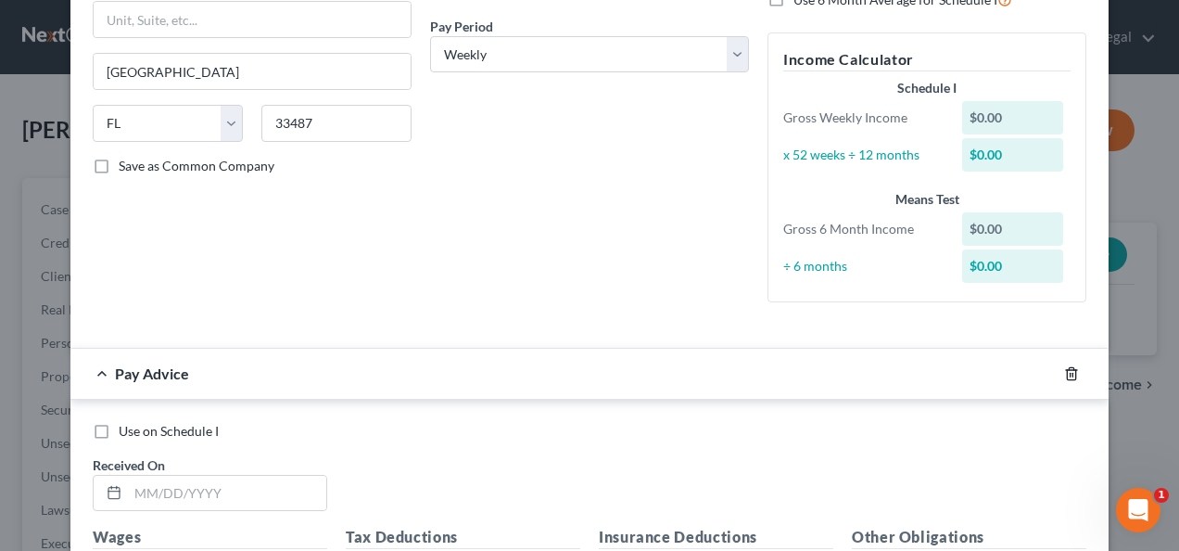
click at [1071, 374] on line "button" at bounding box center [1071, 375] width 0 height 4
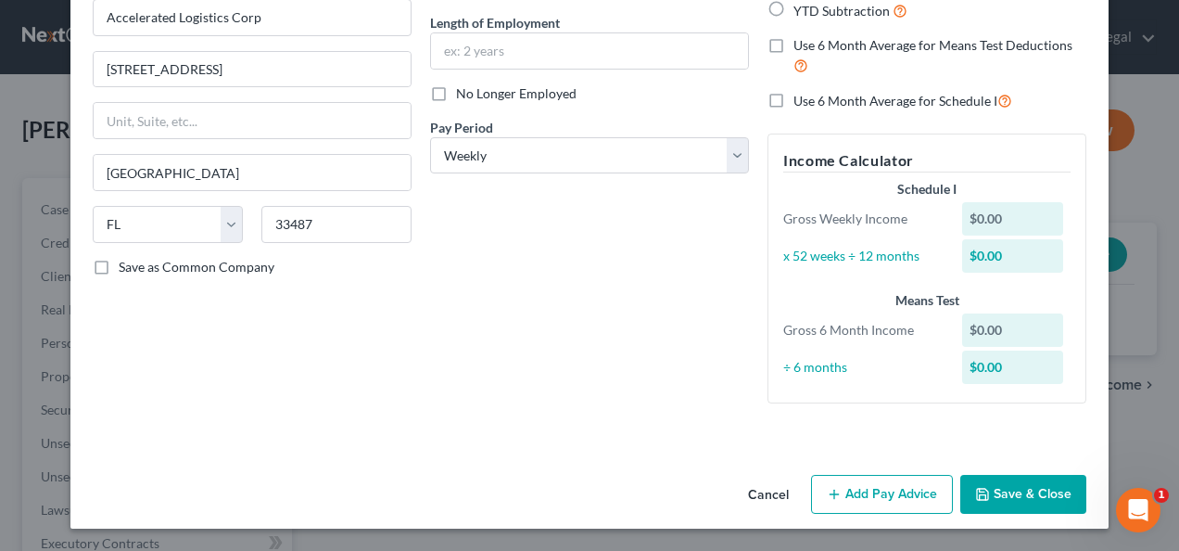
scroll to position [176, 0]
click at [1032, 489] on button "Save & Close" at bounding box center [1023, 494] width 126 height 39
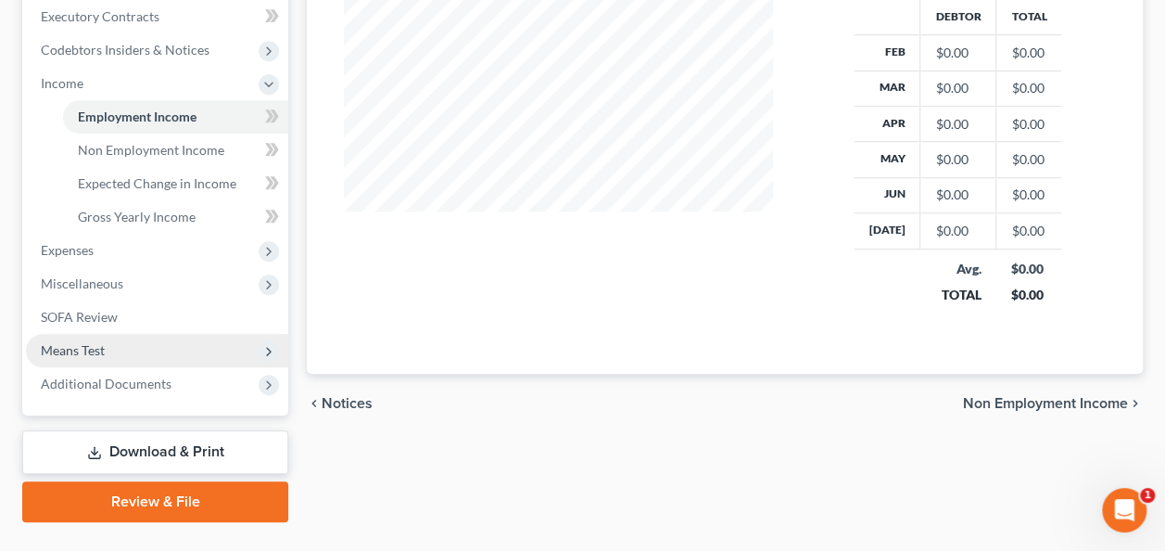
scroll to position [556, 0]
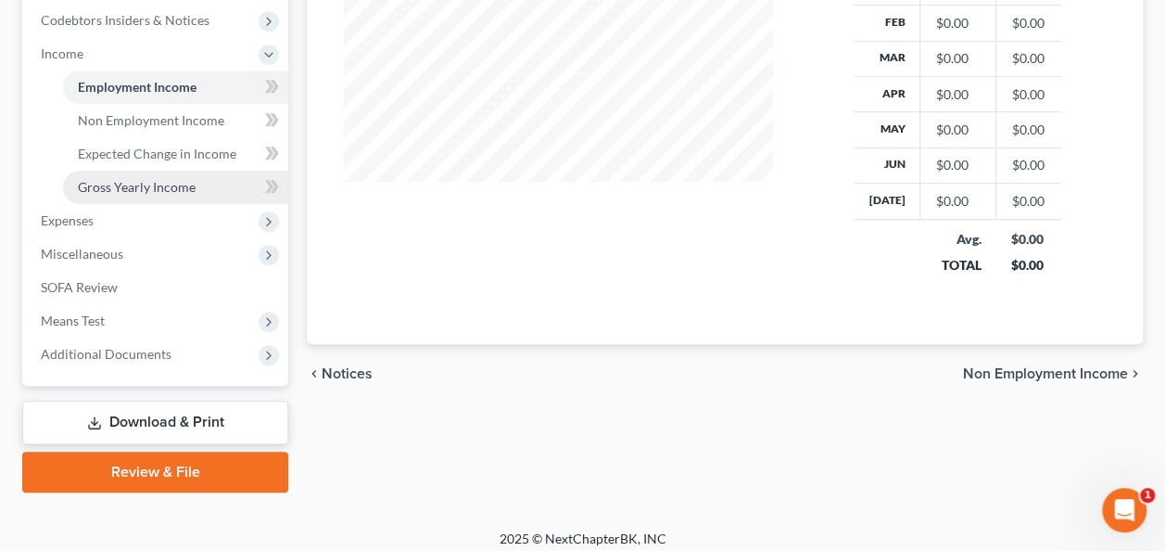
click at [152, 196] on link "Gross Yearly Income" at bounding box center [175, 187] width 225 height 33
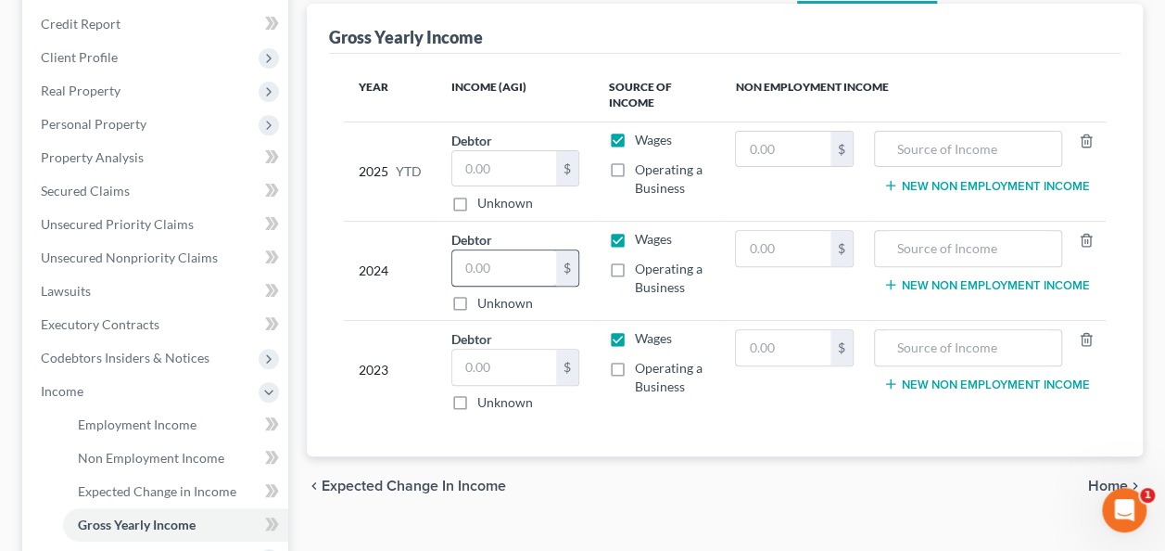
scroll to position [247, 0]
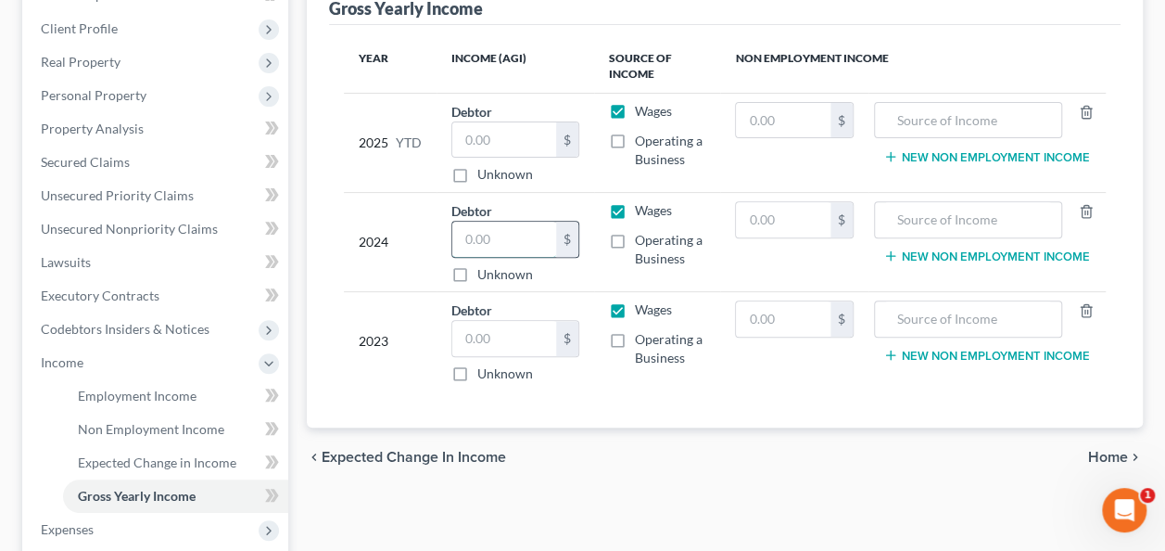
click at [490, 230] on input "text" at bounding box center [504, 239] width 104 height 35
type input "37,627.00"
click at [517, 345] on input "text" at bounding box center [504, 338] width 104 height 35
click at [514, 345] on input "text" at bounding box center [504, 338] width 104 height 35
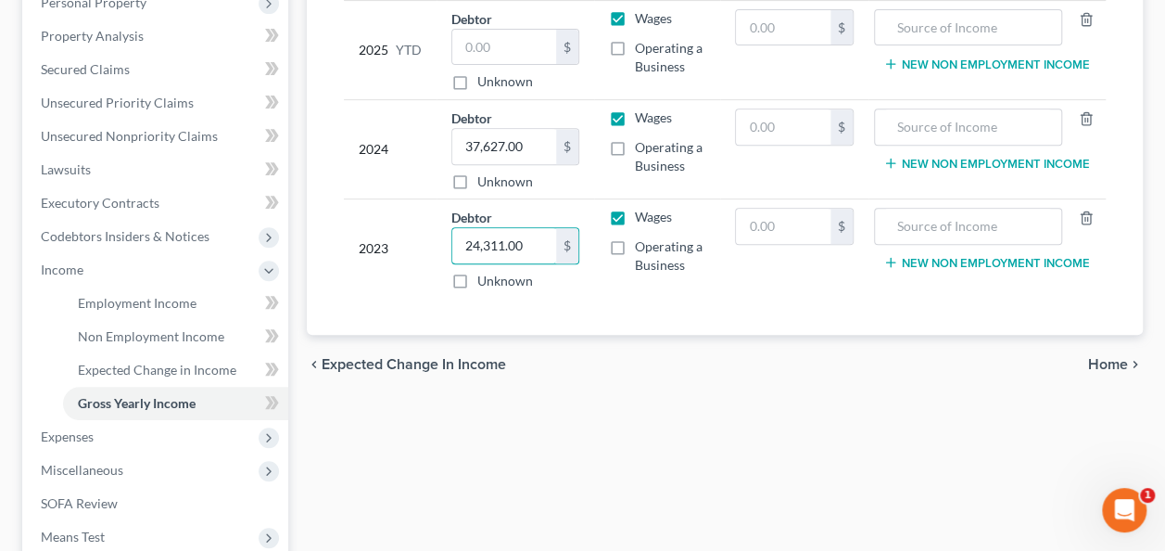
type input "24,311.00"
click at [1122, 357] on span "Home" at bounding box center [1108, 364] width 40 height 15
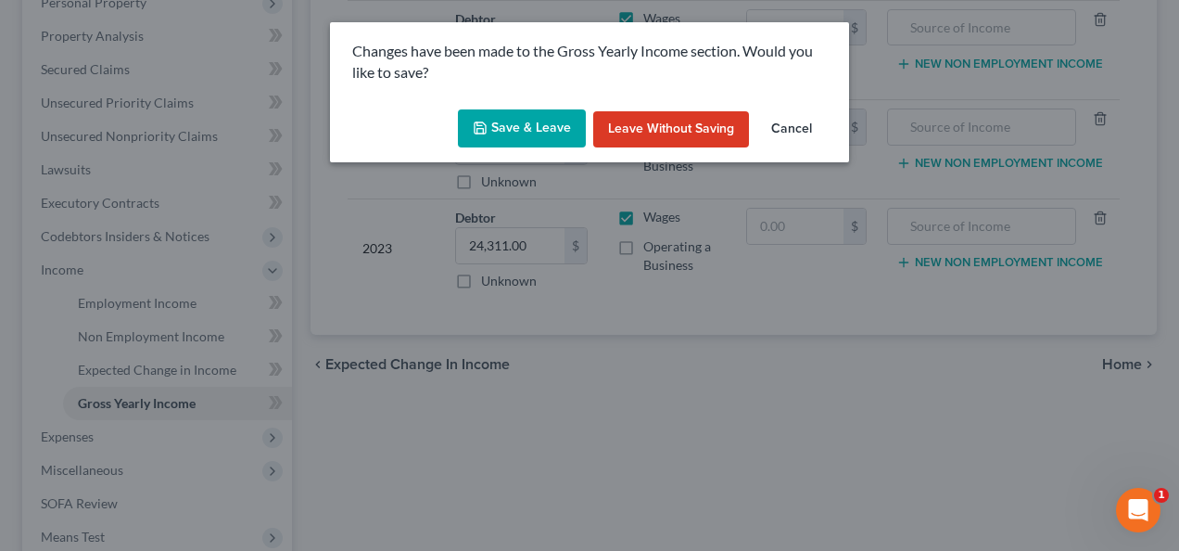
click at [547, 134] on button "Save & Leave" at bounding box center [522, 128] width 128 height 39
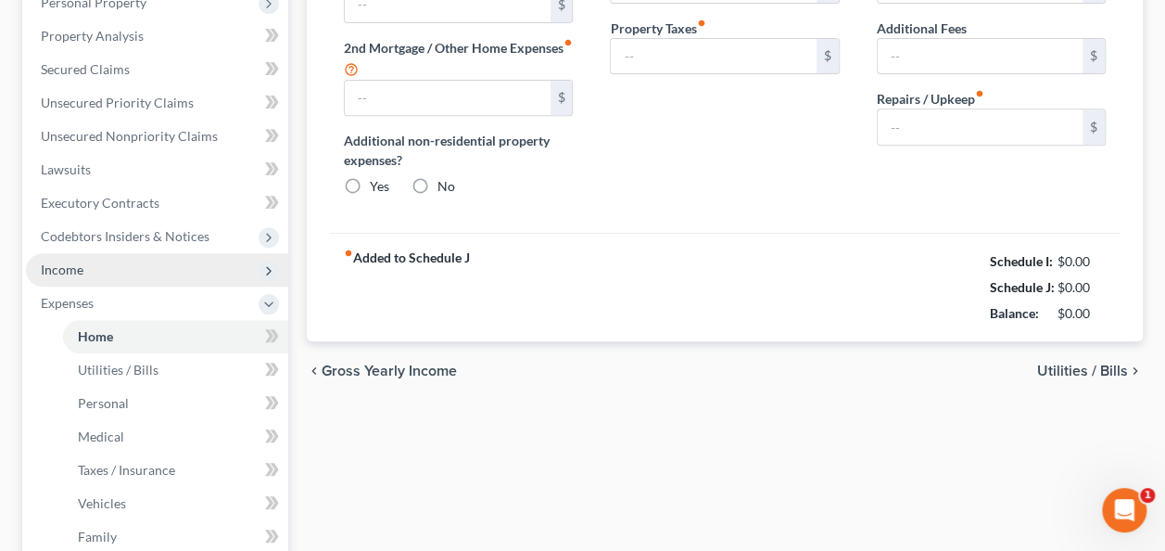
type input "0.00"
radio input "true"
type input "0.00"
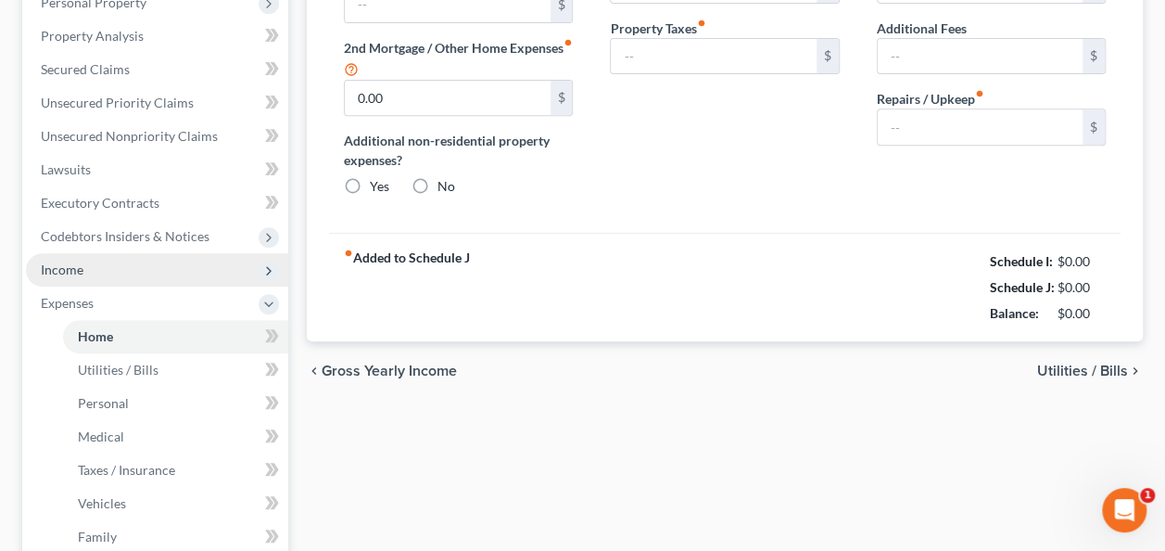
type input "0.00"
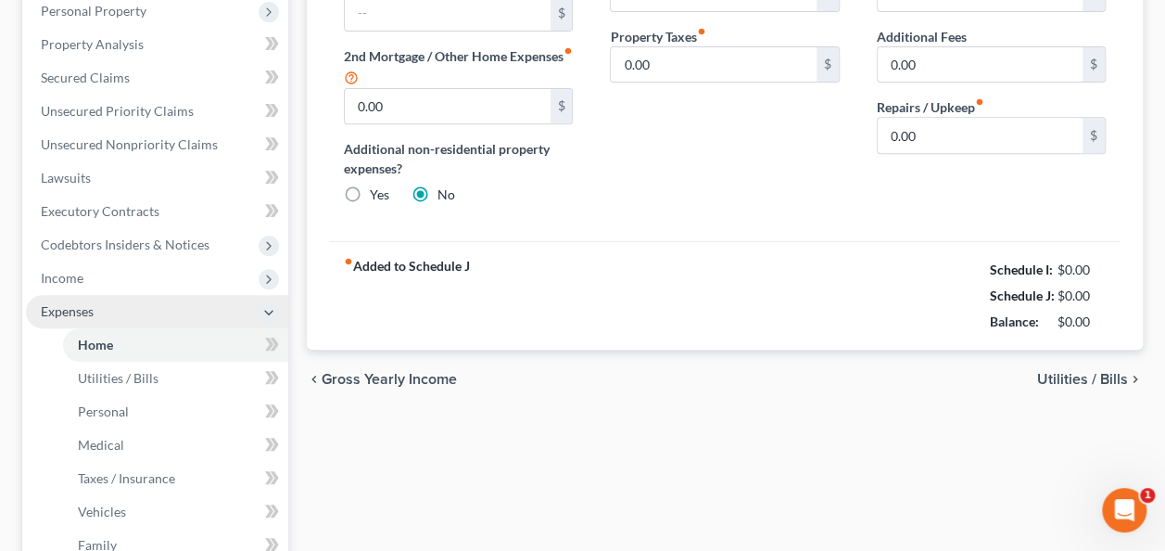
scroll to position [371, 0]
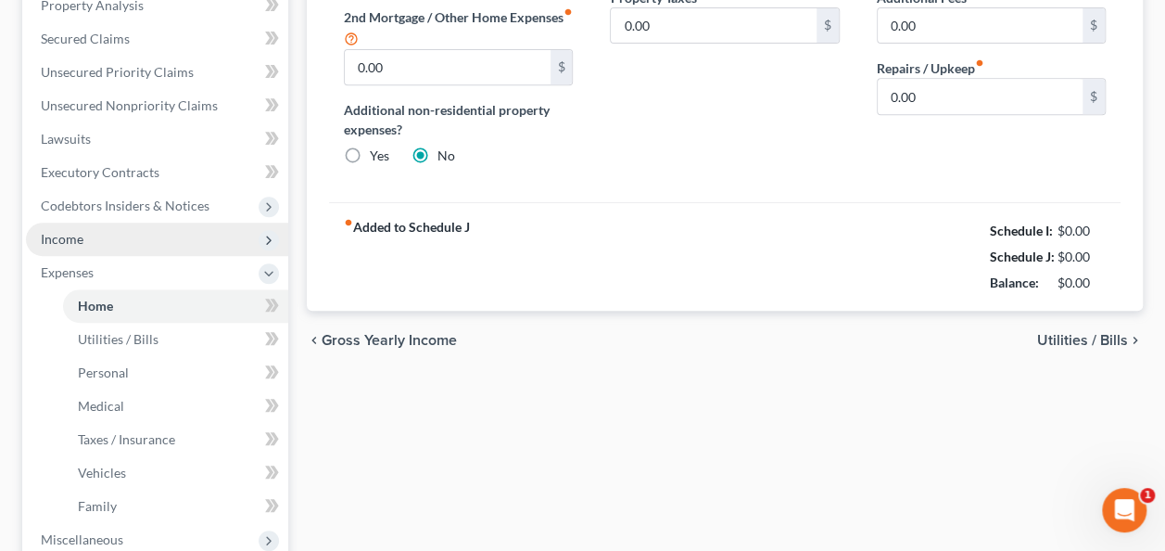
click at [87, 245] on span "Income" at bounding box center [157, 238] width 262 height 33
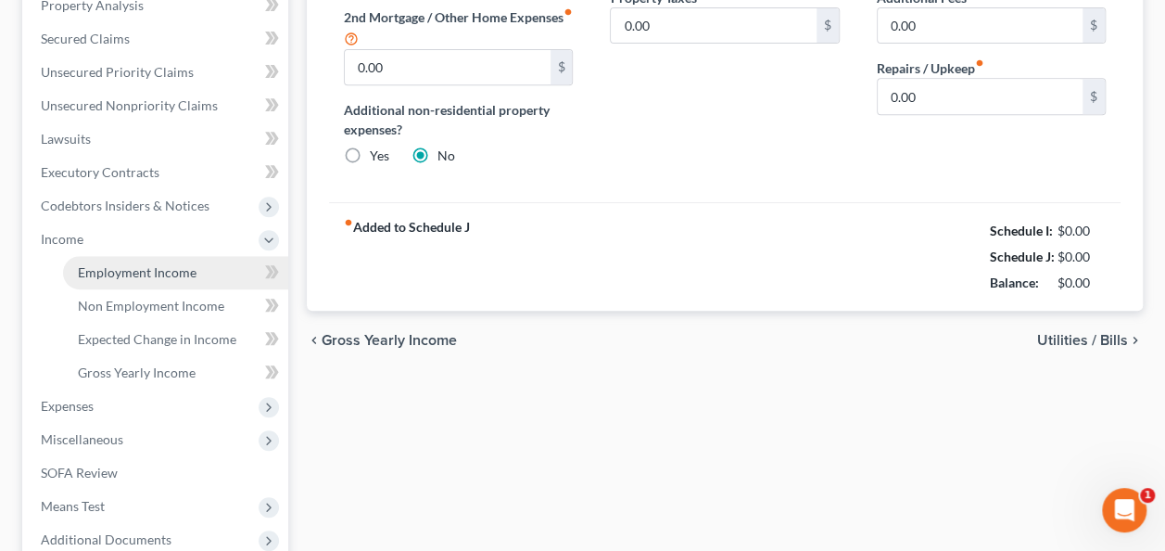
click at [81, 268] on span "Employment Income" at bounding box center [137, 272] width 119 height 16
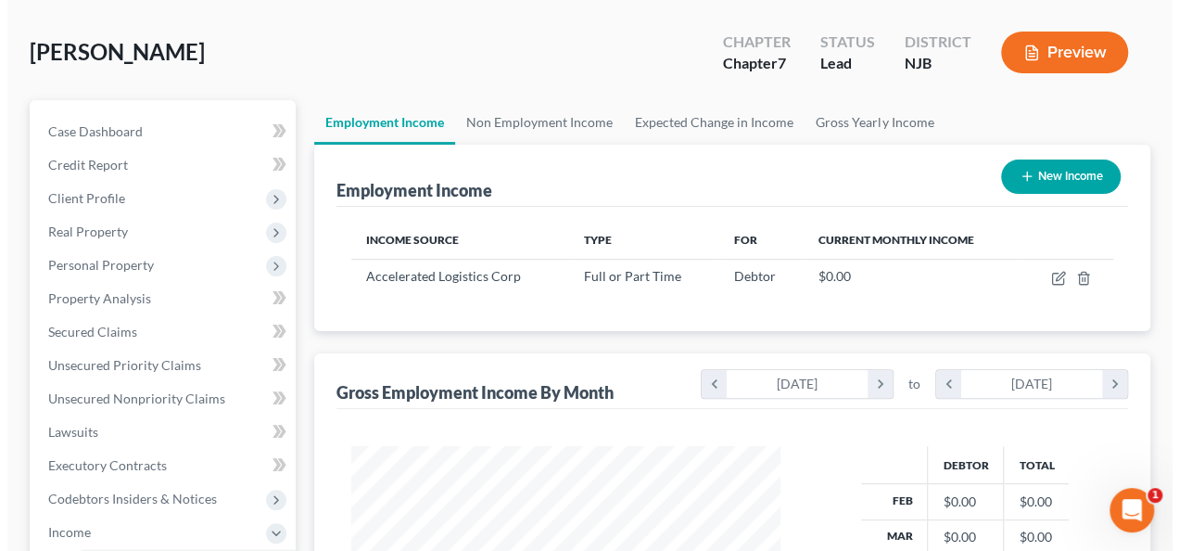
scroll to position [185, 0]
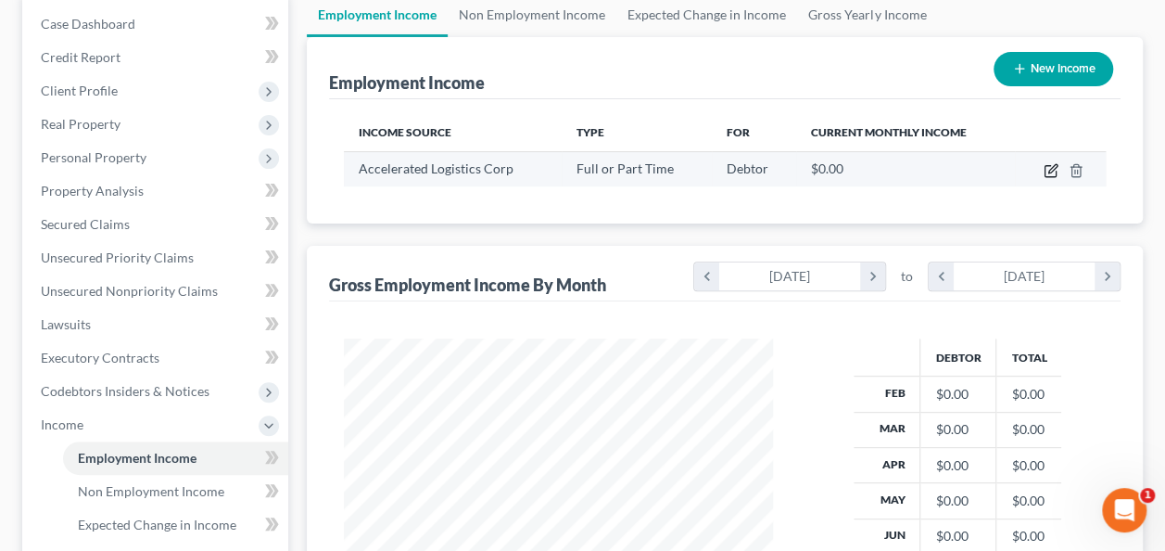
click at [1048, 169] on icon "button" at bounding box center [1051, 170] width 15 height 15
select select "0"
select select "9"
select select "3"
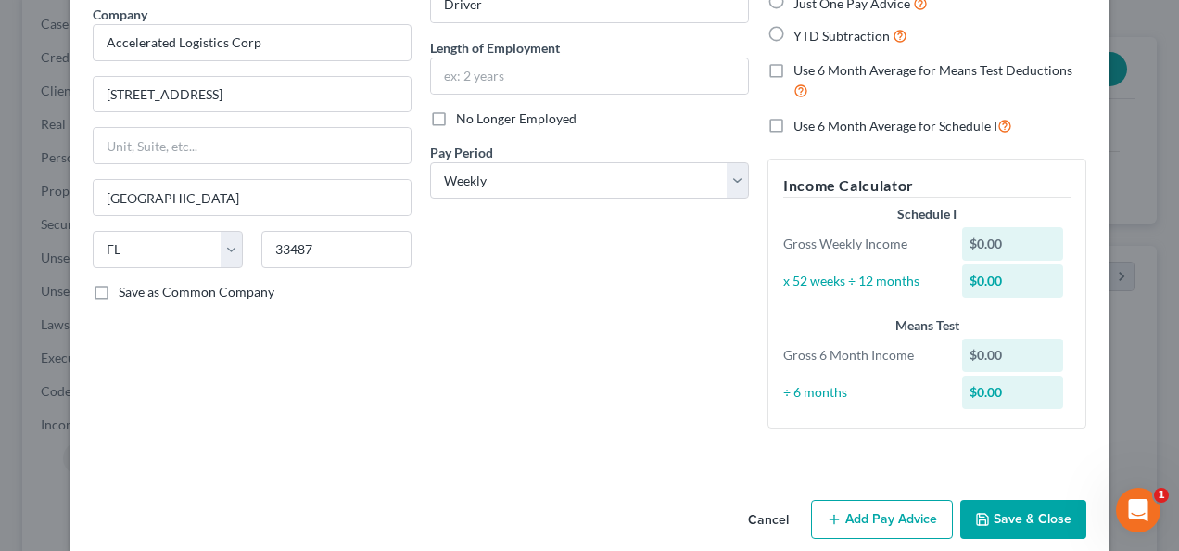
scroll to position [176, 0]
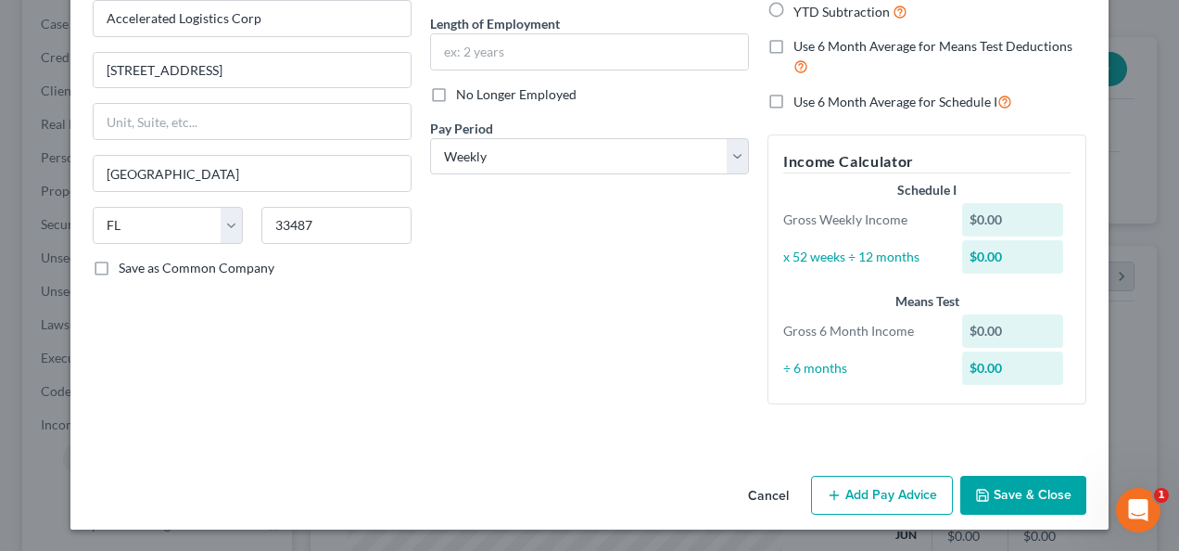
click at [853, 491] on button "Add Pay Advice" at bounding box center [882, 494] width 142 height 39
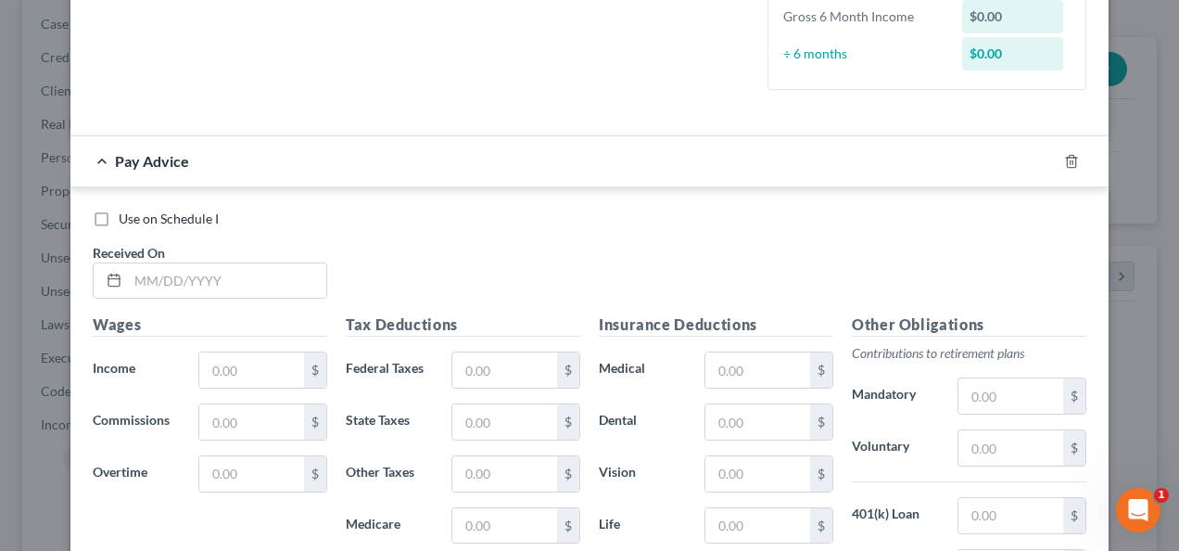
scroll to position [547, 0]
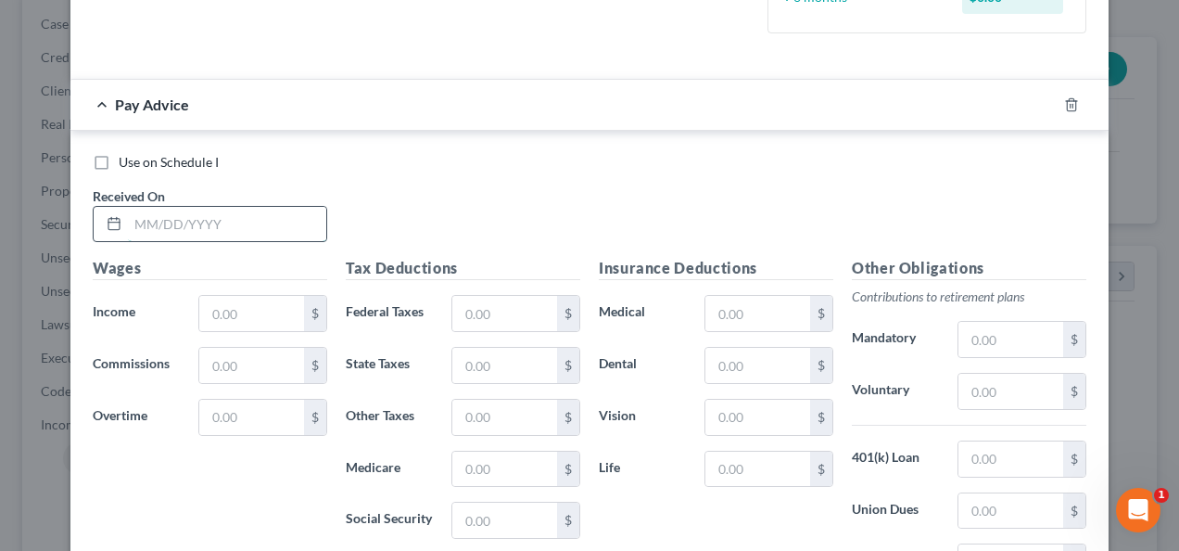
click at [263, 224] on input "text" at bounding box center [227, 224] width 198 height 35
type input "[DATE]"
click at [254, 311] on input "text" at bounding box center [251, 313] width 105 height 35
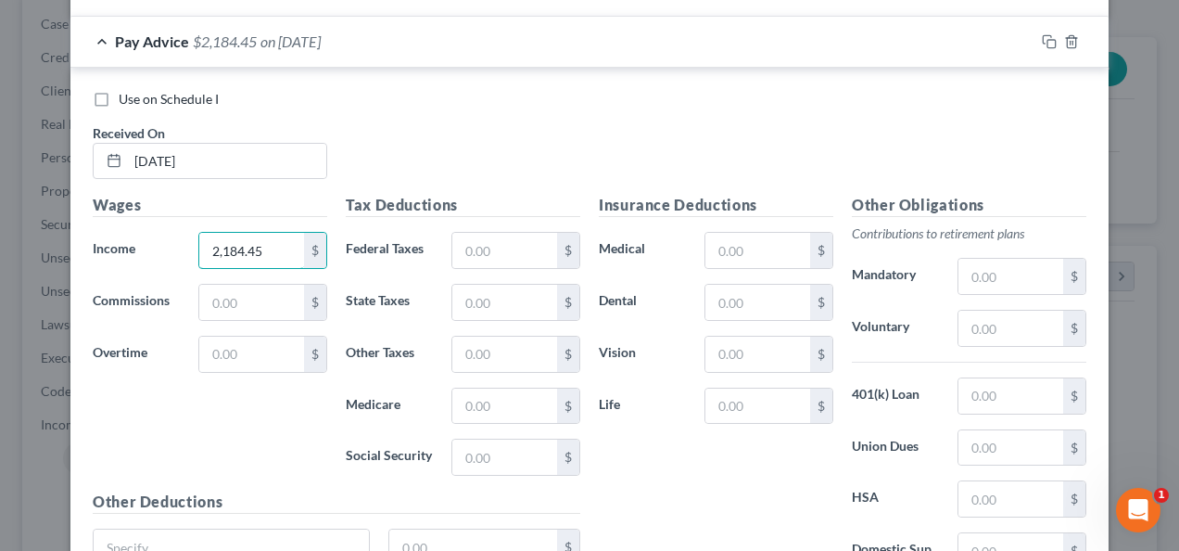
scroll to position [640, 0]
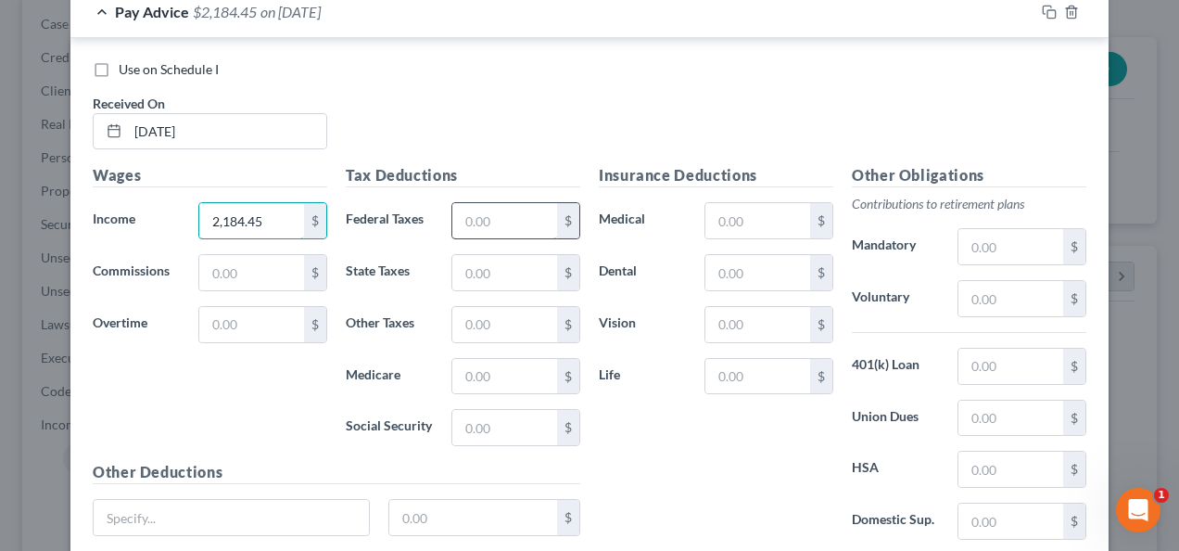
type input "2,184.45"
click at [516, 221] on input "text" at bounding box center [504, 220] width 105 height 35
type input "153.37"
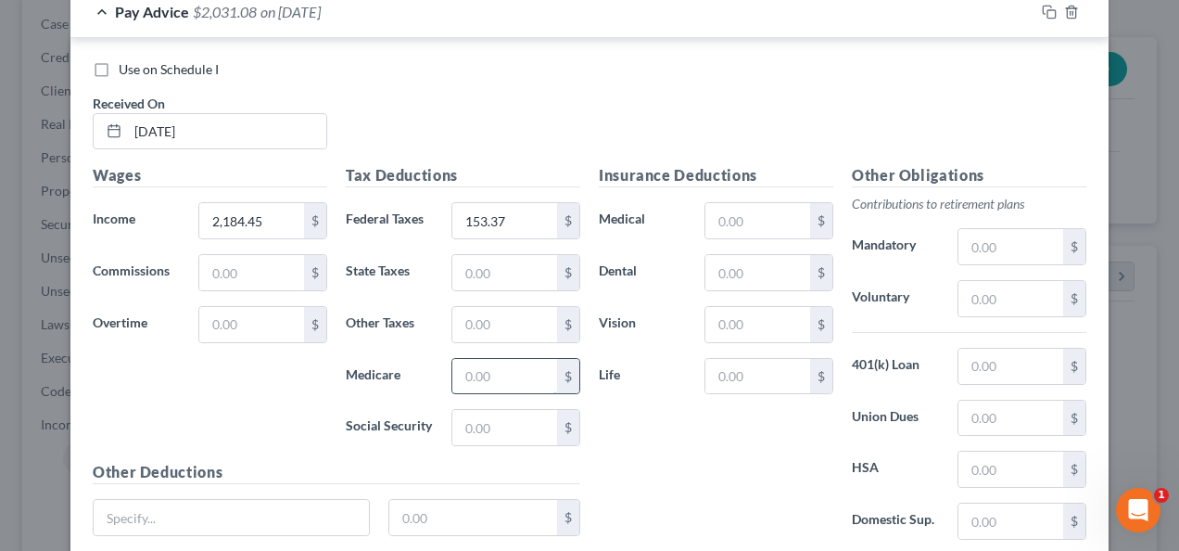
click at [498, 376] on input "text" at bounding box center [504, 376] width 105 height 35
type input "30.22"
click at [475, 421] on input "text" at bounding box center [504, 427] width 105 height 35
type input "129.23"
click at [481, 272] on input "text" at bounding box center [504, 272] width 105 height 35
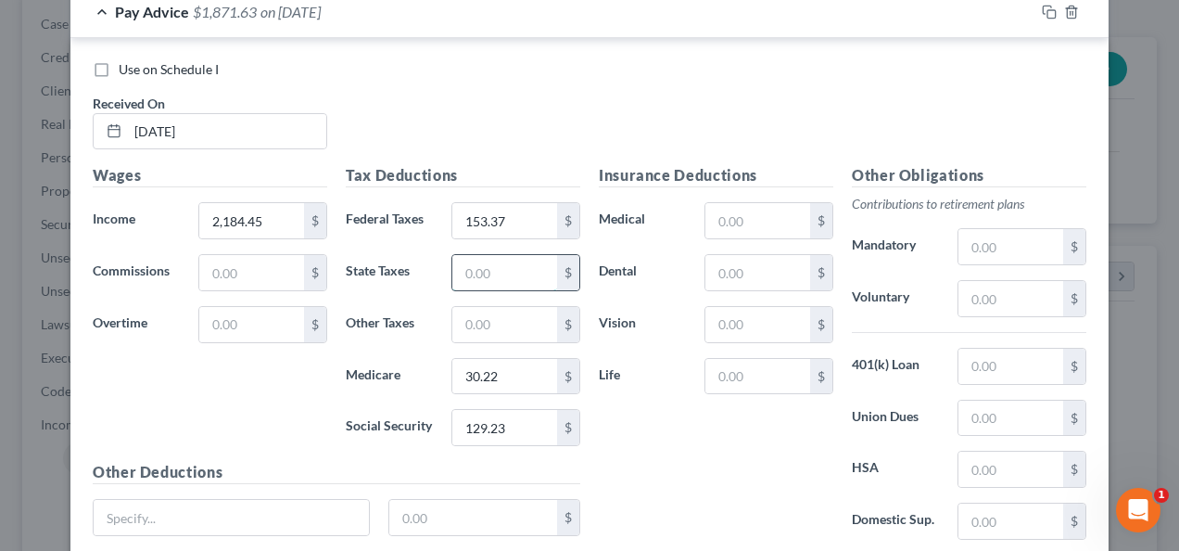
type input "2"
type input "36.51"
click at [467, 311] on input "text" at bounding box center [504, 324] width 105 height 35
type input "21.51"
click at [985, 358] on input "text" at bounding box center [1010, 365] width 105 height 35
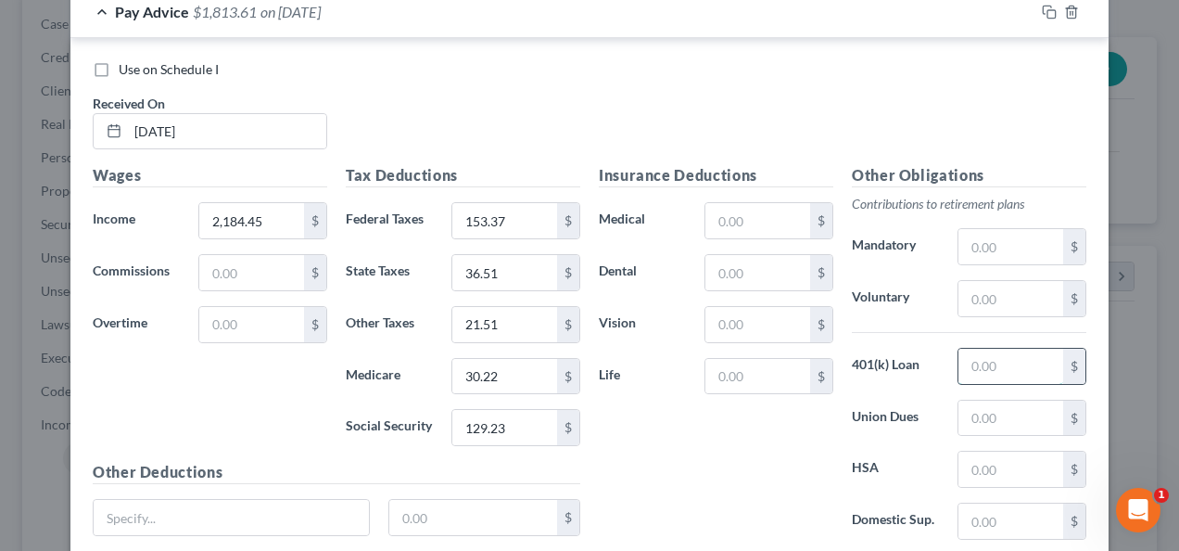
scroll to position [732, 0]
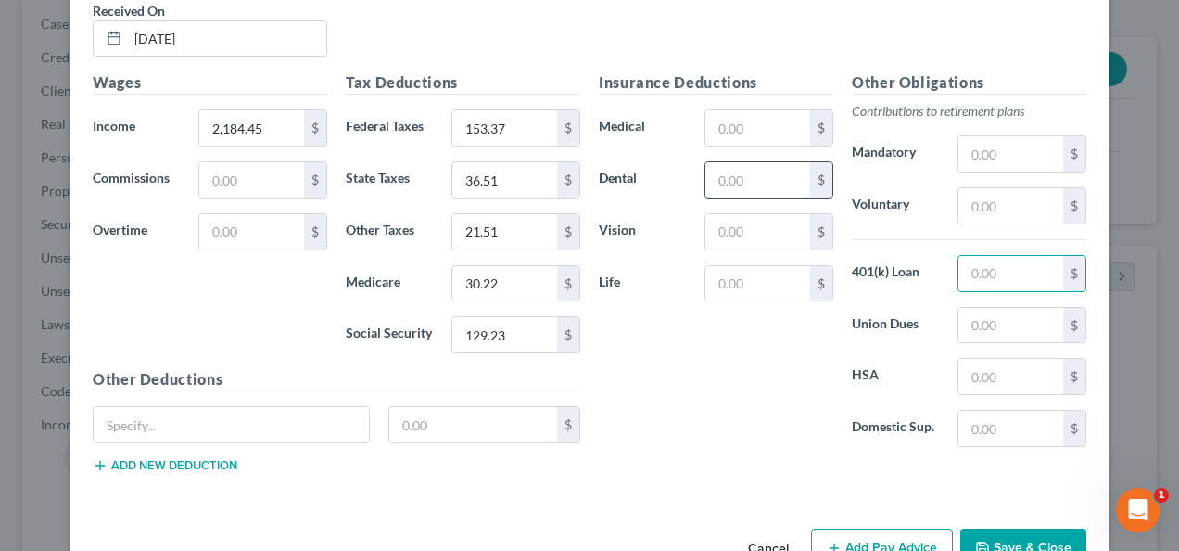
click at [756, 184] on input "text" at bounding box center [757, 179] width 105 height 35
type input "13.98"
click at [768, 128] on input "text" at bounding box center [757, 127] width 105 height 35
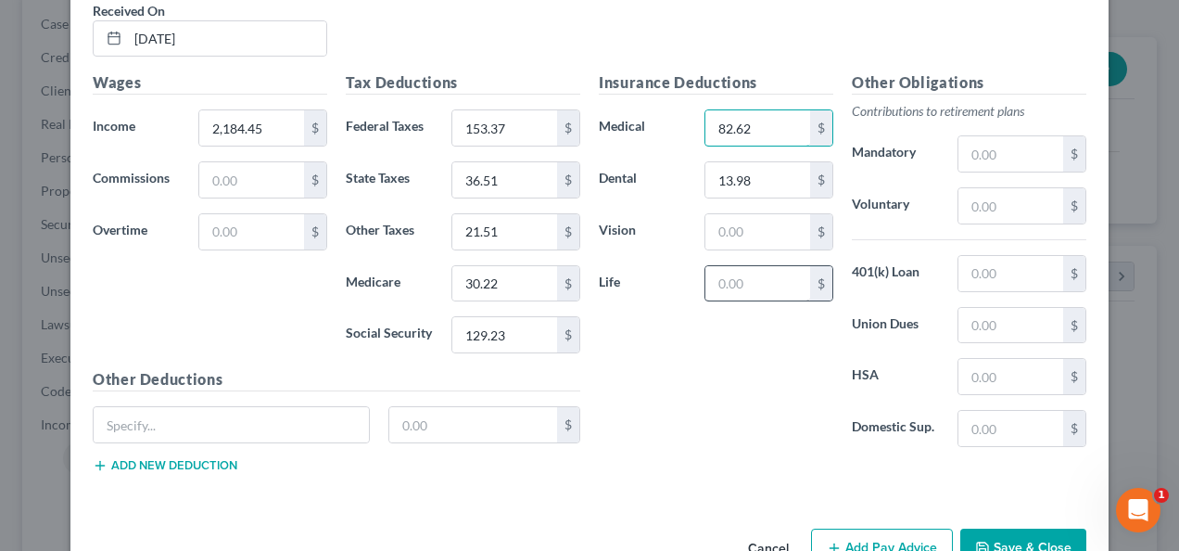
type input "82.62"
click at [738, 275] on input "text" at bounding box center [757, 283] width 105 height 35
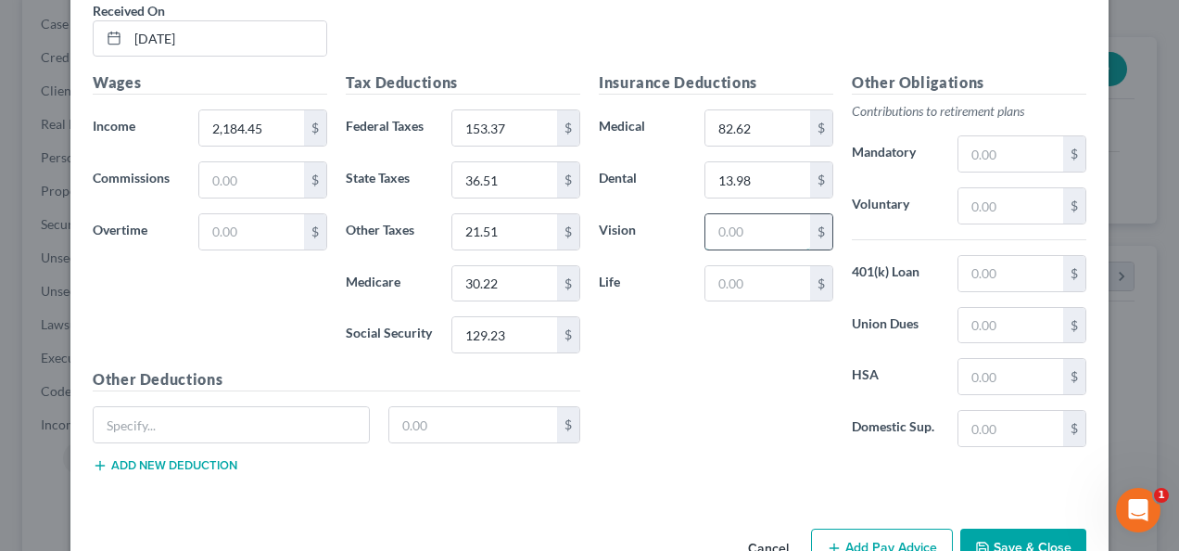
click at [740, 238] on input "text" at bounding box center [757, 231] width 105 height 35
type input "3.48"
click at [495, 419] on input "text" at bounding box center [473, 424] width 169 height 35
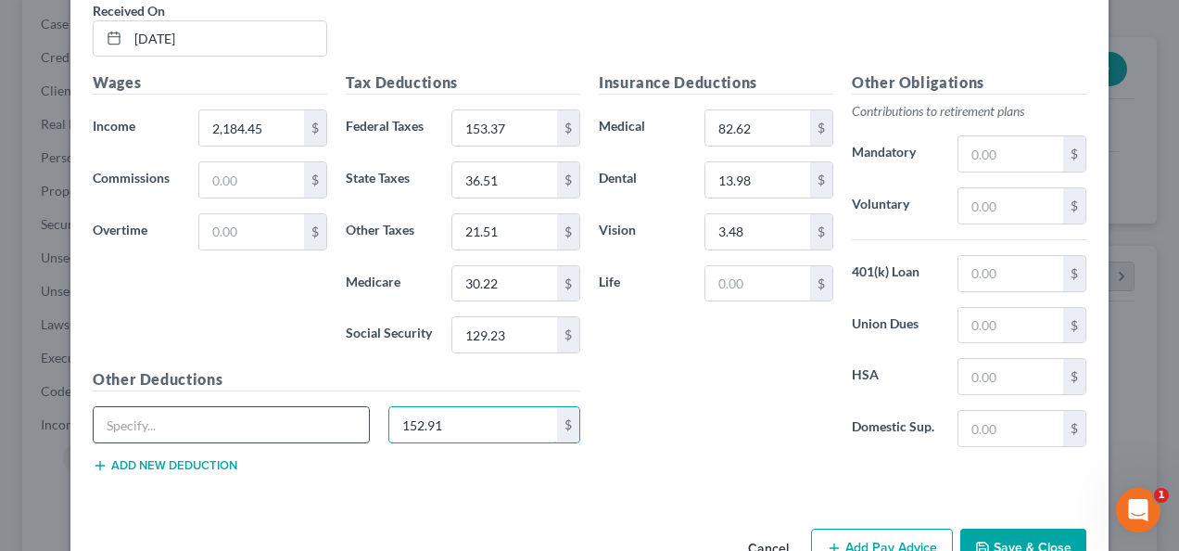
type input "152.91"
click at [298, 426] on input "text" at bounding box center [231, 424] width 275 height 35
drag, startPoint x: 157, startPoint y: 417, endPoint x: 116, endPoint y: 417, distance: 40.8
click at [83, 421] on div "401K" at bounding box center [231, 424] width 296 height 37
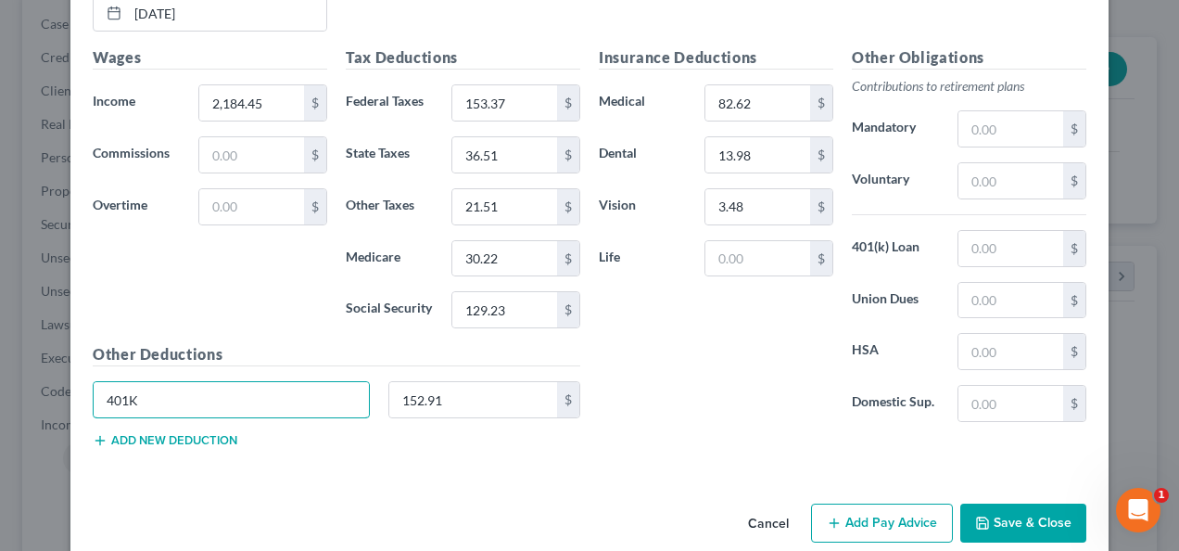
scroll to position [779, 0]
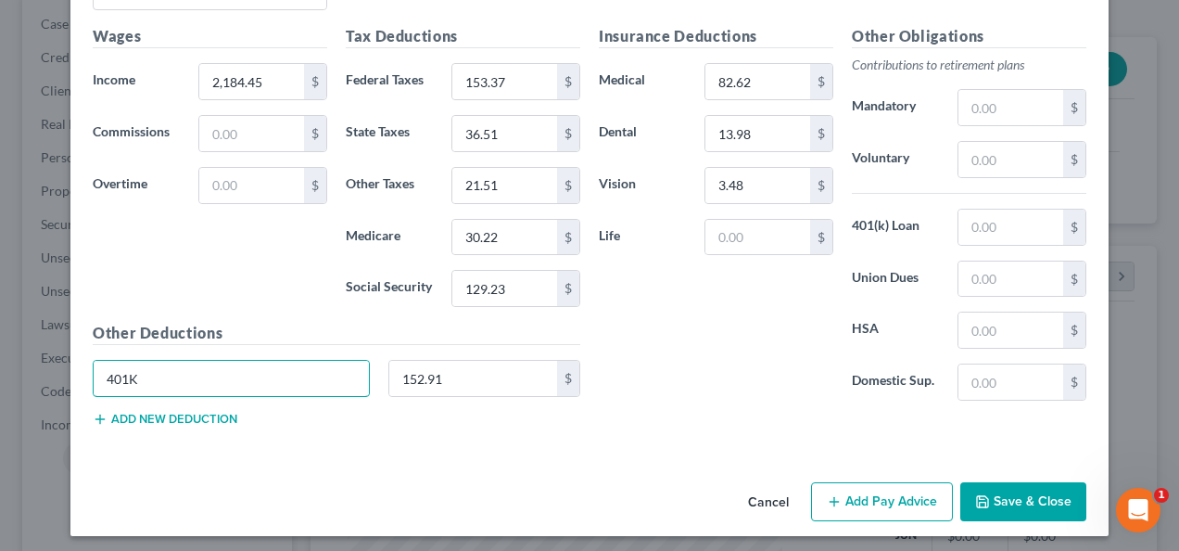
type input "401K"
click at [879, 488] on button "Add Pay Advice" at bounding box center [882, 501] width 142 height 39
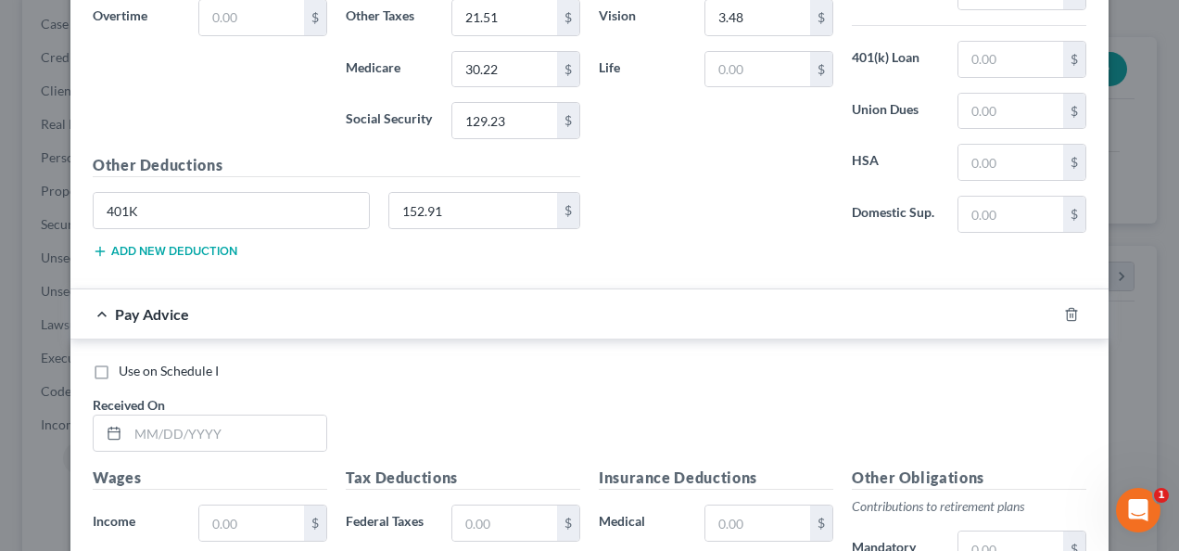
scroll to position [964, 0]
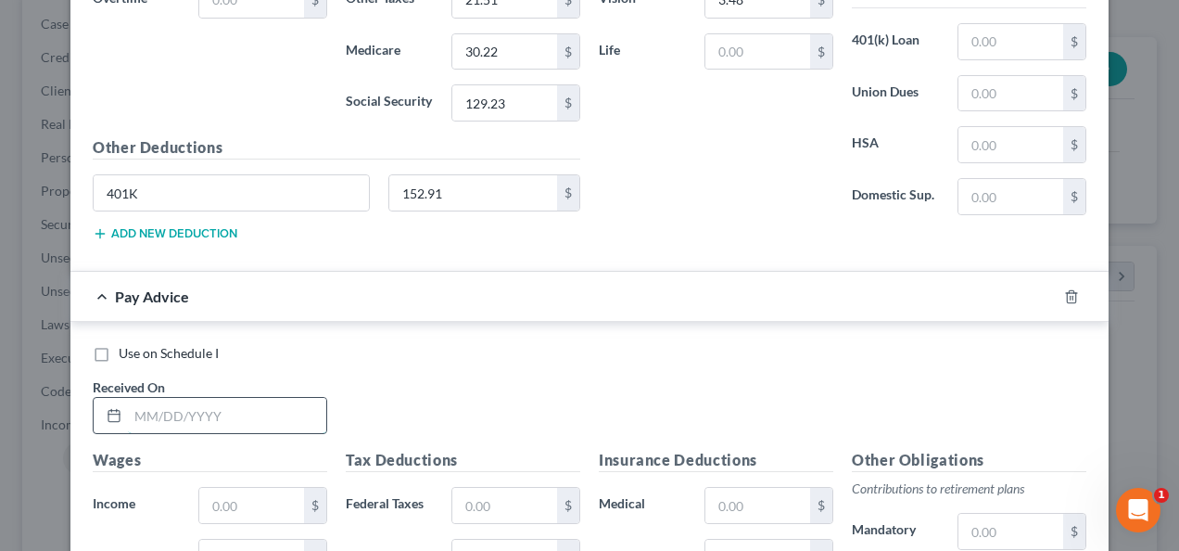
click at [274, 406] on input "text" at bounding box center [227, 415] width 198 height 35
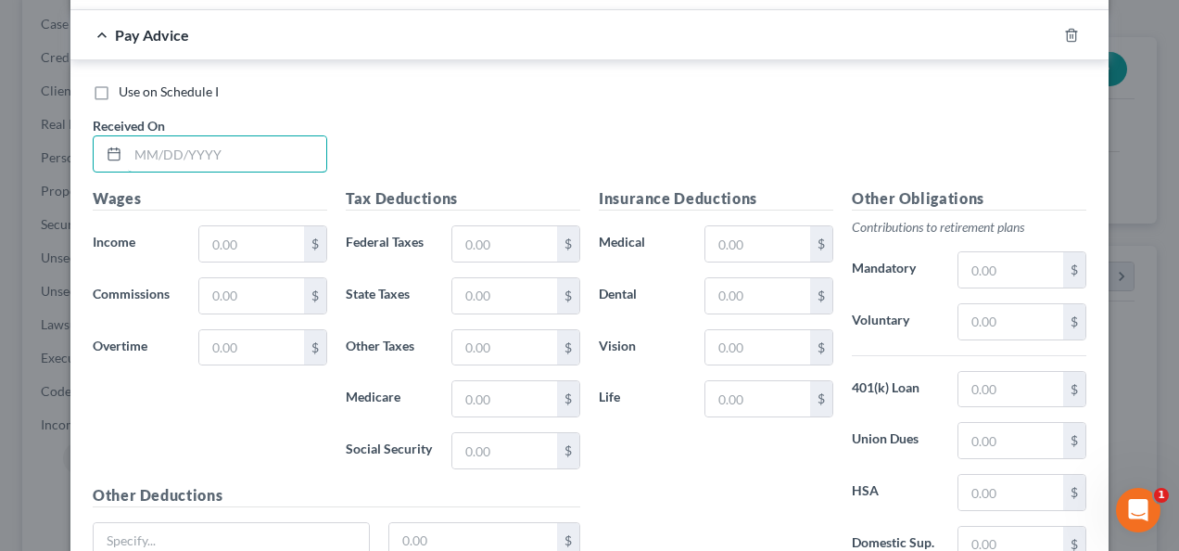
scroll to position [1242, 0]
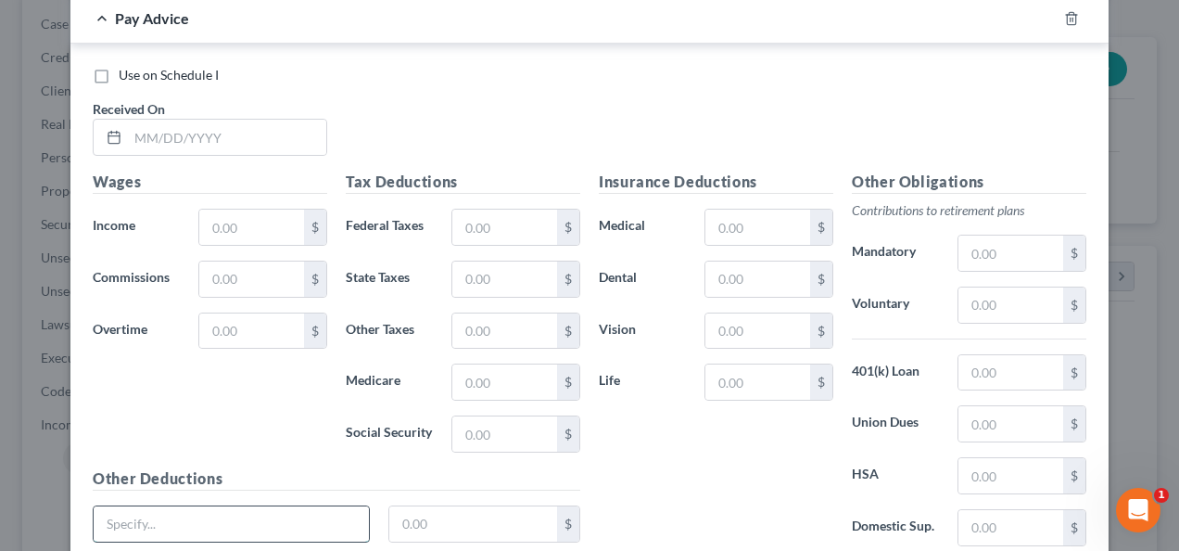
paste input "401K"
type input "401K"
click at [450, 513] on input "text" at bounding box center [473, 523] width 169 height 35
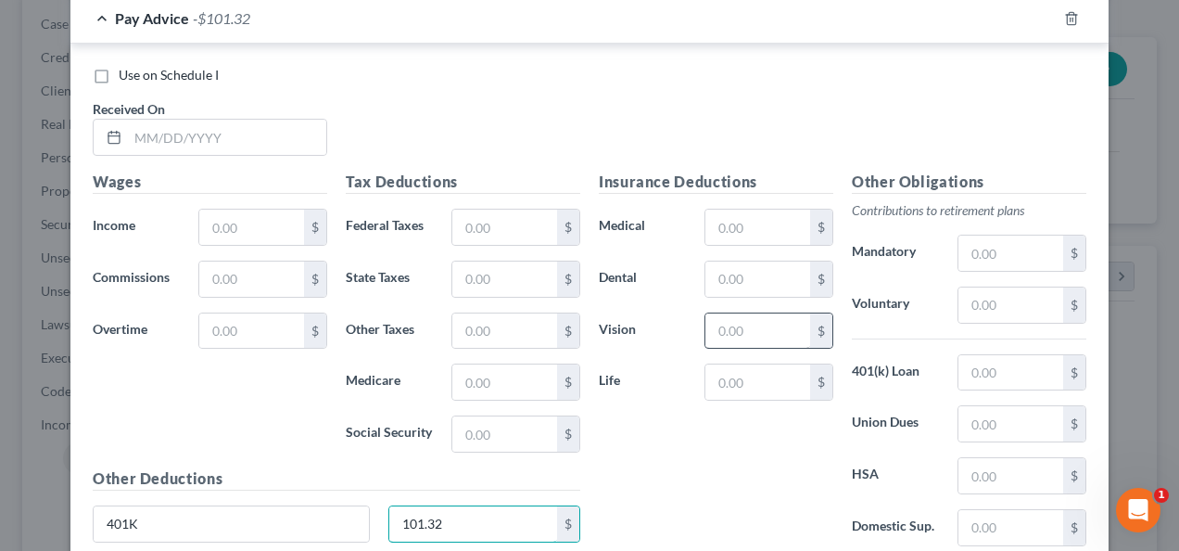
type input "101.32"
click at [763, 330] on input "text" at bounding box center [757, 330] width 105 height 35
type input "3.48"
click at [751, 221] on input "text" at bounding box center [757, 226] width 105 height 35
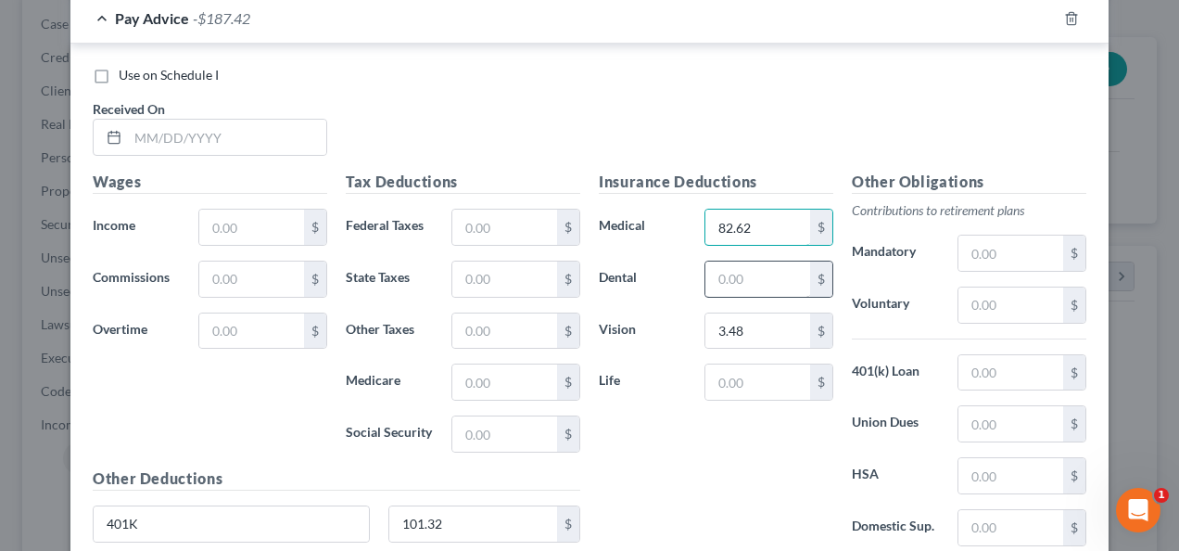
type input "82.62"
click at [750, 261] on input "text" at bounding box center [757, 278] width 105 height 35
type input "13.98"
click at [235, 210] on input "text" at bounding box center [251, 226] width 105 height 35
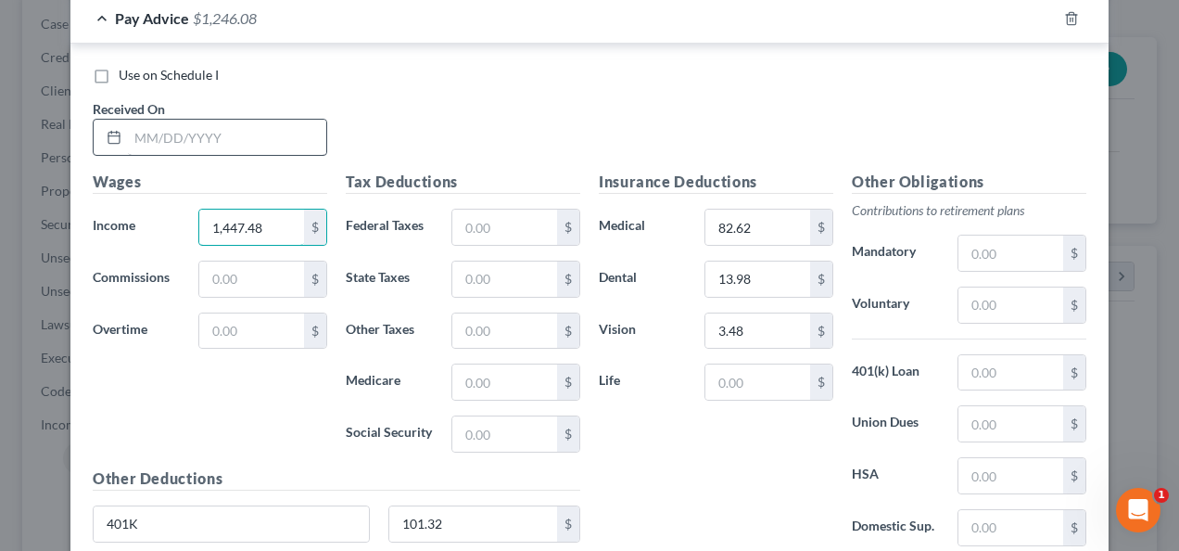
type input "1,447.48"
click at [220, 141] on input "text" at bounding box center [227, 137] width 198 height 35
type input "[DATE]"
click at [466, 215] on input "text" at bounding box center [504, 226] width 105 height 35
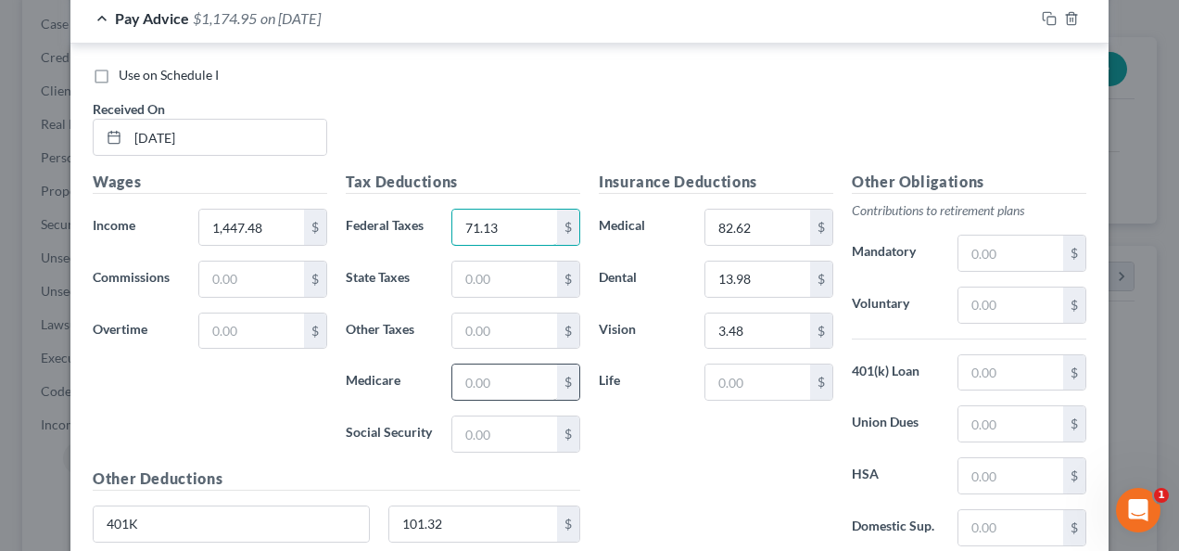
type input "71.13"
click at [489, 382] on input "text" at bounding box center [504, 381] width 105 height 35
type input "19.54"
click at [489, 425] on input "text" at bounding box center [504, 433] width 105 height 35
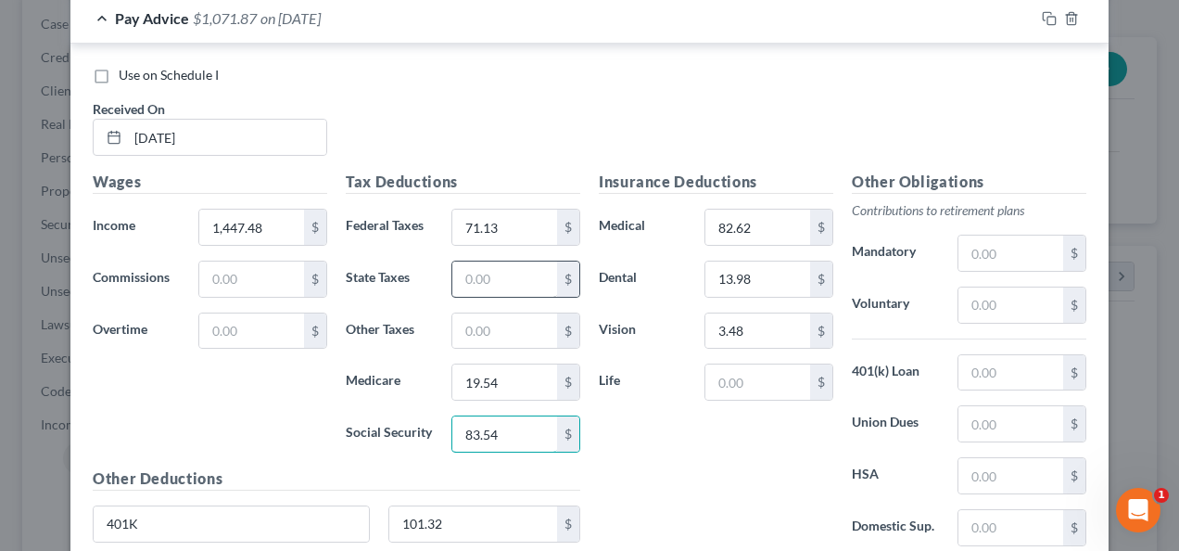
type input "83.54"
click at [482, 275] on input "text" at bounding box center [504, 278] width 105 height 35
type input "22.31"
click at [485, 313] on input "text" at bounding box center [504, 330] width 105 height 35
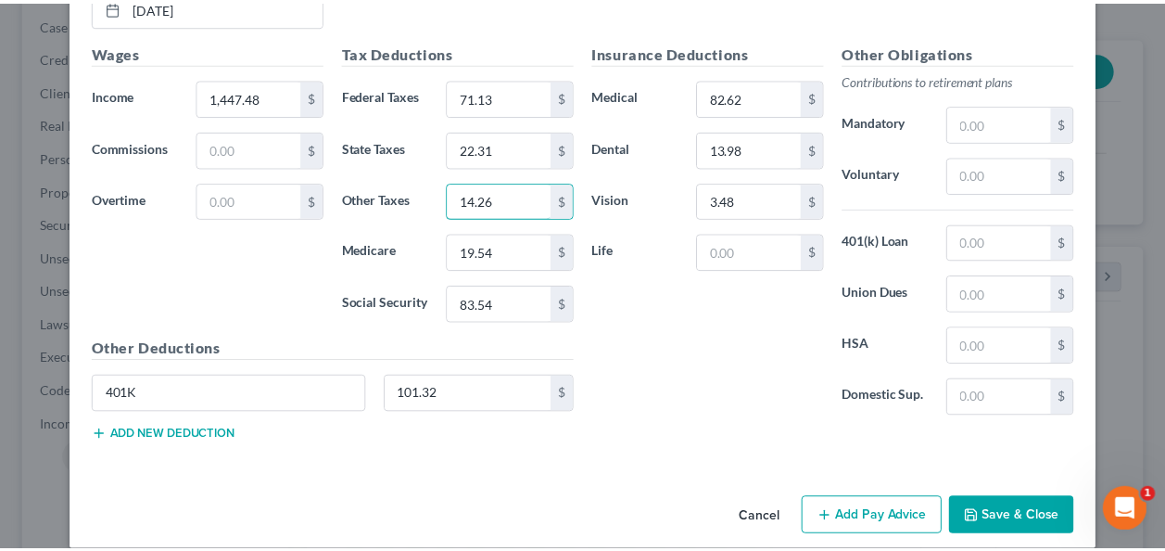
scroll to position [1382, 0]
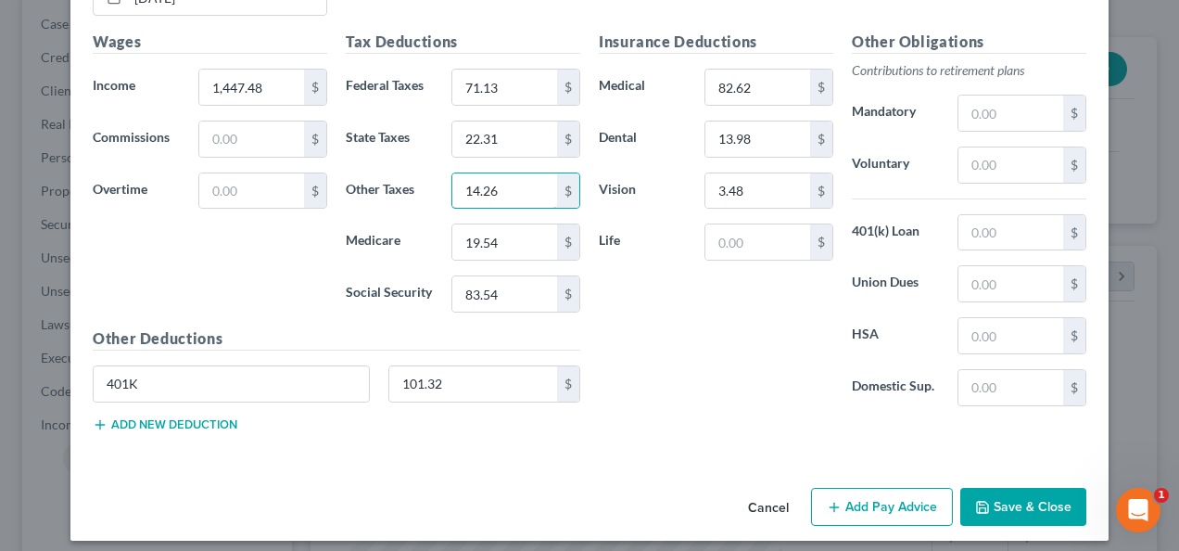
type input "14.26"
click at [992, 506] on button "Save & Close" at bounding box center [1023, 507] width 126 height 39
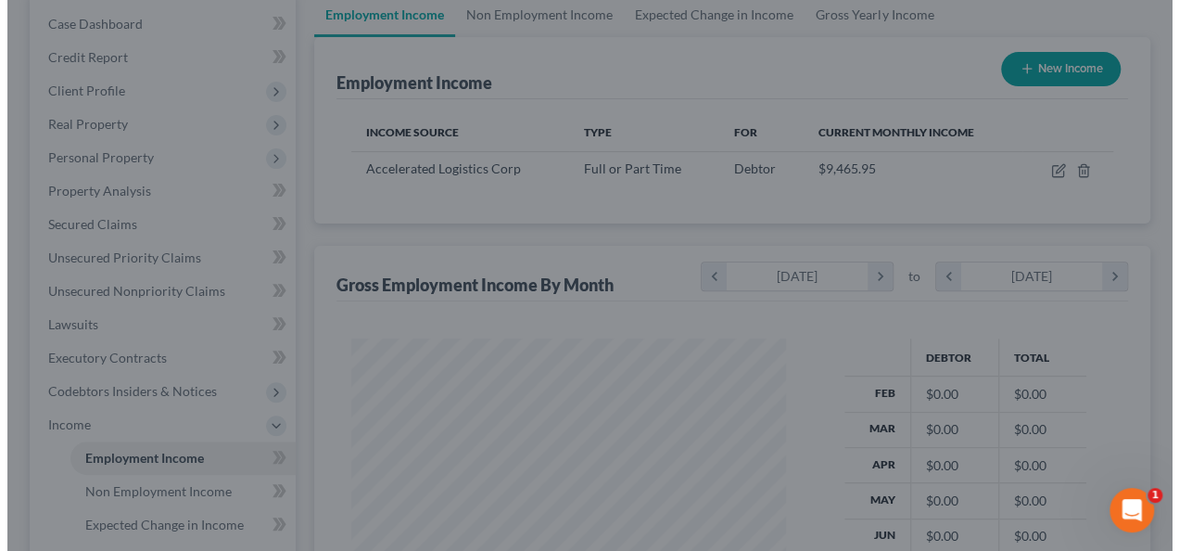
scroll to position [926516, 926380]
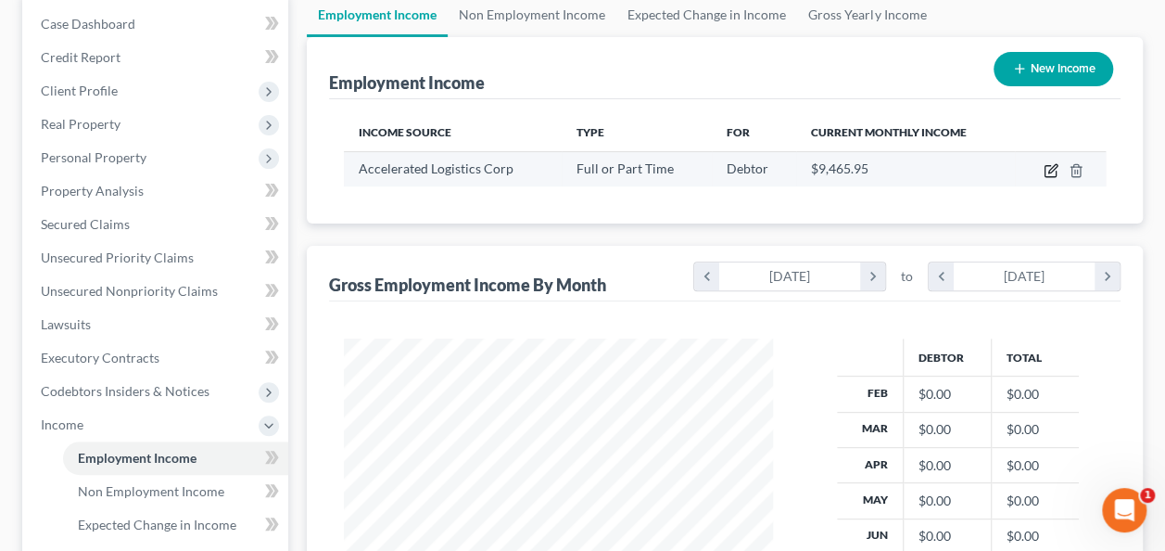
click at [1047, 175] on icon "button" at bounding box center [1050, 171] width 11 height 11
select select "0"
select select "9"
select select "3"
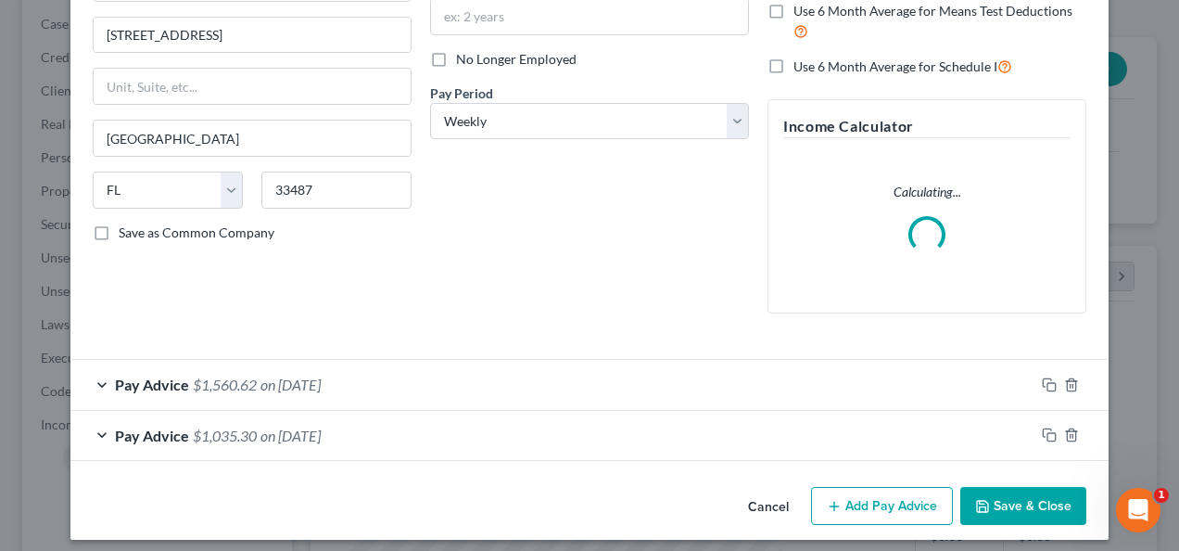
scroll to position [221, 0]
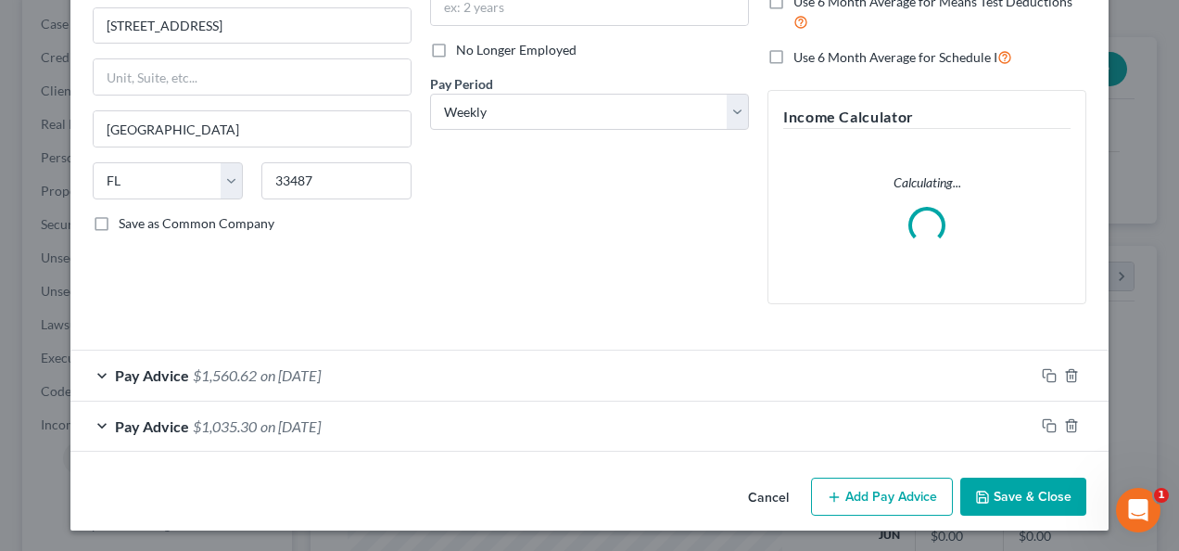
click at [866, 485] on button "Add Pay Advice" at bounding box center [882, 496] width 142 height 39
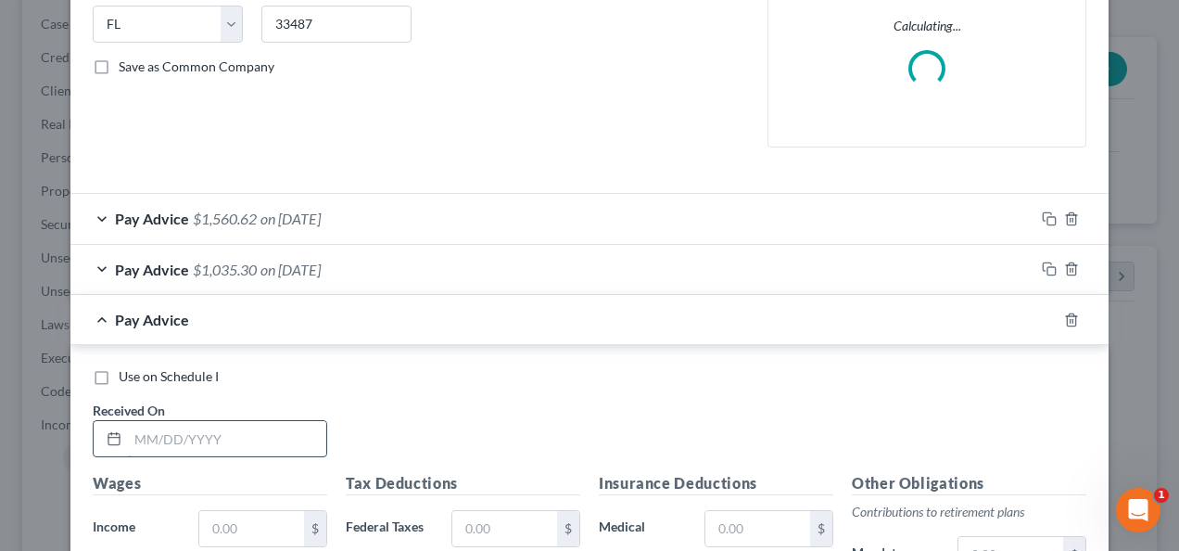
scroll to position [406, 0]
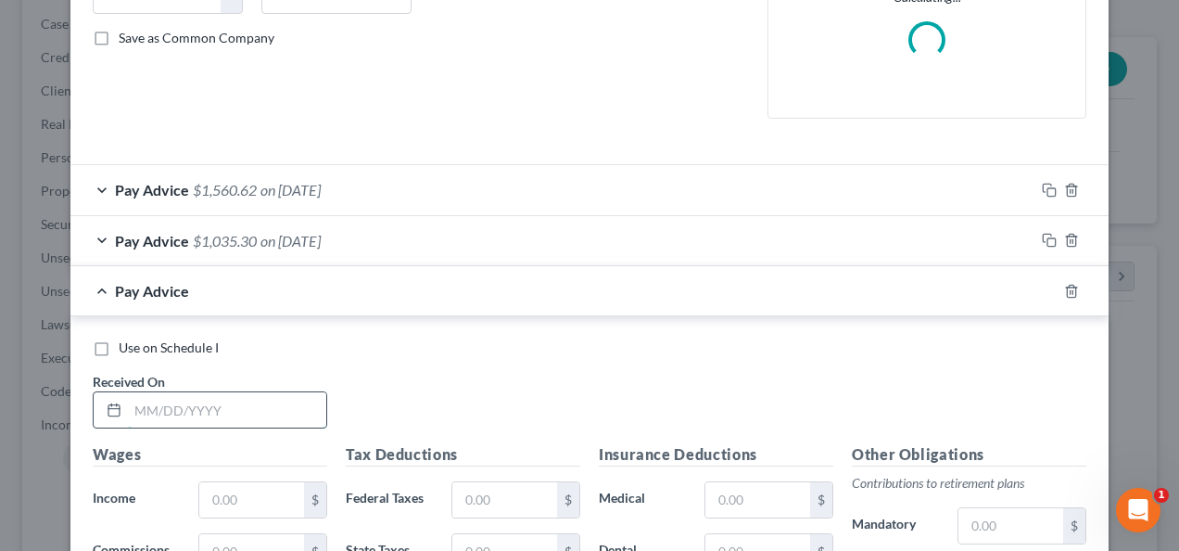
click at [272, 411] on input "text" at bounding box center [227, 409] width 198 height 35
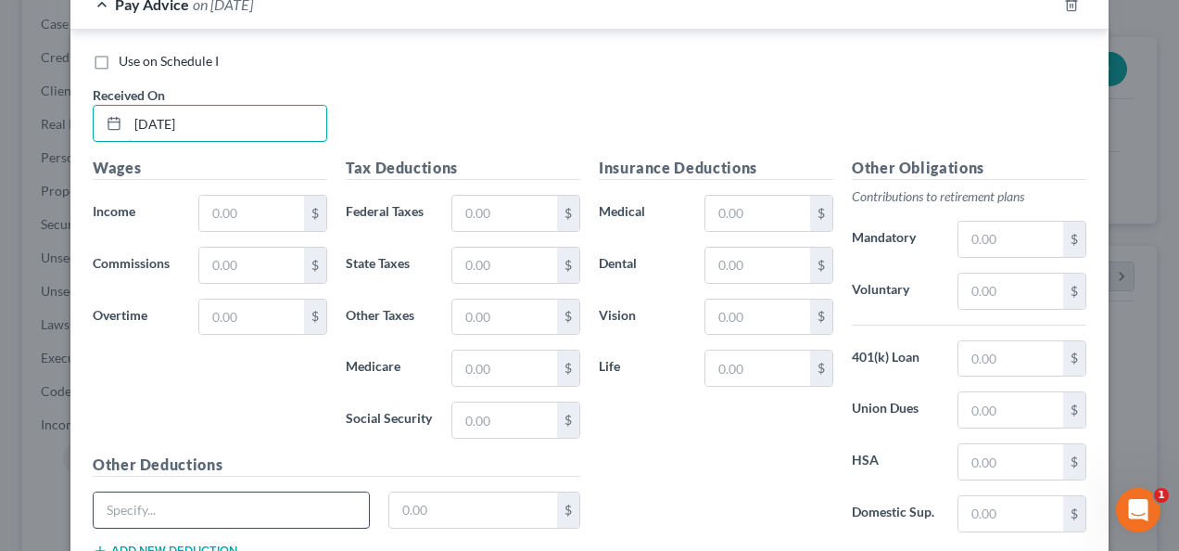
scroll to position [777, 0]
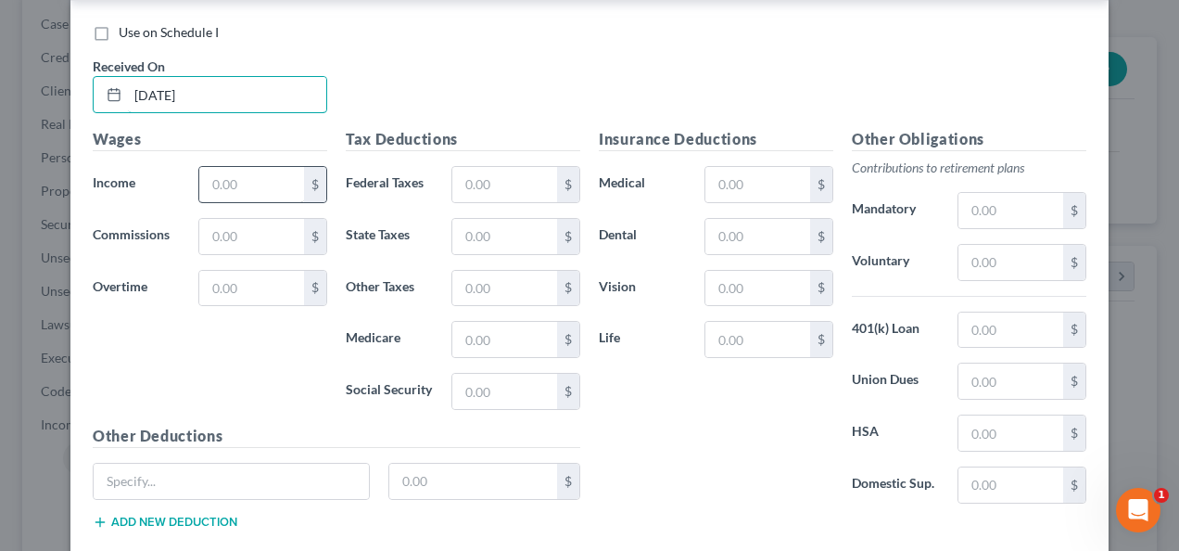
type input "[DATE]"
click at [241, 176] on input "text" at bounding box center [251, 184] width 105 height 35
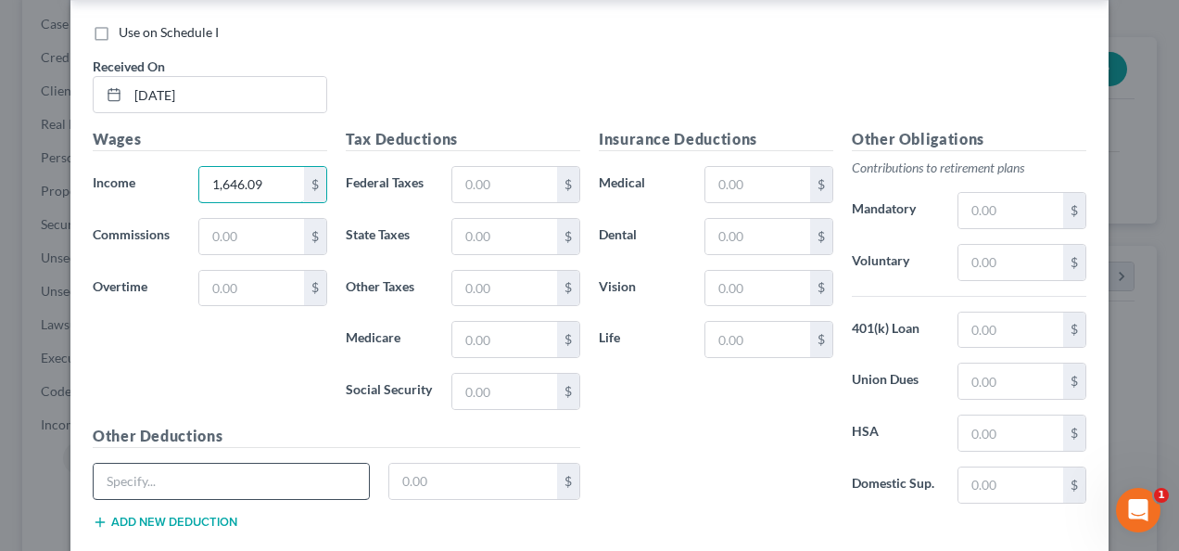
type input "1,646.09"
paste input "401K"
type input "401K"
click at [421, 475] on input "text" at bounding box center [473, 480] width 169 height 35
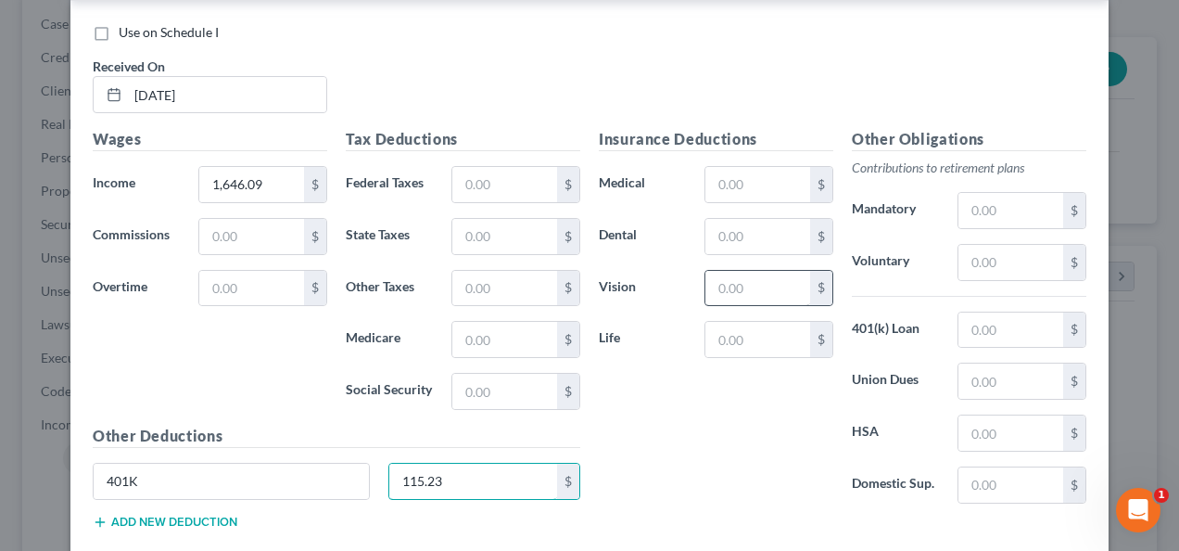
type input "115.23"
click at [734, 289] on input "text" at bounding box center [757, 288] width 105 height 35
type input "3.48"
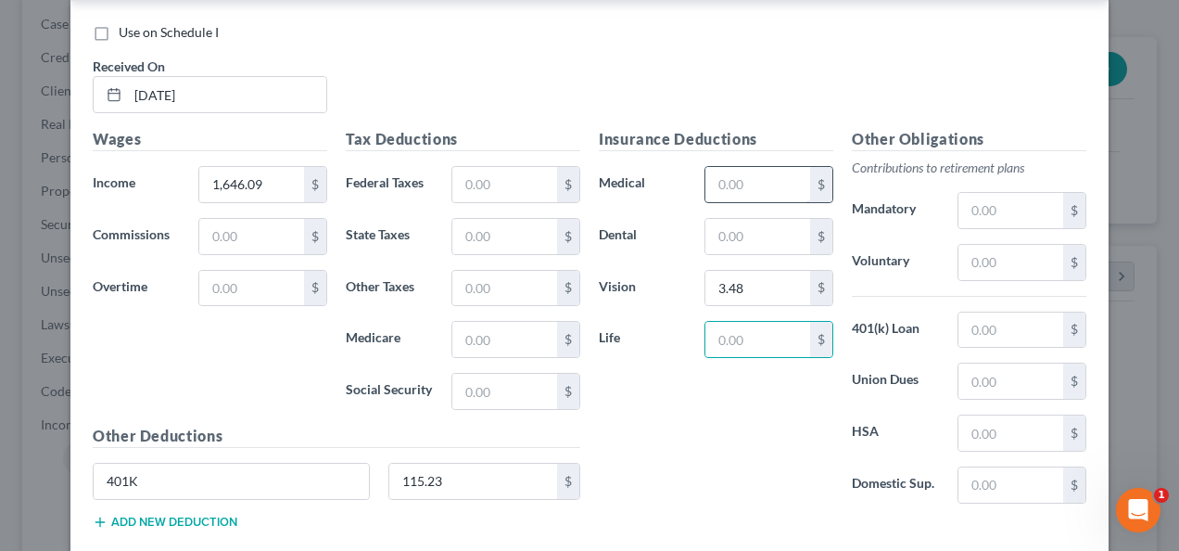
click at [734, 202] on div "Insurance Deductions Medical $ Dental $ Vision 3.48 $ Life $" at bounding box center [715, 323] width 253 height 390
click at [735, 190] on input "text" at bounding box center [757, 184] width 105 height 35
type input "82.62"
type input "153.37"
type input "36.51"
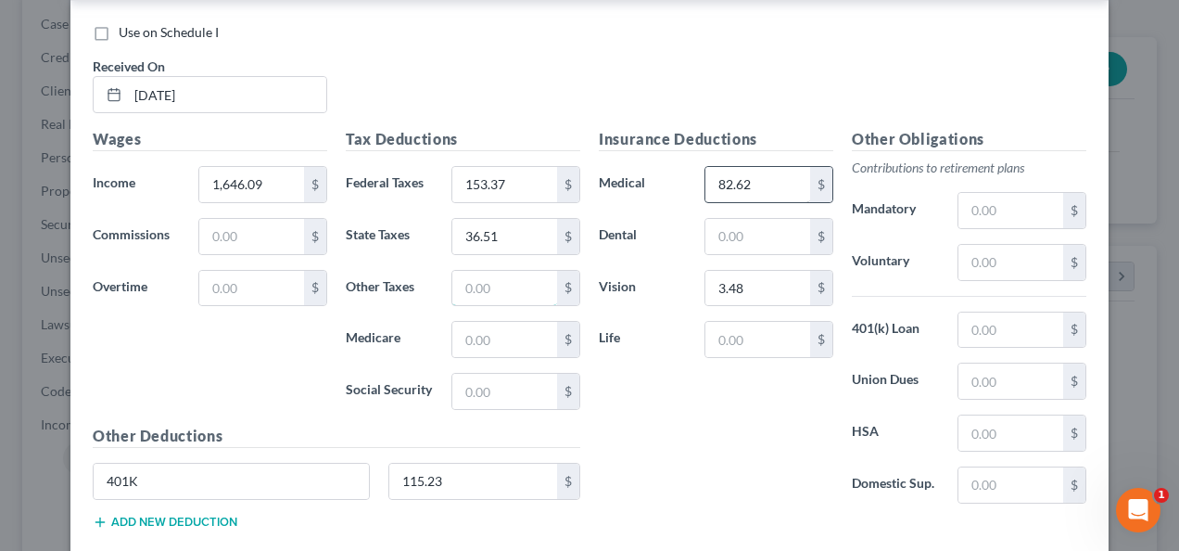
type input "21.51"
type input "30.22"
type input "129.23"
type input "13.98"
click at [745, 228] on input "13.98" at bounding box center [757, 236] width 105 height 35
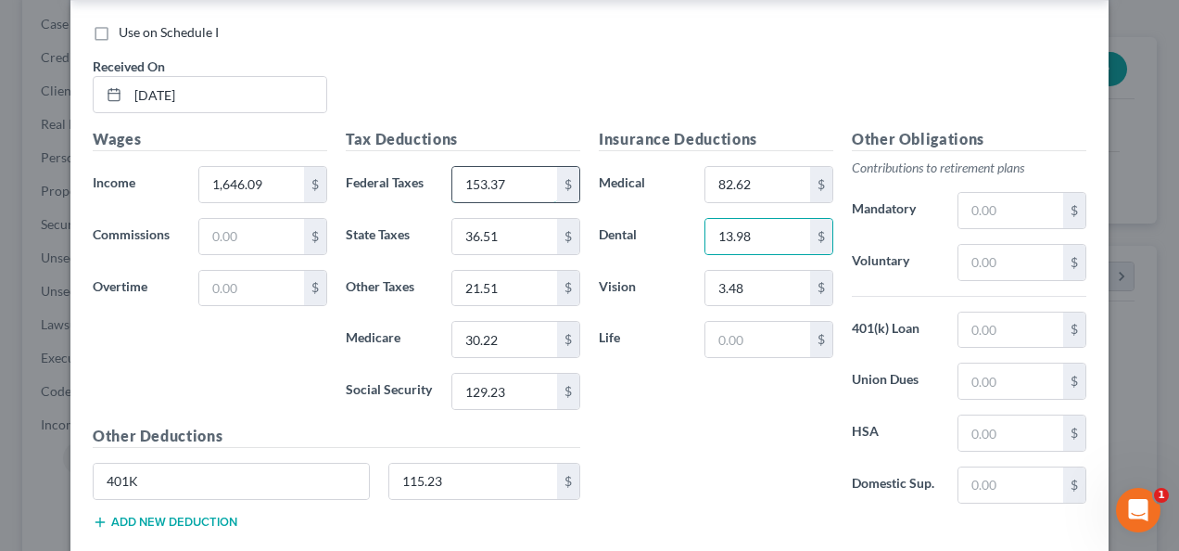
click at [528, 184] on input "153.37" at bounding box center [504, 184] width 105 height 35
type input "93.29"
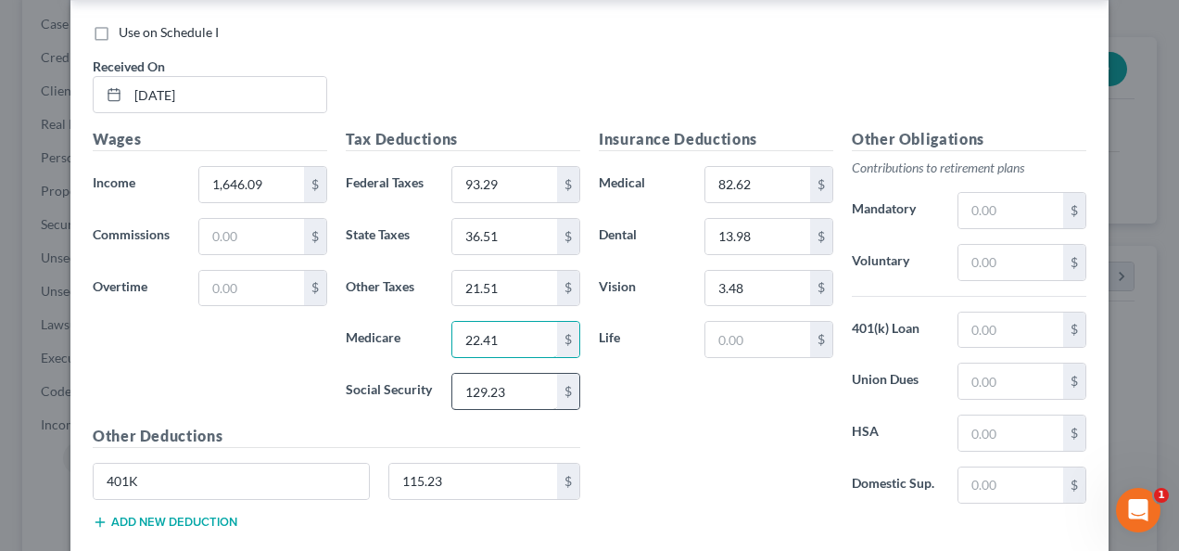
type input "22.41"
type input "95.85"
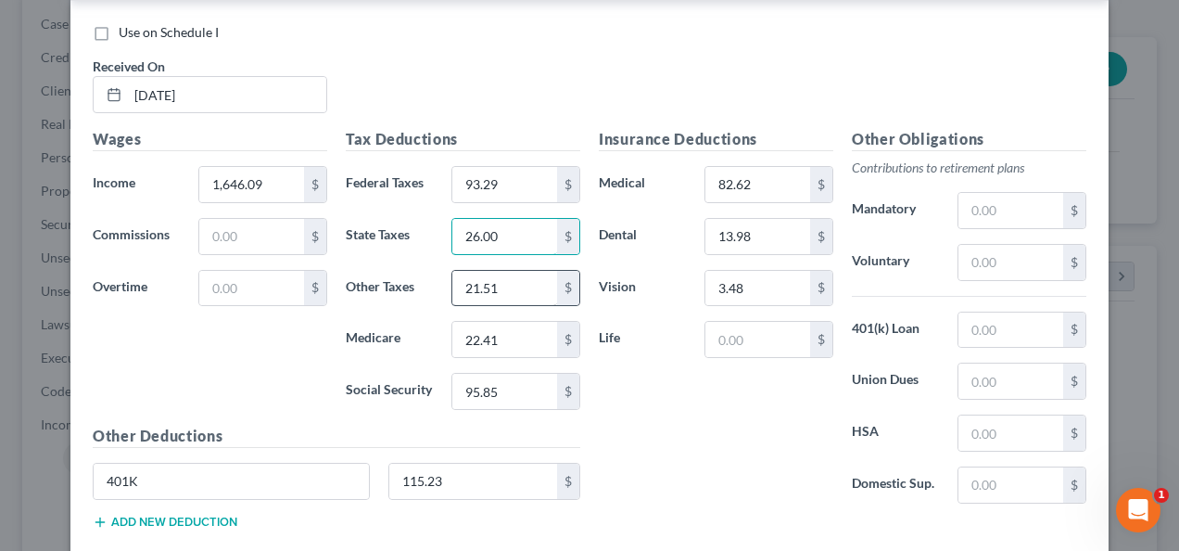
type input "26.00"
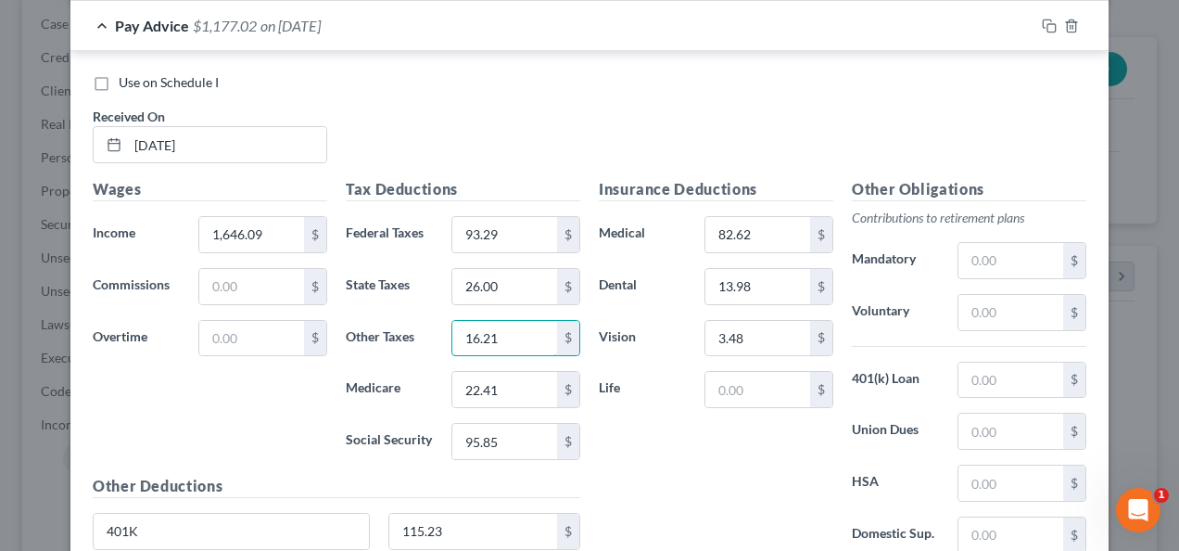
scroll to position [684, 0]
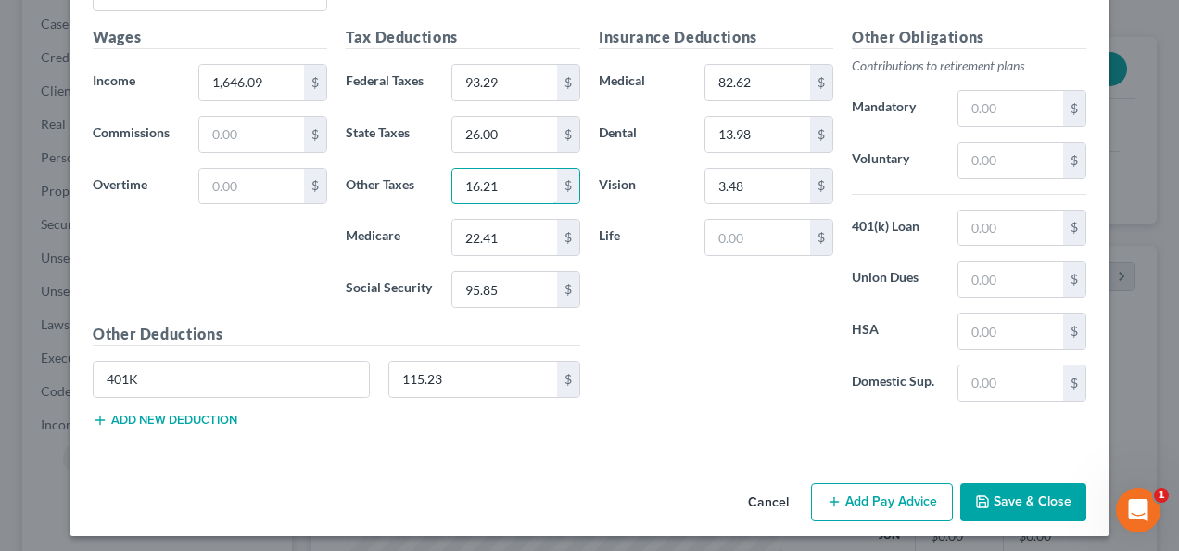
type input "16.21"
click at [888, 498] on button "Add Pay Advice" at bounding box center [882, 502] width 142 height 39
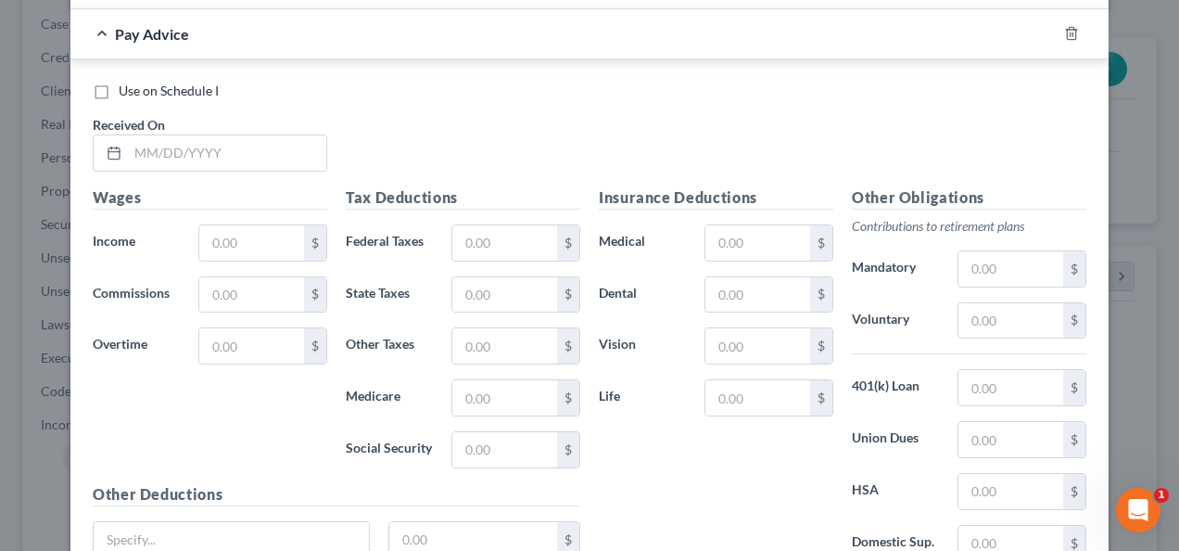
scroll to position [1435, 0]
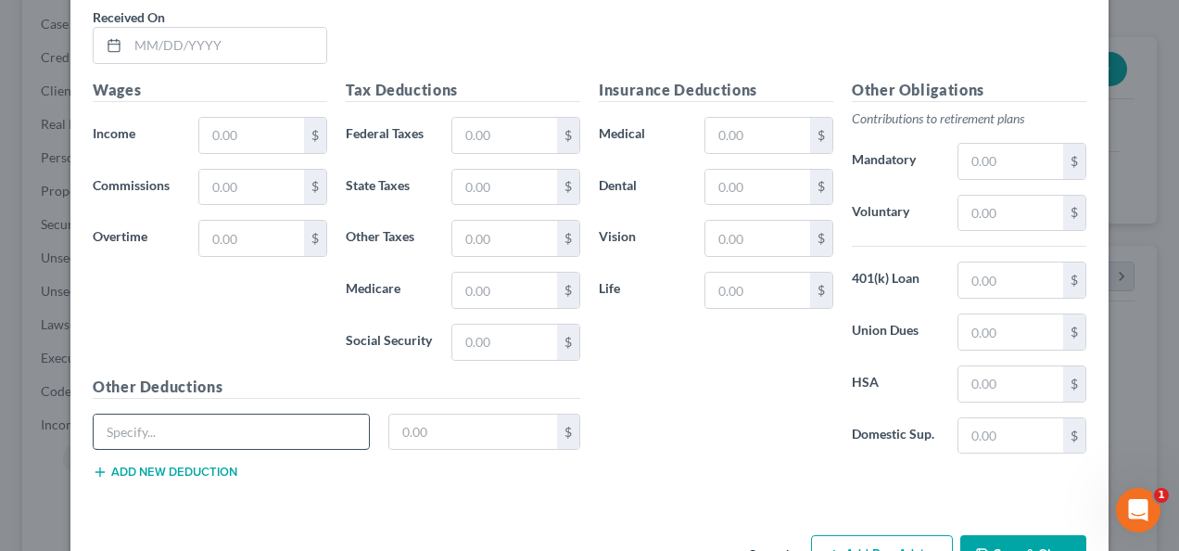
paste input "401K"
type input "401K"
click at [412, 414] on input "text" at bounding box center [473, 431] width 169 height 35
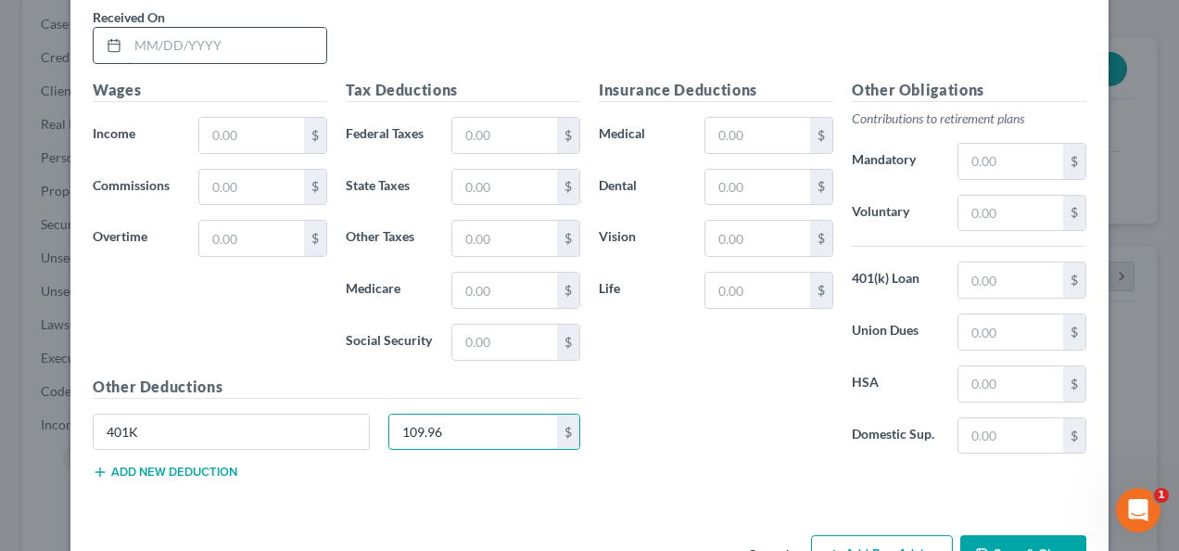
type input "109.96"
click at [224, 43] on input "text" at bounding box center [227, 45] width 198 height 35
type input "[DATE]"
click at [232, 131] on input "text" at bounding box center [251, 135] width 105 height 35
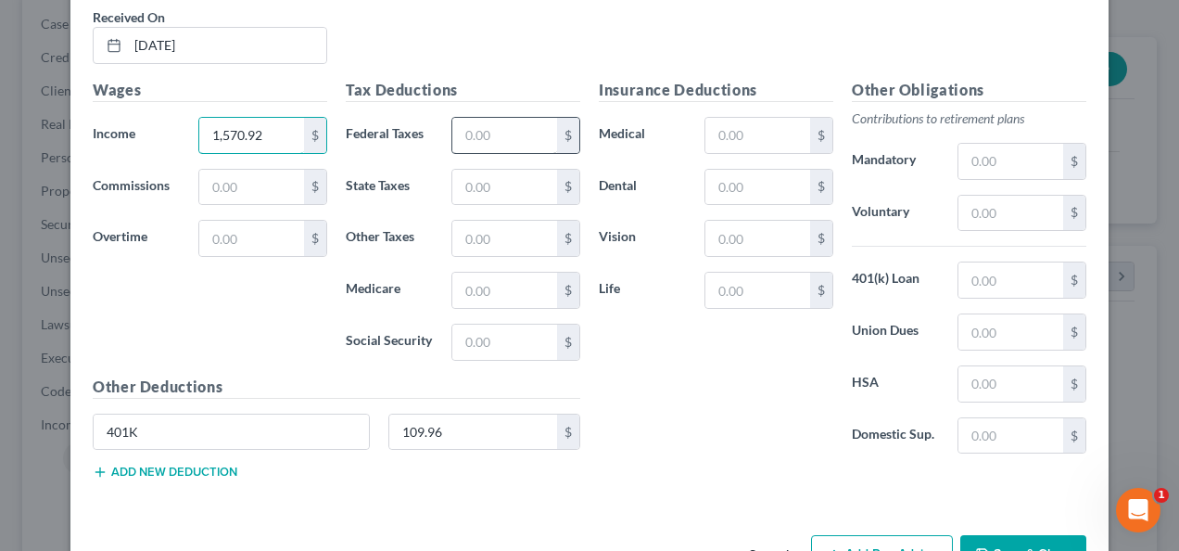
type input "1,570.92"
click at [460, 118] on input "text" at bounding box center [504, 135] width 105 height 35
type input "84.90"
click at [532, 285] on input "text" at bounding box center [504, 289] width 105 height 35
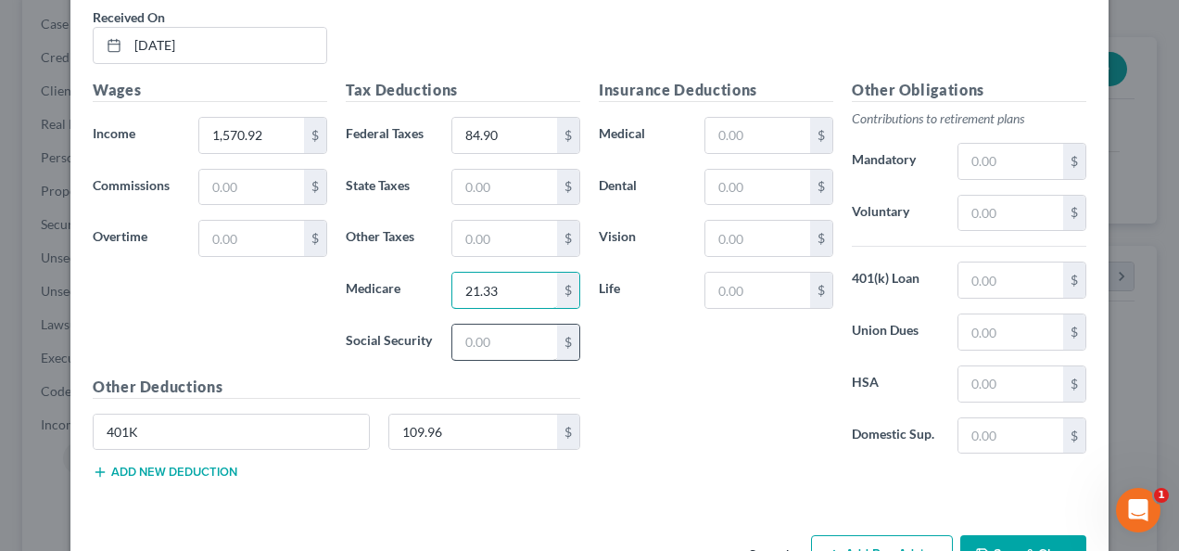
type input "21.33"
click at [494, 337] on input "text" at bounding box center [504, 341] width 105 height 35
type input "91.19"
click at [482, 186] on input "text" at bounding box center [504, 187] width 105 height 35
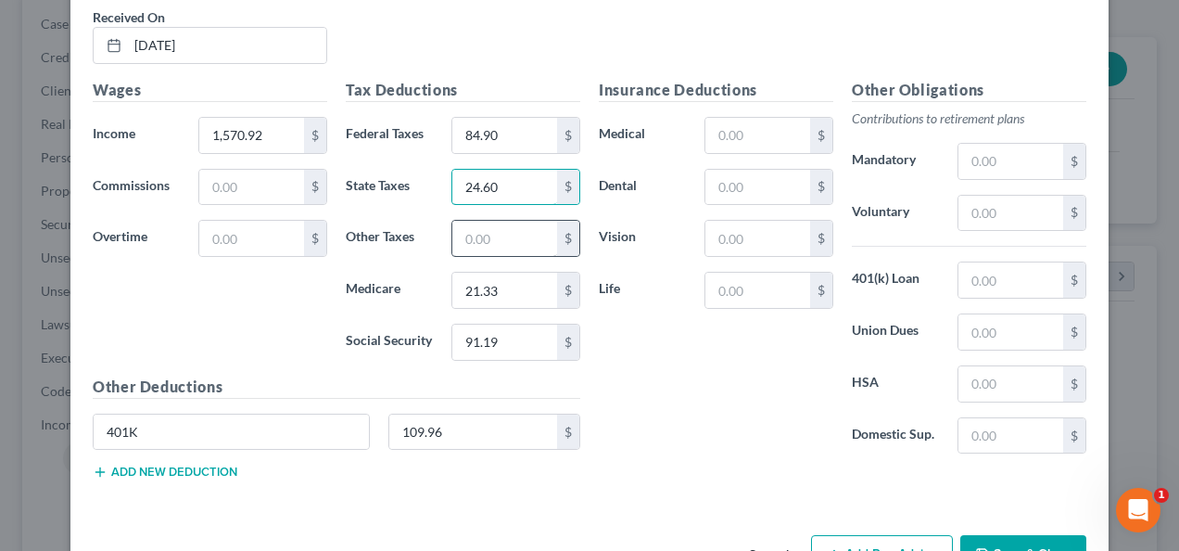
type input "24.60"
click at [500, 239] on input "text" at bounding box center [504, 238] width 105 height 35
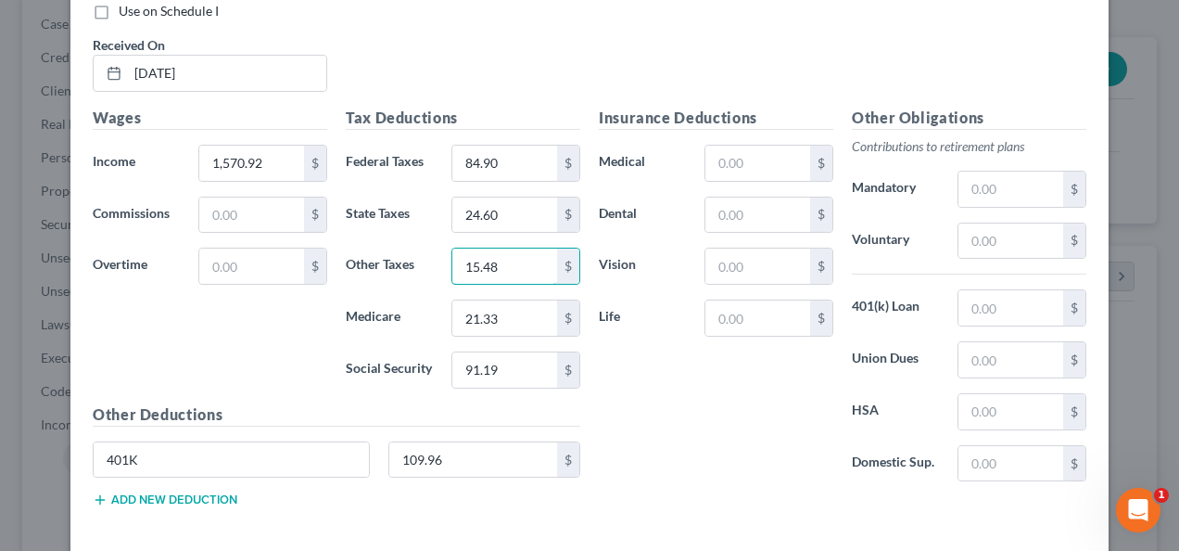
scroll to position [1482, 0]
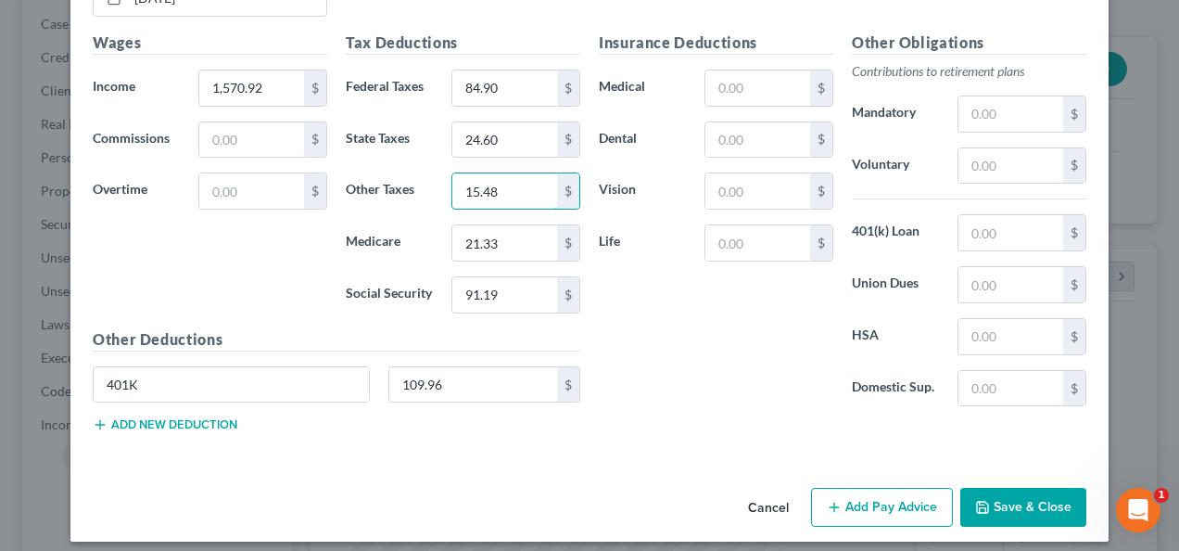
type input "15.48"
click at [862, 488] on button "Add Pay Advice" at bounding box center [882, 507] width 142 height 39
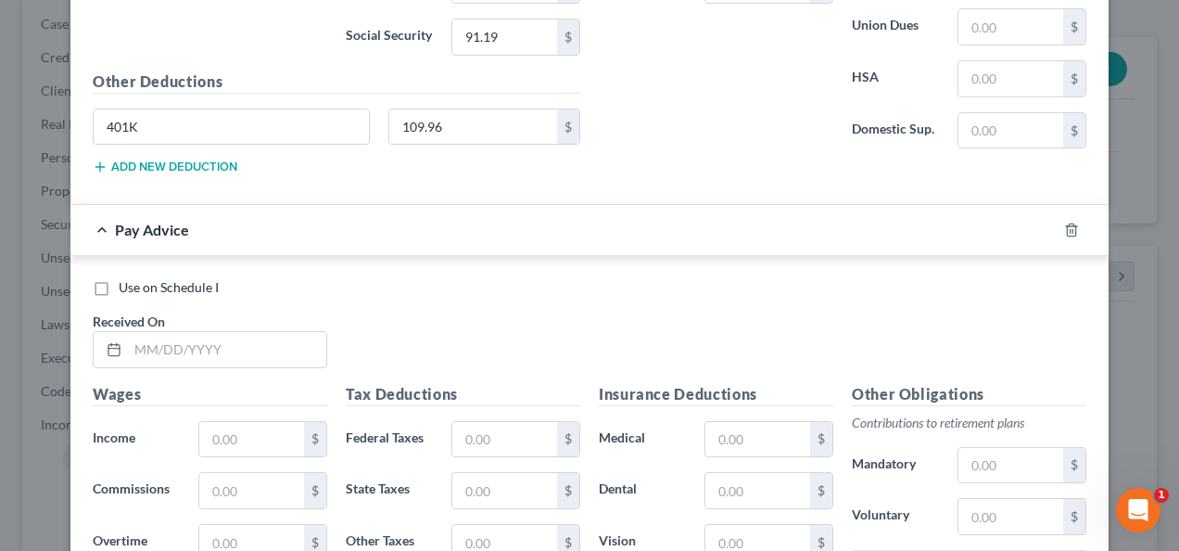
scroll to position [1760, 0]
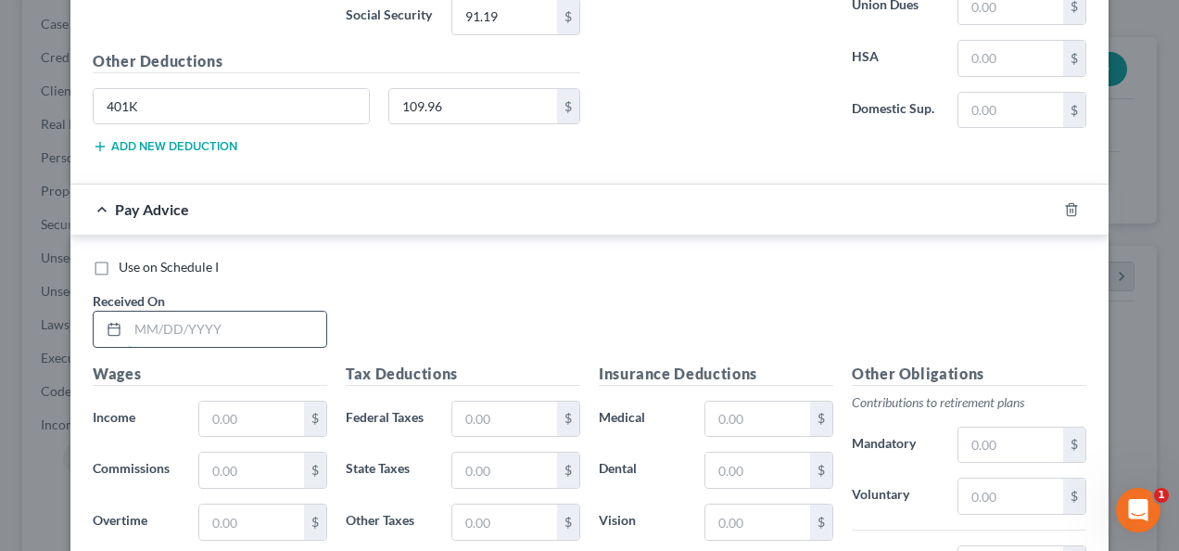
click at [245, 324] on input "text" at bounding box center [227, 328] width 198 height 35
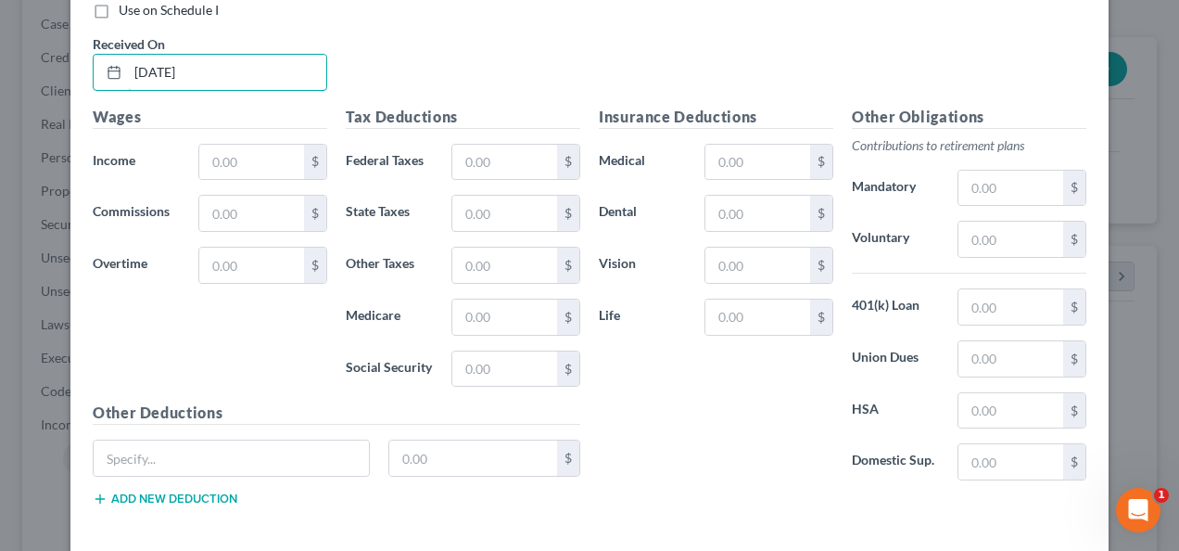
scroll to position [2038, 0]
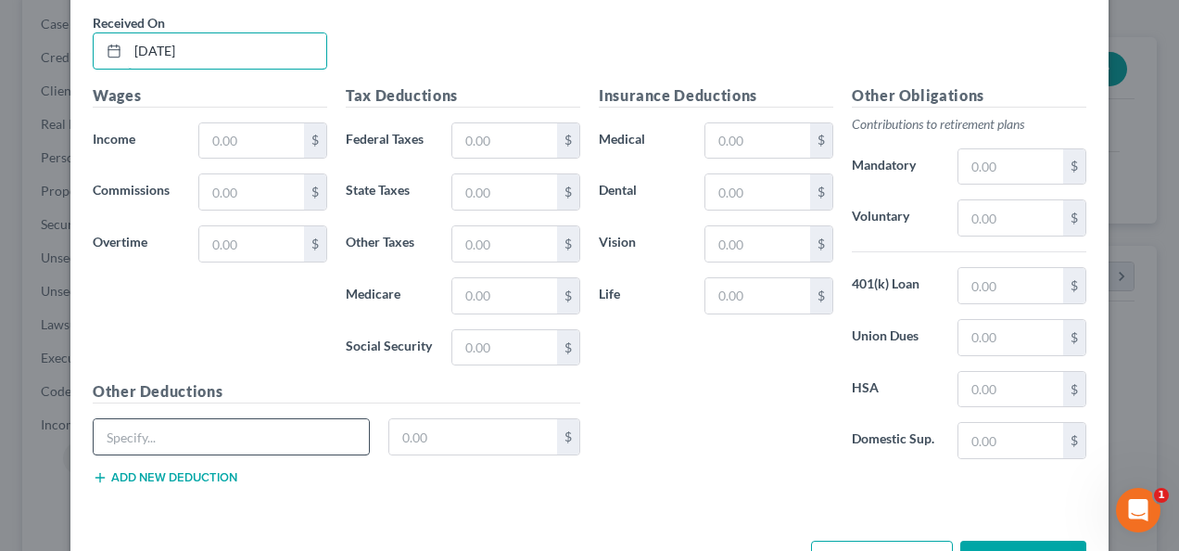
type input "[DATE]"
paste input "401K"
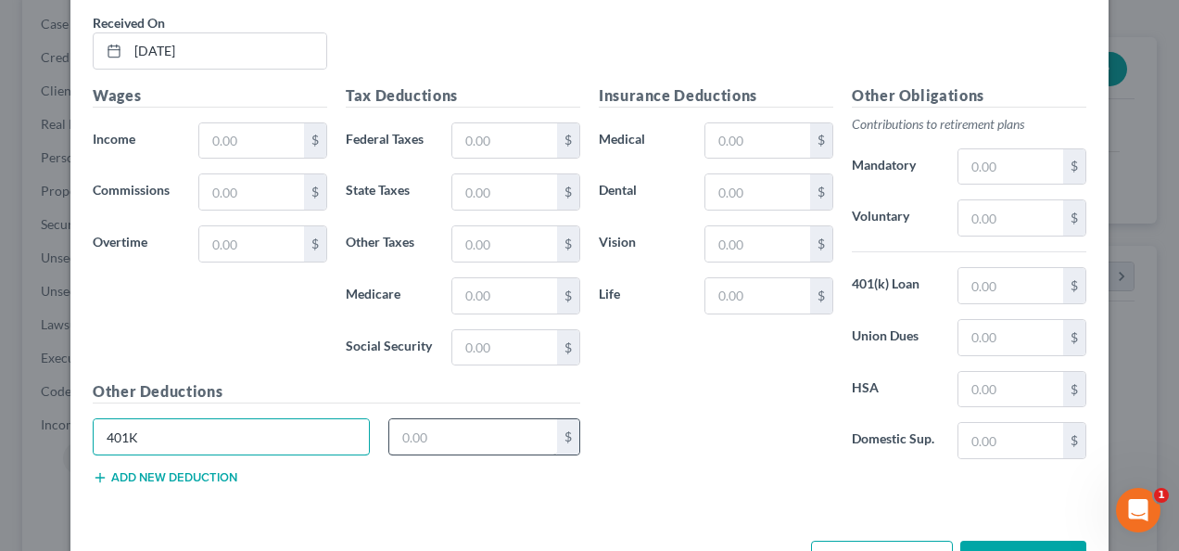
type input "401K"
click at [412, 419] on input "text" at bounding box center [473, 436] width 169 height 35
type input "110.92"
click at [734, 174] on input "text" at bounding box center [757, 191] width 105 height 35
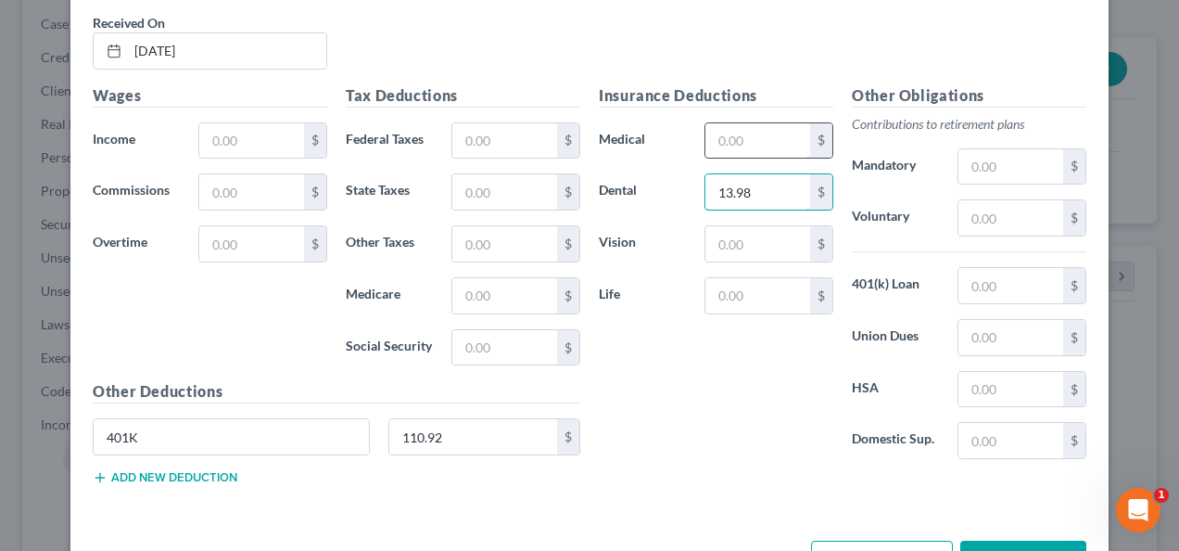
type input "13.98"
click at [745, 123] on input "text" at bounding box center [757, 140] width 105 height 35
type input "82.62"
click at [755, 226] on input "text" at bounding box center [757, 243] width 105 height 35
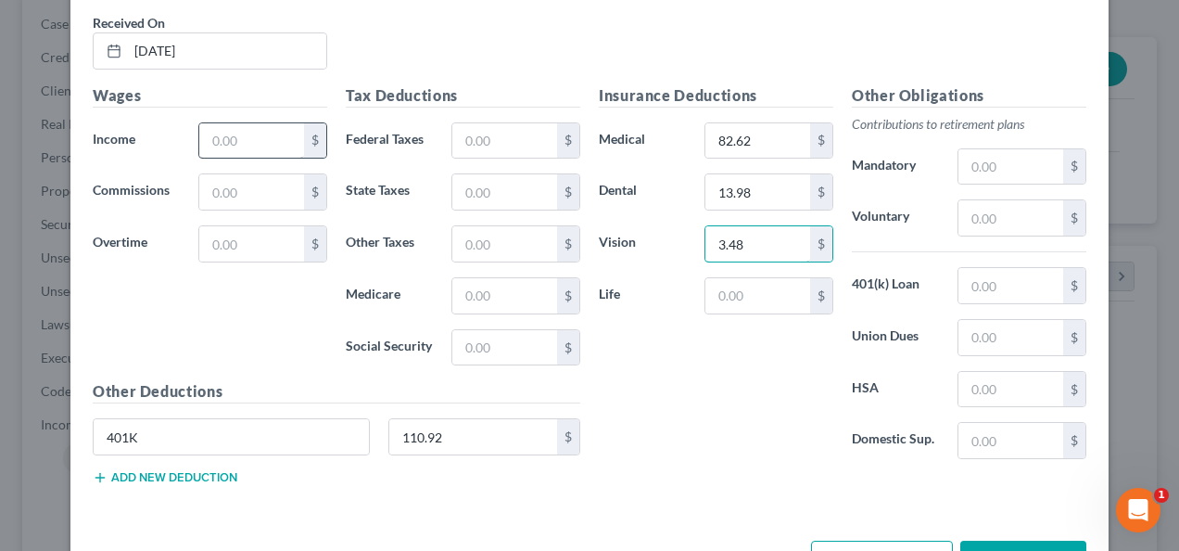
type input "3.48"
click at [260, 123] on input "text" at bounding box center [251, 140] width 105 height 35
type input "1,584.50"
click at [523, 133] on input "text" at bounding box center [504, 140] width 105 height 35
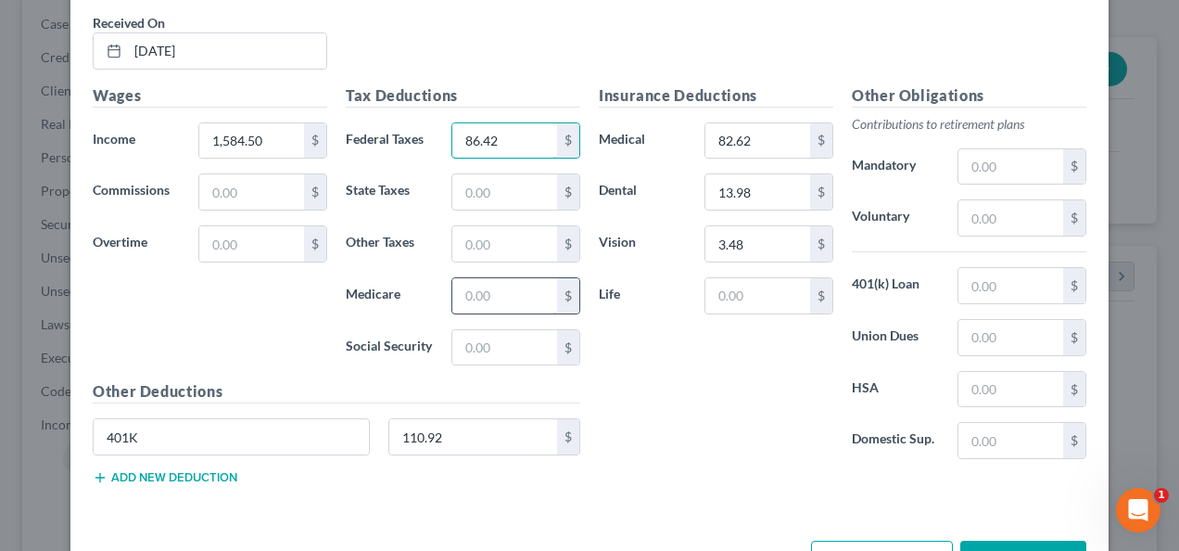
type input "86.42"
click at [484, 289] on input "text" at bounding box center [504, 295] width 105 height 35
type input "21.53"
click at [493, 336] on input "text" at bounding box center [504, 347] width 105 height 35
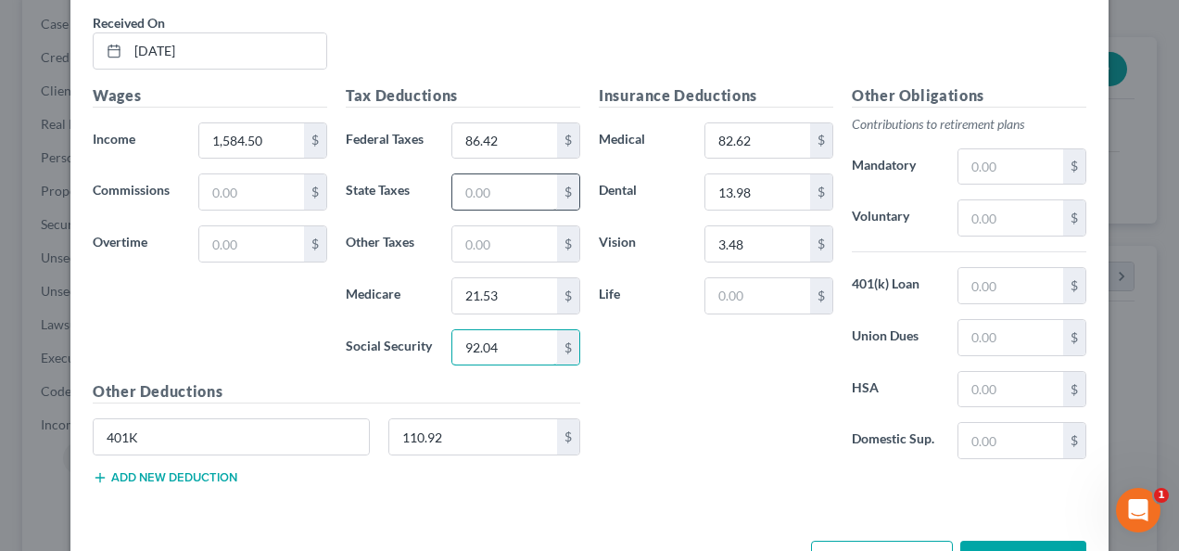
type input "92.04"
click at [500, 183] on input "text" at bounding box center [504, 191] width 105 height 35
type input "24.86"
click at [500, 228] on input "text" at bounding box center [504, 243] width 105 height 35
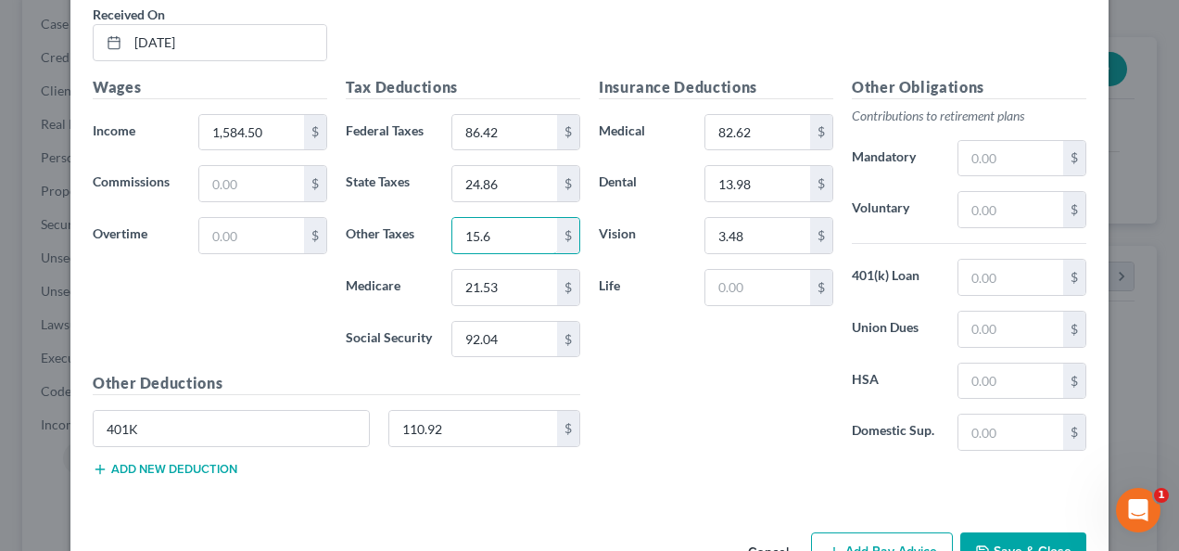
scroll to position [2085, 0]
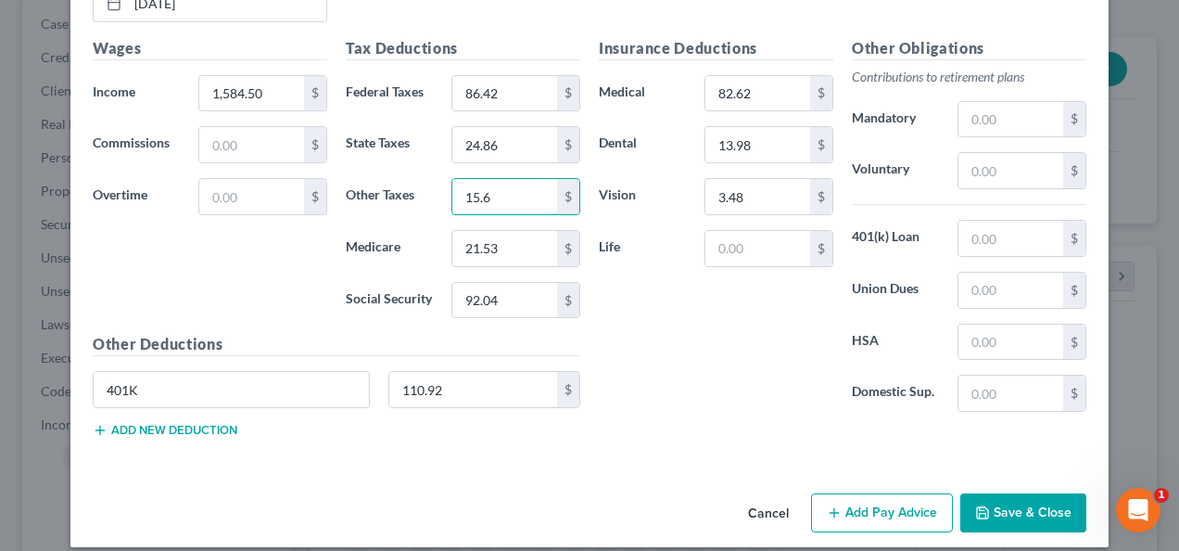
type input "15.6"
click at [840, 493] on button "Add Pay Advice" at bounding box center [882, 512] width 142 height 39
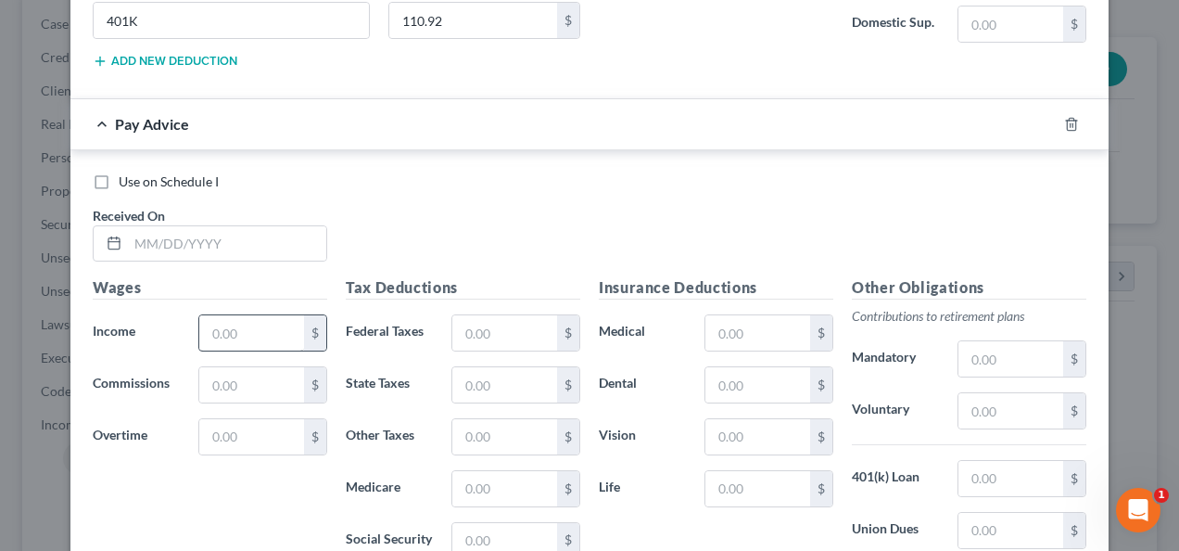
scroll to position [2456, 0]
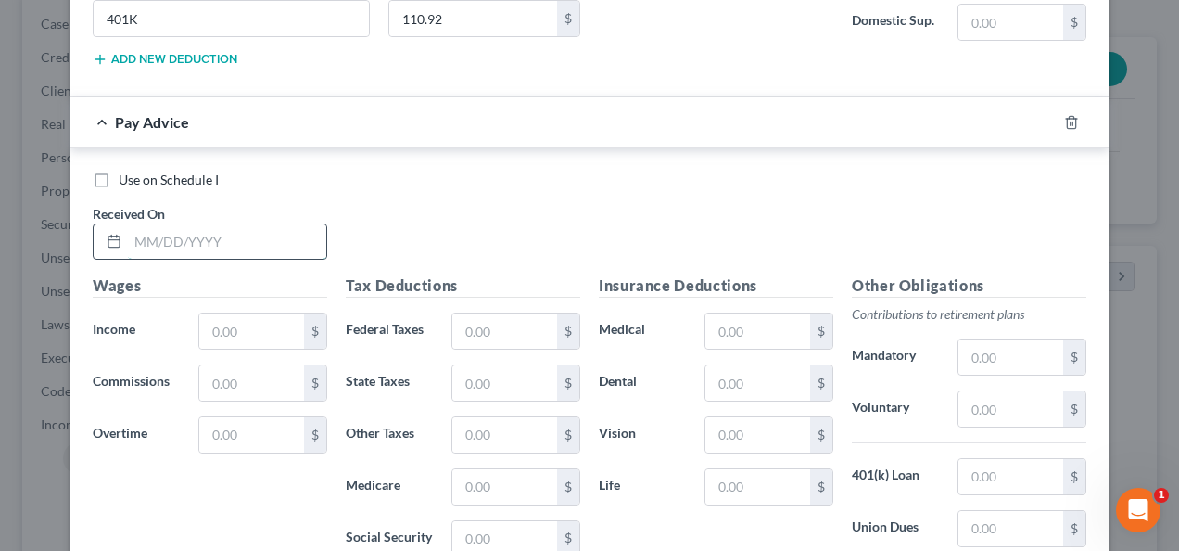
click at [247, 227] on input "text" at bounding box center [227, 241] width 198 height 35
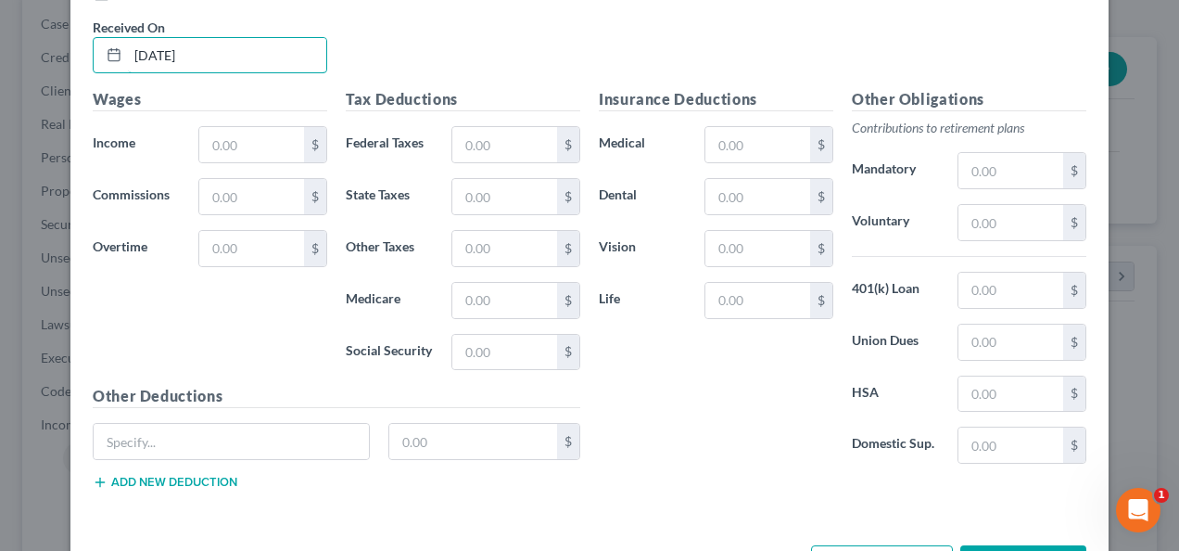
scroll to position [2689, 0]
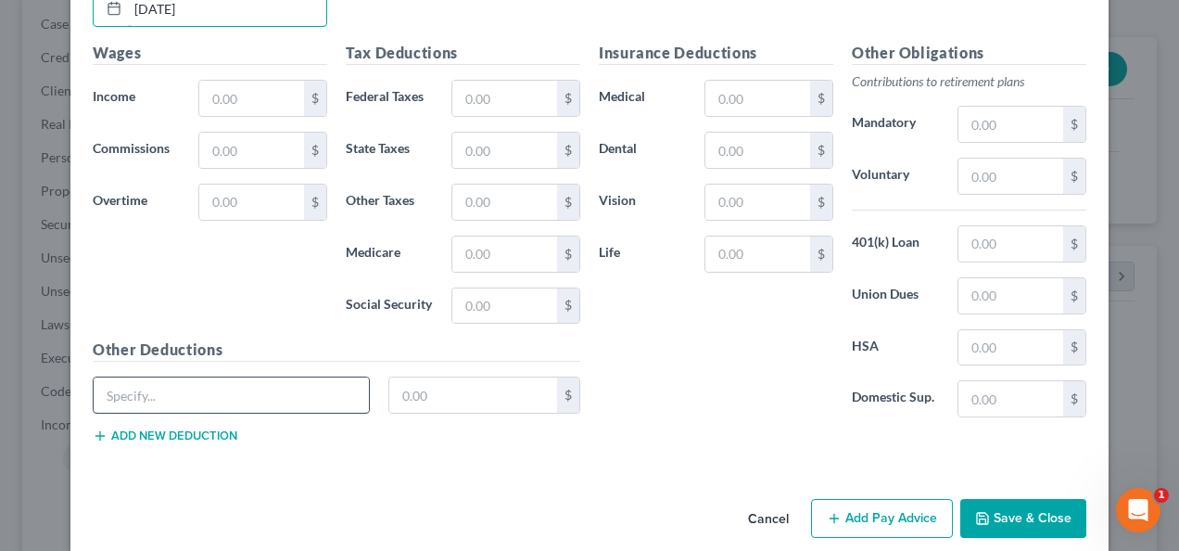
type input "[DATE]"
paste input "401K"
type input "401K"
click at [419, 377] on input "text" at bounding box center [473, 394] width 169 height 35
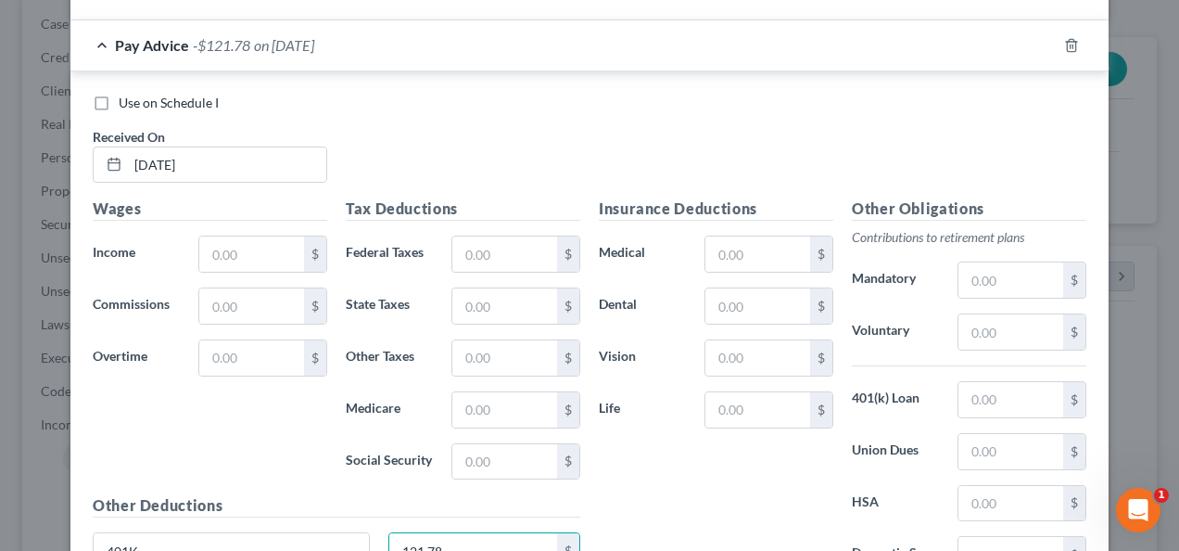
scroll to position [2503, 0]
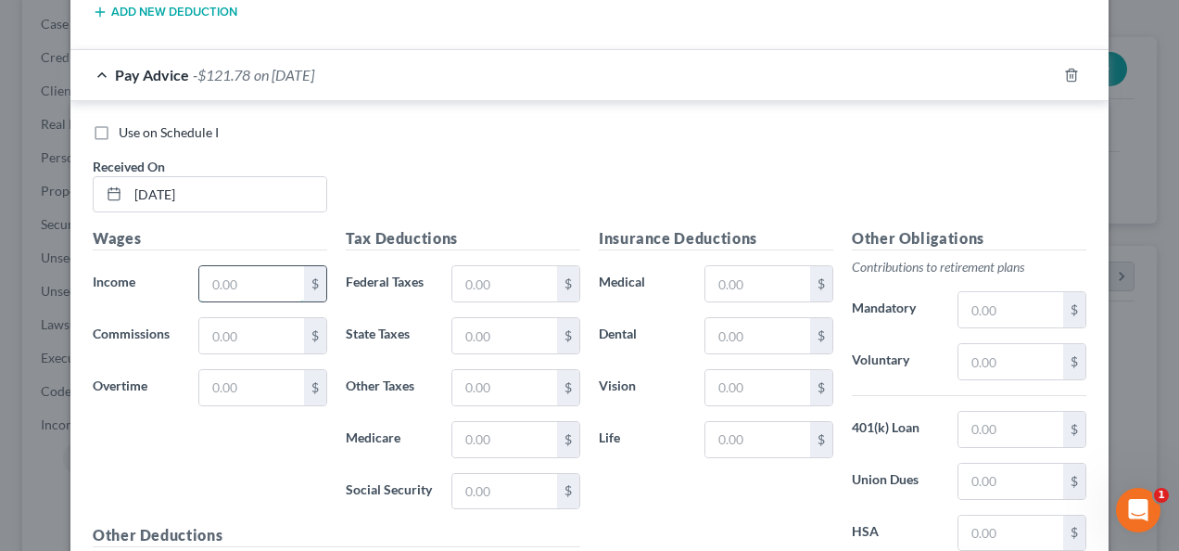
click at [253, 272] on input "text" at bounding box center [251, 283] width 105 height 35
click at [731, 266] on input "text" at bounding box center [757, 283] width 105 height 35
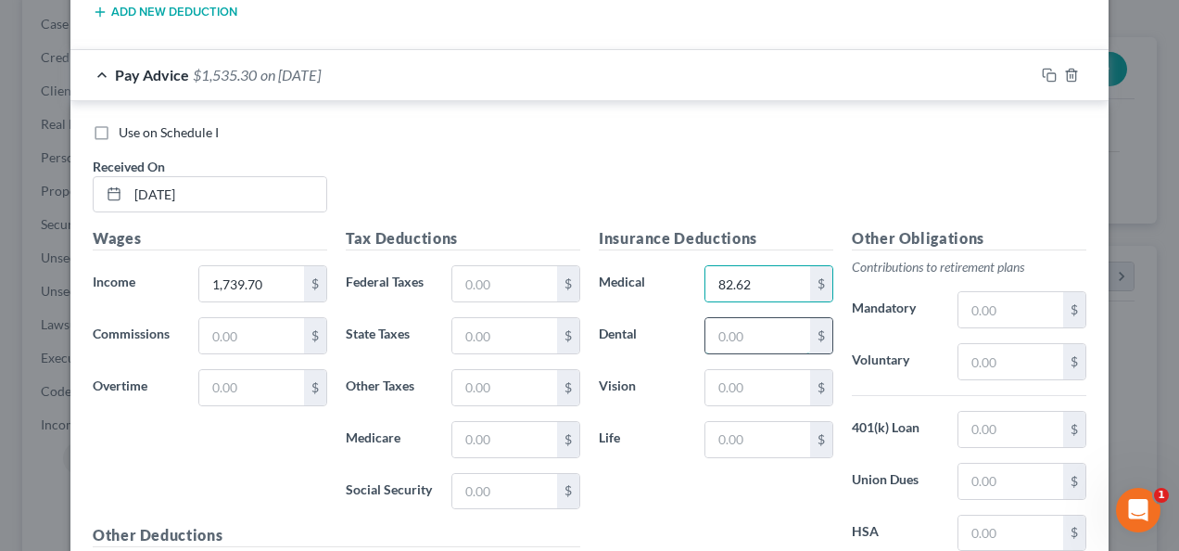
click at [736, 318] on input "text" at bounding box center [757, 335] width 105 height 35
click at [755, 374] on input "text" at bounding box center [757, 387] width 105 height 35
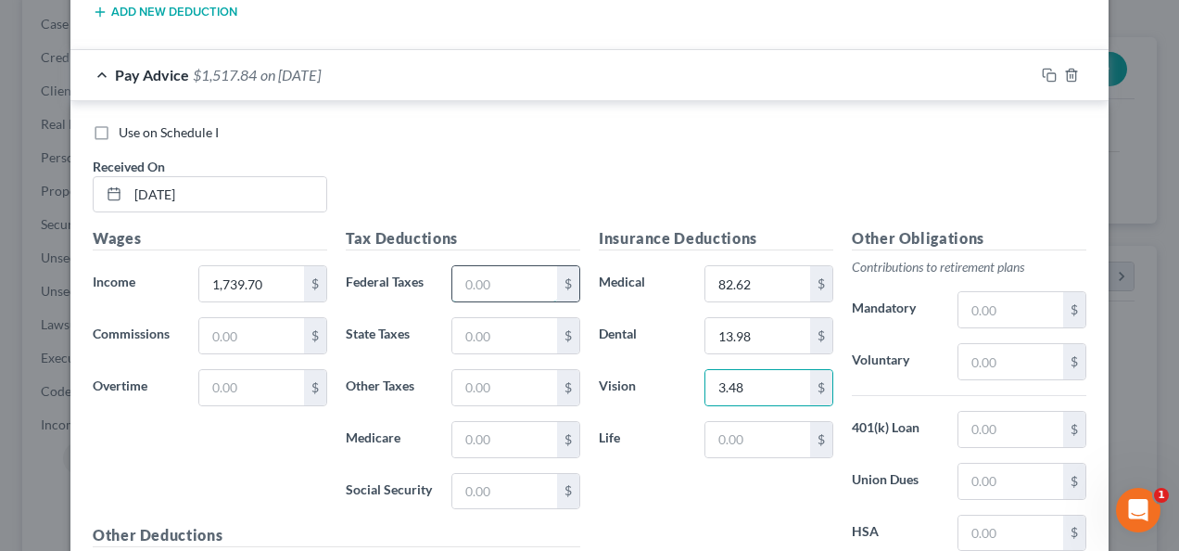
click at [499, 272] on input "text" at bounding box center [504, 283] width 105 height 35
click at [491, 422] on input "text" at bounding box center [504, 439] width 105 height 35
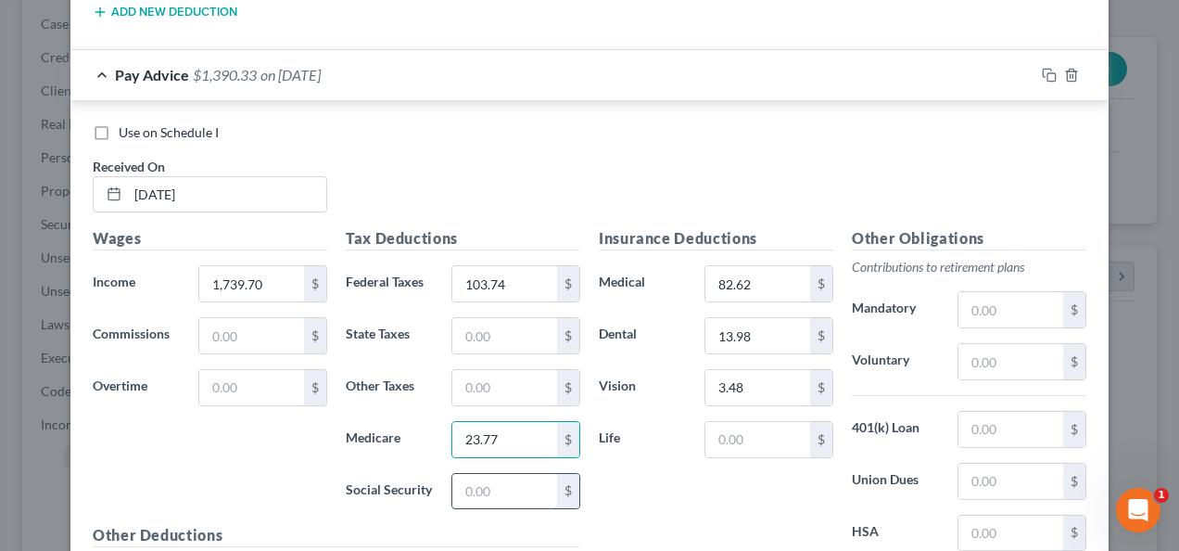
click at [478, 475] on input "text" at bounding box center [504, 491] width 105 height 35
click at [488, 318] on input "text" at bounding box center [504, 335] width 105 height 35
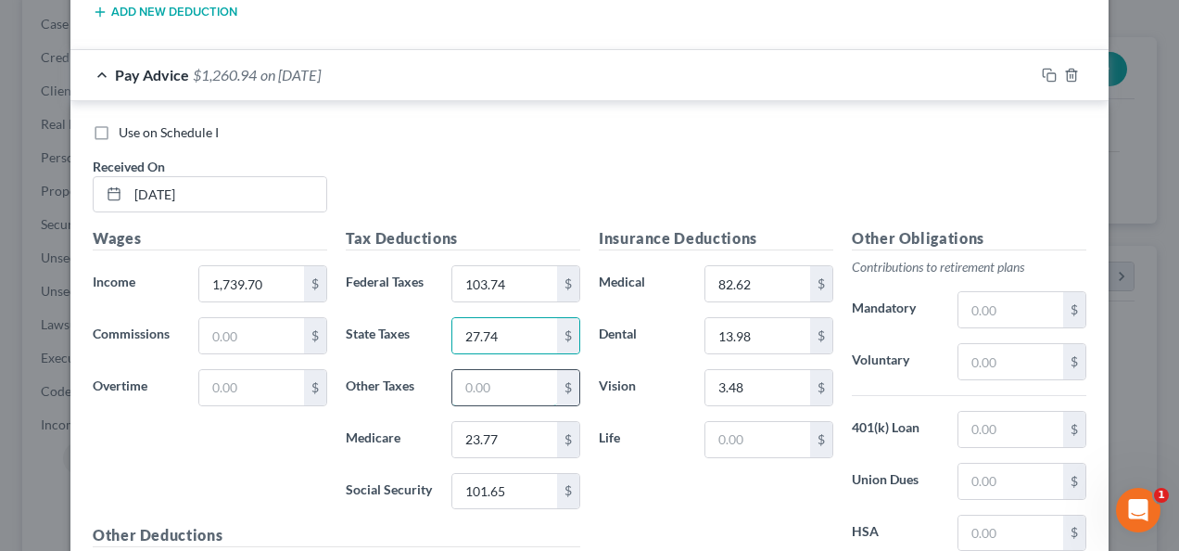
click at [489, 370] on input "text" at bounding box center [504, 387] width 105 height 35
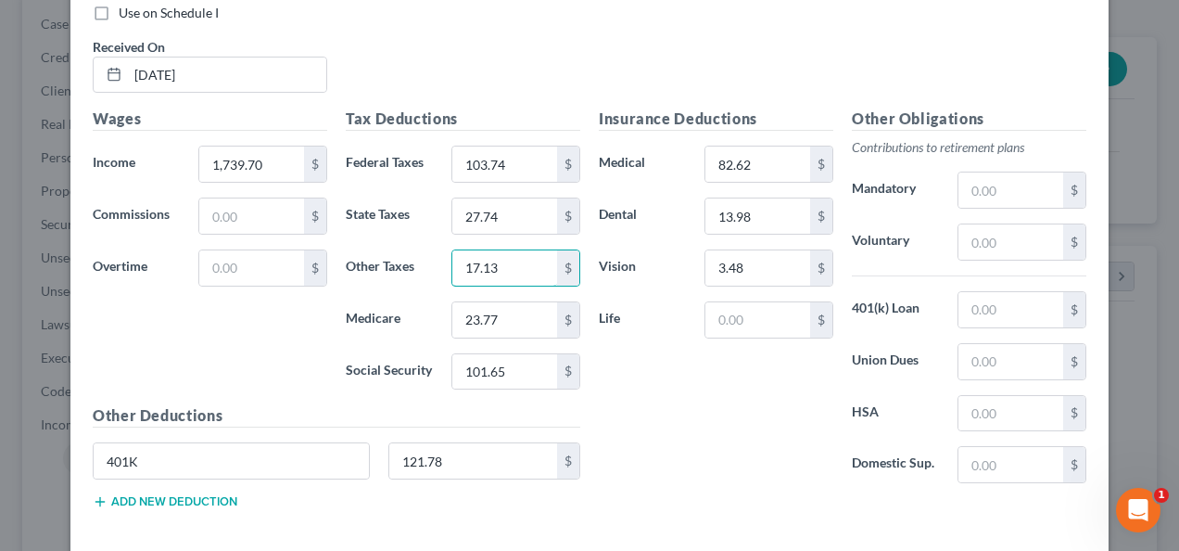
scroll to position [2689, 0]
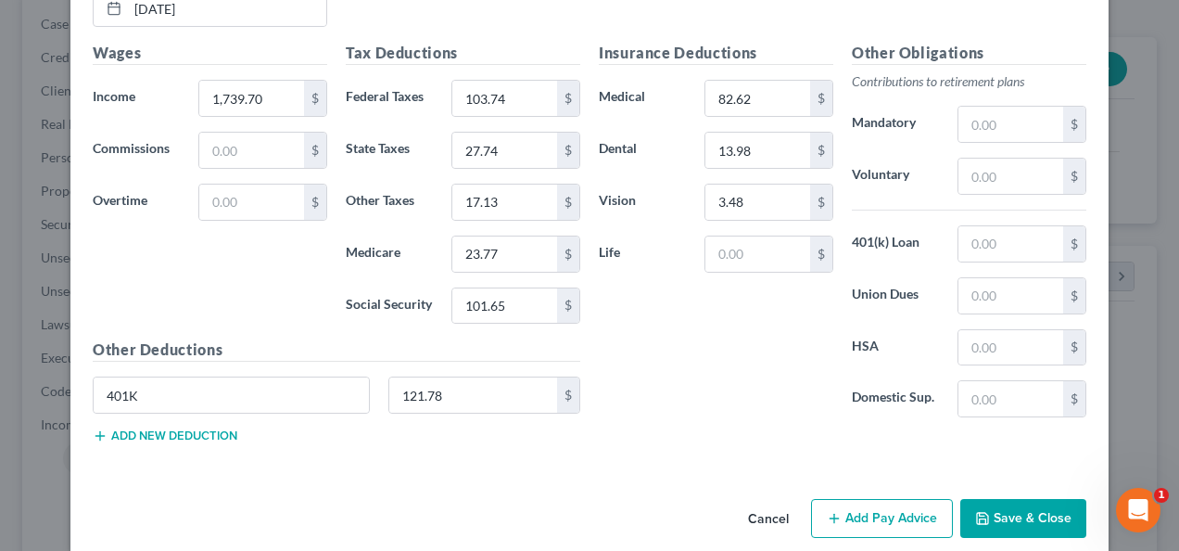
click at [868, 499] on button "Add Pay Advice" at bounding box center [882, 518] width 142 height 39
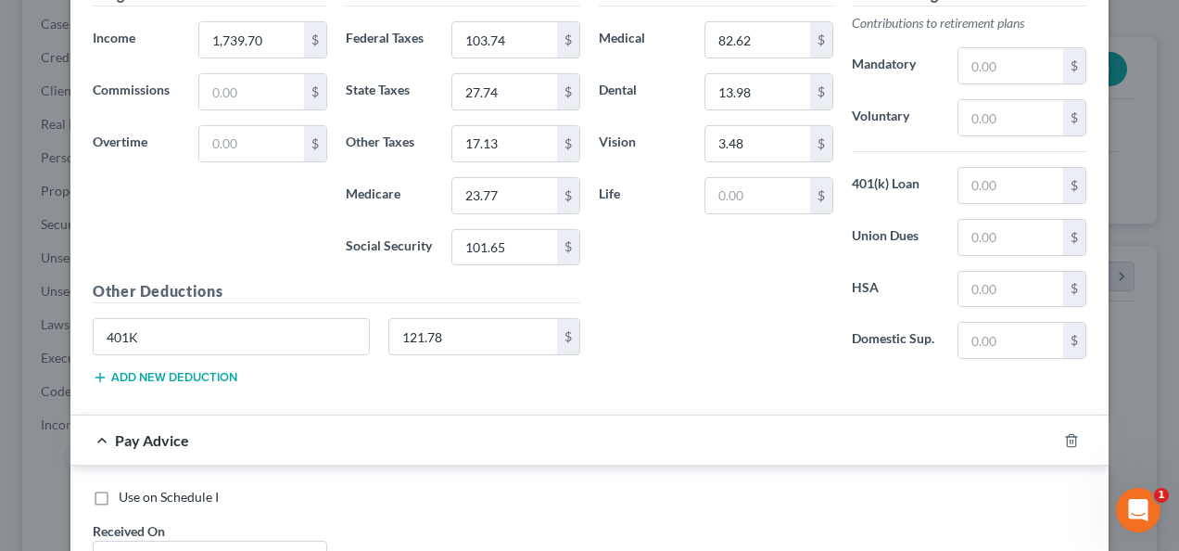
scroll to position [2967, 0]
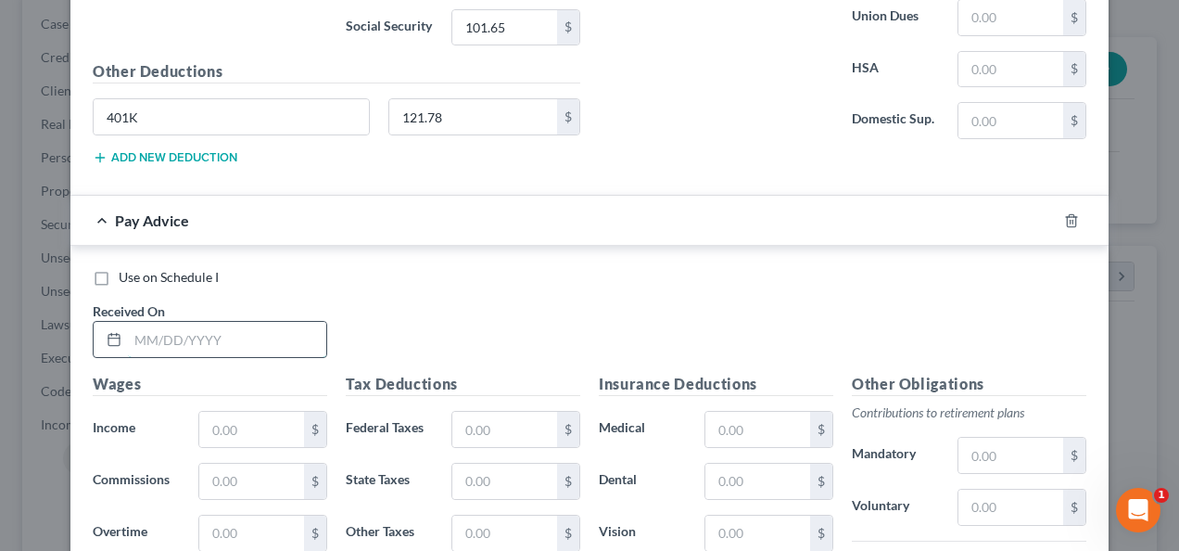
click at [276, 322] on input "text" at bounding box center [227, 339] width 198 height 35
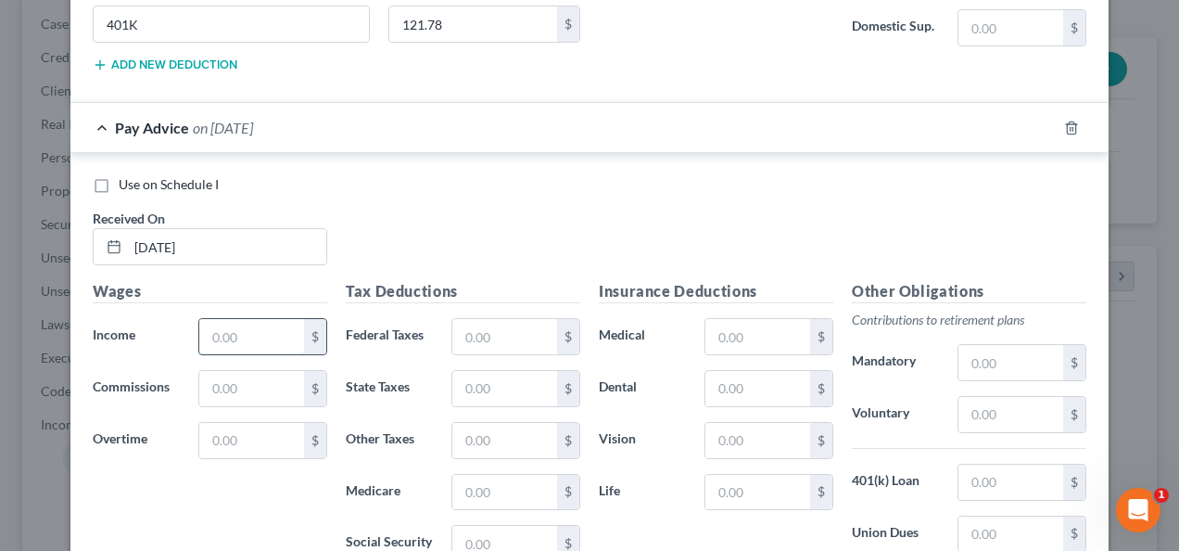
click at [248, 319] on input "text" at bounding box center [251, 336] width 105 height 35
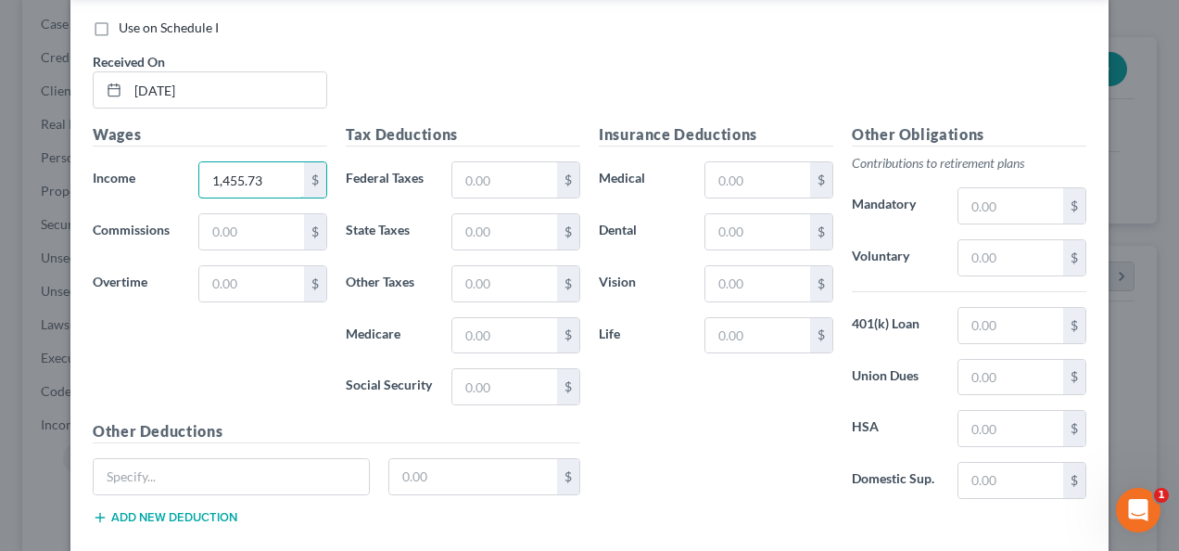
scroll to position [3245, 0]
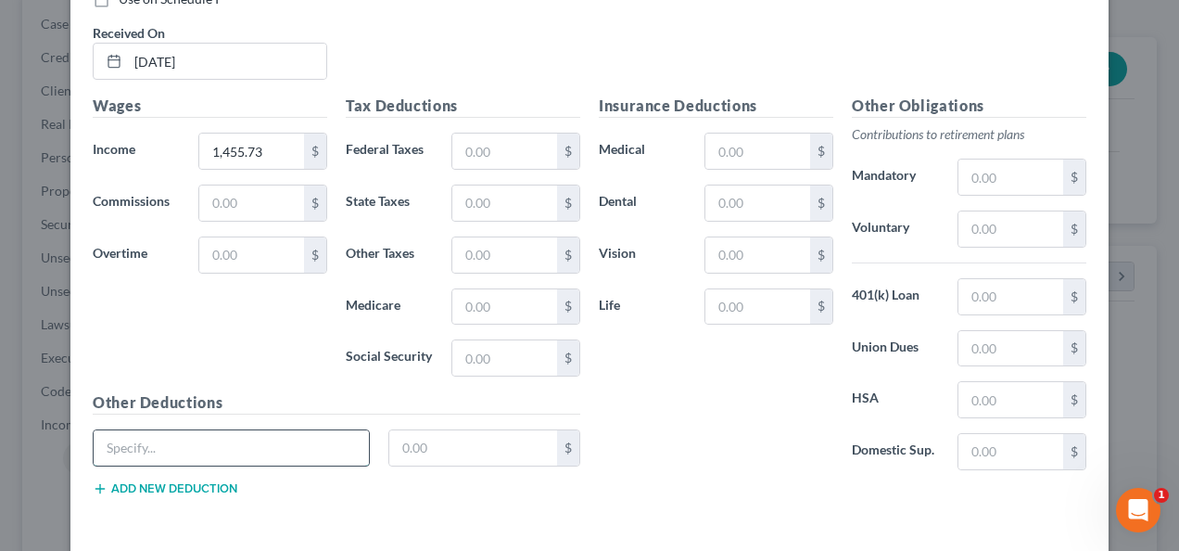
paste input "401K"
click at [410, 430] on input "text" at bounding box center [473, 447] width 169 height 35
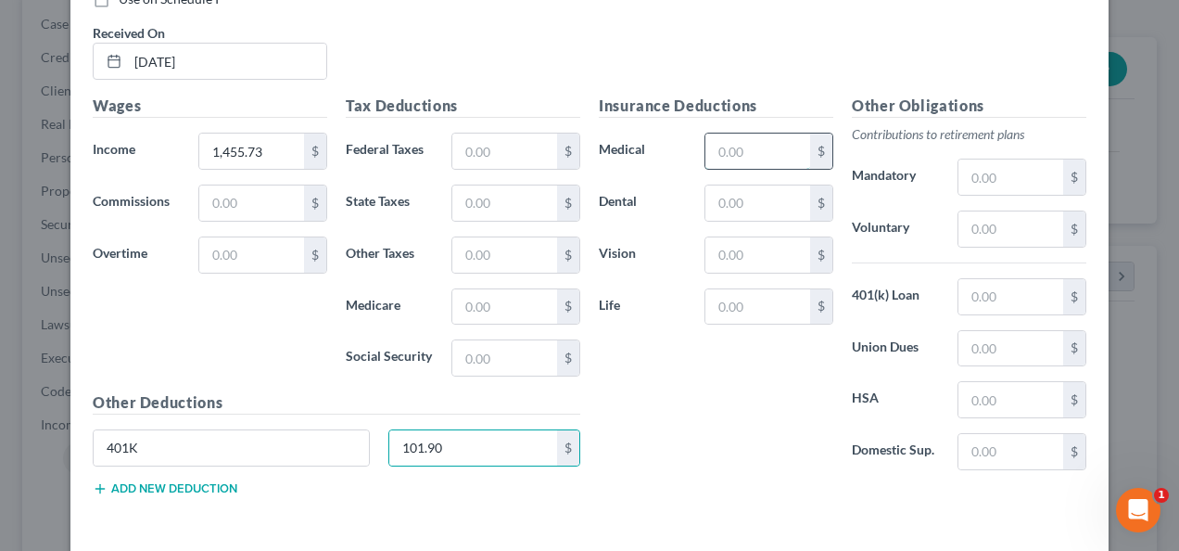
click at [743, 133] on input "text" at bounding box center [757, 150] width 105 height 35
click at [749, 185] on input "text" at bounding box center [757, 202] width 105 height 35
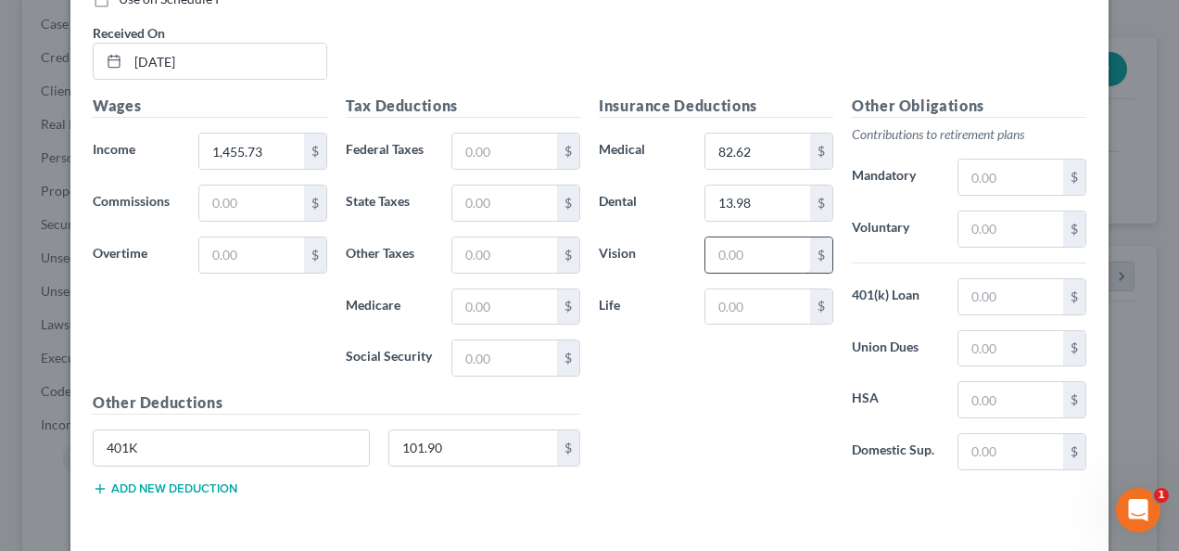
click at [738, 237] on input "text" at bounding box center [757, 254] width 105 height 35
click at [472, 133] on input "text" at bounding box center [504, 150] width 105 height 35
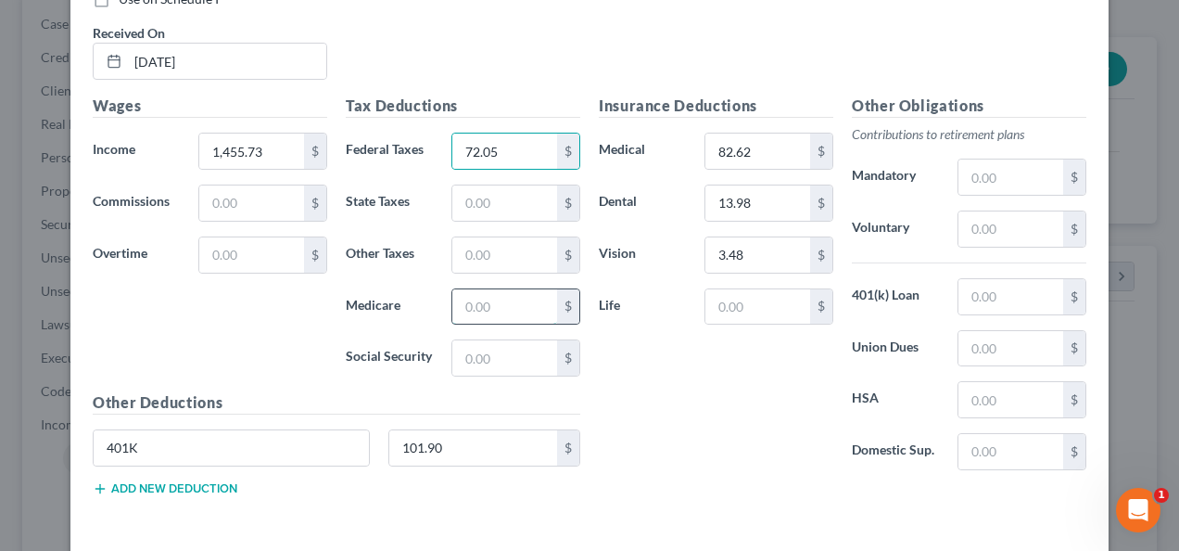
click at [490, 289] on input "text" at bounding box center [504, 306] width 105 height 35
click at [485, 340] on input "text" at bounding box center [504, 357] width 105 height 35
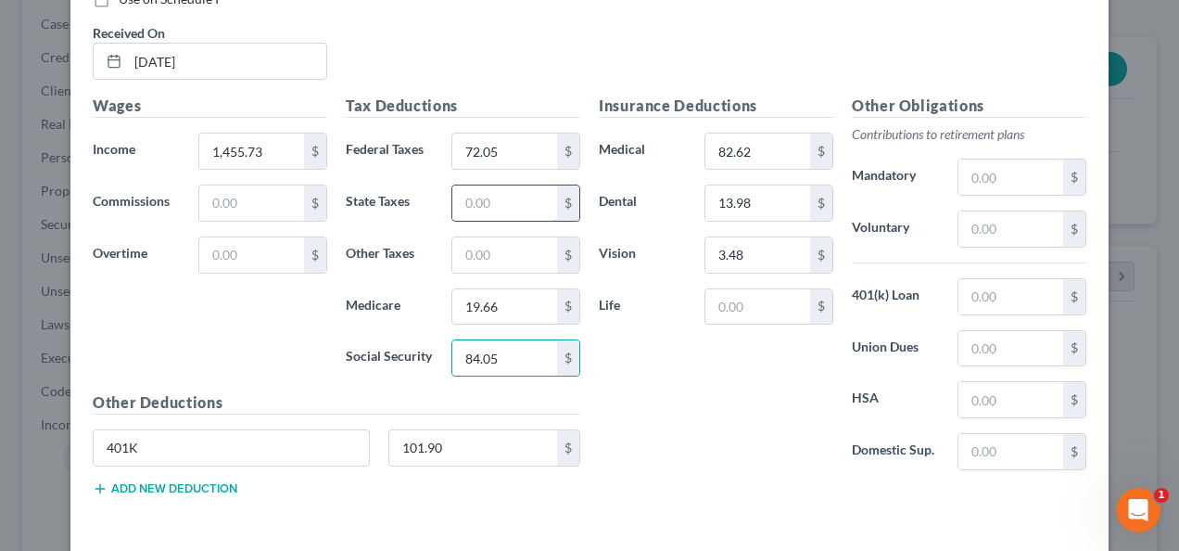
click at [488, 191] on input "text" at bounding box center [504, 202] width 105 height 35
click at [489, 237] on input "text" at bounding box center [504, 254] width 105 height 35
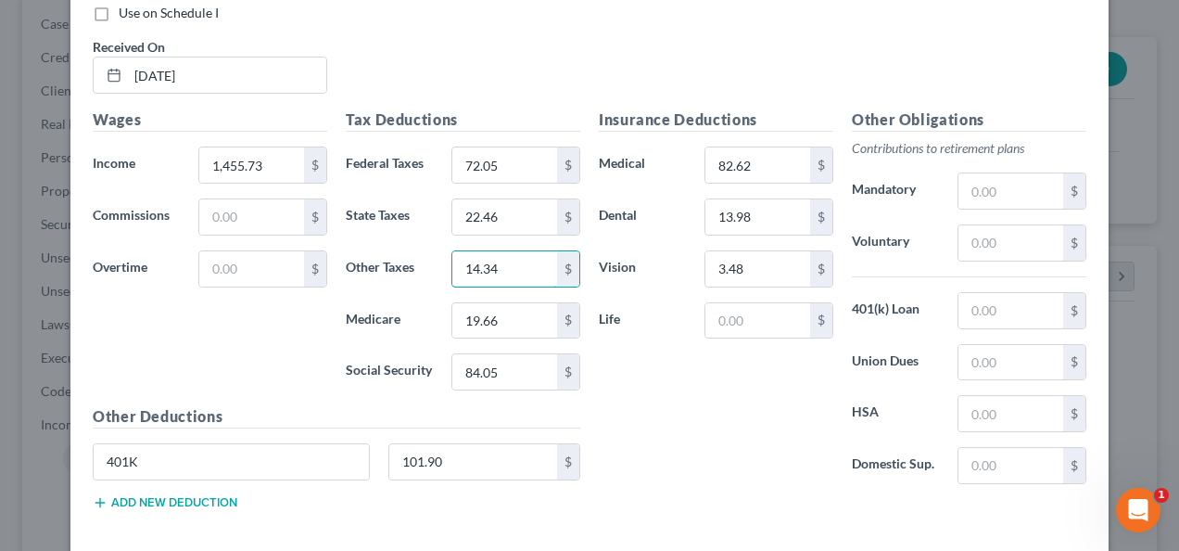
scroll to position [3292, 0]
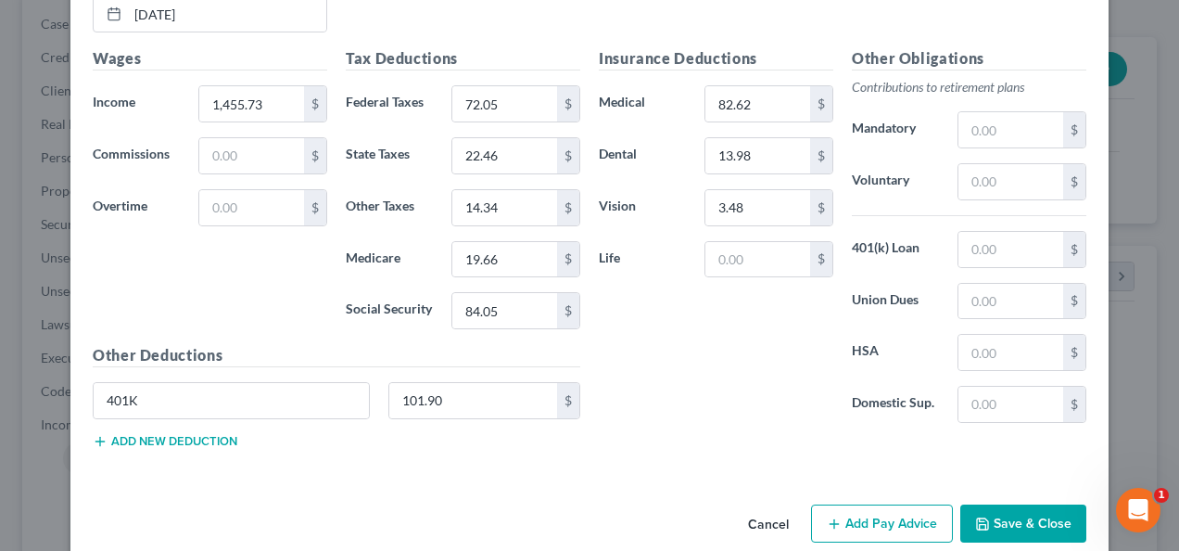
drag, startPoint x: 888, startPoint y: 502, endPoint x: 721, endPoint y: 406, distance: 192.7
click at [888, 504] on button "Add Pay Advice" at bounding box center [882, 523] width 142 height 39
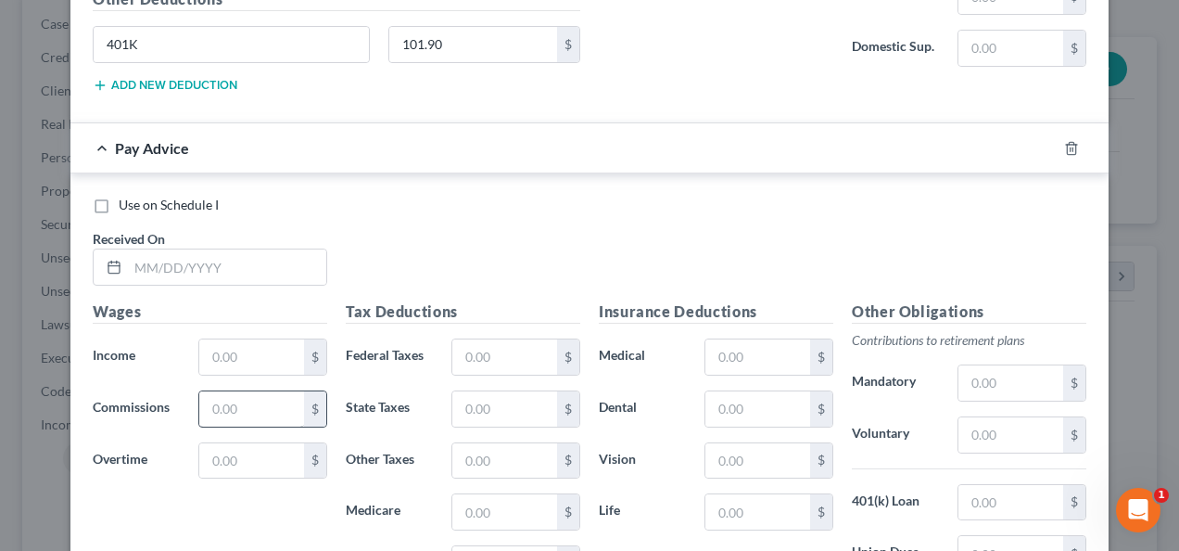
scroll to position [3756, 0]
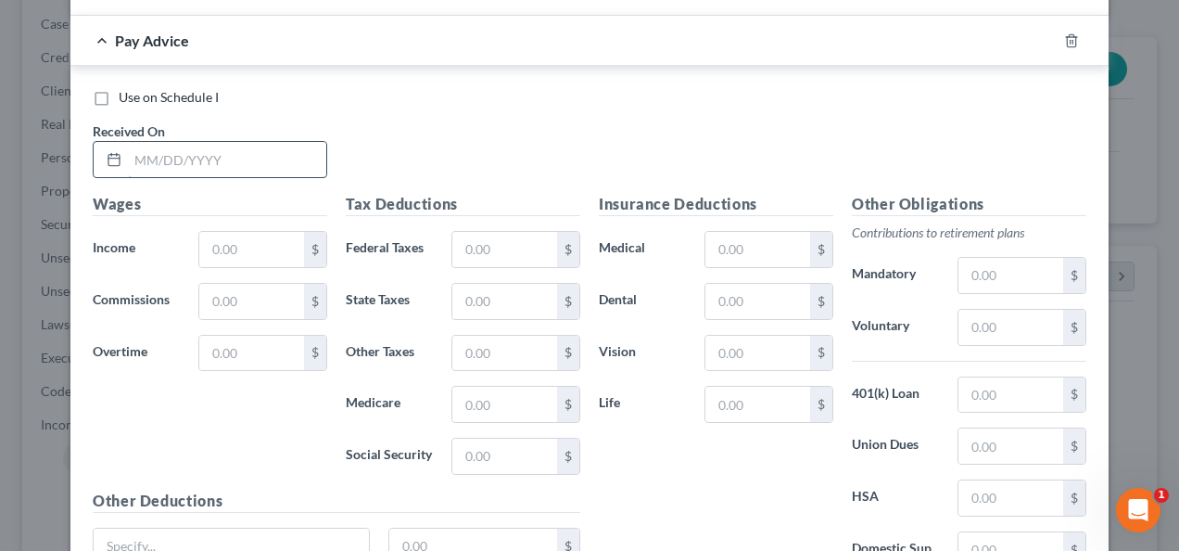
click at [248, 142] on input "text" at bounding box center [227, 159] width 198 height 35
paste input "401K"
click at [413, 528] on input "text" at bounding box center [473, 545] width 169 height 35
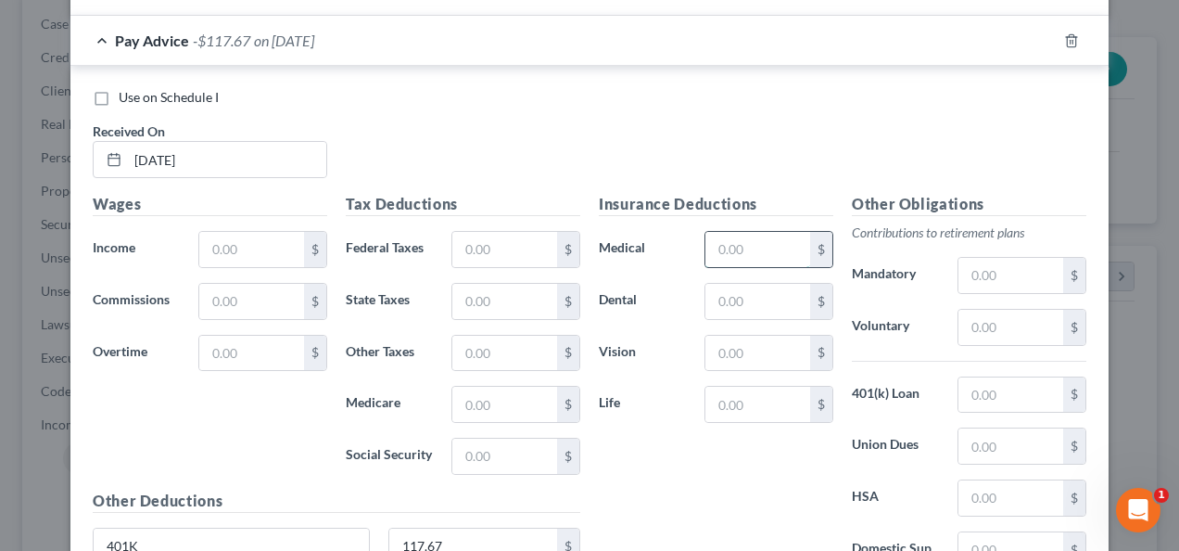
drag, startPoint x: 725, startPoint y: 210, endPoint x: 731, endPoint y: 222, distance: 13.7
click at [725, 232] on input "text" at bounding box center [757, 249] width 105 height 35
click at [764, 284] on input "text" at bounding box center [757, 301] width 105 height 35
click at [762, 336] on input "text" at bounding box center [757, 353] width 105 height 35
click at [253, 232] on input "text" at bounding box center [251, 249] width 105 height 35
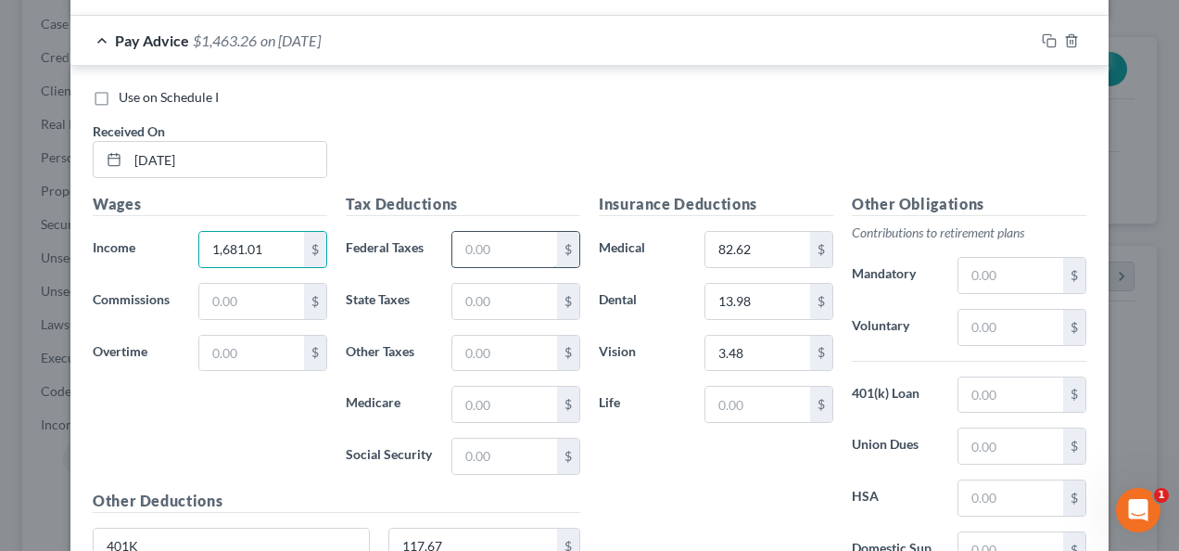
click at [486, 232] on input "text" at bounding box center [504, 249] width 105 height 35
click at [506, 386] on input "text" at bounding box center [504, 403] width 105 height 35
click at [489, 438] on input "text" at bounding box center [504, 455] width 105 height 35
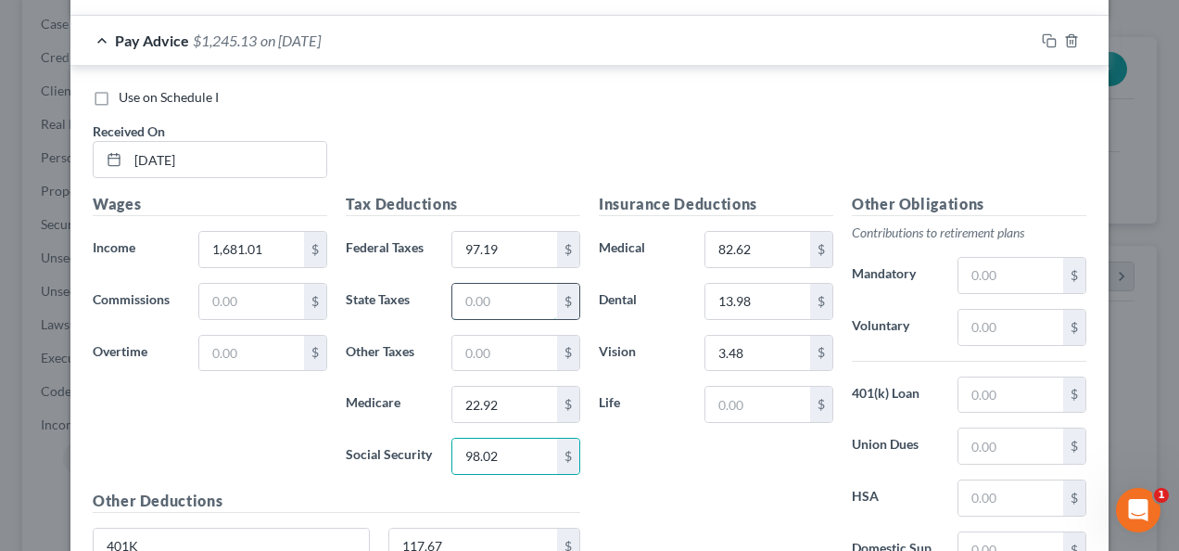
click at [475, 284] on input "text" at bounding box center [504, 301] width 105 height 35
click at [479, 336] on input "text" at bounding box center [504, 353] width 105 height 35
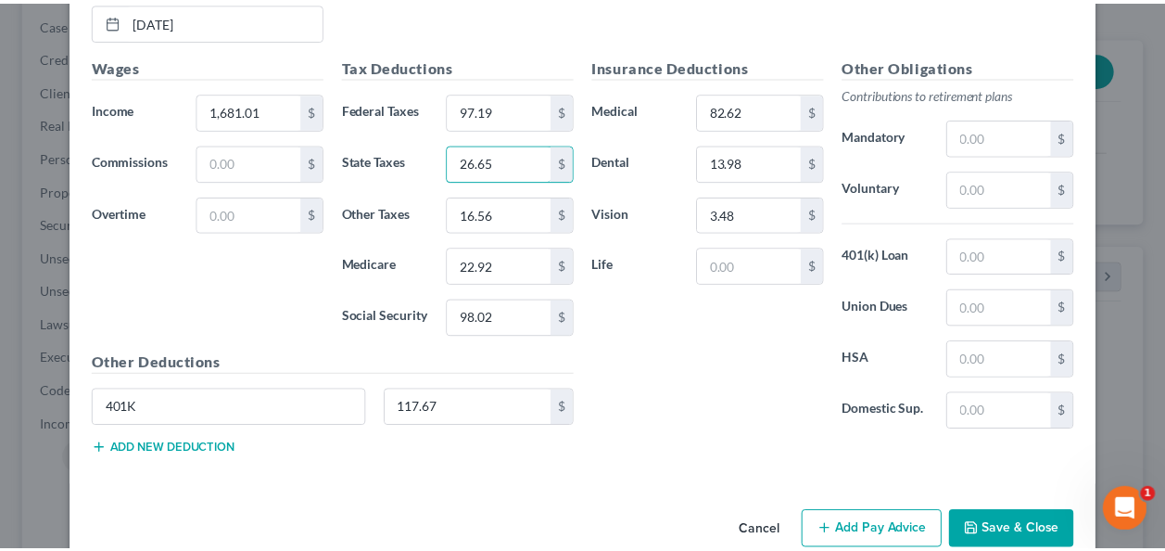
scroll to position [3896, 0]
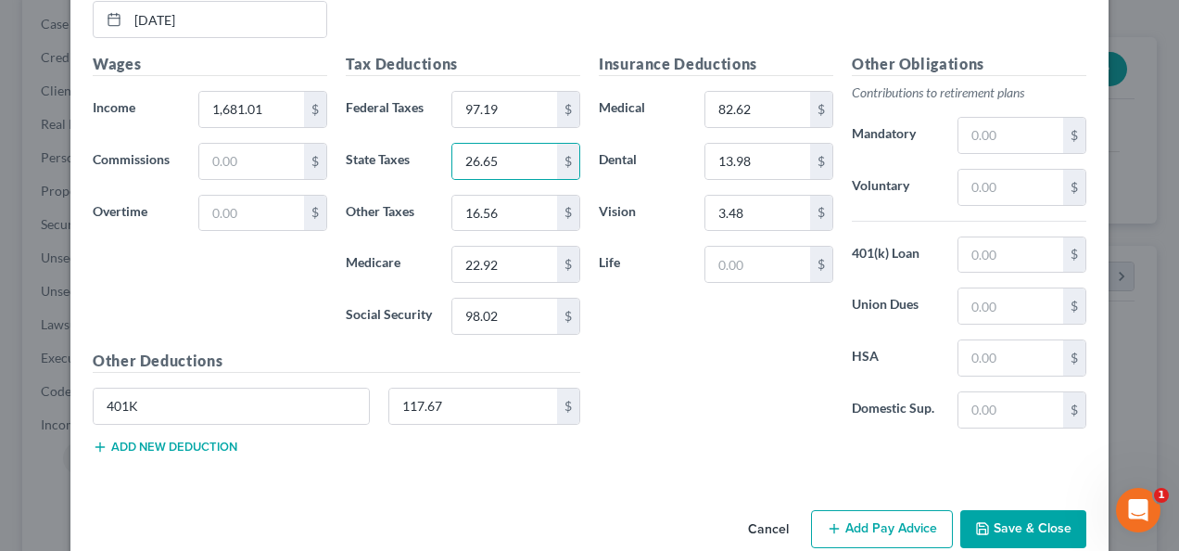
click at [1008, 510] on button "Save & Close" at bounding box center [1023, 529] width 126 height 39
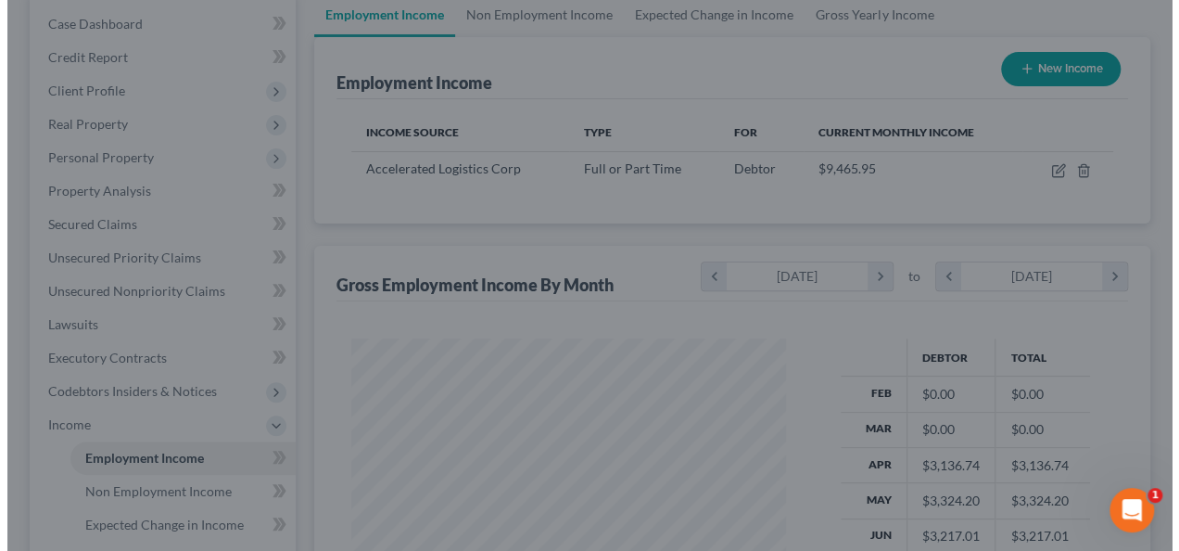
scroll to position [926516, 926380]
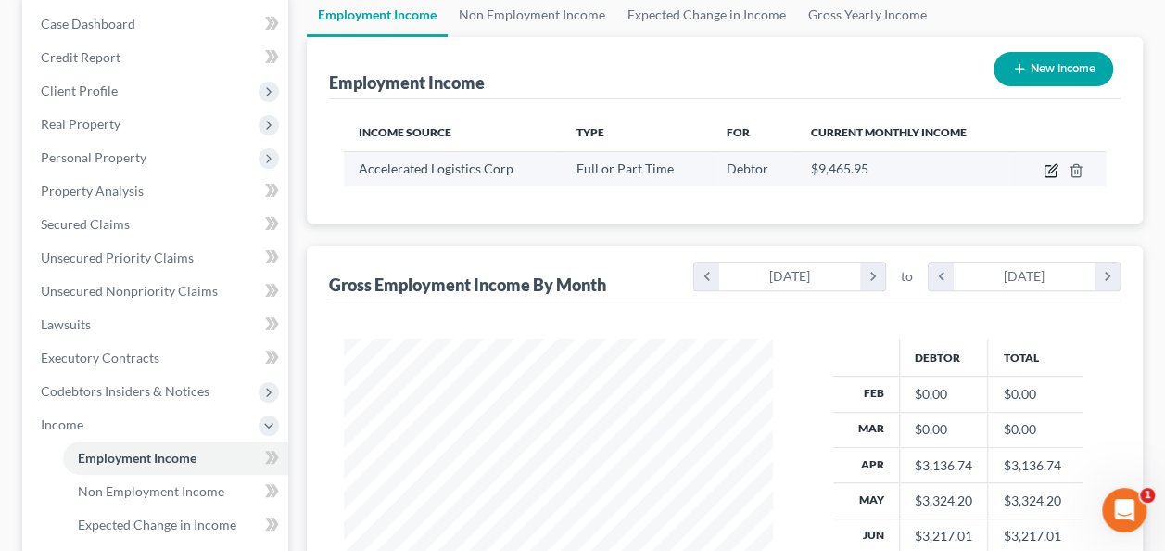
click at [1056, 166] on icon "button" at bounding box center [1052, 168] width 8 height 8
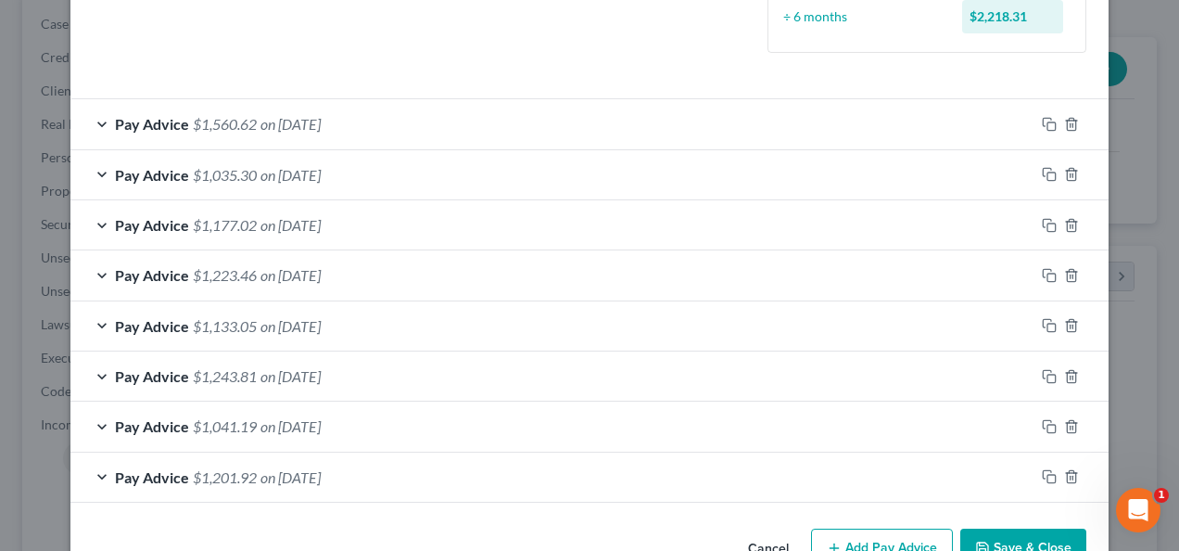
scroll to position [576, 0]
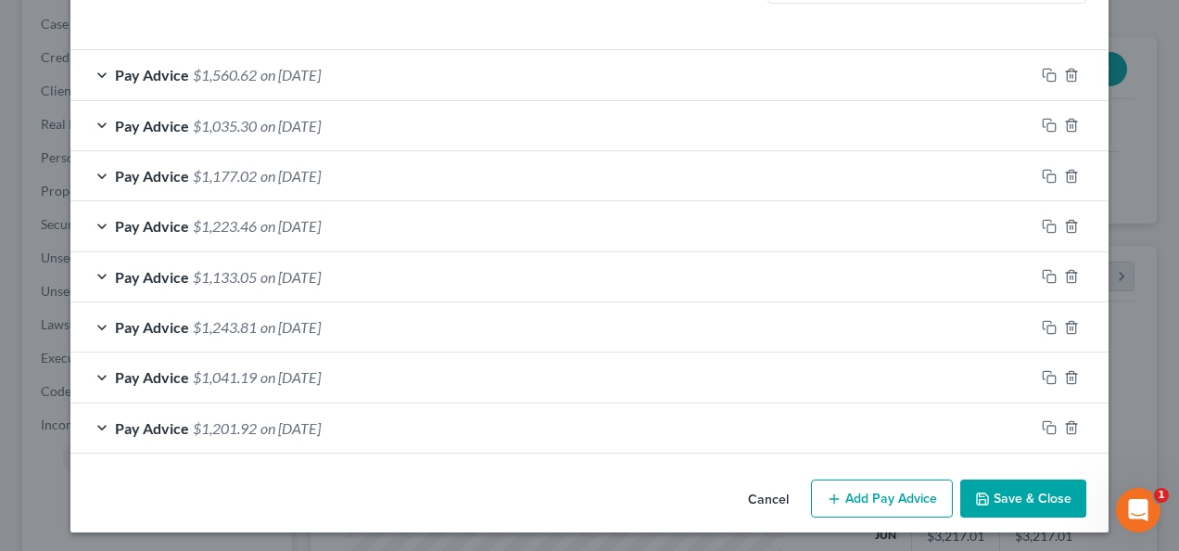
click at [836, 491] on icon "button" at bounding box center [834, 498] width 15 height 15
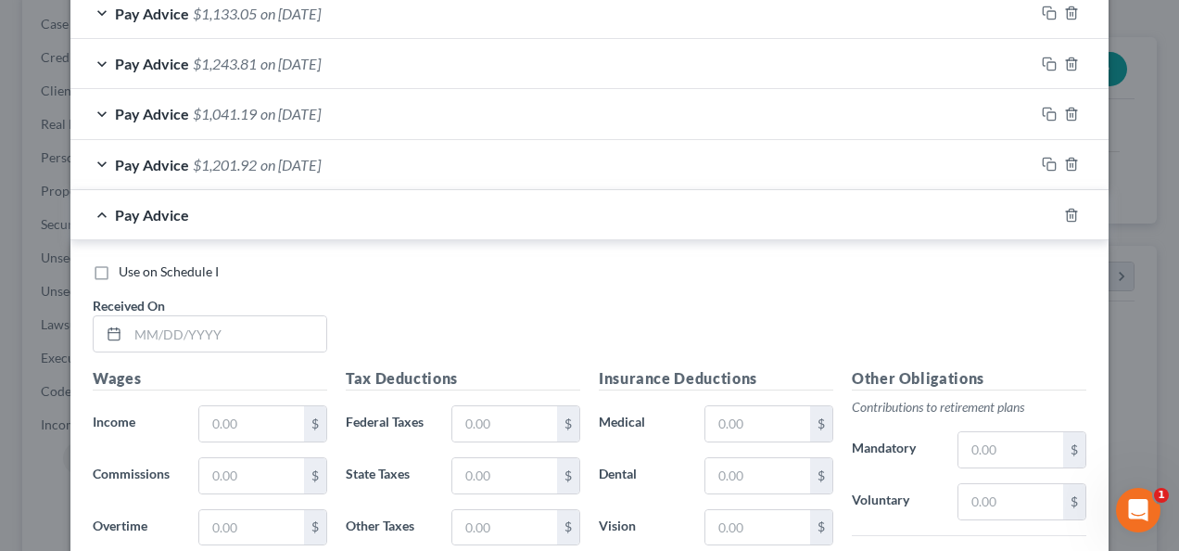
scroll to position [947, 0]
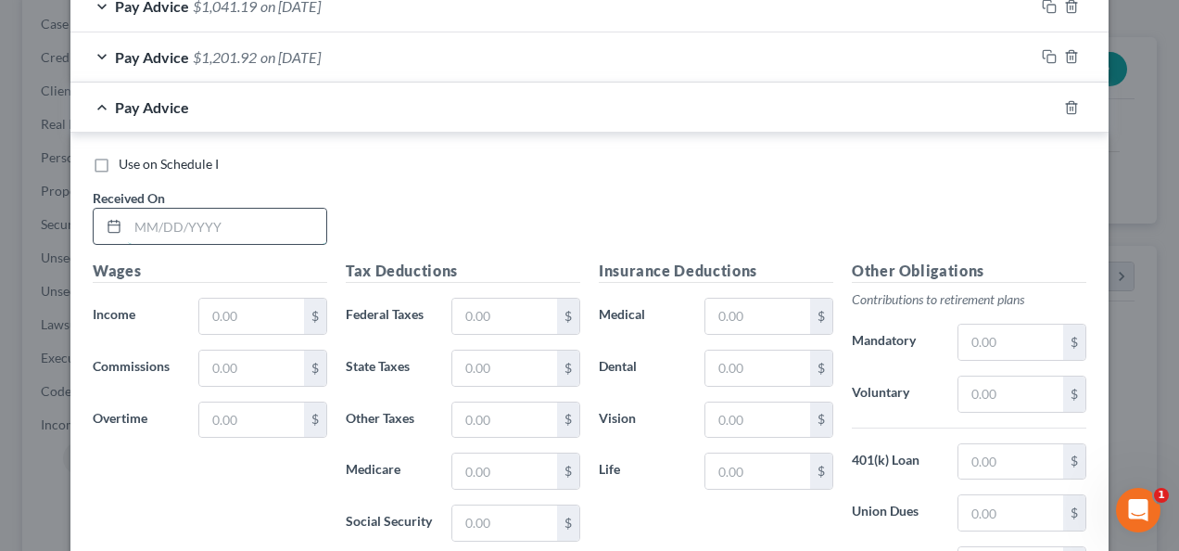
click at [254, 226] on input "text" at bounding box center [227, 226] width 198 height 35
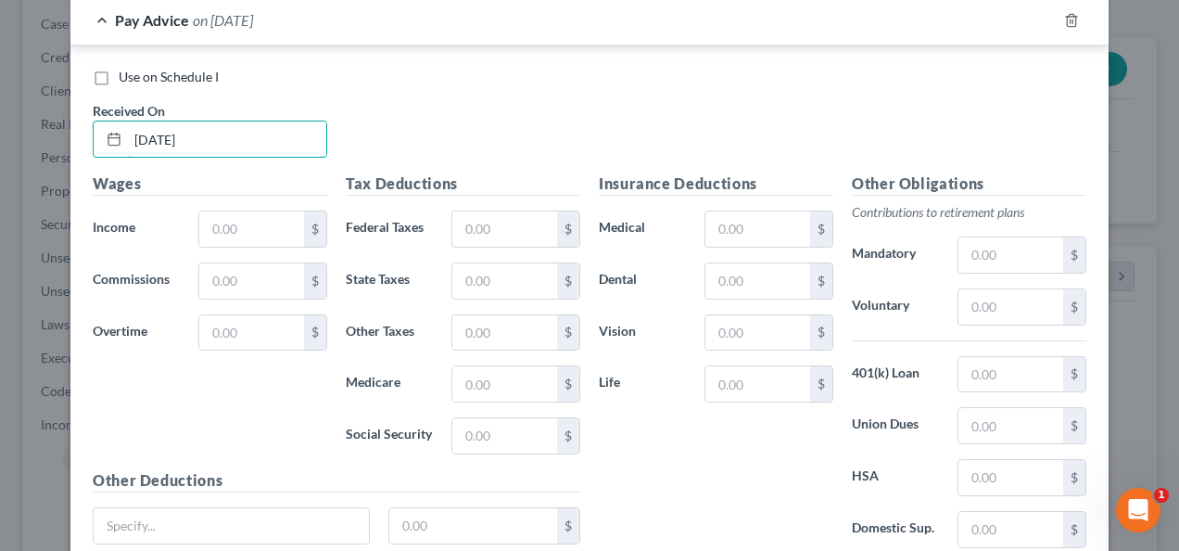
scroll to position [1133, 0]
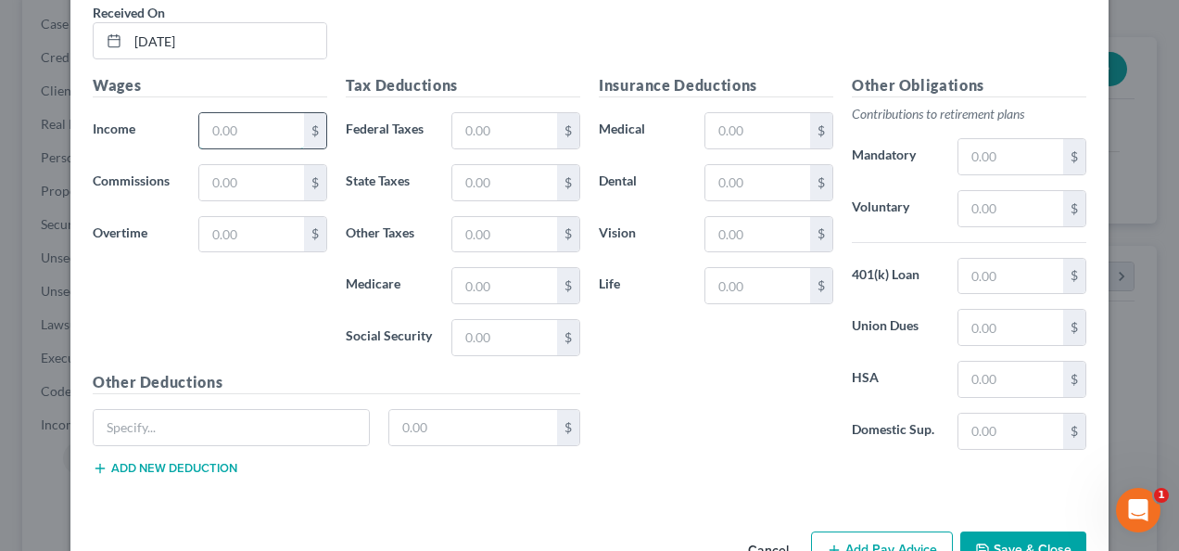
click at [242, 136] on input "text" at bounding box center [251, 130] width 105 height 35
paste input "401K"
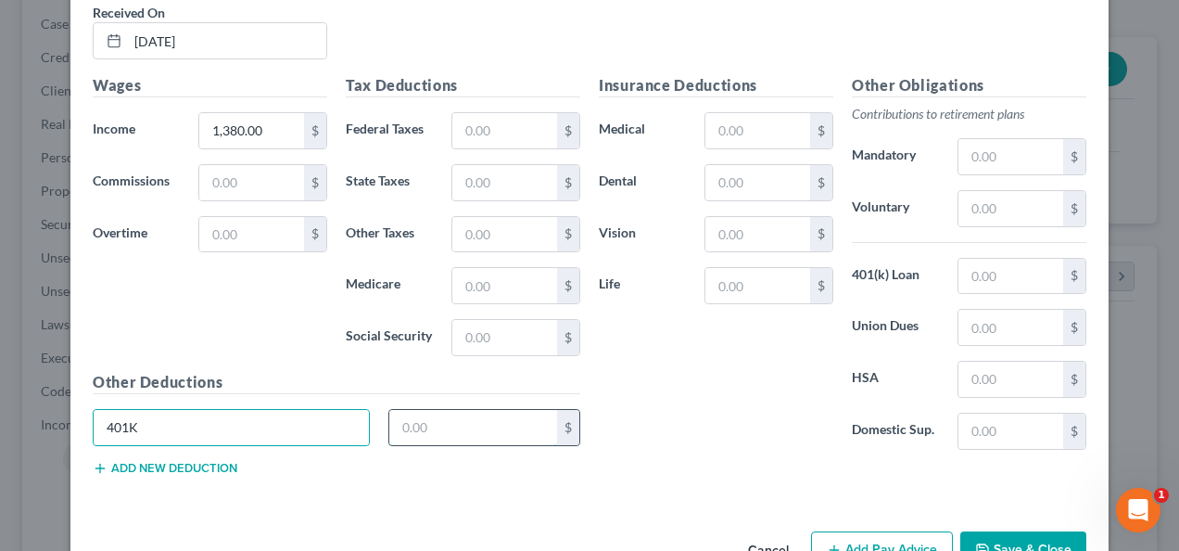
click at [408, 410] on input "text" at bounding box center [473, 427] width 169 height 35
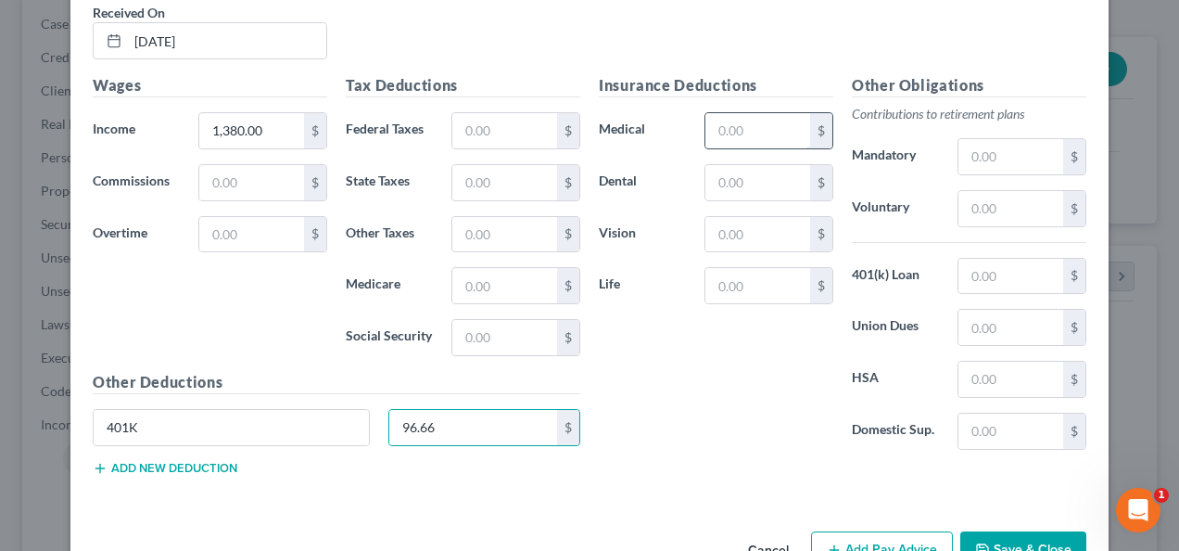
click at [758, 130] on input "text" at bounding box center [757, 130] width 105 height 35
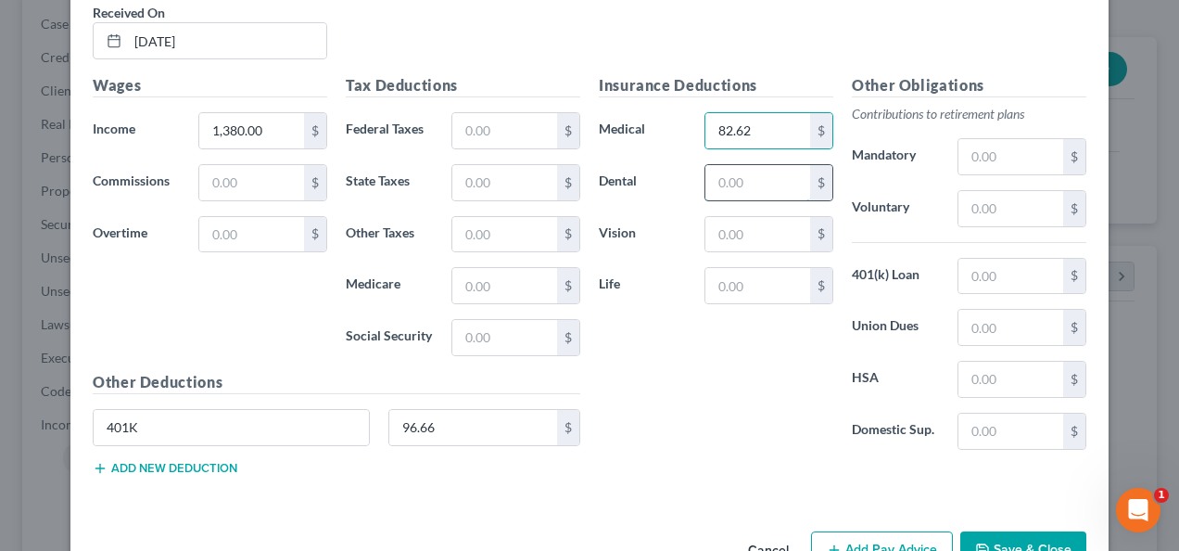
click at [760, 180] on input "text" at bounding box center [757, 182] width 105 height 35
click at [761, 232] on input "text" at bounding box center [757, 234] width 105 height 35
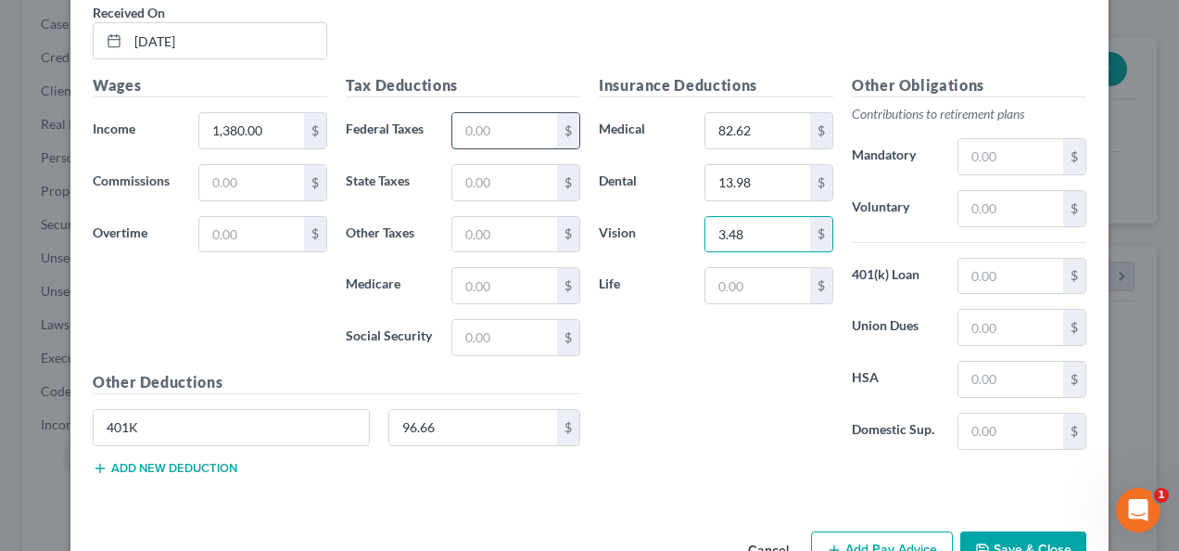
click at [508, 128] on input "text" at bounding box center [504, 130] width 105 height 35
click at [491, 278] on input "text" at bounding box center [504, 285] width 105 height 35
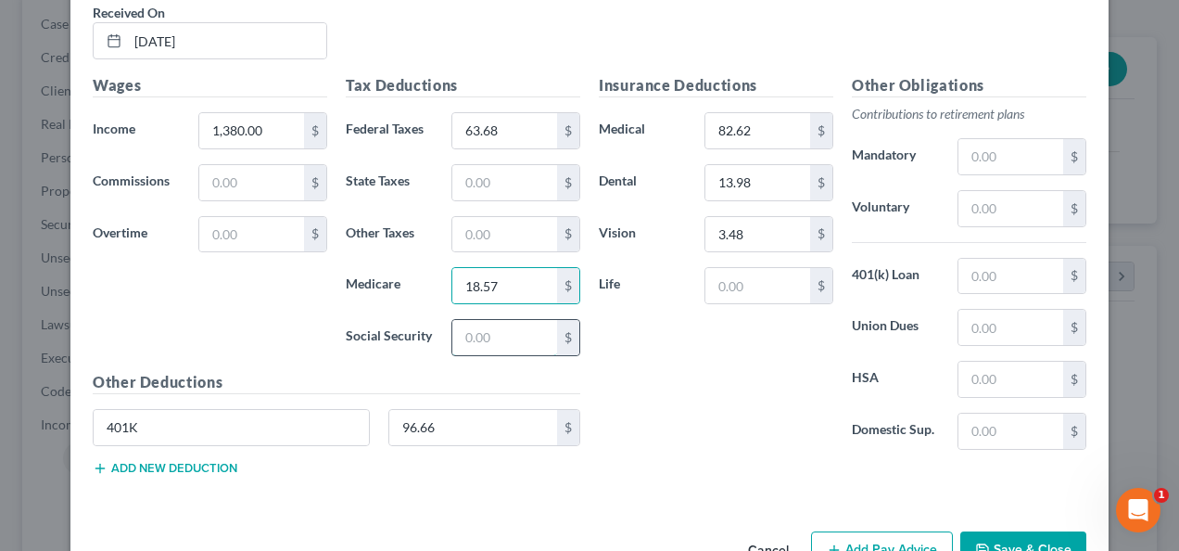
click at [485, 320] on input "text" at bounding box center [504, 337] width 105 height 35
click at [501, 177] on input "text" at bounding box center [504, 182] width 105 height 35
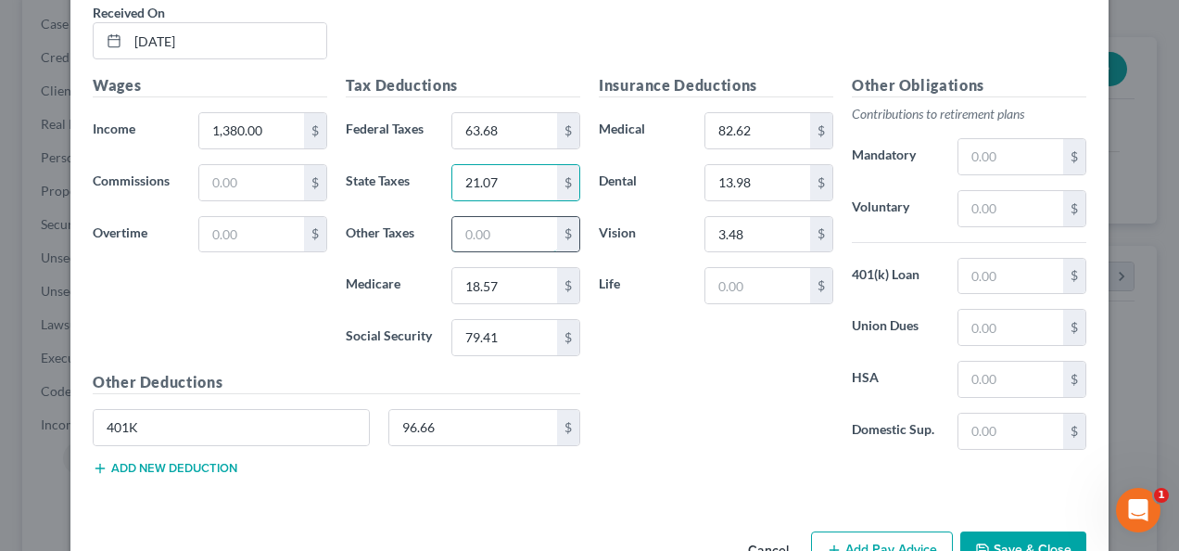
click at [488, 223] on input "text" at bounding box center [504, 234] width 105 height 35
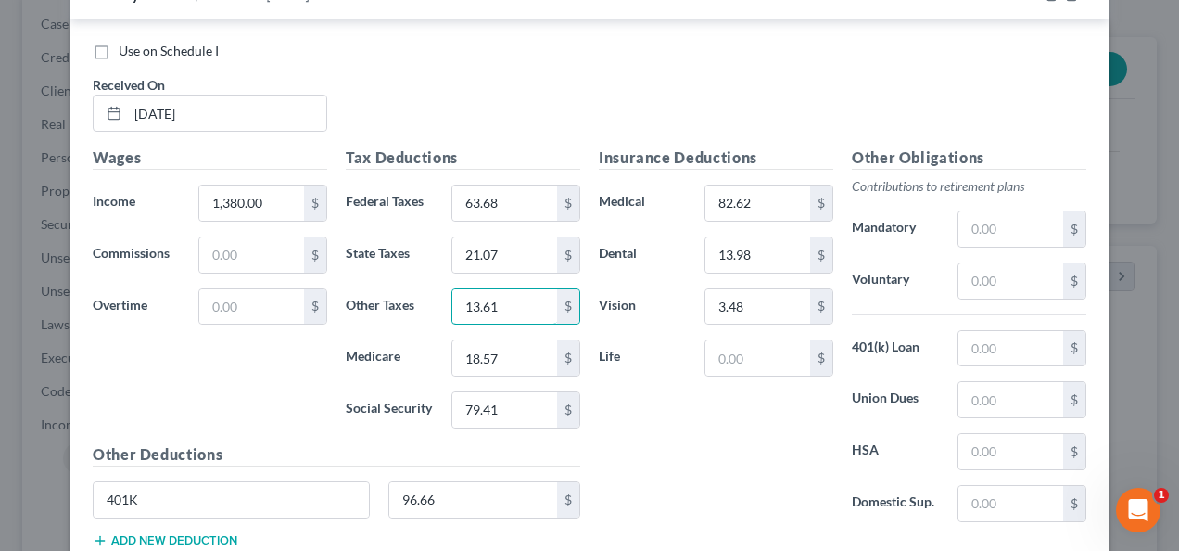
scroll to position [1179, 0]
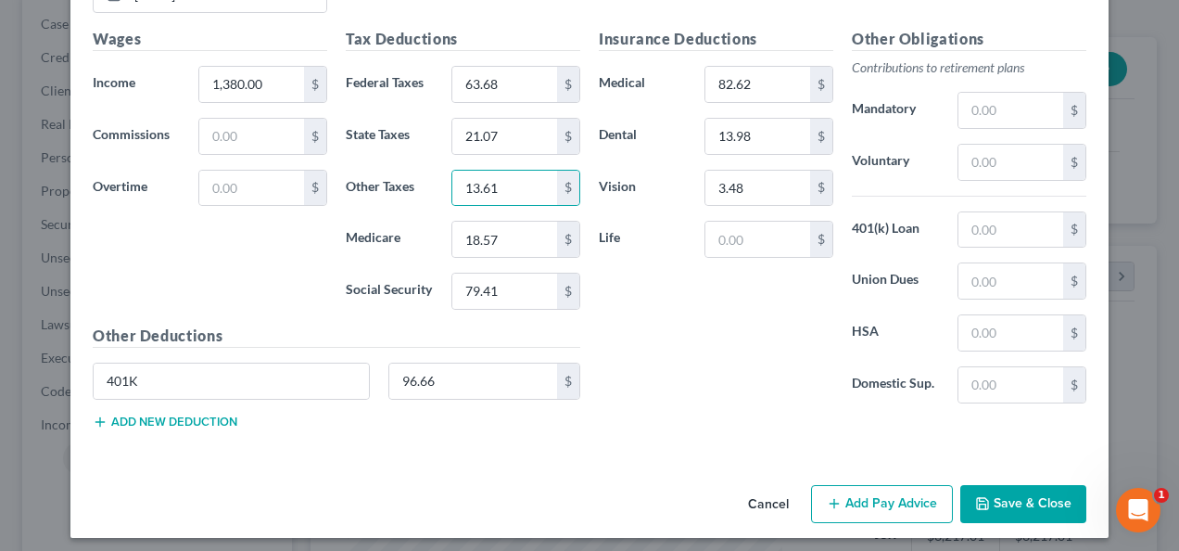
click at [835, 496] on icon "button" at bounding box center [834, 503] width 15 height 15
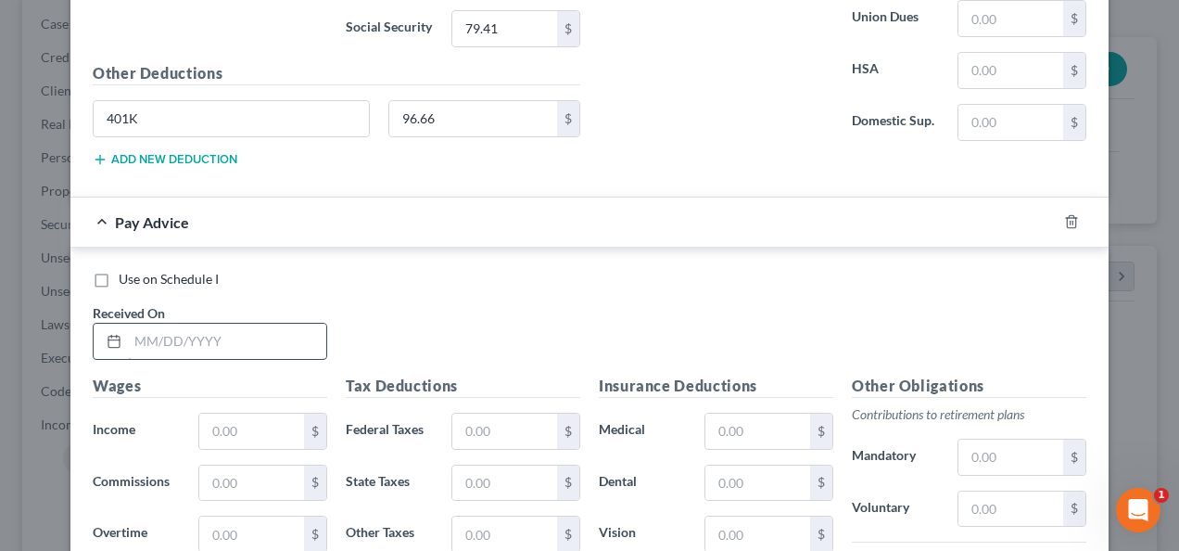
scroll to position [1457, 0]
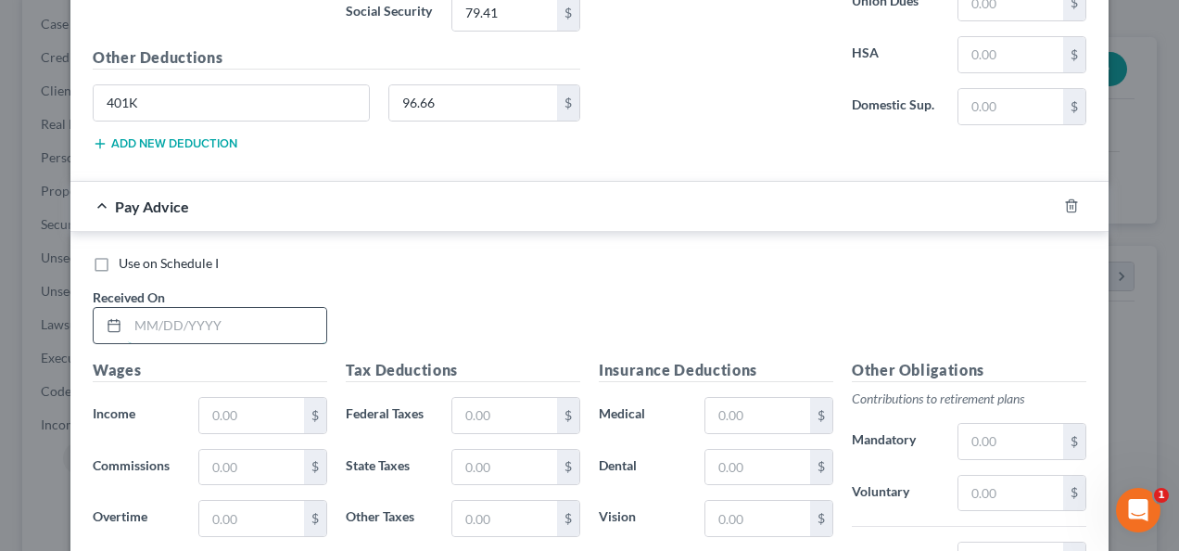
click at [146, 310] on input "text" at bounding box center [227, 325] width 198 height 35
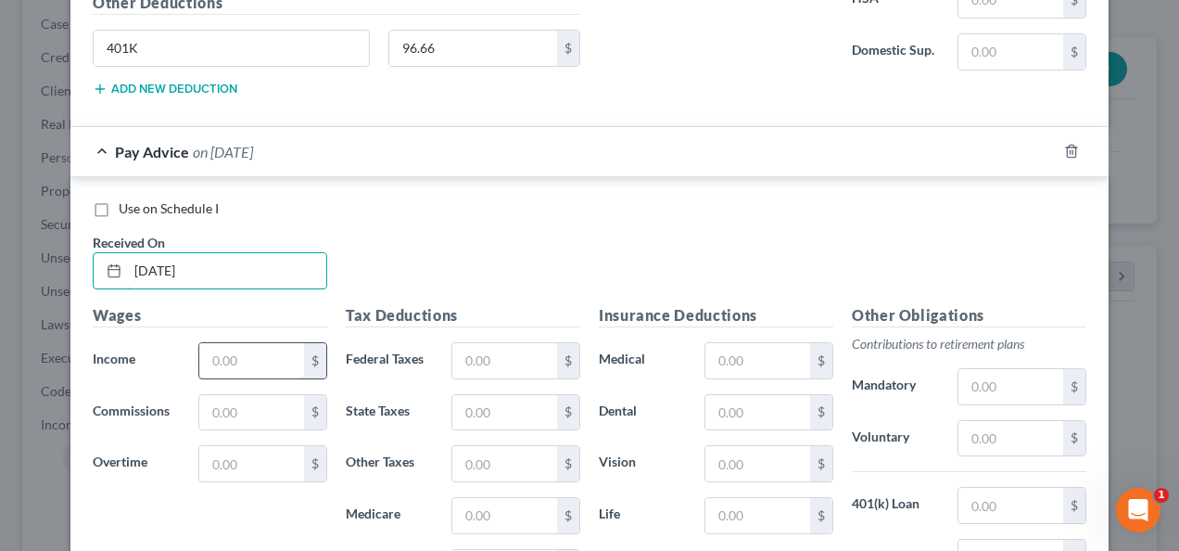
scroll to position [1550, 0]
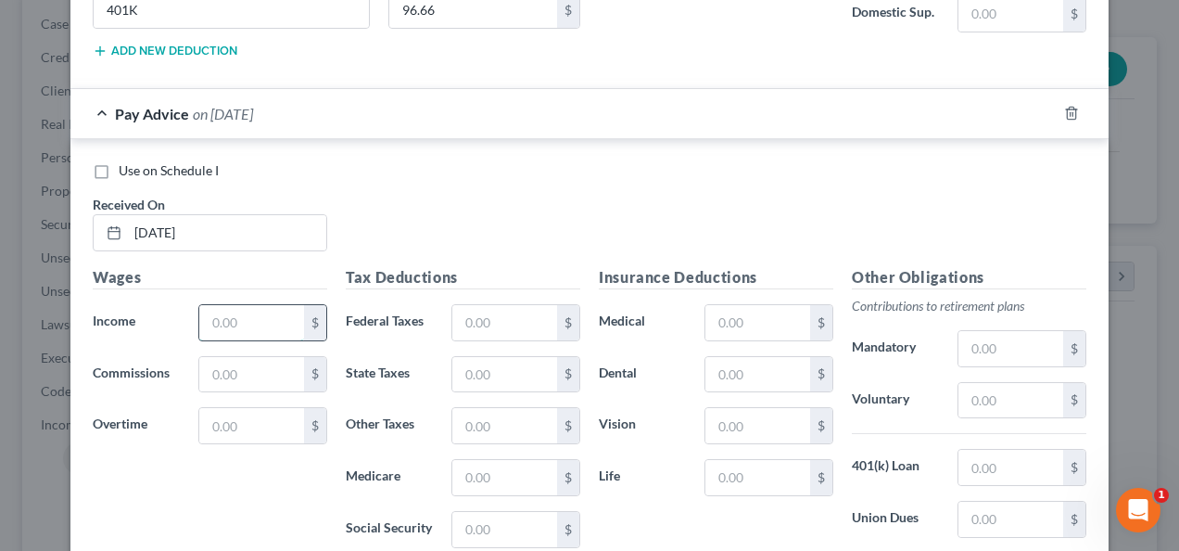
click at [216, 305] on input "text" at bounding box center [251, 322] width 105 height 35
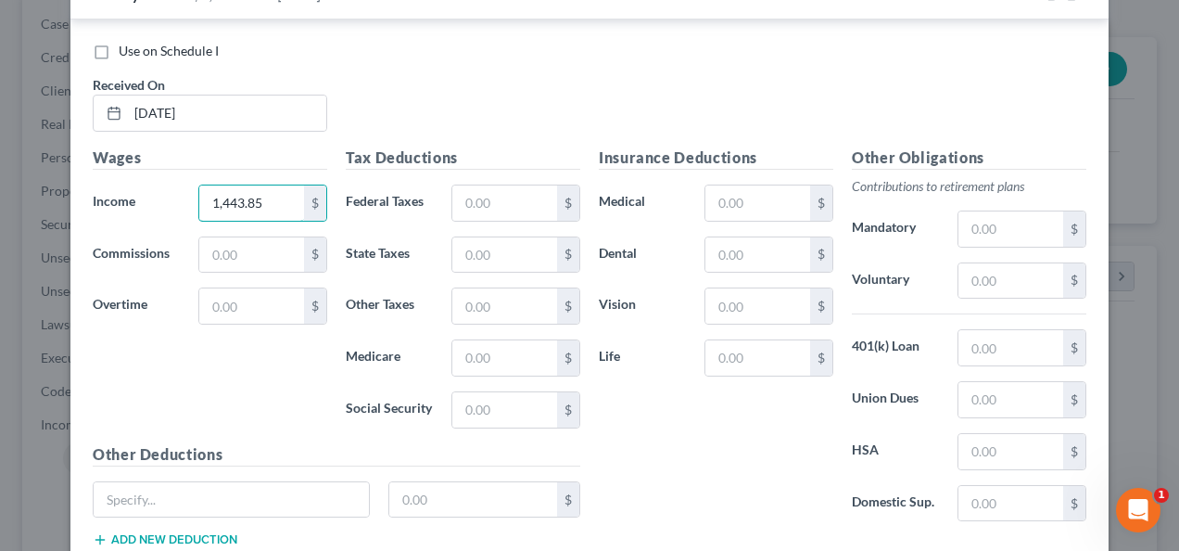
scroll to position [1735, 0]
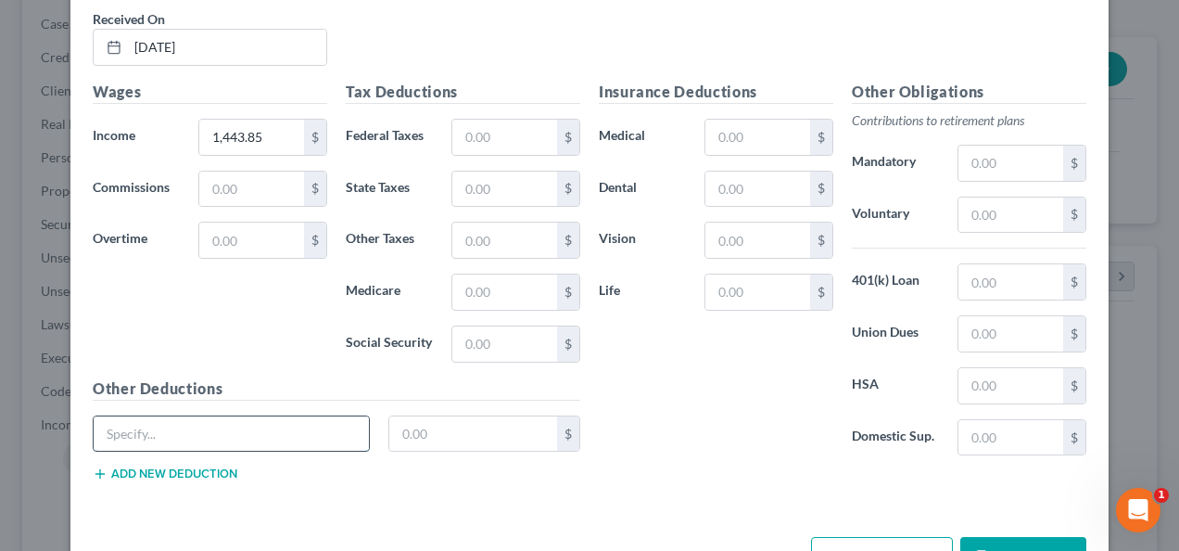
drag, startPoint x: 347, startPoint y: 430, endPoint x: 294, endPoint y: 420, distance: 53.8
click at [294, 420] on input "text" at bounding box center [231, 433] width 275 height 35
click at [424, 424] on input "text" at bounding box center [473, 433] width 169 height 35
click at [734, 143] on div "$" at bounding box center [768, 137] width 129 height 37
click at [741, 133] on input "text" at bounding box center [757, 137] width 105 height 35
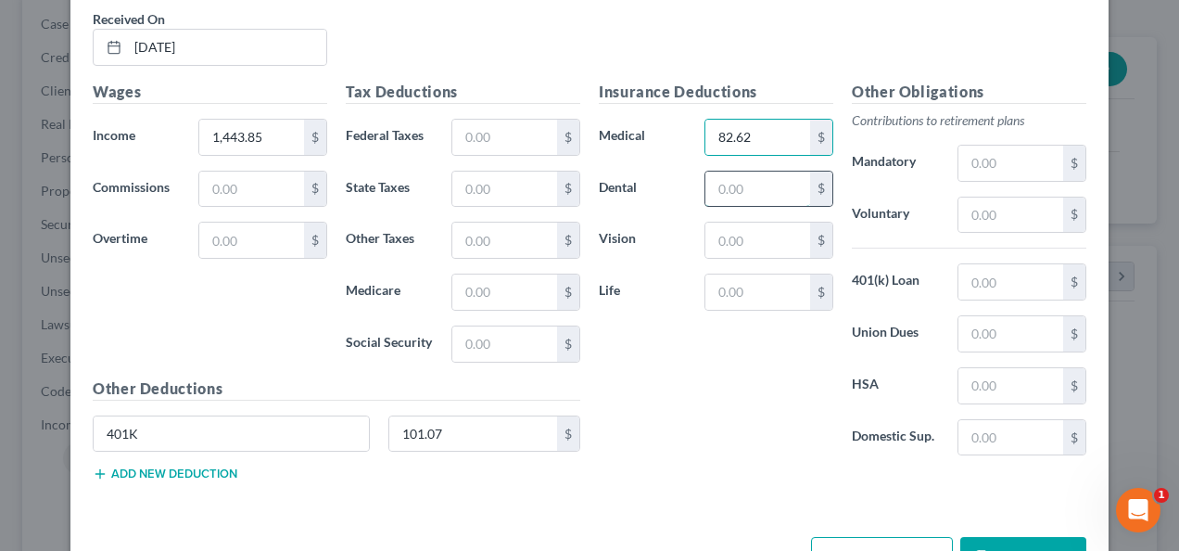
click at [756, 180] on input "text" at bounding box center [757, 188] width 105 height 35
click at [725, 177] on input "text" at bounding box center [757, 188] width 105 height 35
click at [749, 232] on input "text" at bounding box center [757, 239] width 105 height 35
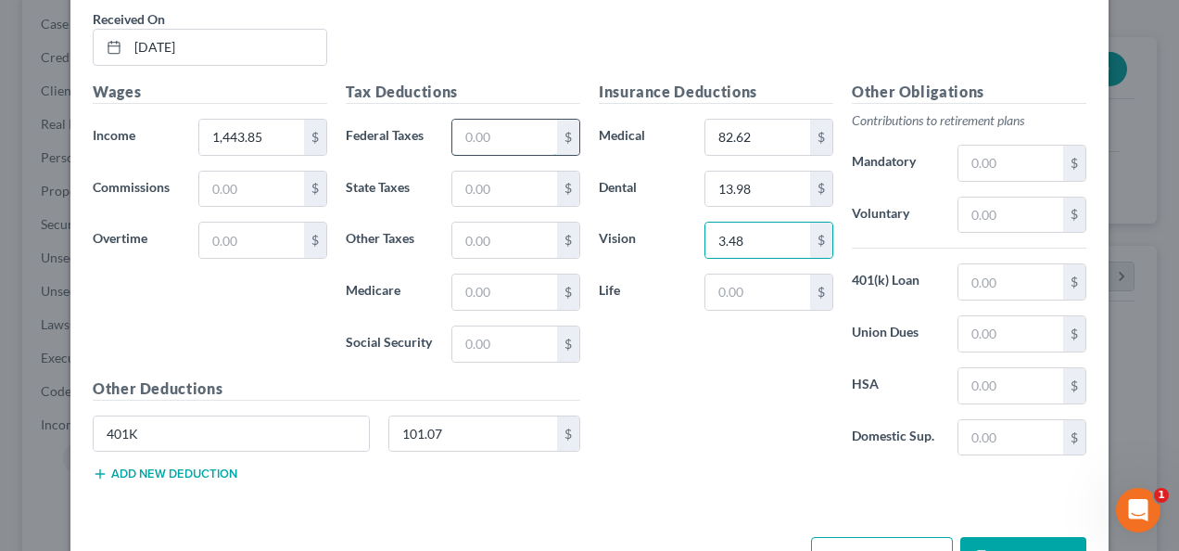
click at [508, 131] on input "text" at bounding box center [504, 137] width 105 height 35
click at [478, 291] on input "text" at bounding box center [504, 291] width 105 height 35
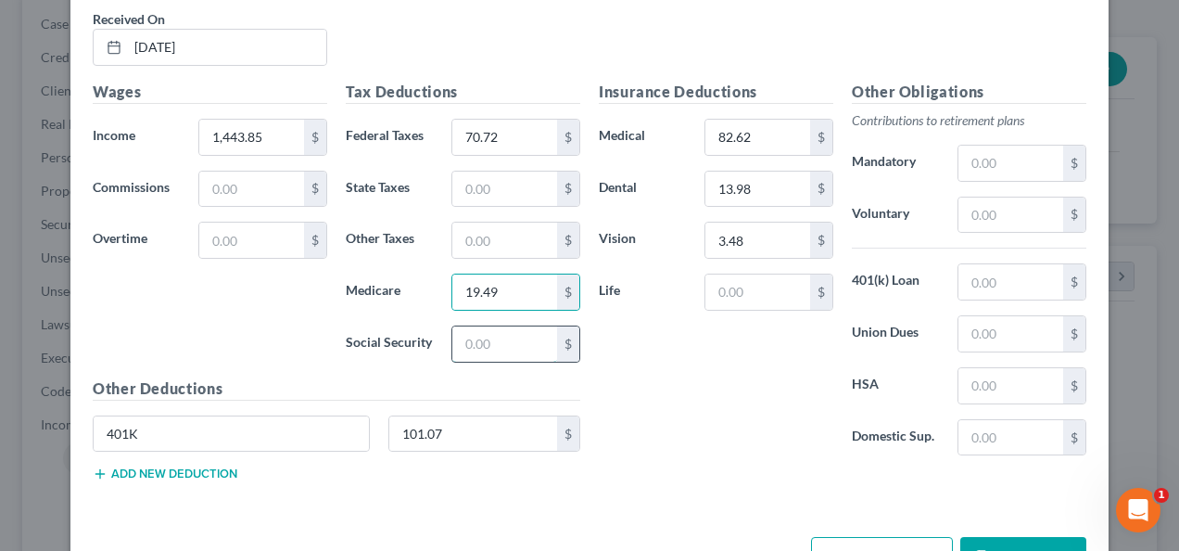
click at [476, 326] on input "text" at bounding box center [504, 343] width 105 height 35
click at [498, 189] on input "text" at bounding box center [504, 188] width 105 height 35
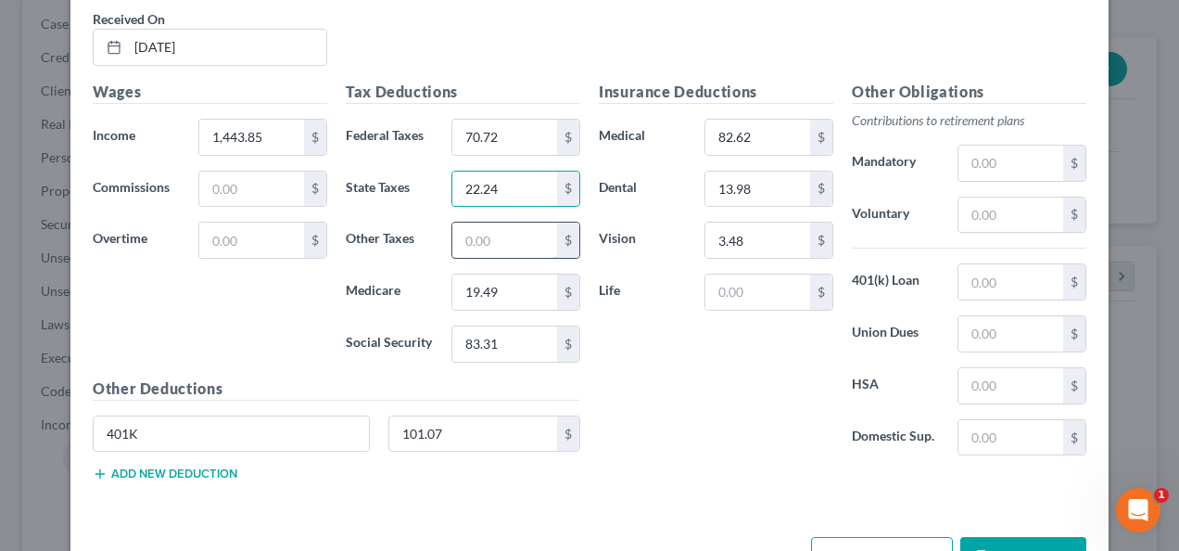
click at [495, 227] on input "text" at bounding box center [504, 239] width 105 height 35
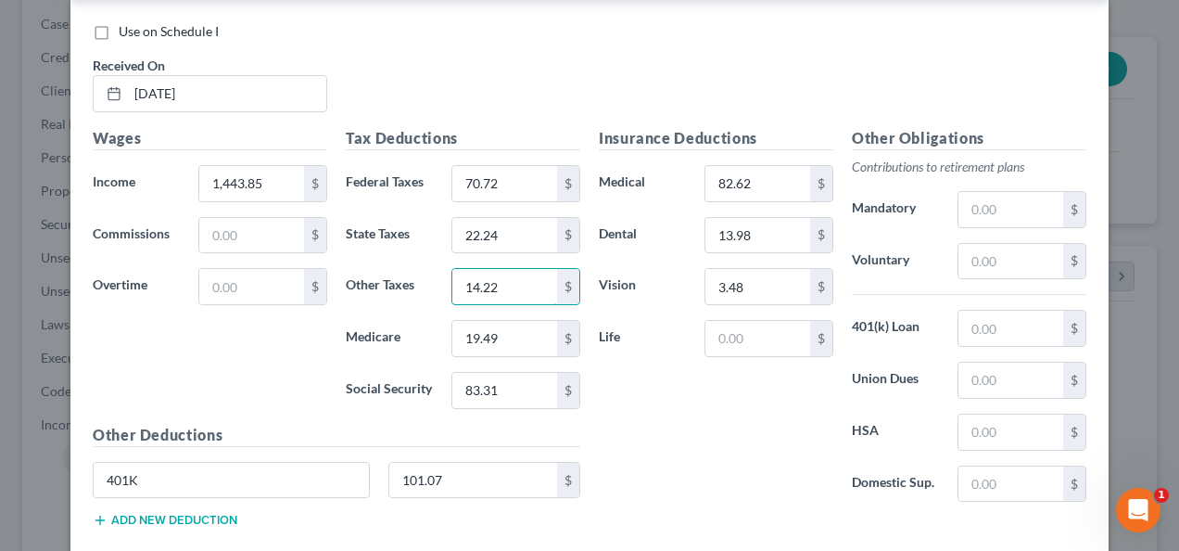
scroll to position [1782, 0]
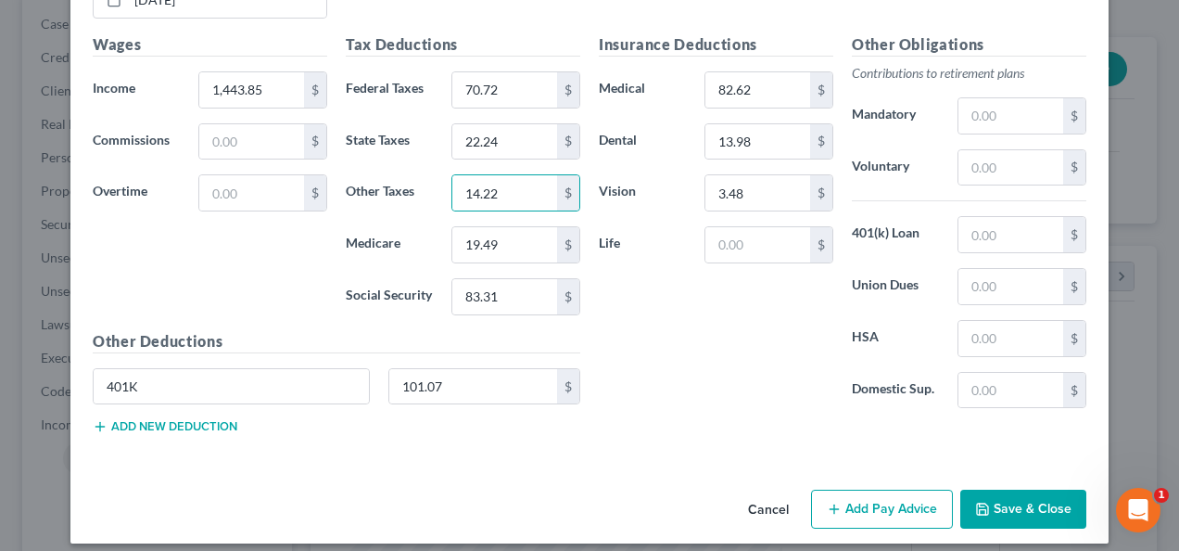
click at [862, 489] on button "Add Pay Advice" at bounding box center [882, 508] width 142 height 39
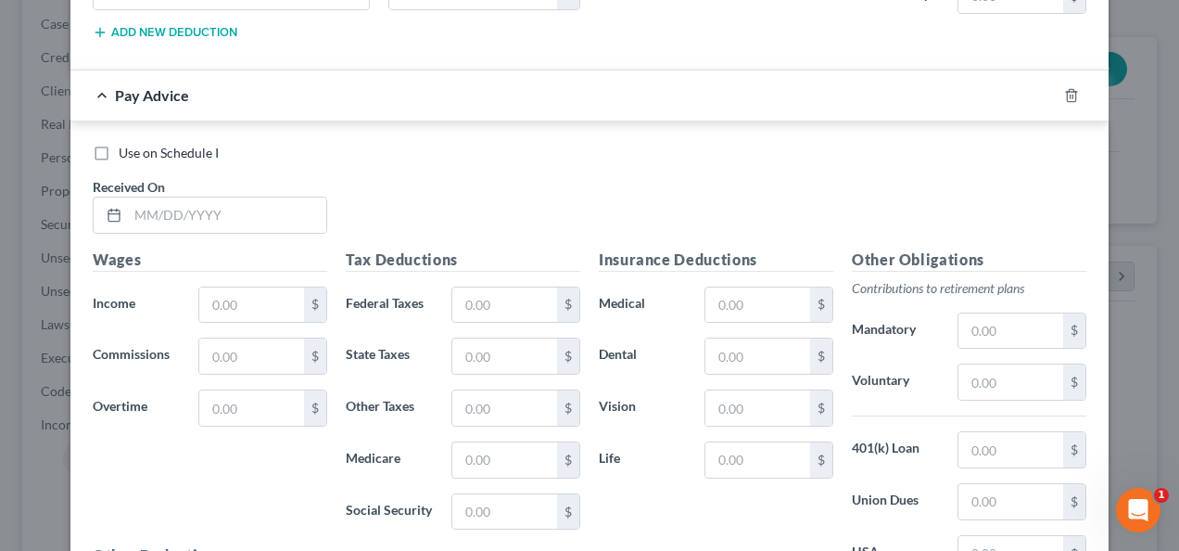
scroll to position [2246, 0]
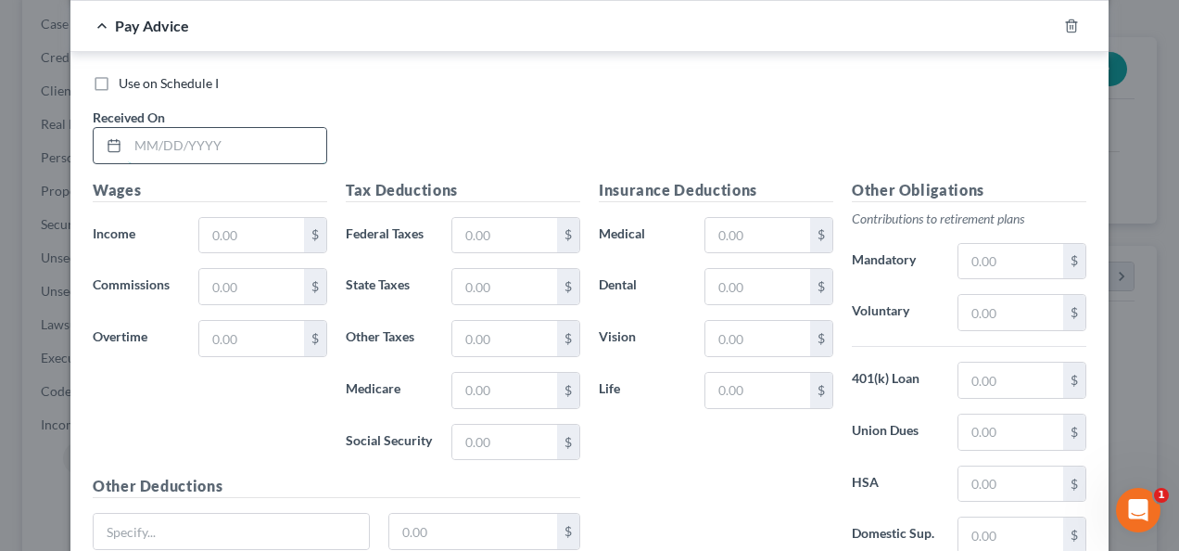
click at [254, 136] on input "text" at bounding box center [227, 145] width 198 height 35
click at [261, 218] on input "text" at bounding box center [251, 235] width 105 height 35
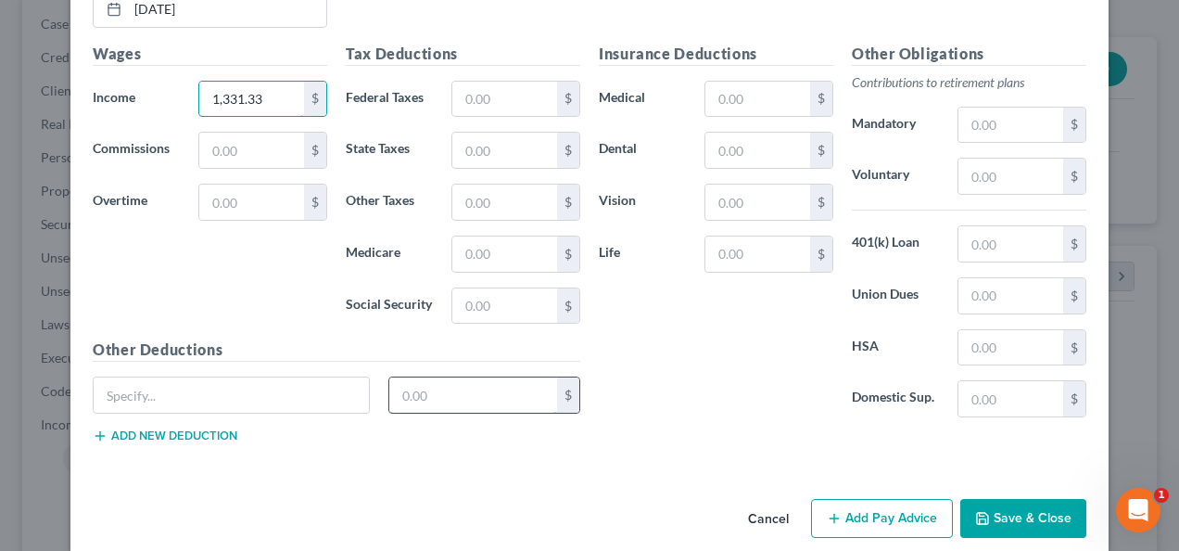
scroll to position [2386, 0]
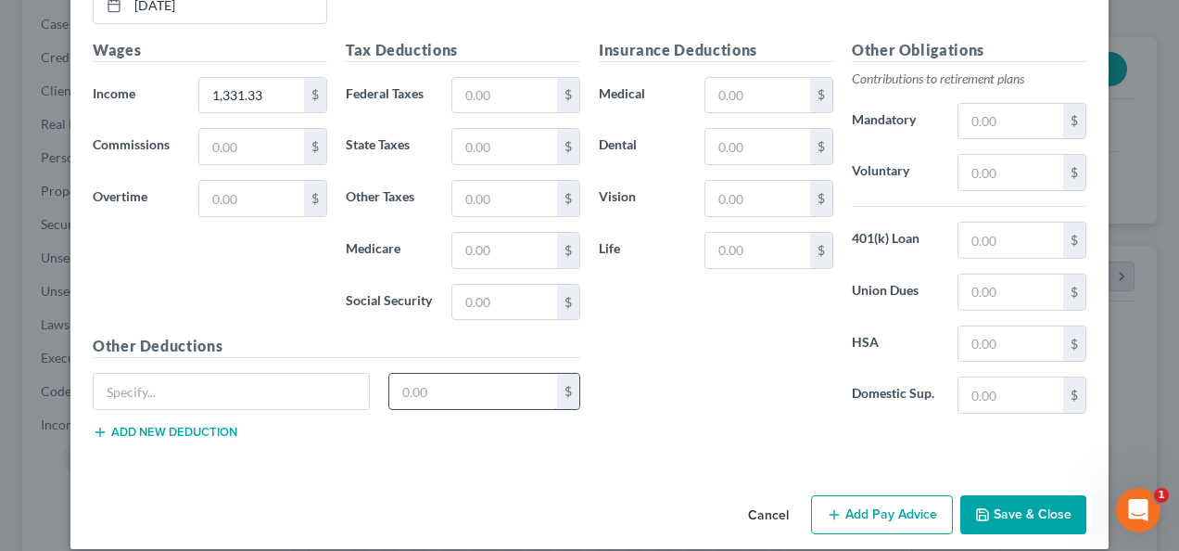
click at [411, 374] on input "text" at bounding box center [473, 391] width 169 height 35
click at [215, 374] on input "text" at bounding box center [231, 391] width 275 height 35
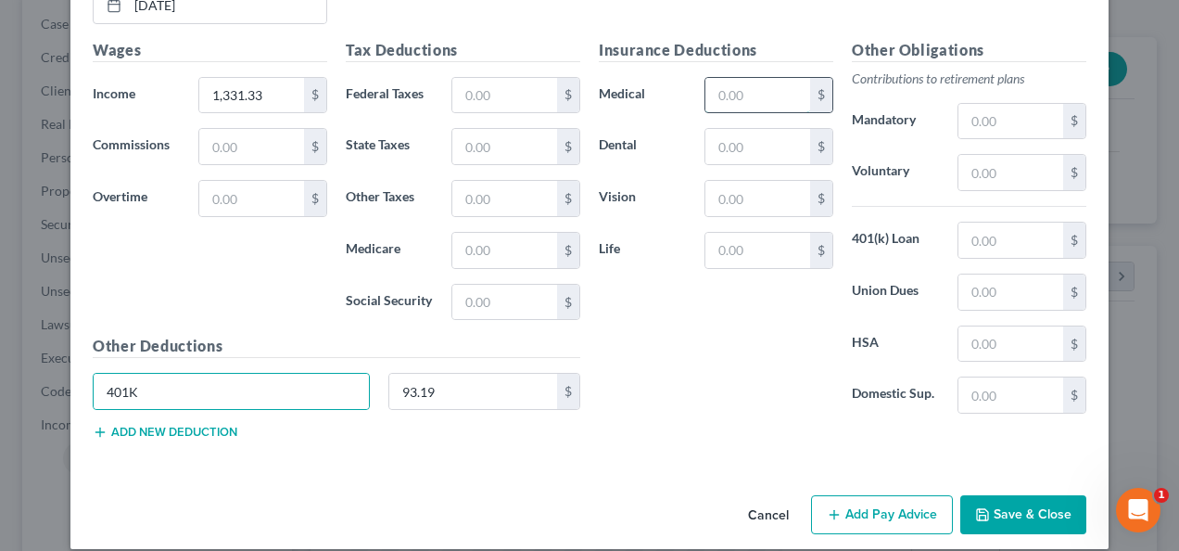
click at [741, 89] on input "text" at bounding box center [757, 95] width 105 height 35
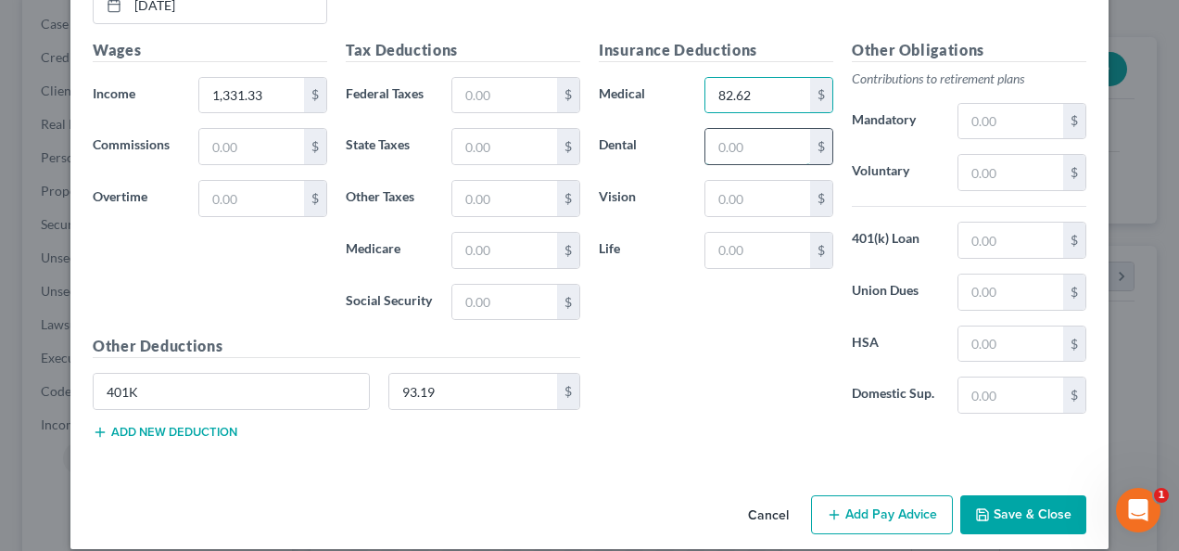
click at [745, 139] on input "text" at bounding box center [757, 146] width 105 height 35
click at [737, 185] on input "text" at bounding box center [757, 198] width 105 height 35
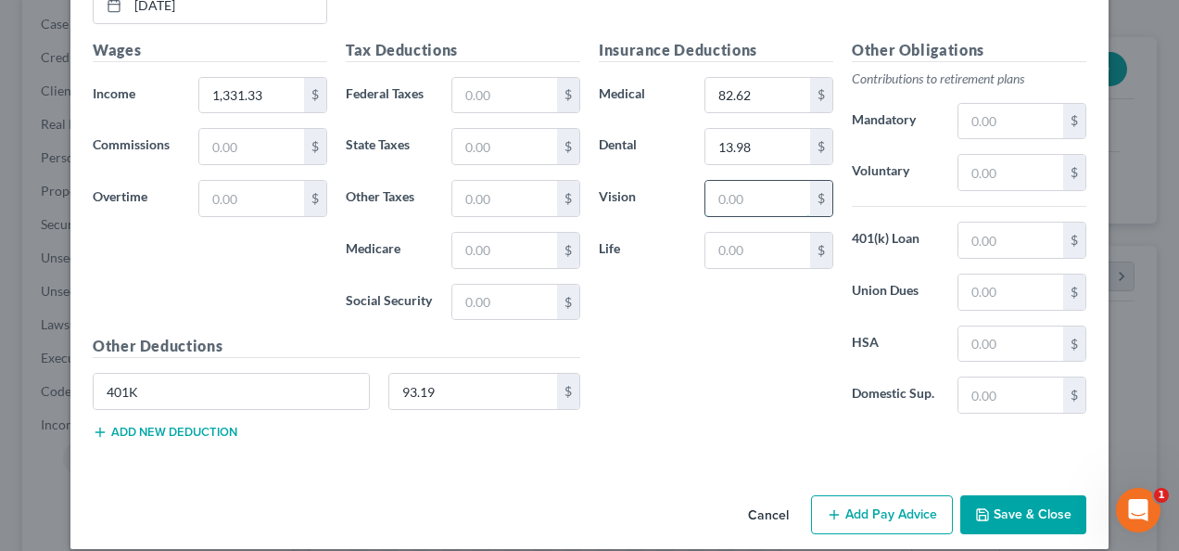
click at [738, 184] on input "text" at bounding box center [757, 198] width 105 height 35
click at [478, 78] on input "text" at bounding box center [504, 95] width 105 height 35
click at [489, 233] on input "text" at bounding box center [504, 250] width 105 height 35
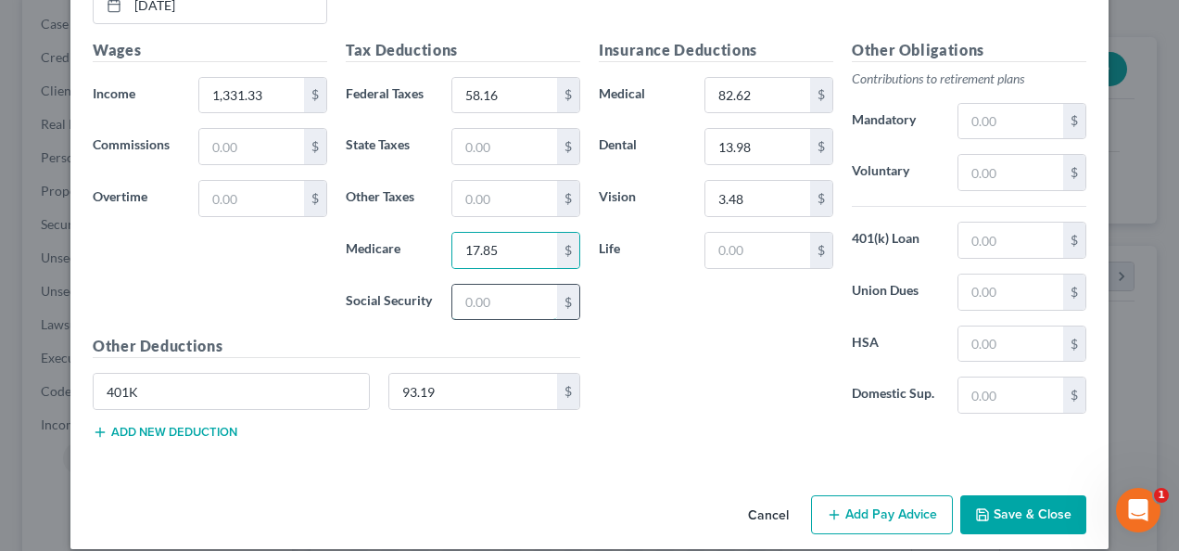
click at [484, 298] on input "text" at bounding box center [504, 302] width 105 height 35
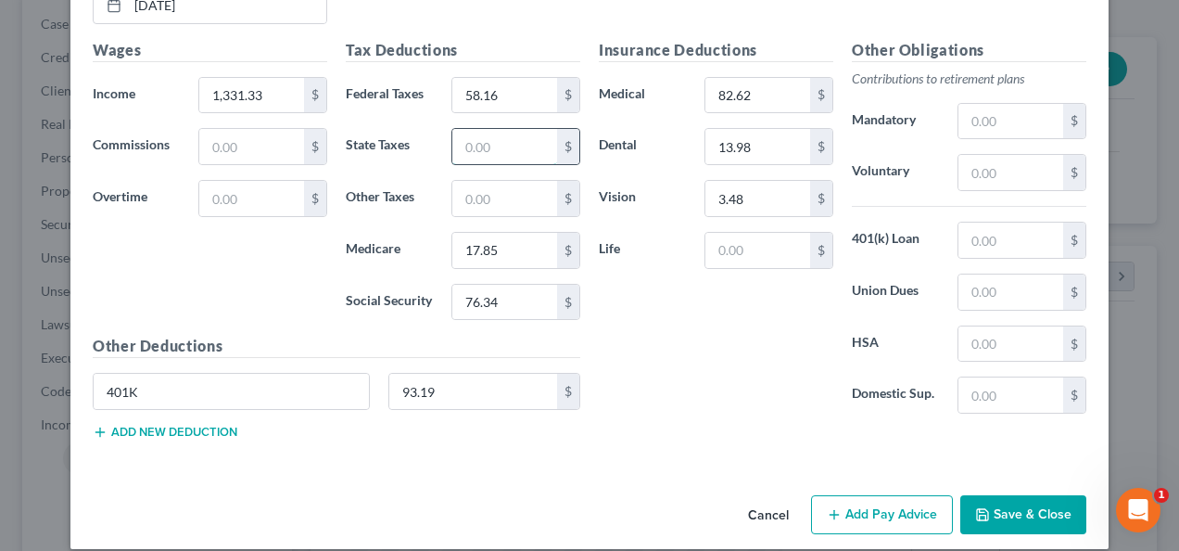
click at [489, 136] on input "text" at bounding box center [504, 146] width 105 height 35
click at [486, 181] on input "text" at bounding box center [504, 198] width 105 height 35
click at [850, 495] on button "Add Pay Advice" at bounding box center [882, 514] width 142 height 39
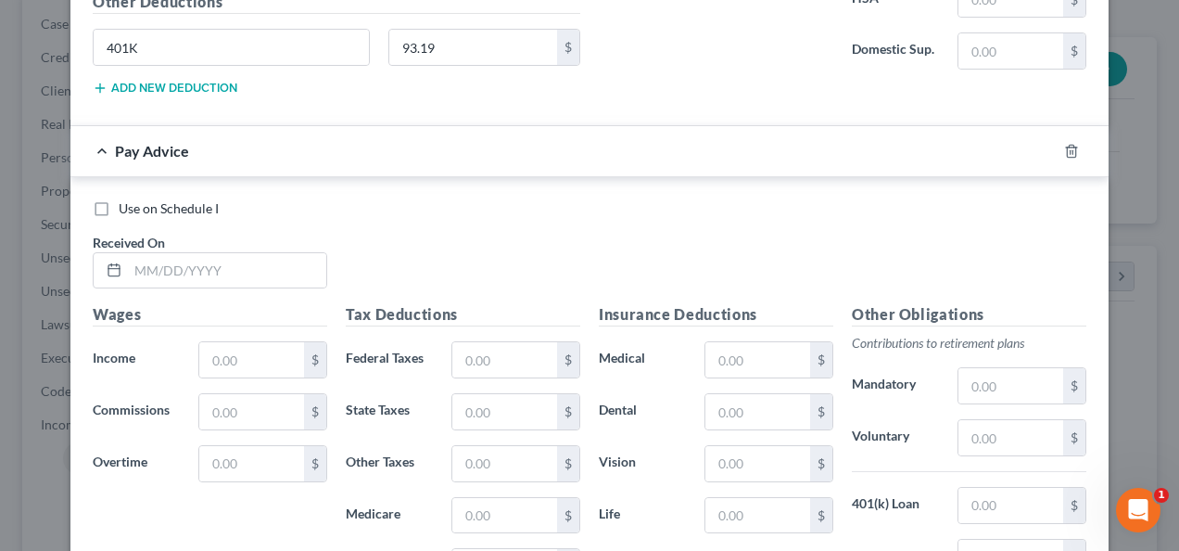
scroll to position [2756, 0]
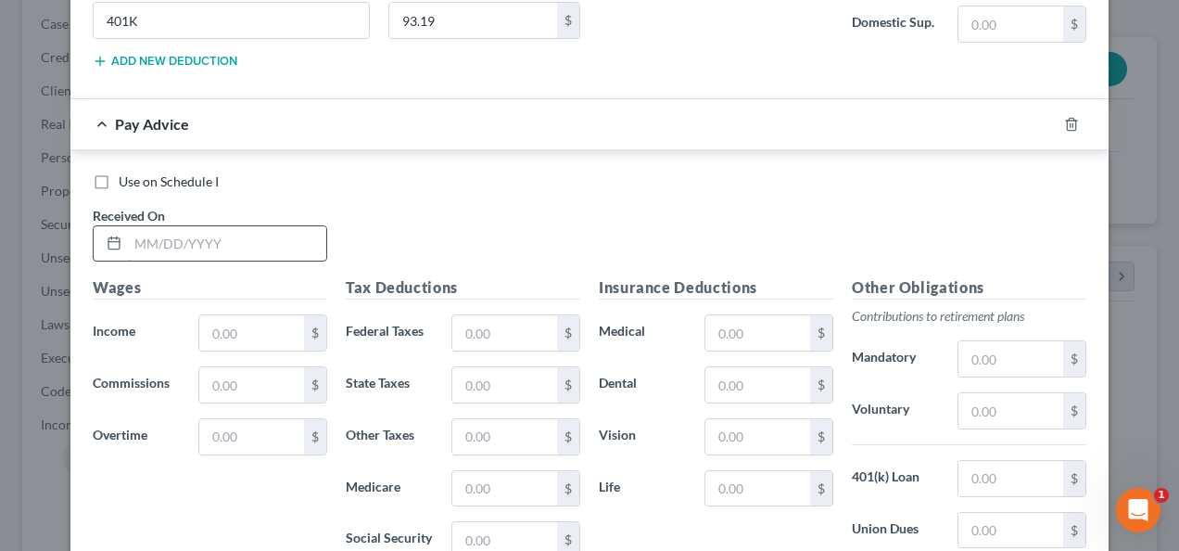
click at [270, 226] on input "text" at bounding box center [227, 243] width 198 height 35
click at [238, 315] on input "text" at bounding box center [251, 332] width 105 height 35
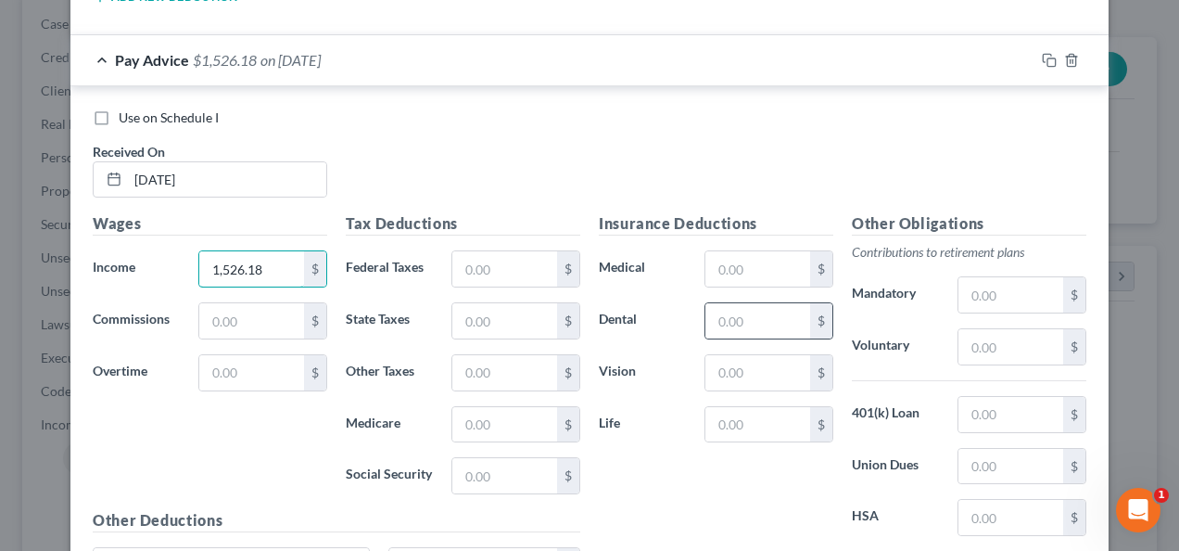
scroll to position [2849, 0]
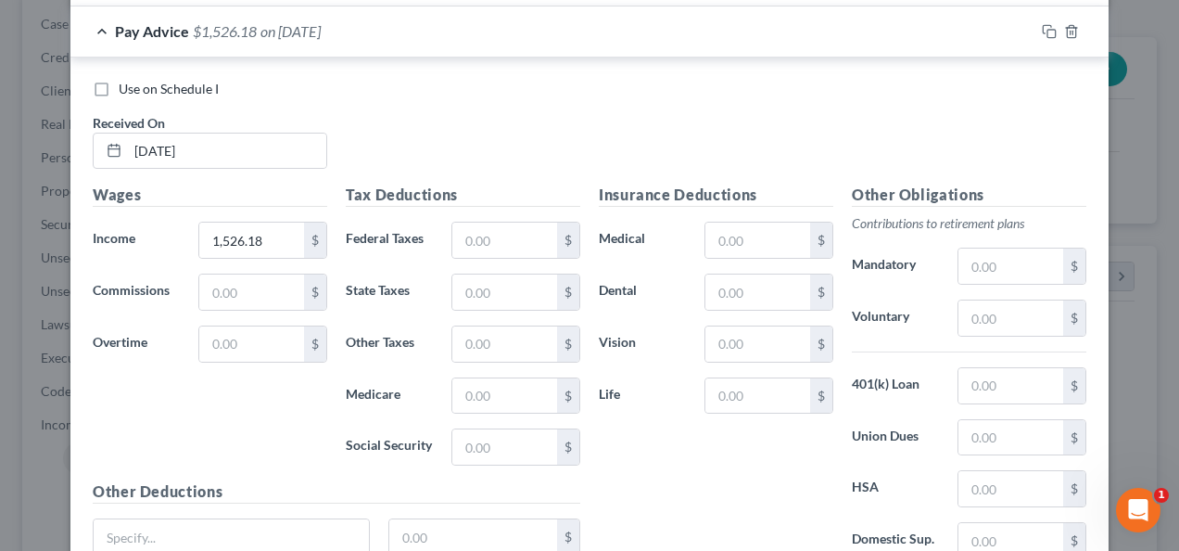
click at [773, 236] on div "Insurance Deductions Medical $ Dental $ Vision $ Life $" at bounding box center [715, 379] width 253 height 390
click at [770, 222] on input "text" at bounding box center [757, 239] width 105 height 35
click at [761, 274] on input "text" at bounding box center [757, 291] width 105 height 35
click at [761, 326] on input "text" at bounding box center [757, 343] width 105 height 35
drag, startPoint x: 291, startPoint y: 517, endPoint x: 261, endPoint y: 502, distance: 33.2
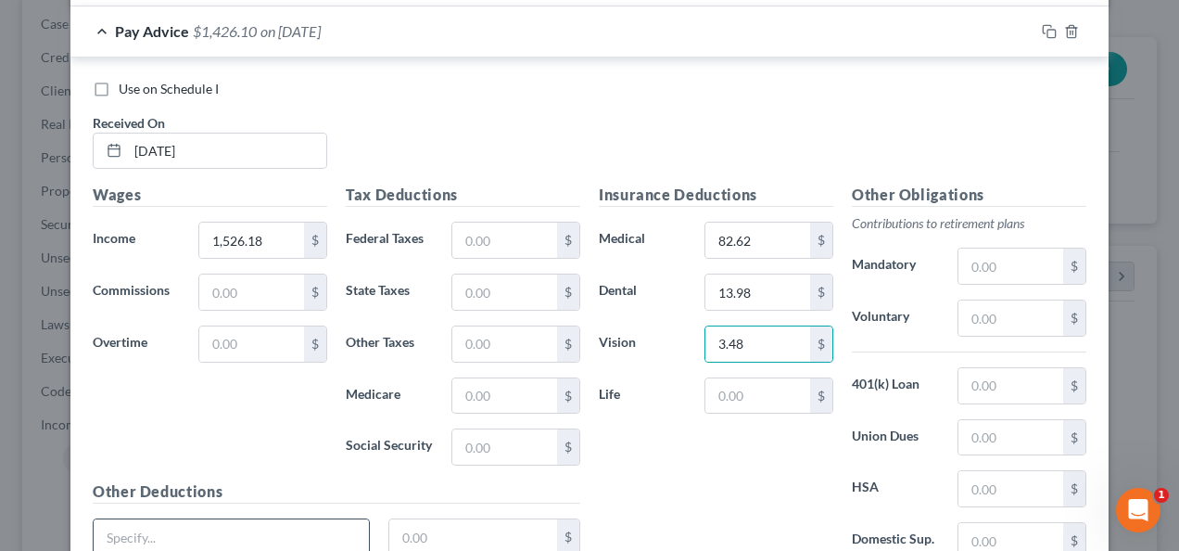
click at [291, 519] on input "text" at bounding box center [231, 536] width 275 height 35
click at [417, 519] on input "text" at bounding box center [473, 536] width 169 height 35
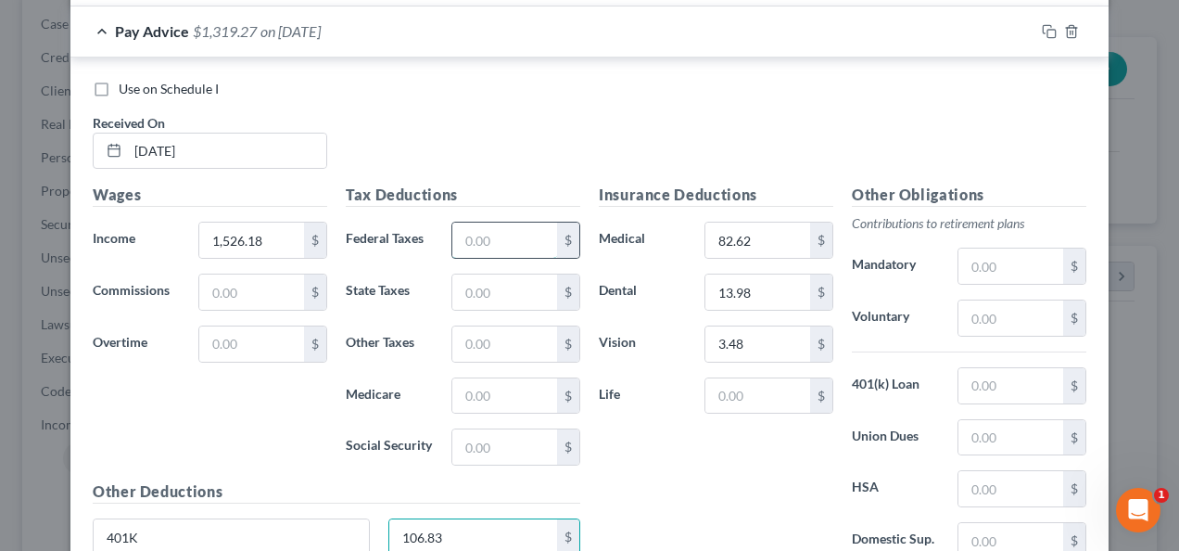
click at [515, 222] on input "text" at bounding box center [504, 239] width 105 height 35
click at [513, 380] on input "text" at bounding box center [504, 395] width 105 height 35
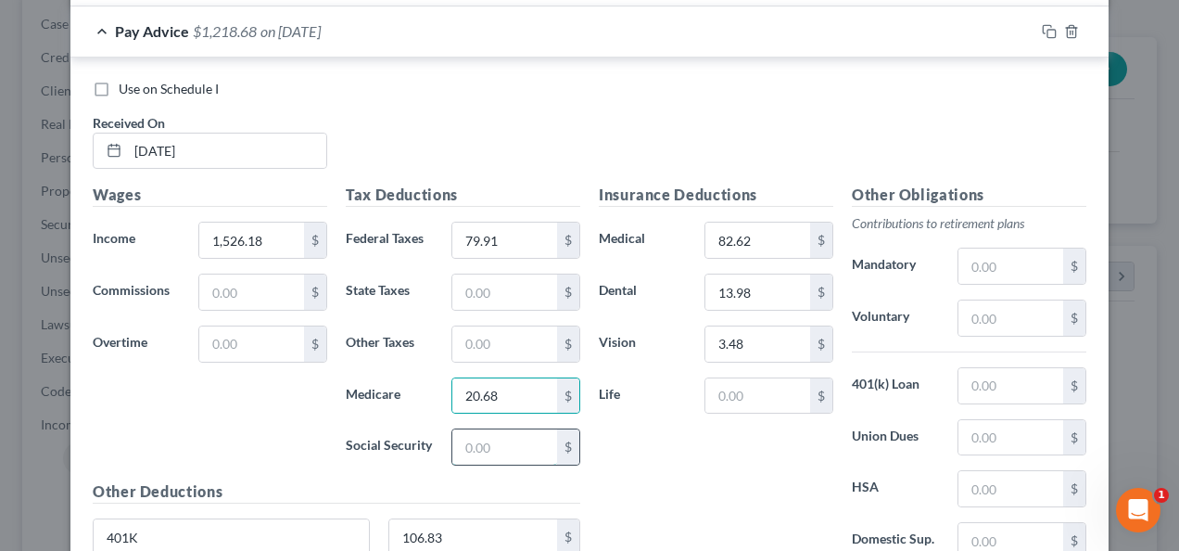
click at [490, 430] on input "text" at bounding box center [504, 446] width 105 height 35
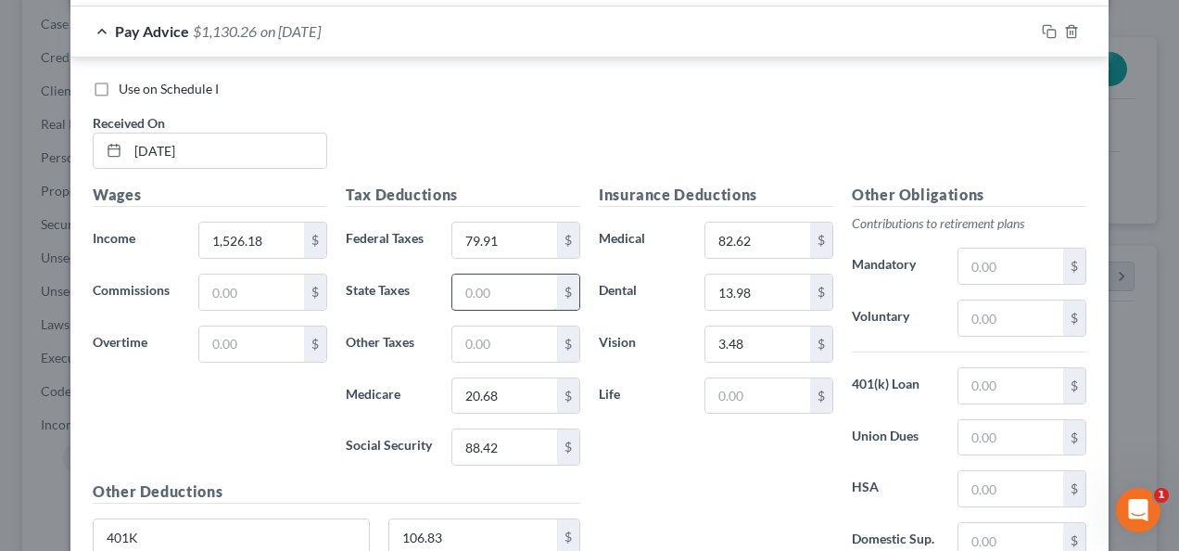
click at [486, 276] on input "text" at bounding box center [504, 291] width 105 height 35
click at [491, 326] on input "text" at bounding box center [504, 343] width 105 height 35
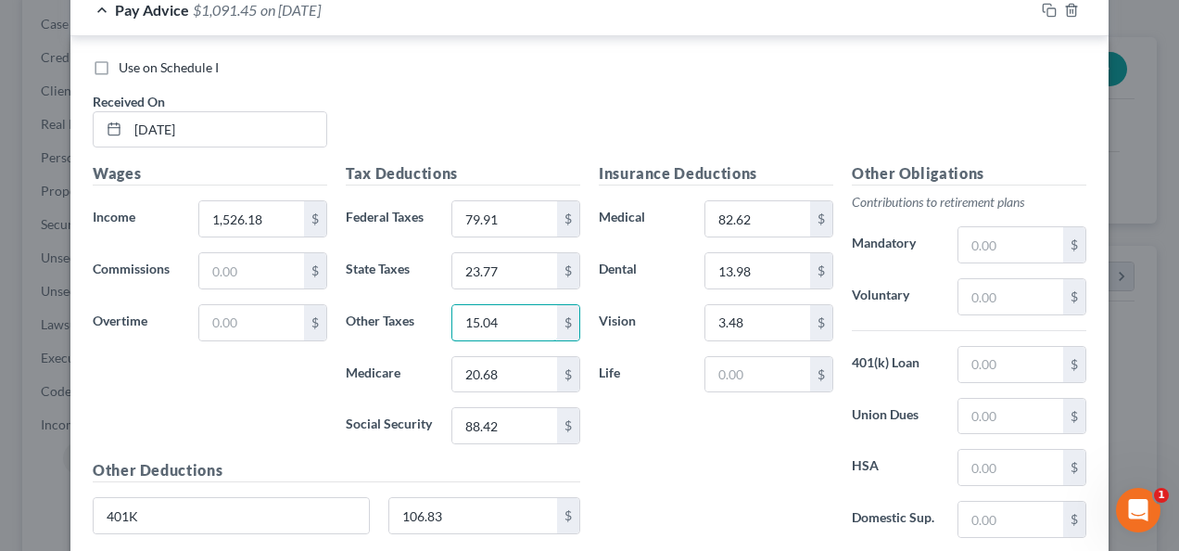
scroll to position [2989, 0]
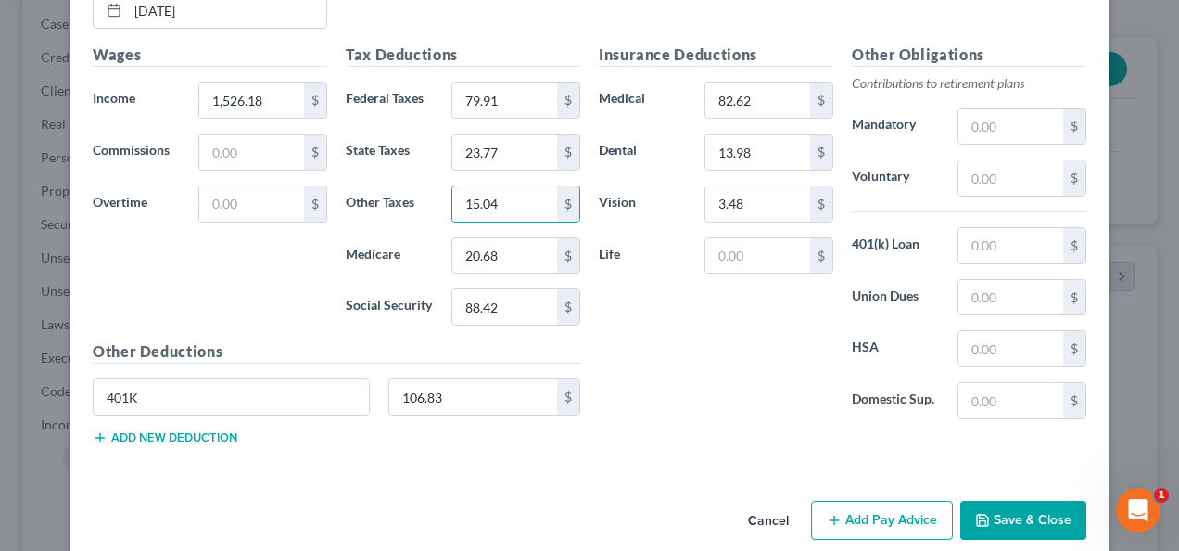
drag, startPoint x: 908, startPoint y: 486, endPoint x: 729, endPoint y: 436, distance: 185.8
click at [908, 500] on button "Add Pay Advice" at bounding box center [882, 519] width 142 height 39
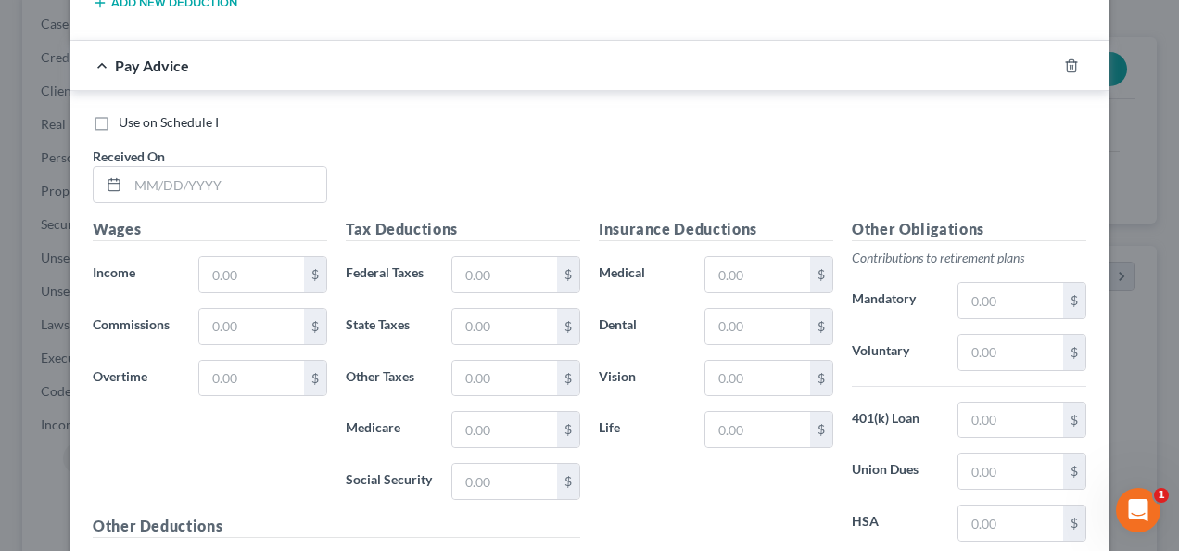
scroll to position [3453, 0]
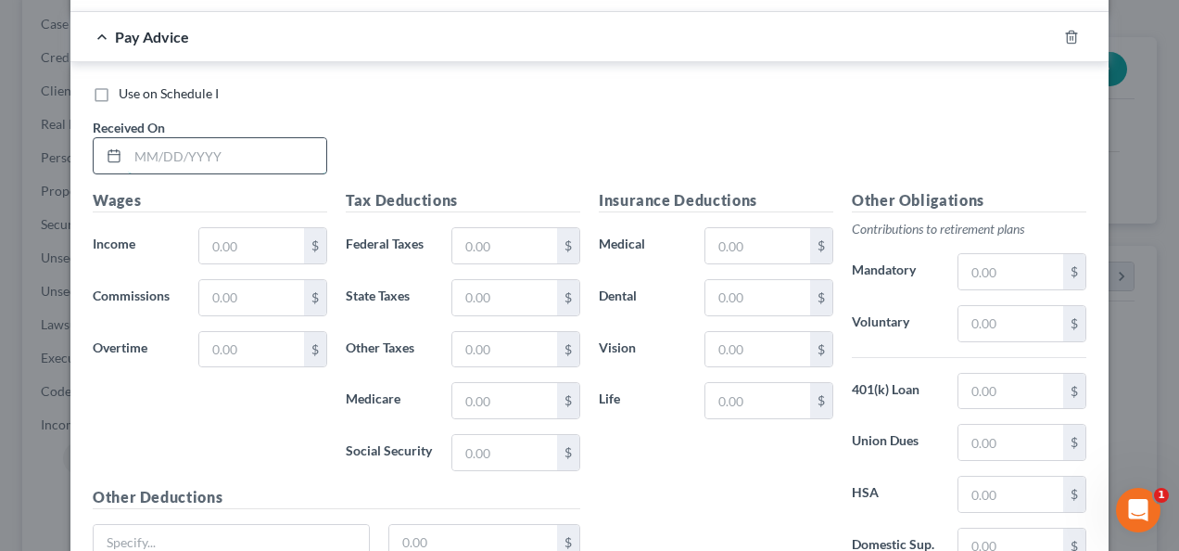
click at [278, 138] on input "text" at bounding box center [227, 155] width 198 height 35
drag, startPoint x: 206, startPoint y: 127, endPoint x: 122, endPoint y: 126, distance: 83.4
click at [128, 138] on input "1596.24" at bounding box center [227, 155] width 198 height 35
drag, startPoint x: 208, startPoint y: 224, endPoint x: 207, endPoint y: 234, distance: 9.3
click at [208, 228] on input "text" at bounding box center [251, 245] width 105 height 35
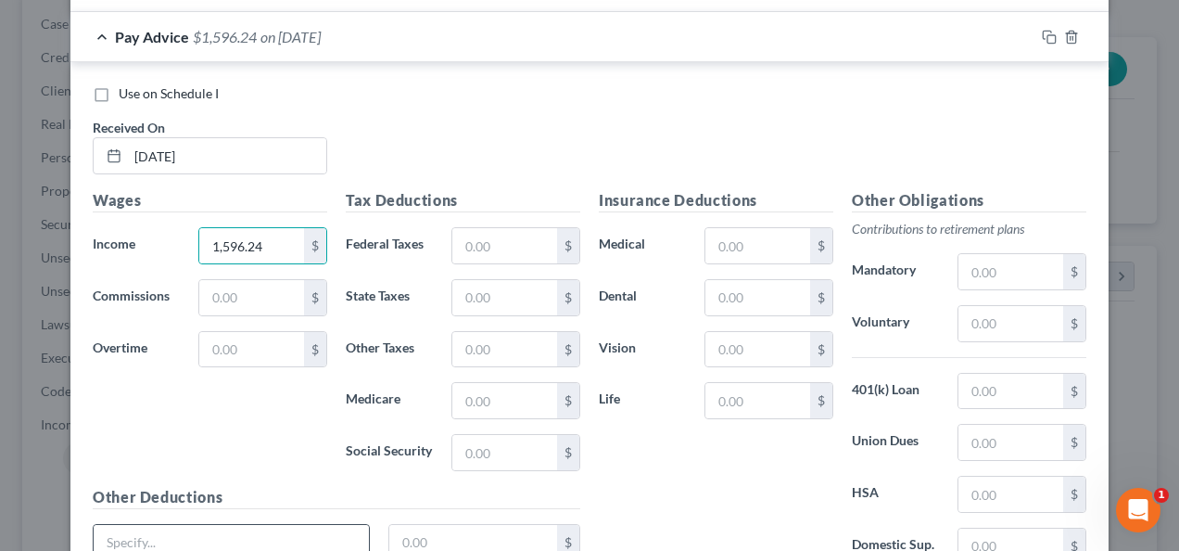
drag, startPoint x: 213, startPoint y: 519, endPoint x: 213, endPoint y: 501, distance: 17.6
click at [213, 525] on input "text" at bounding box center [231, 542] width 275 height 35
click at [419, 525] on input "text" at bounding box center [473, 542] width 169 height 35
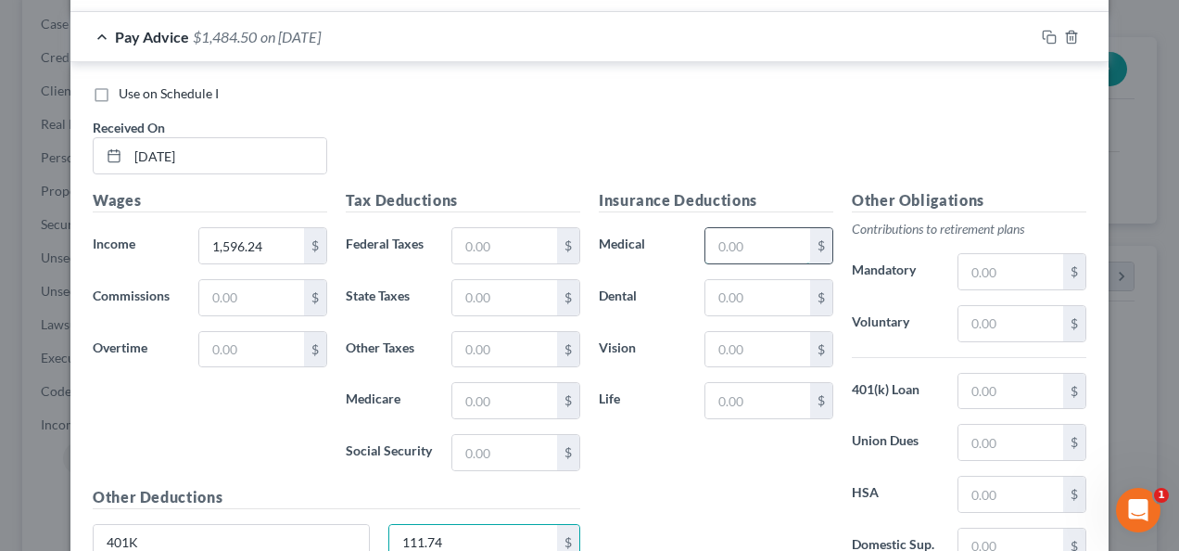
click at [767, 228] on input "text" at bounding box center [757, 245] width 105 height 35
click at [767, 280] on input "text" at bounding box center [757, 297] width 105 height 35
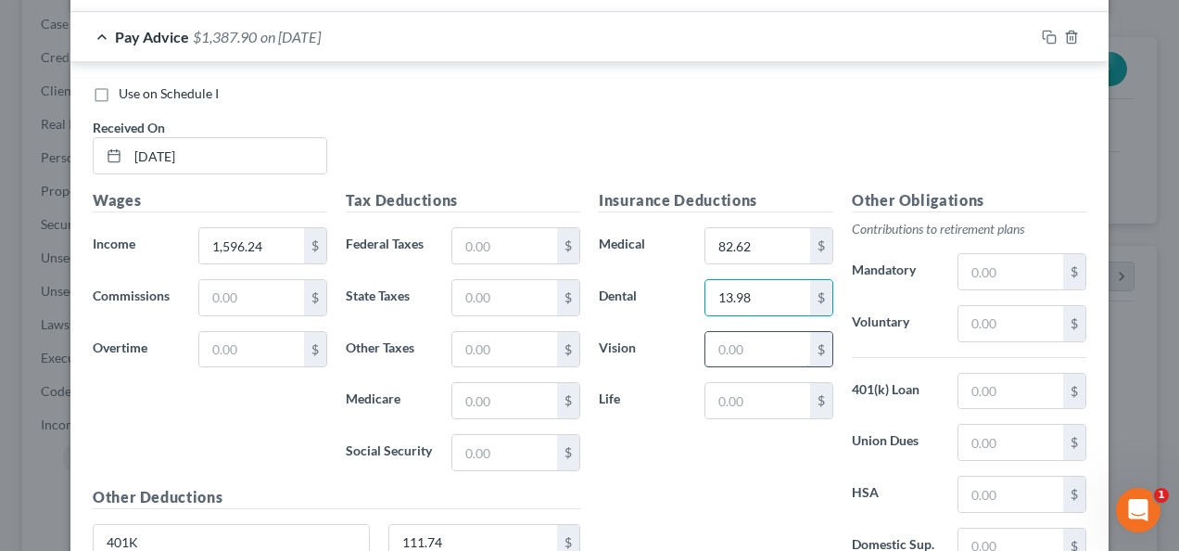
click at [761, 332] on input "text" at bounding box center [757, 349] width 105 height 35
click at [484, 228] on input "text" at bounding box center [504, 245] width 105 height 35
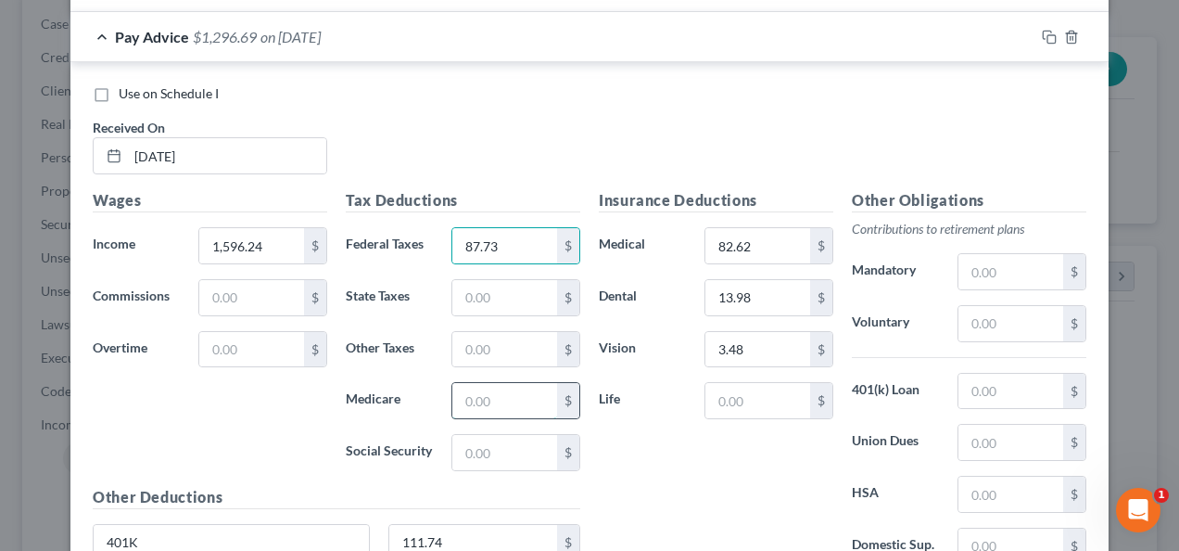
click at [486, 383] on input "text" at bounding box center [504, 400] width 105 height 35
click at [488, 435] on input "text" at bounding box center [504, 452] width 105 height 35
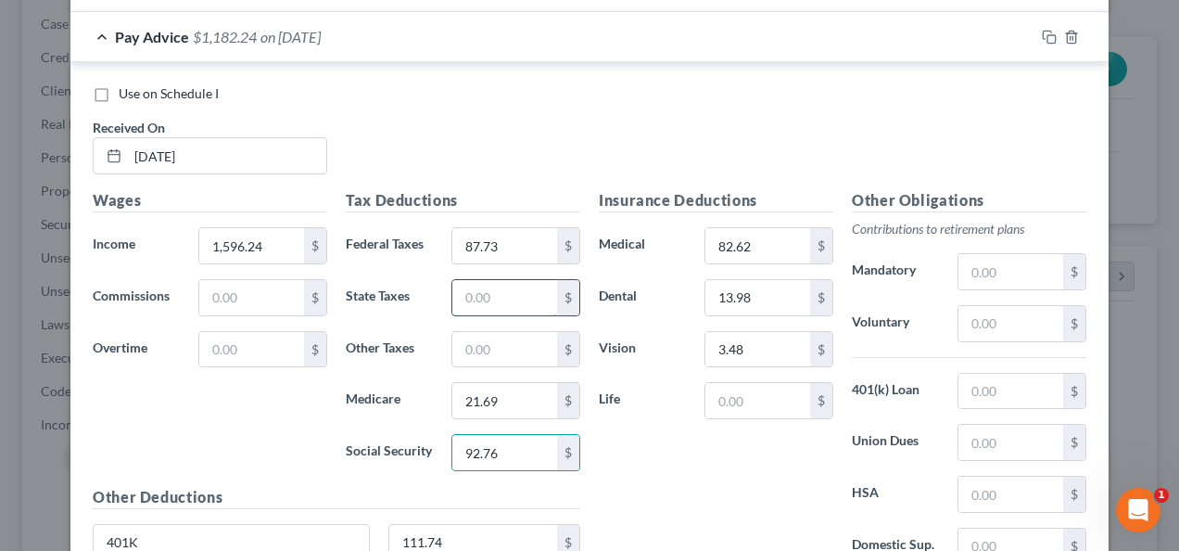
click at [501, 280] on input "text" at bounding box center [504, 297] width 105 height 35
click at [510, 332] on input "text" at bounding box center [504, 349] width 105 height 35
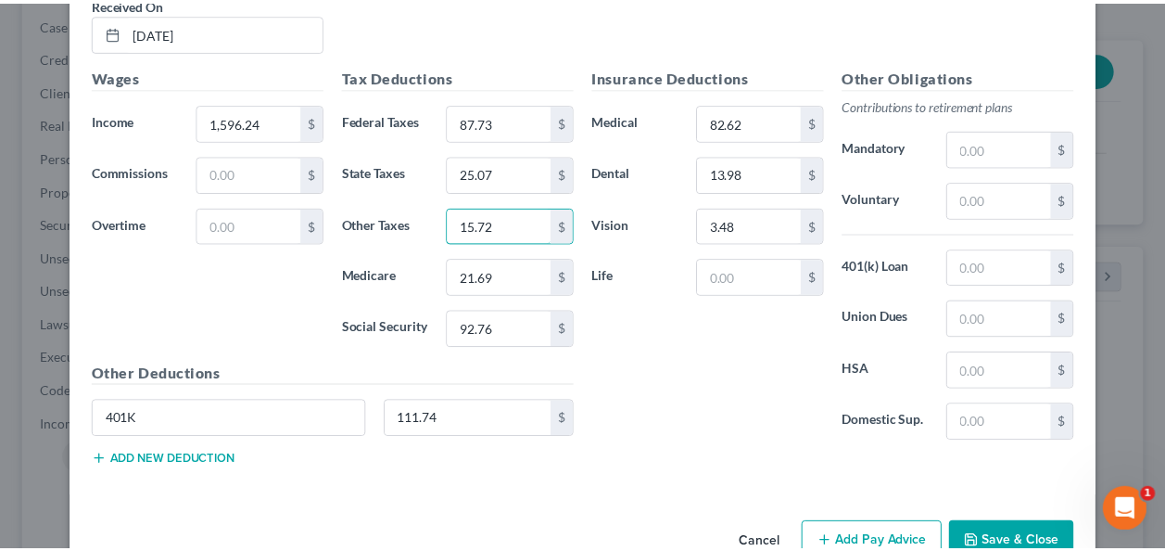
scroll to position [3592, 0]
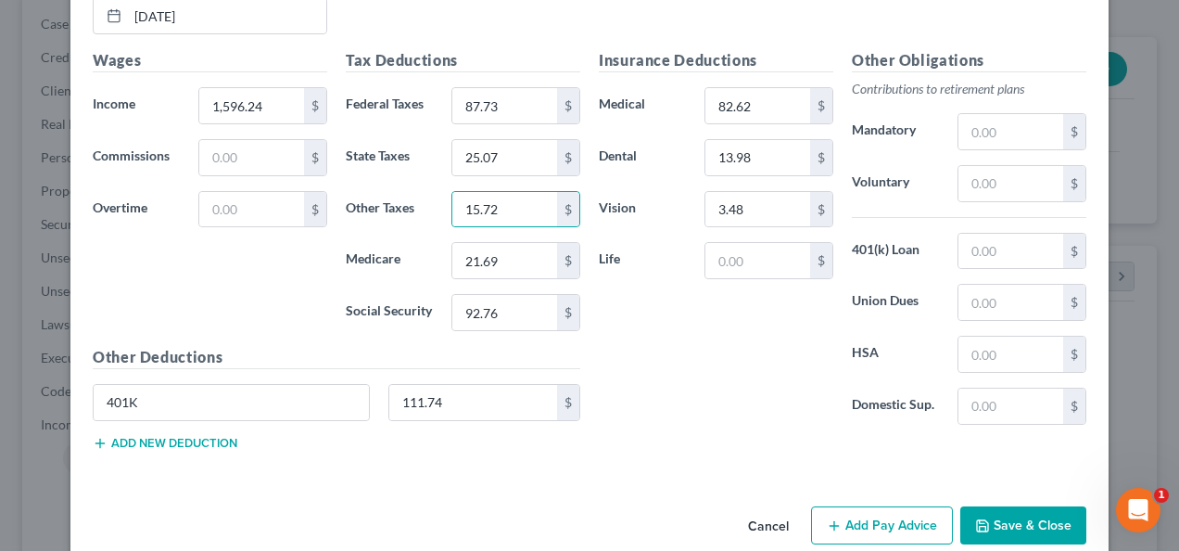
click at [990, 506] on button "Save & Close" at bounding box center [1023, 525] width 126 height 39
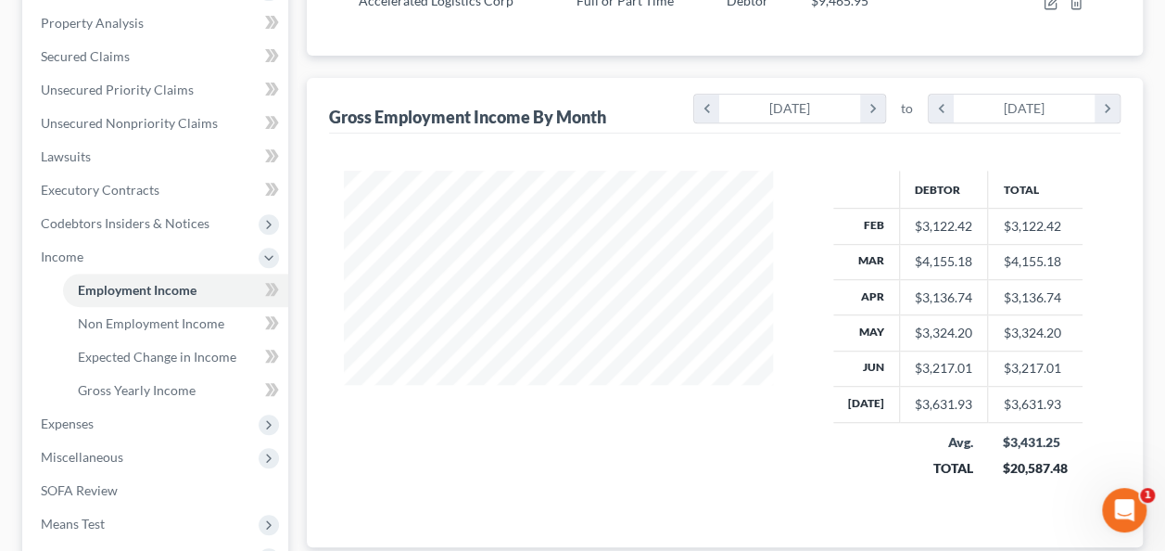
scroll to position [371, 0]
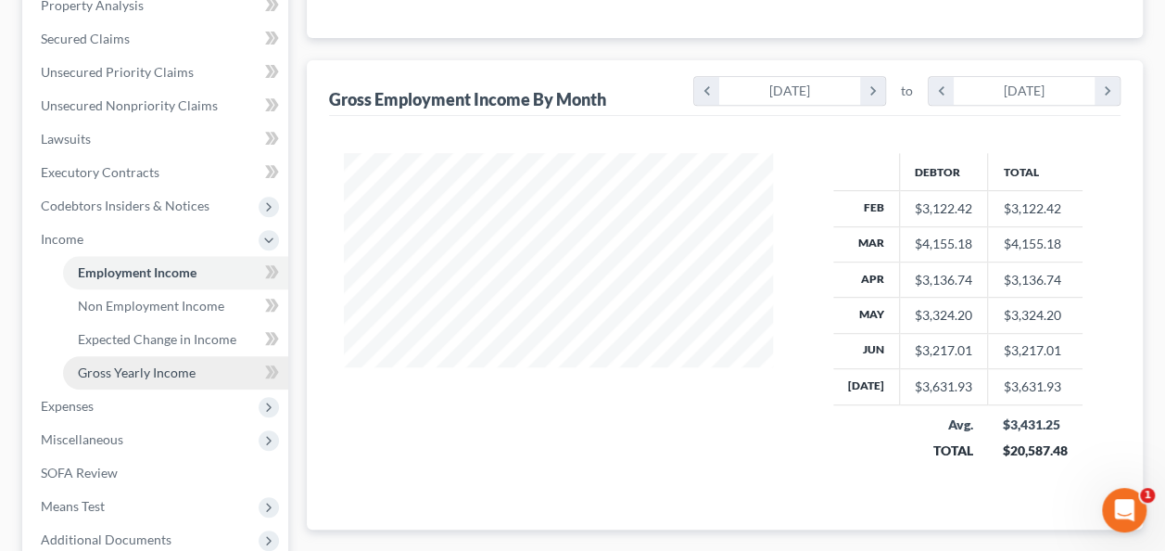
click at [193, 370] on span "Gross Yearly Income" at bounding box center [137, 372] width 118 height 16
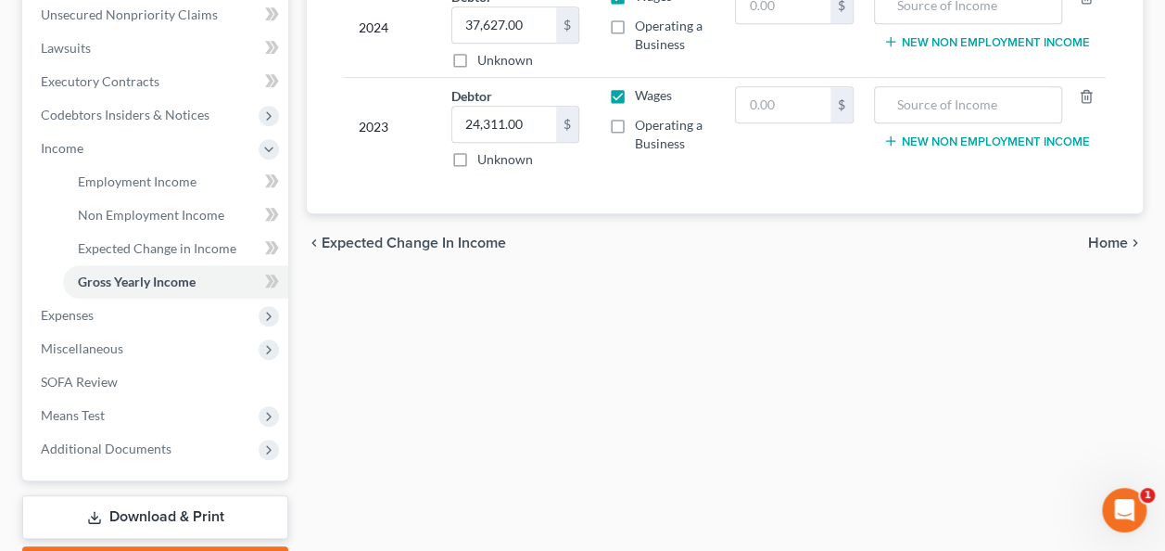
scroll to position [463, 0]
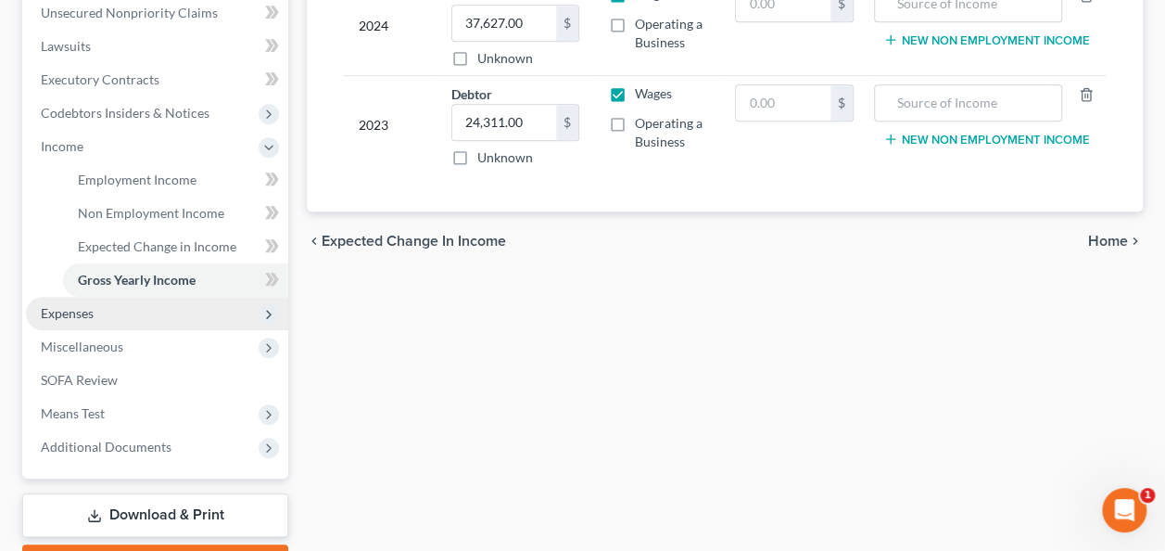
click at [191, 324] on span "Expenses" at bounding box center [157, 313] width 262 height 33
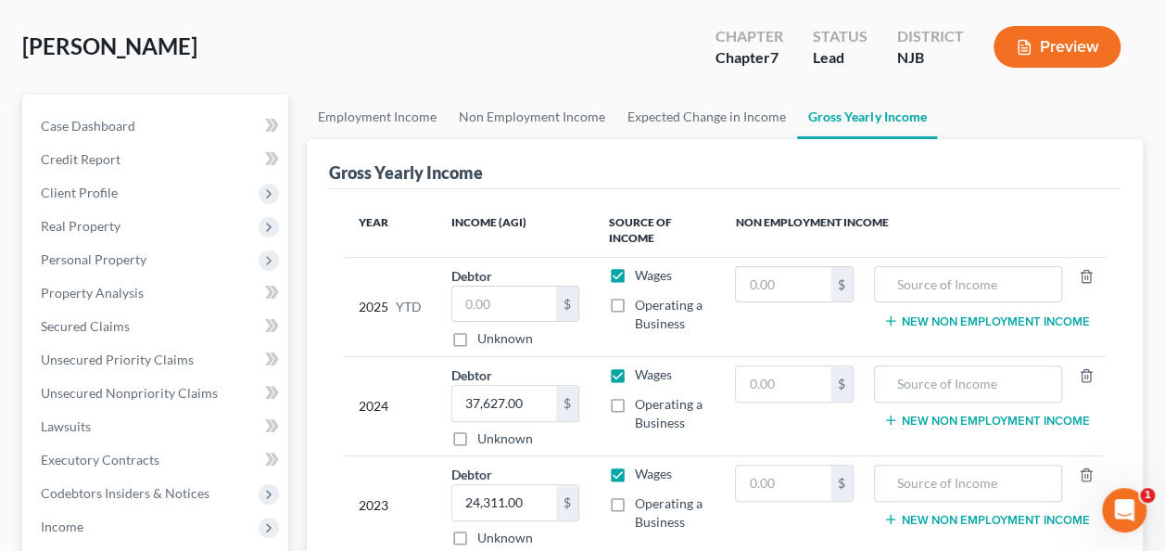
scroll to position [0, 0]
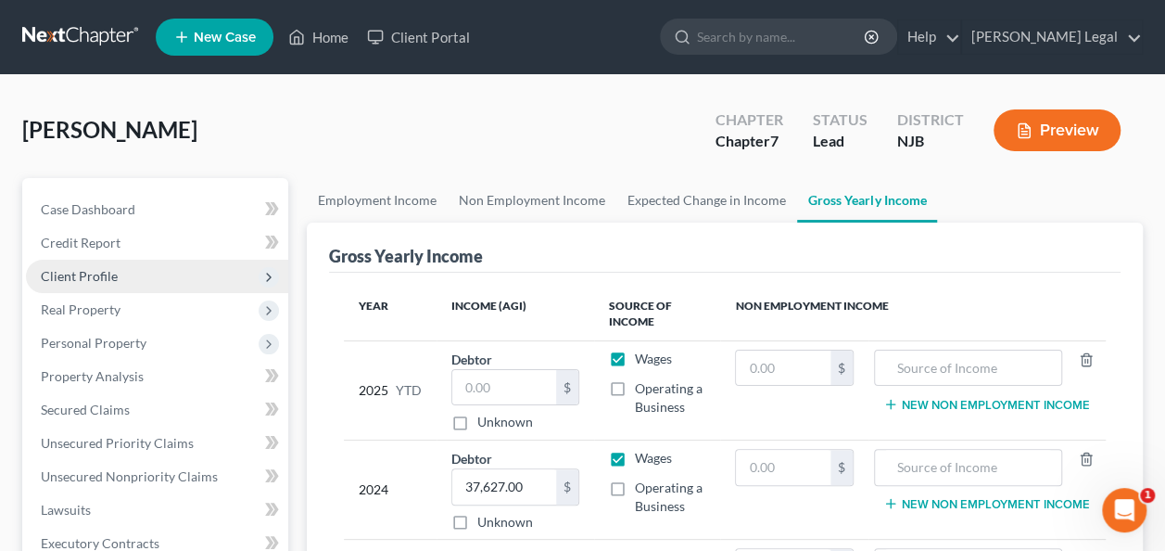
click at [133, 271] on span "Client Profile" at bounding box center [157, 276] width 262 height 33
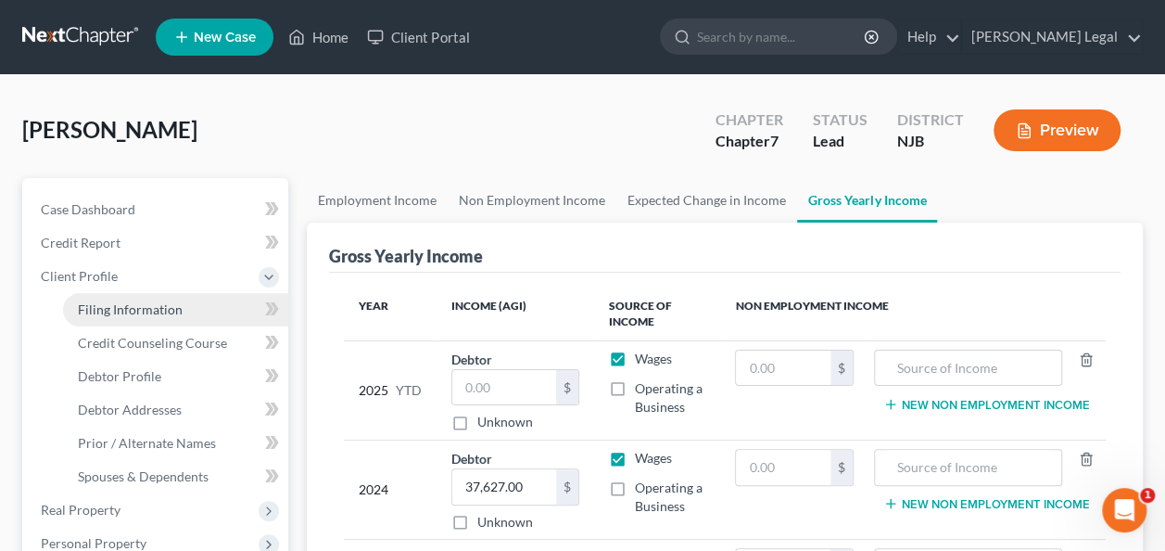
click at [146, 301] on span "Filing Information" at bounding box center [130, 309] width 105 height 16
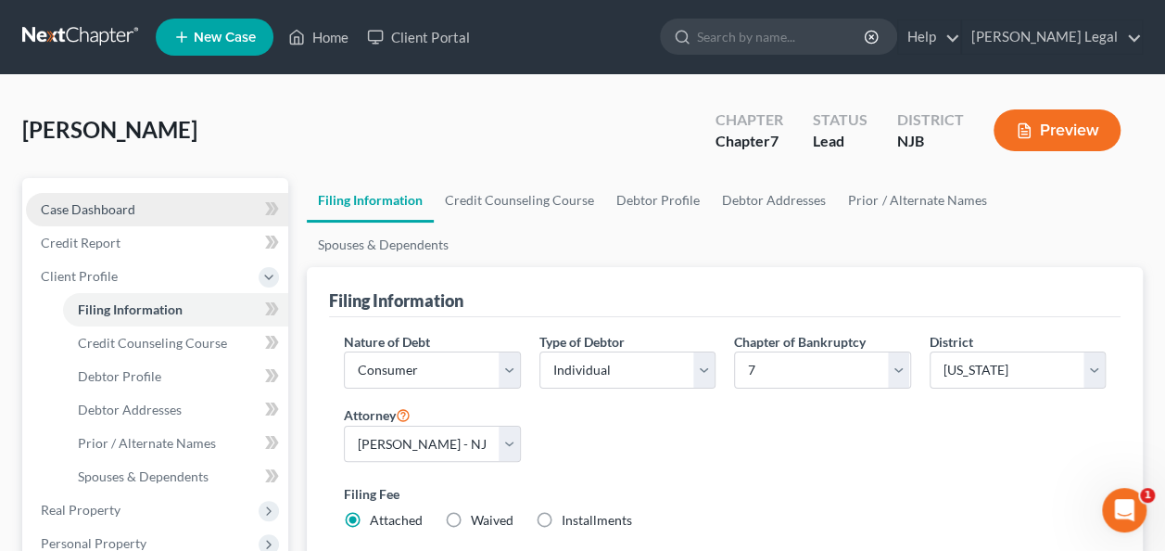
click at [209, 220] on link "Case Dashboard" at bounding box center [157, 209] width 262 height 33
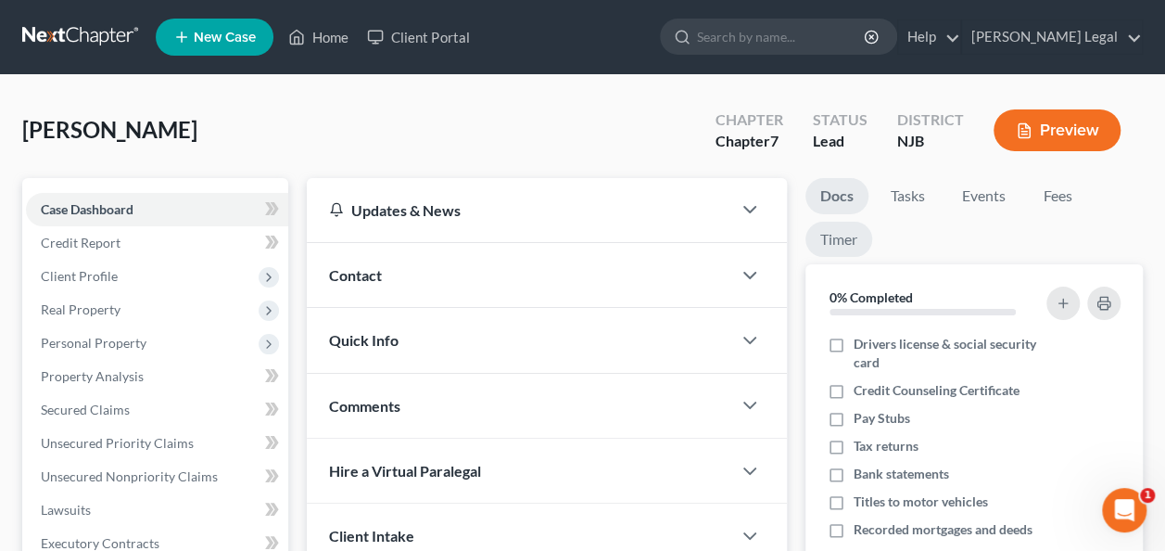
click at [837, 240] on link "Timer" at bounding box center [838, 240] width 67 height 36
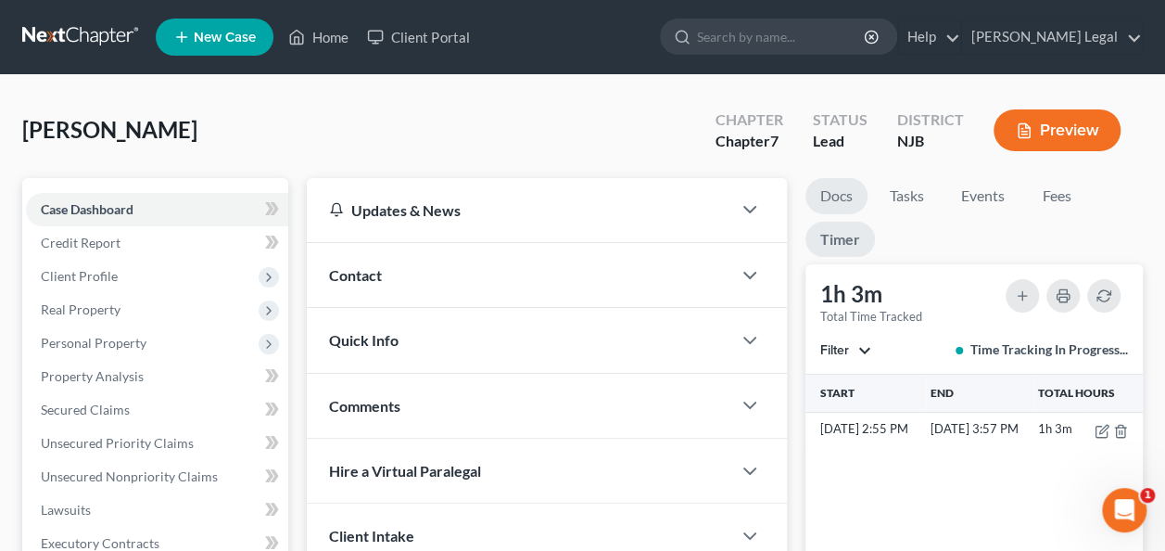
click at [836, 203] on link "Docs" at bounding box center [836, 196] width 62 height 36
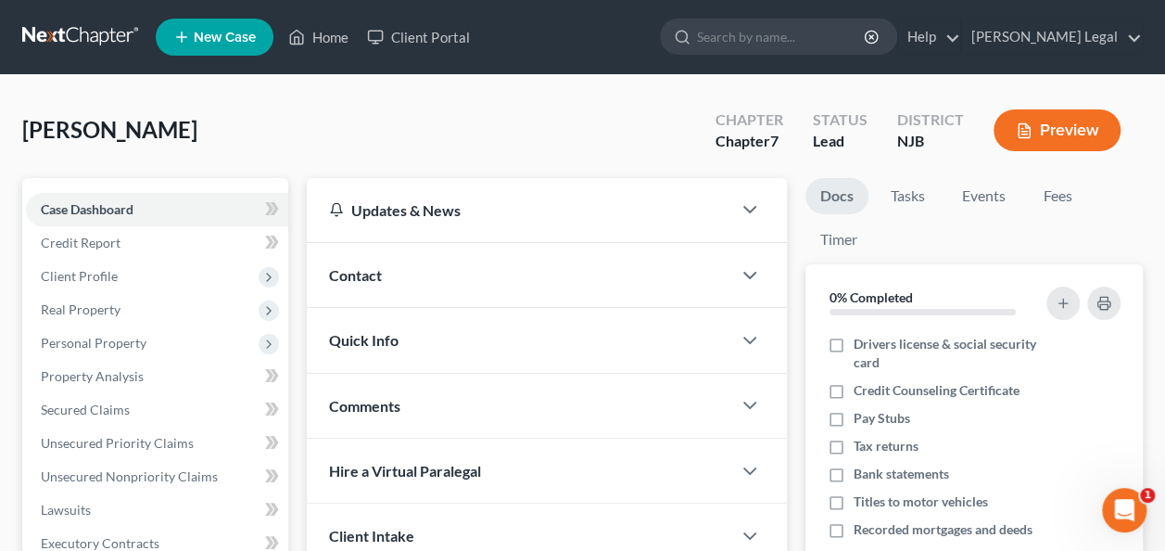
click at [403, 329] on div "Quick Info" at bounding box center [519, 340] width 424 height 64
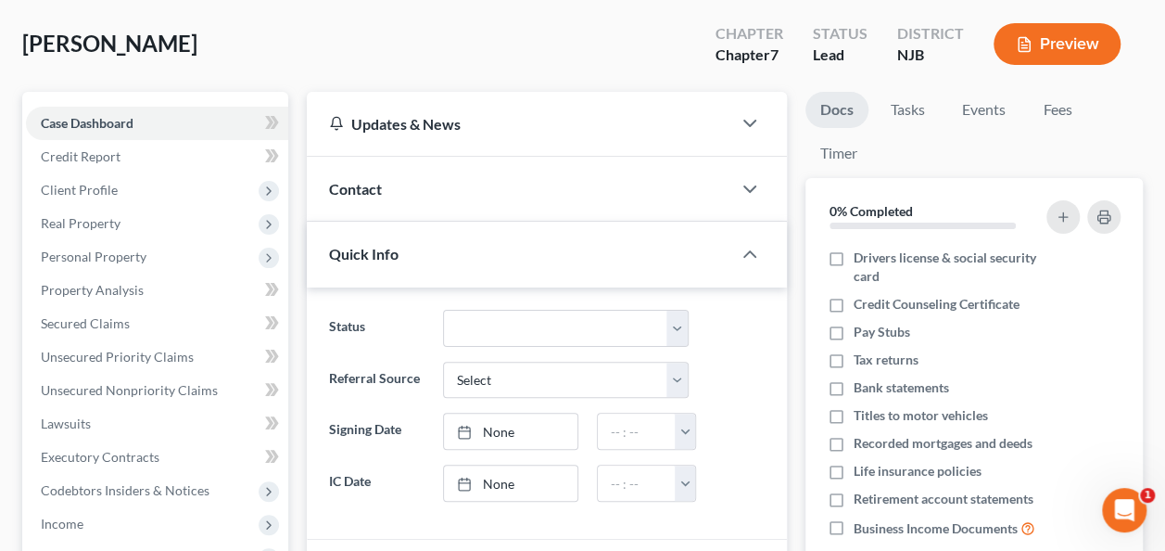
scroll to position [93, 0]
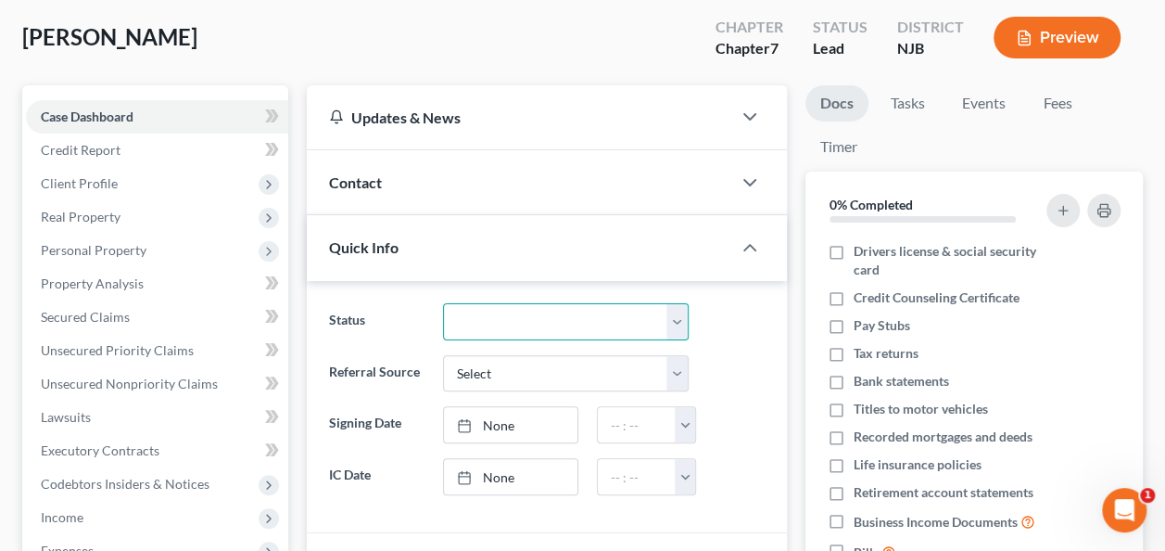
drag, startPoint x: 484, startPoint y: 320, endPoint x: 493, endPoint y: 336, distance: 18.3
click at [484, 319] on select "Discharged Dismissed Filed In Progress Lead Ready to File To Review" at bounding box center [566, 321] width 247 height 37
click at [443, 303] on select "Discharged Dismissed Filed In Progress Lead Ready to File To Review" at bounding box center [566, 321] width 247 height 37
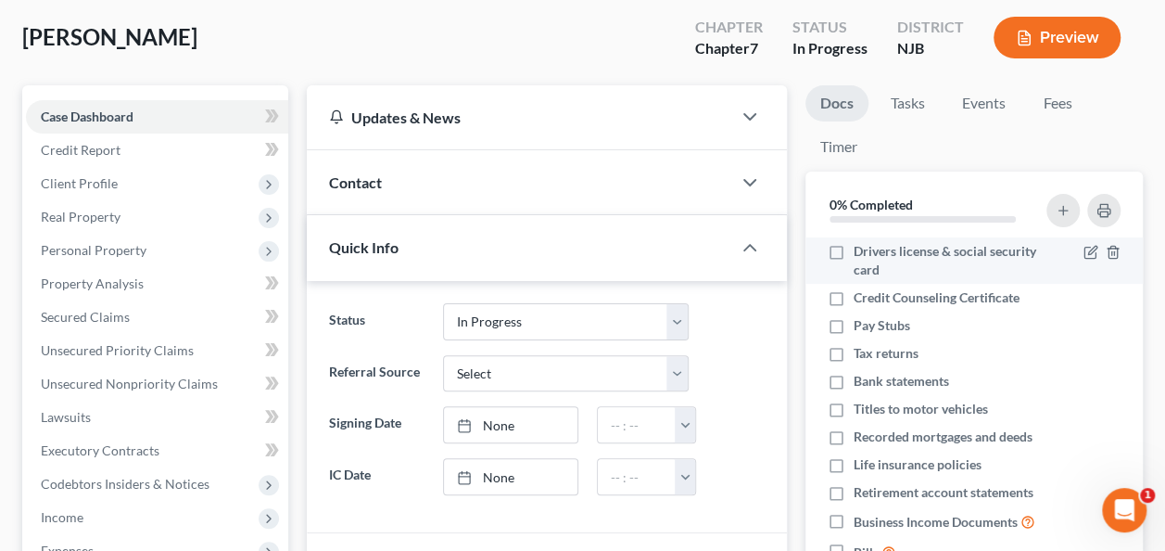
click at [854, 253] on label "Drivers license & social security card" at bounding box center [948, 260] width 189 height 37
click at [861, 253] on input "Drivers license & social security card" at bounding box center [867, 248] width 12 height 12
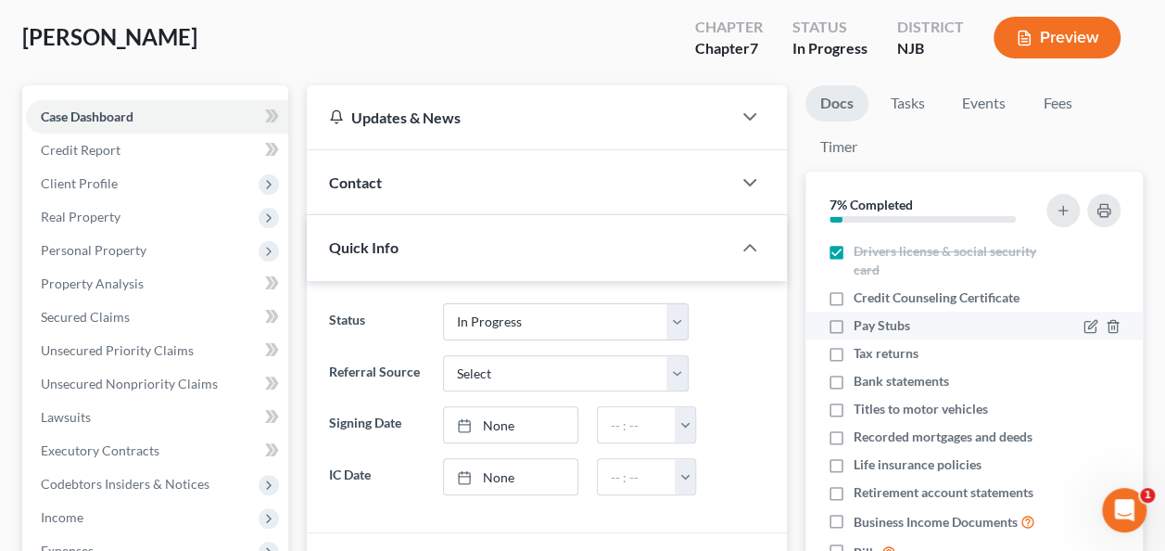
click at [854, 326] on label "Pay Stubs" at bounding box center [882, 325] width 57 height 19
click at [861, 326] on input "Pay Stubs" at bounding box center [867, 322] width 12 height 12
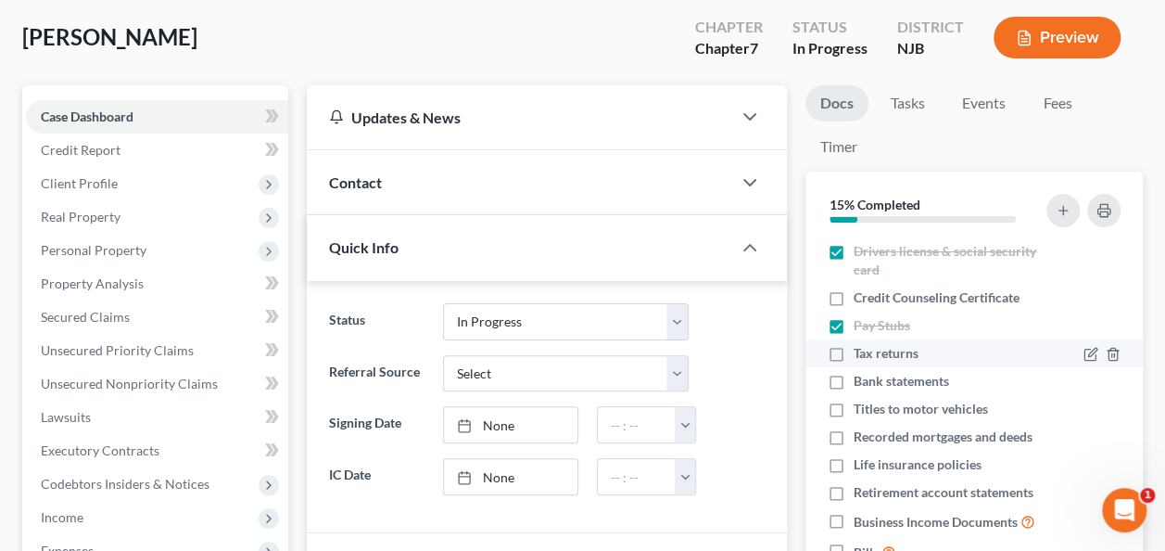
click at [854, 356] on label "Tax returns" at bounding box center [886, 353] width 65 height 19
click at [861, 356] on input "Tax returns" at bounding box center [867, 350] width 12 height 12
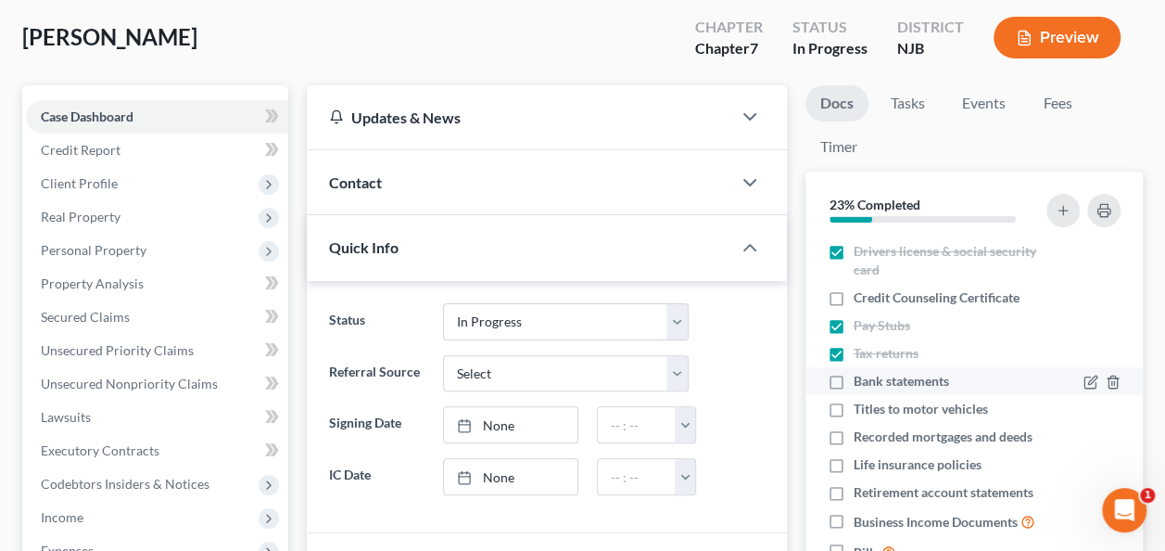
click at [854, 382] on label "Bank statements" at bounding box center [901, 381] width 95 height 19
click at [861, 382] on input "Bank statements" at bounding box center [867, 378] width 12 height 12
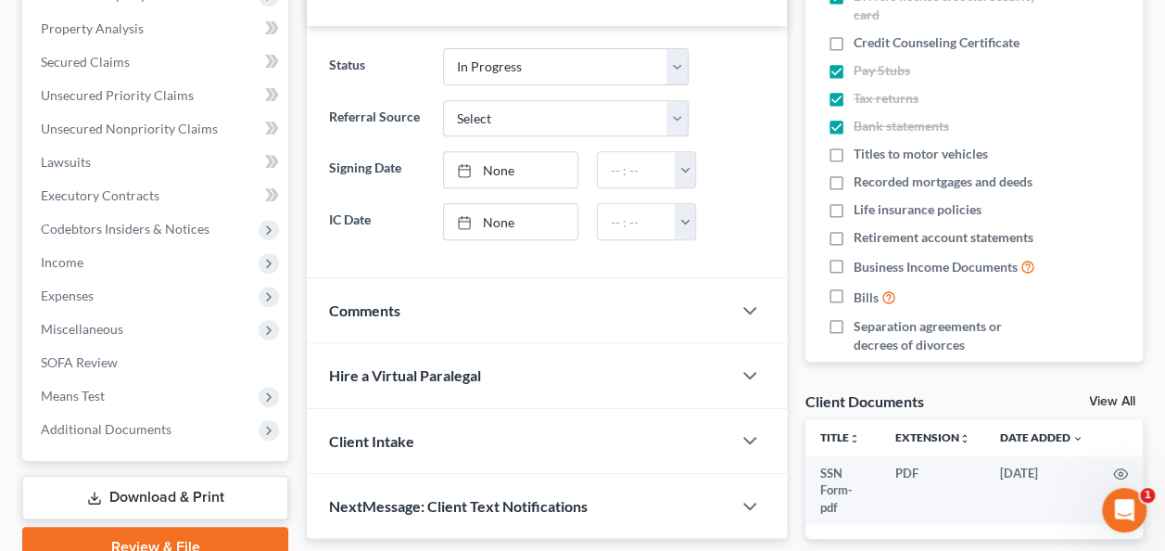
scroll to position [435, 0]
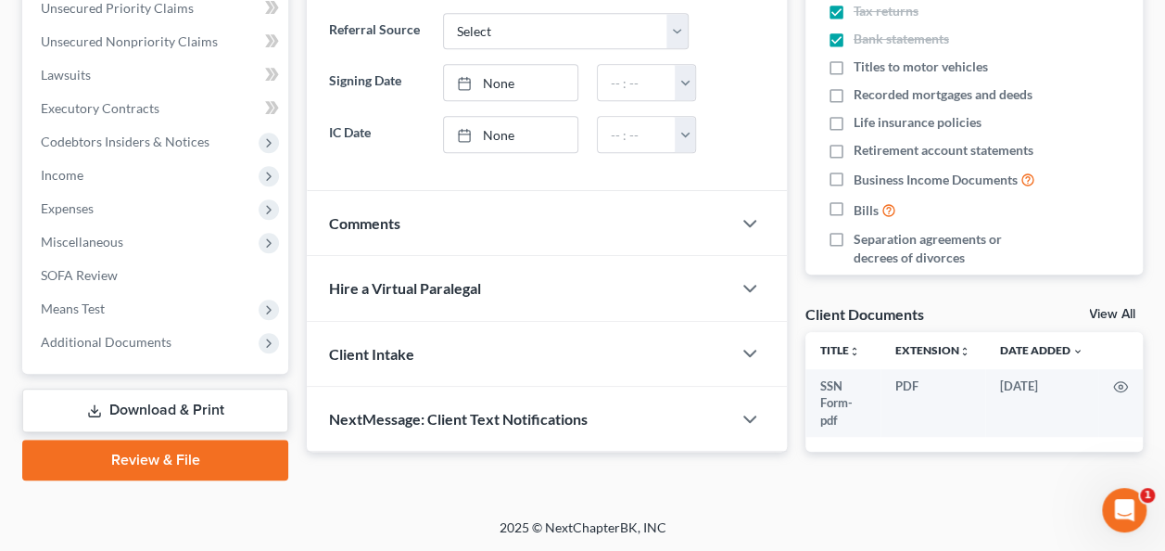
click at [404, 221] on div "Comments" at bounding box center [519, 223] width 424 height 64
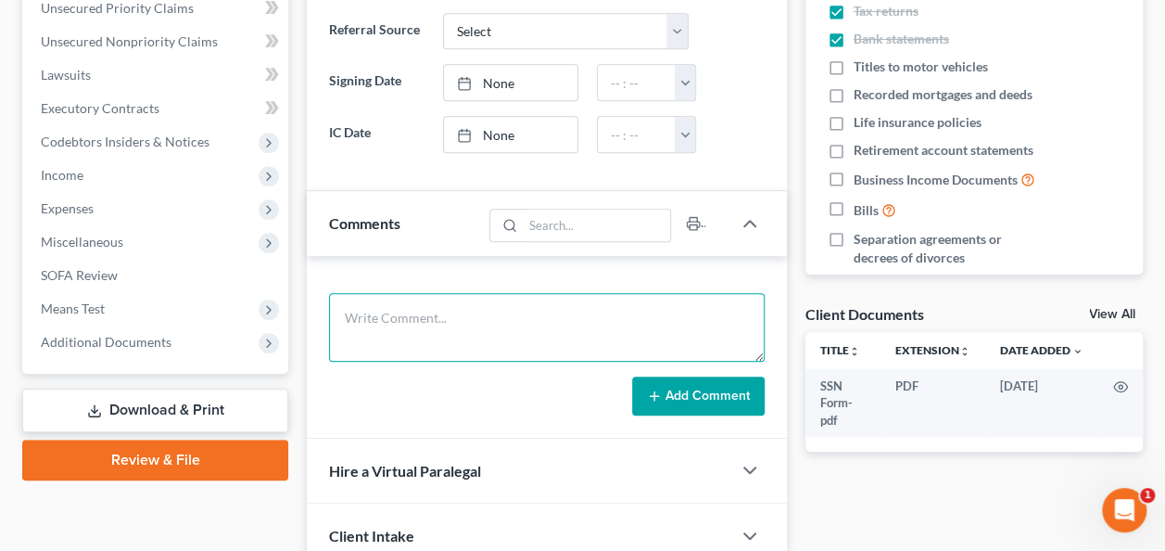
click at [393, 294] on textarea at bounding box center [547, 327] width 436 height 69
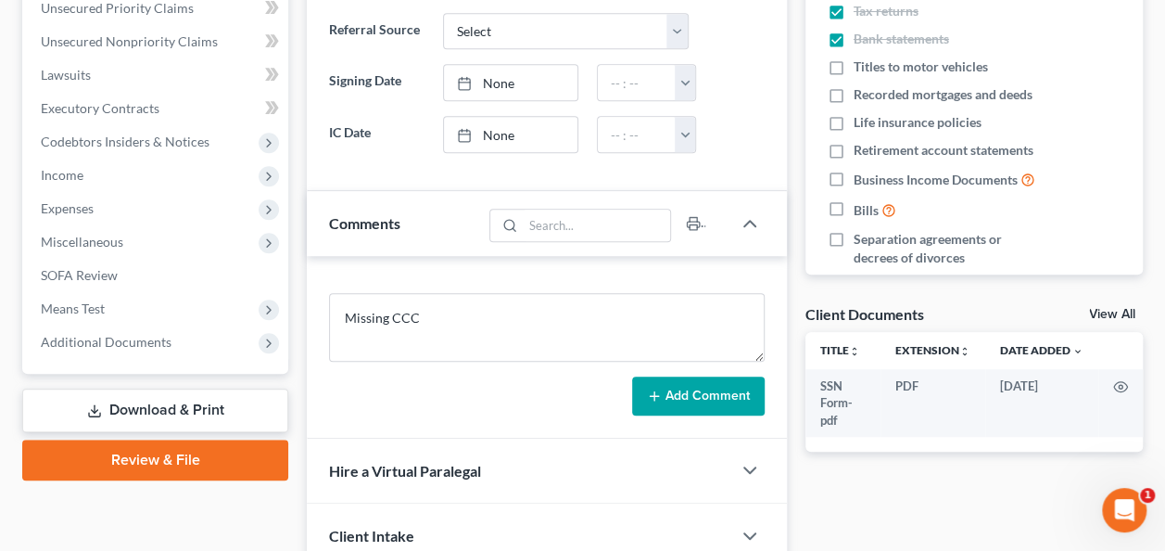
drag, startPoint x: 710, startPoint y: 396, endPoint x: 652, endPoint y: 370, distance: 63.1
click at [711, 395] on button "Add Comment" at bounding box center [698, 395] width 133 height 39
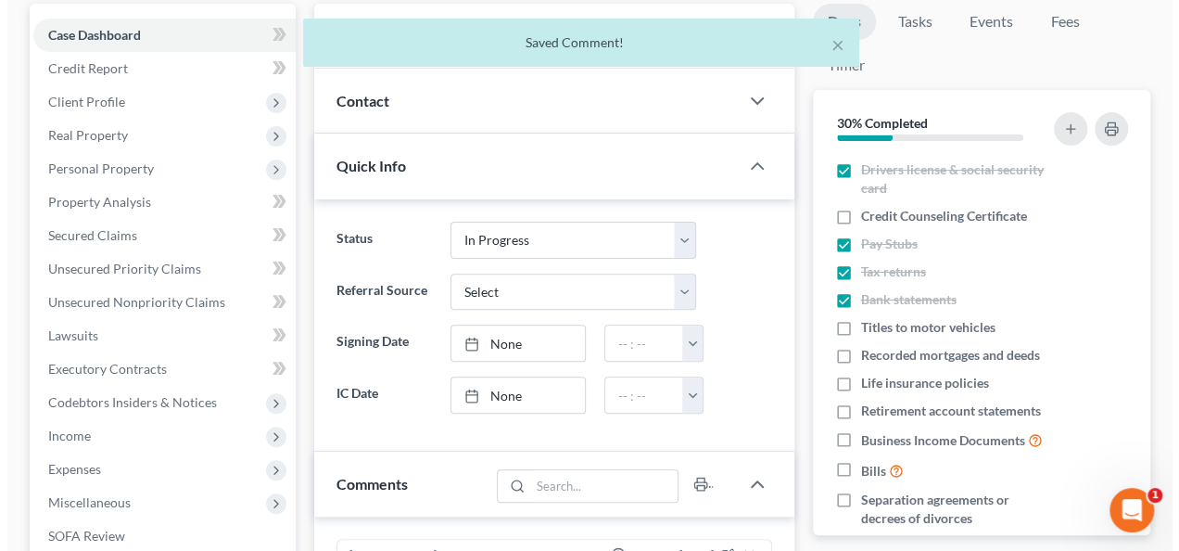
scroll to position [0, 0]
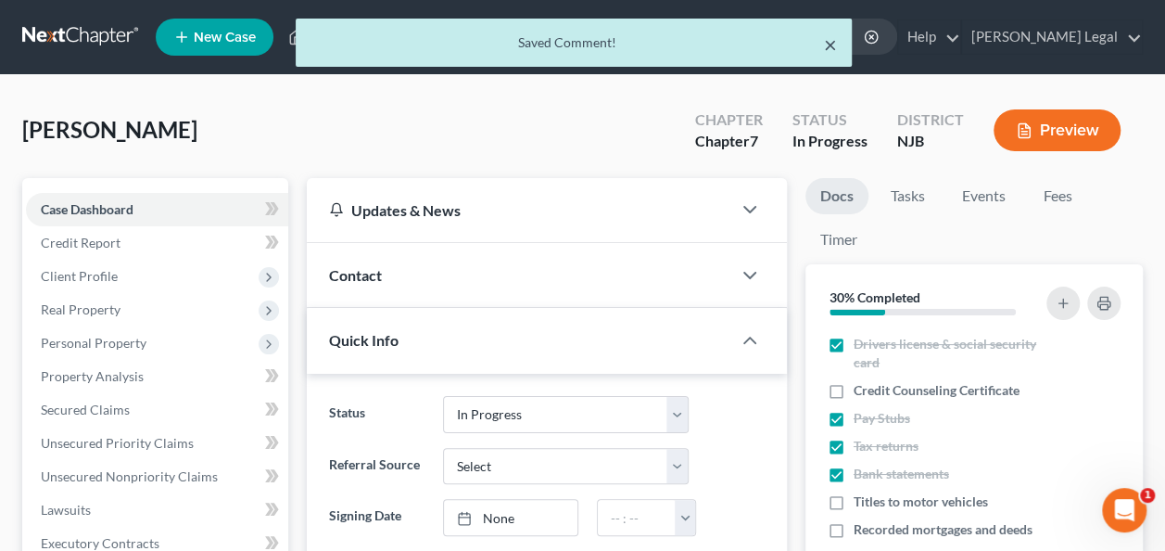
click at [827, 52] on button "×" at bounding box center [830, 44] width 13 height 22
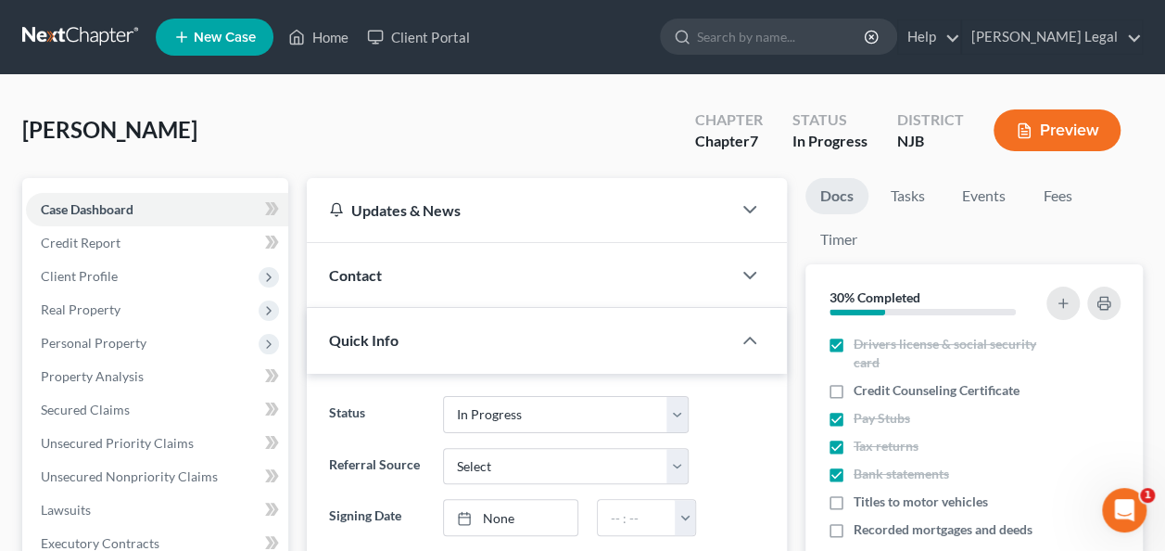
click at [1022, 133] on icon "button" at bounding box center [1024, 130] width 17 height 17
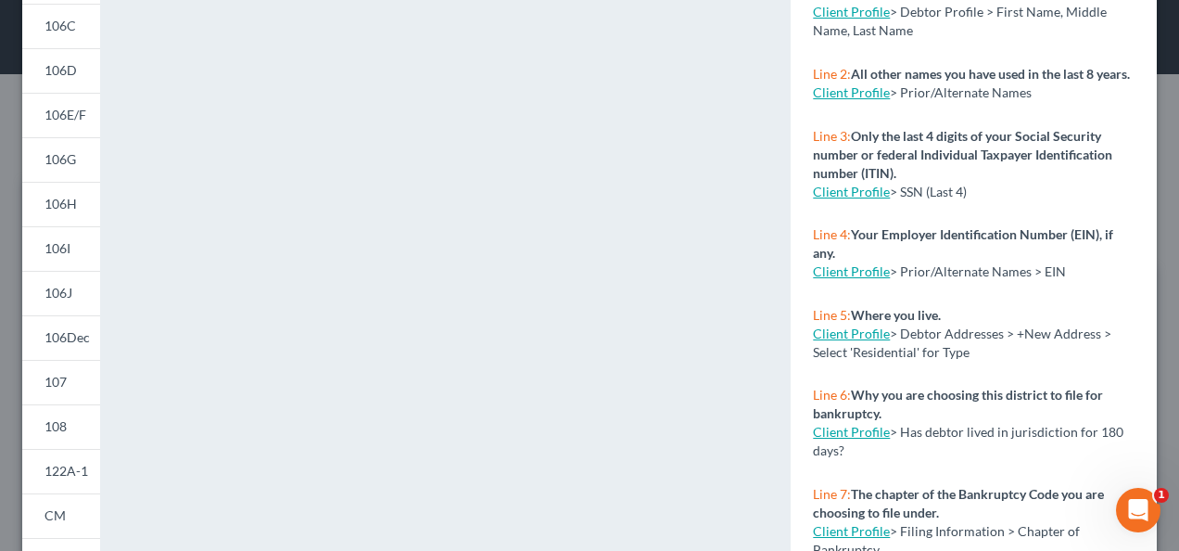
scroll to position [278, 0]
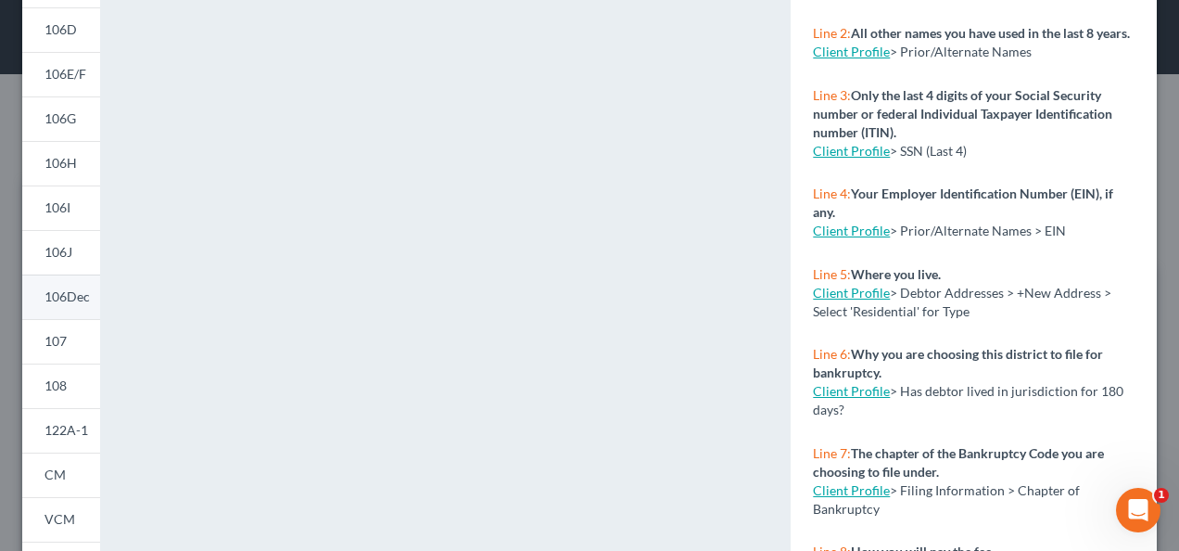
click at [70, 304] on link "106Dec" at bounding box center [61, 296] width 78 height 44
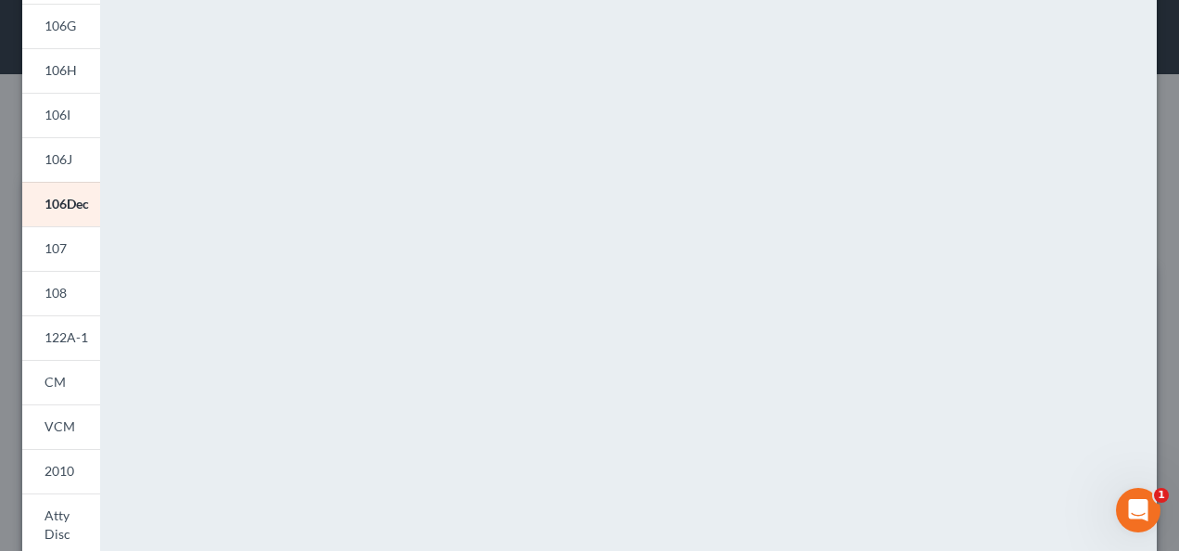
scroll to position [463, 0]
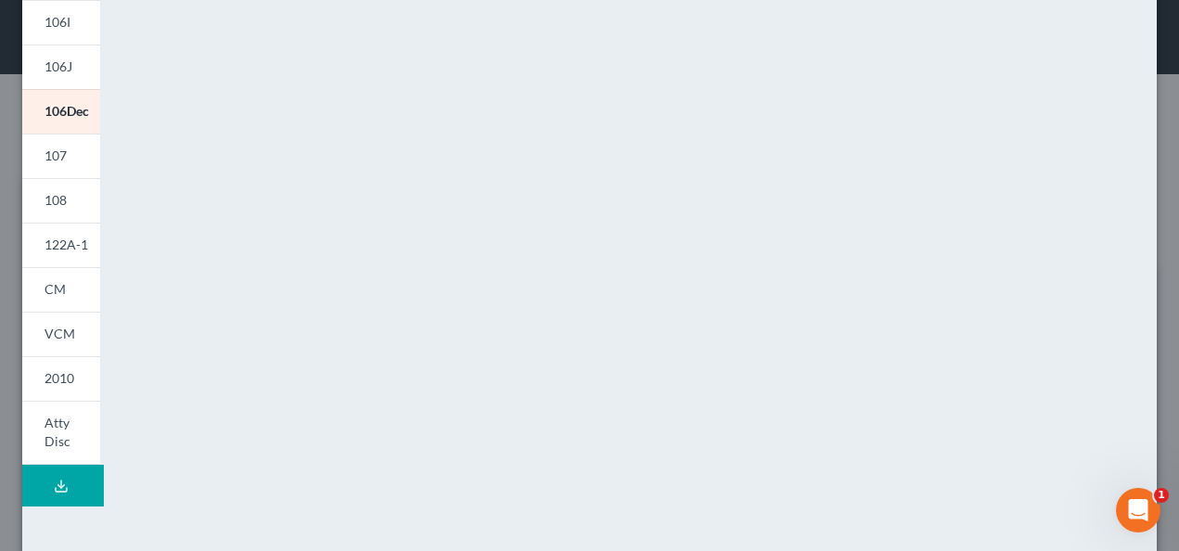
drag, startPoint x: 65, startPoint y: 327, endPoint x: 842, endPoint y: 278, distance: 778.2
click at [65, 327] on span "VCM" at bounding box center [59, 333] width 31 height 16
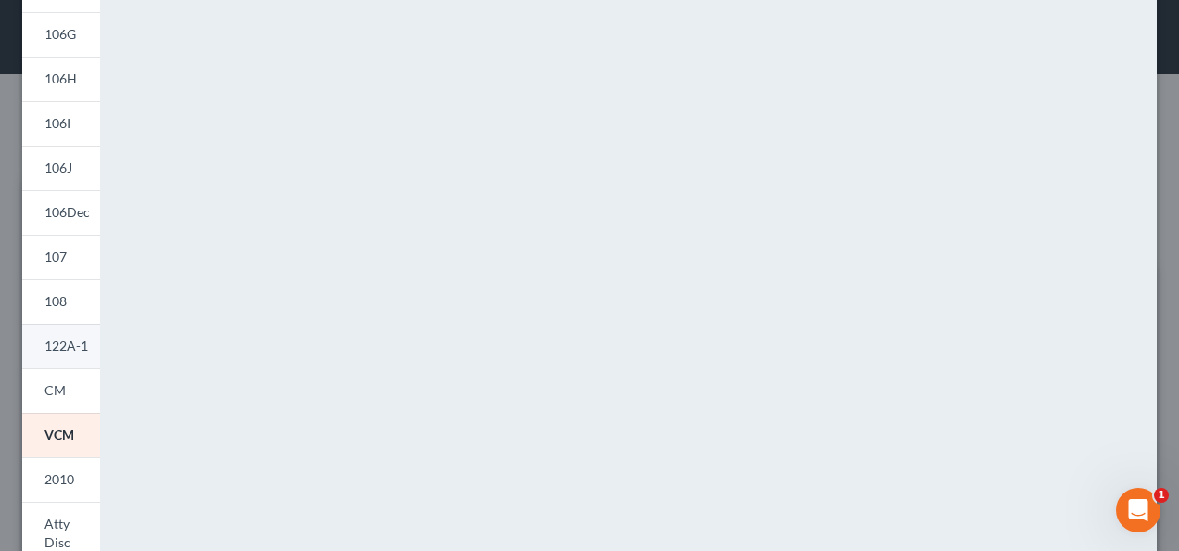
scroll to position [371, 0]
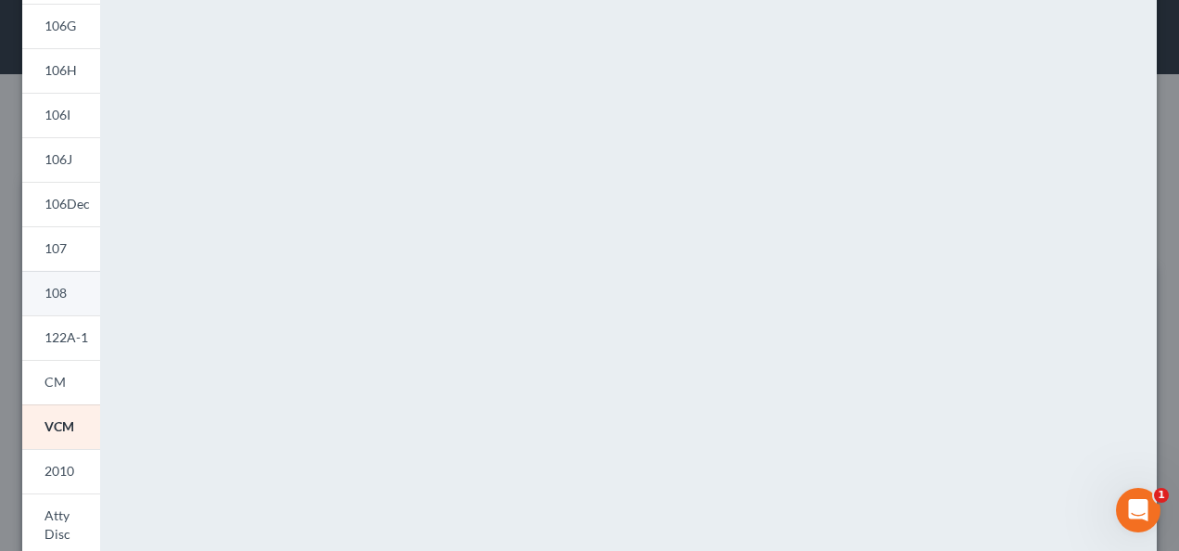
click at [73, 264] on link "107" at bounding box center [61, 248] width 78 height 44
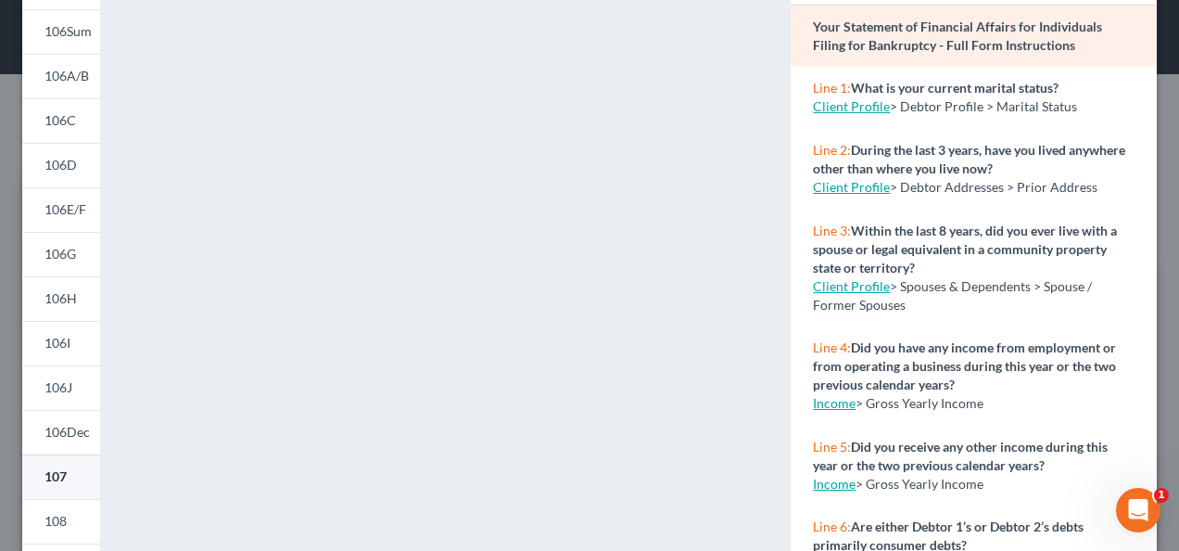
scroll to position [185, 0]
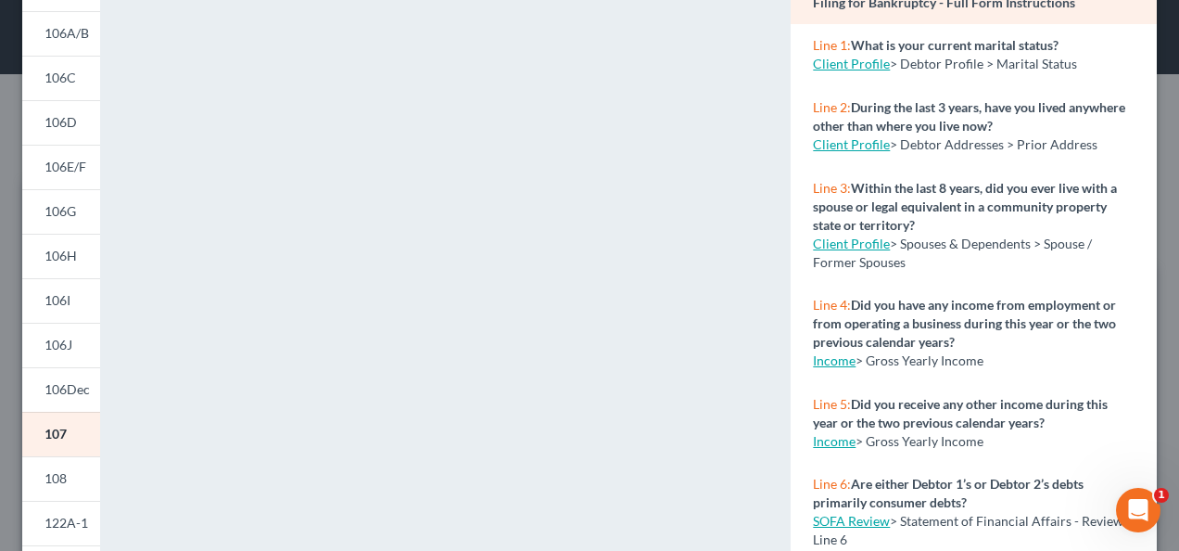
drag, startPoint x: 52, startPoint y: 484, endPoint x: 314, endPoint y: 450, distance: 264.5
click at [52, 485] on span "108" at bounding box center [55, 478] width 22 height 16
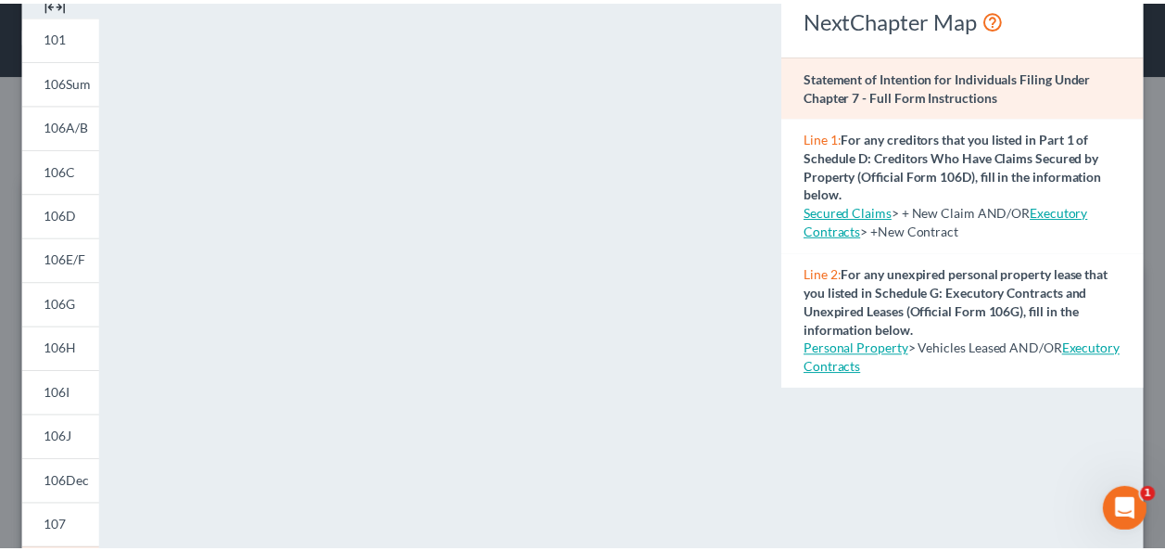
scroll to position [0, 0]
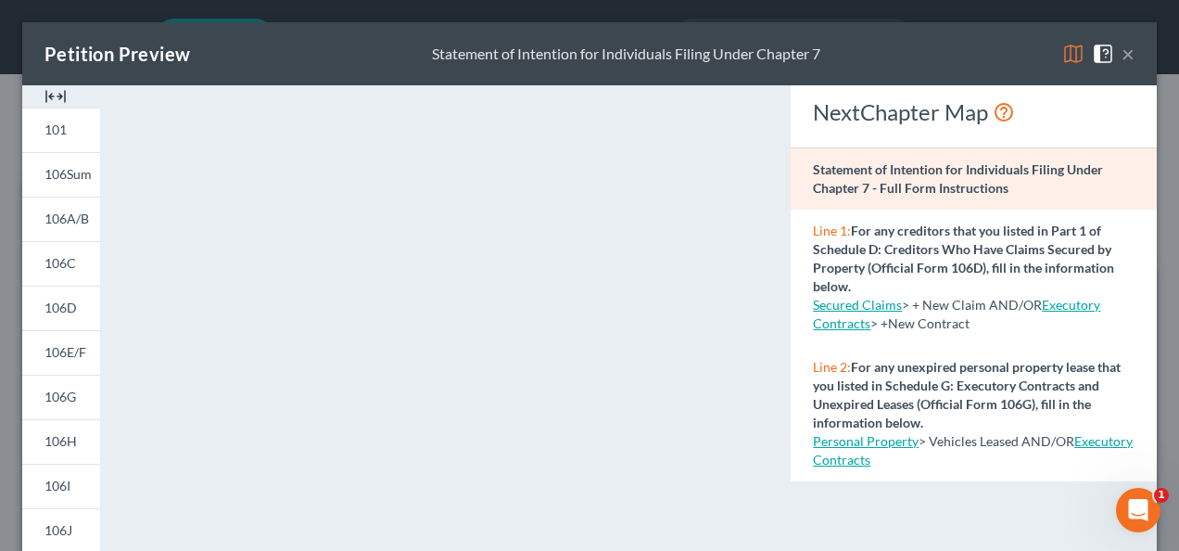
click at [1121, 55] on button "×" at bounding box center [1127, 54] width 13 height 22
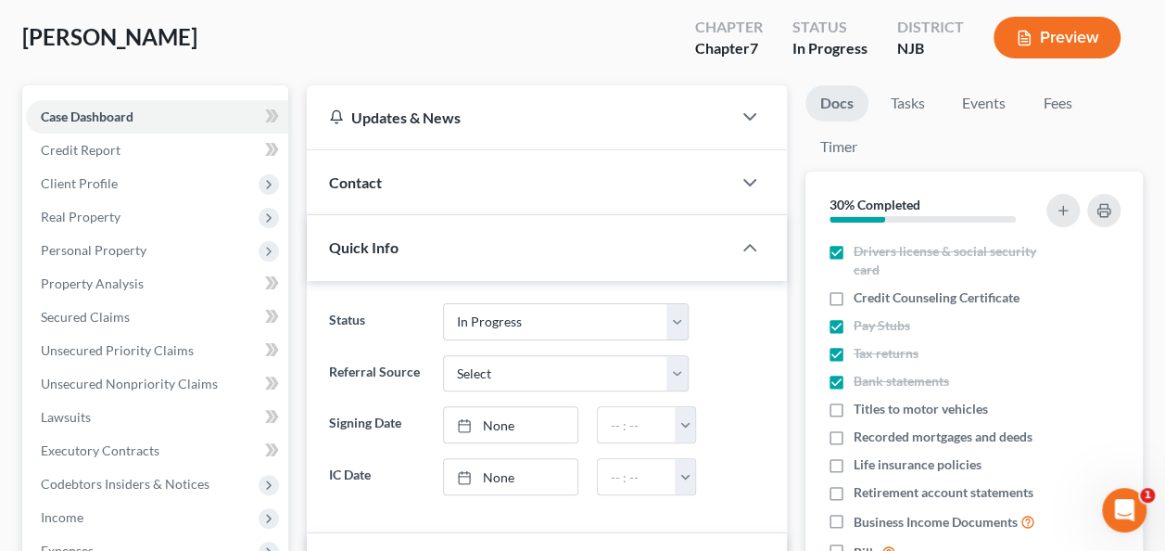
scroll to position [185, 0]
